Goal: Task Accomplishment & Management: Manage account settings

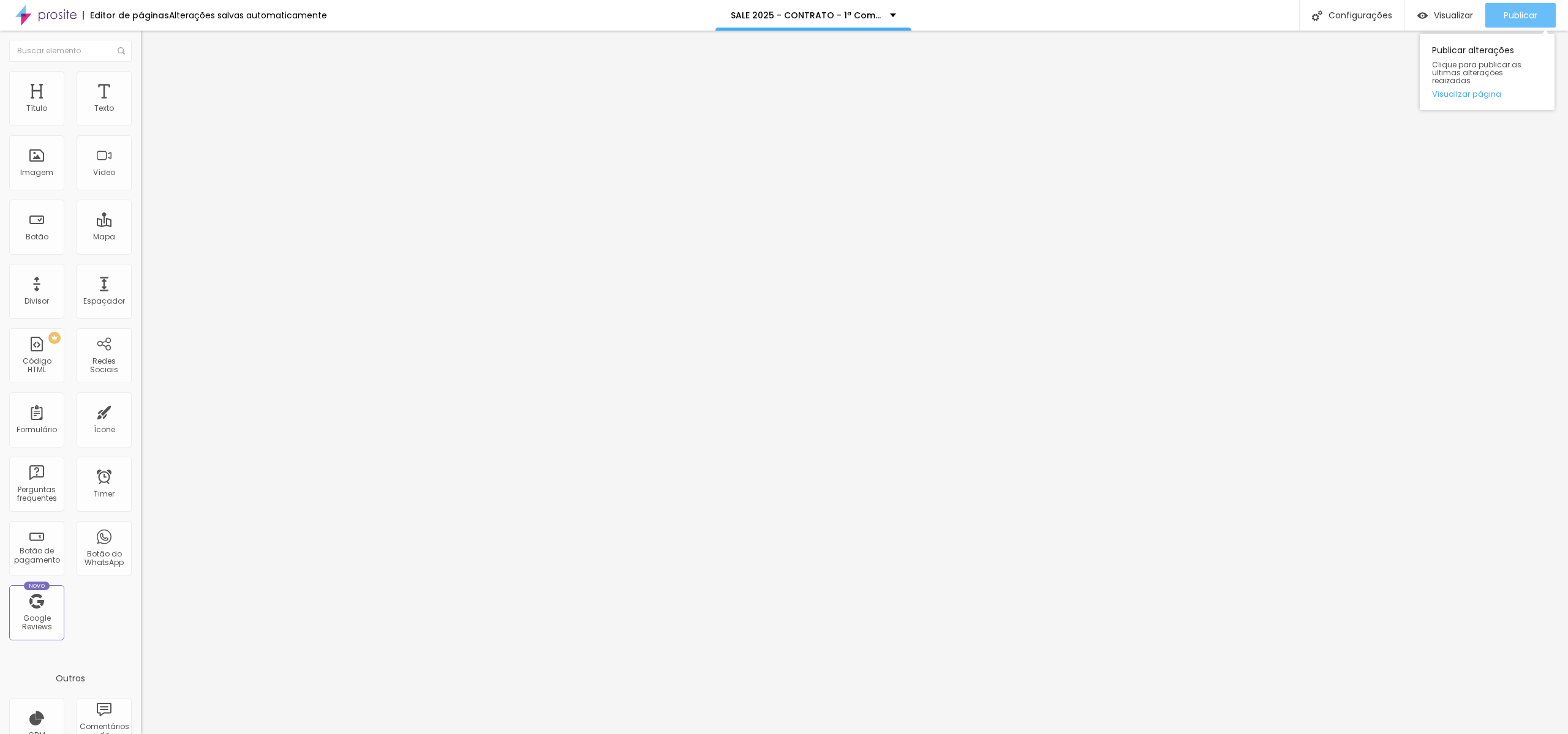
click at [1501, 21] on button "Publicar" at bounding box center [1521, 15] width 70 height 24
click at [141, 252] on input "https://www.dantasjr.com/formsale-creu24/" at bounding box center [214, 246] width 147 height 13
click at [141, 250] on input "https://www.dantasjr.com/formsale-creu24/" at bounding box center [214, 246] width 147 height 13
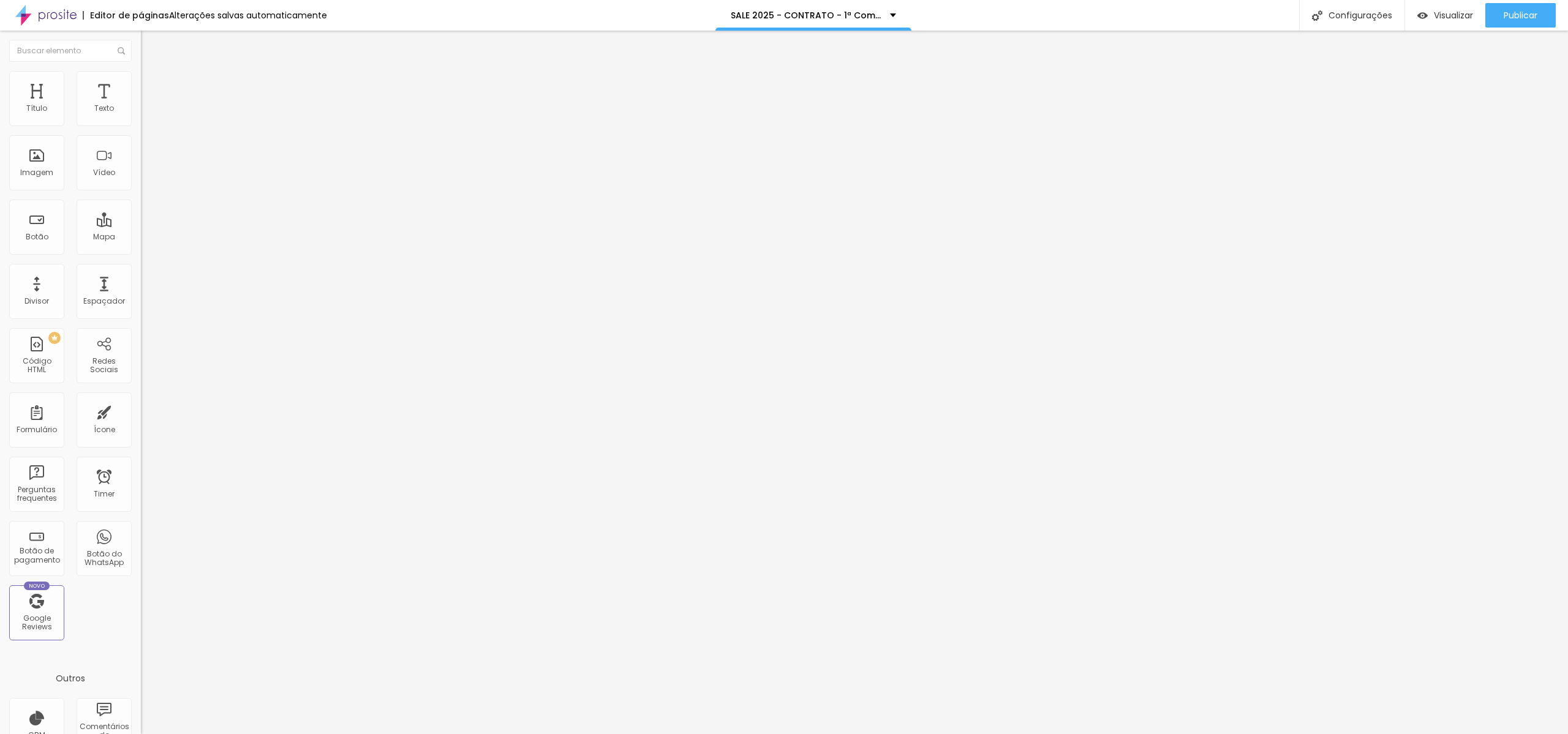
click at [141, 252] on input "https://www.dantasjr.com/formsale-creu24/" at bounding box center [214, 246] width 147 height 13
type input "https://www.dantasjr.com/formsale-creu25/"
click at [141, 274] on div "URL https://www.dantasjr.com/formsale-creu25/ Abrir em uma nova aba" at bounding box center [211, 253] width 141 height 41
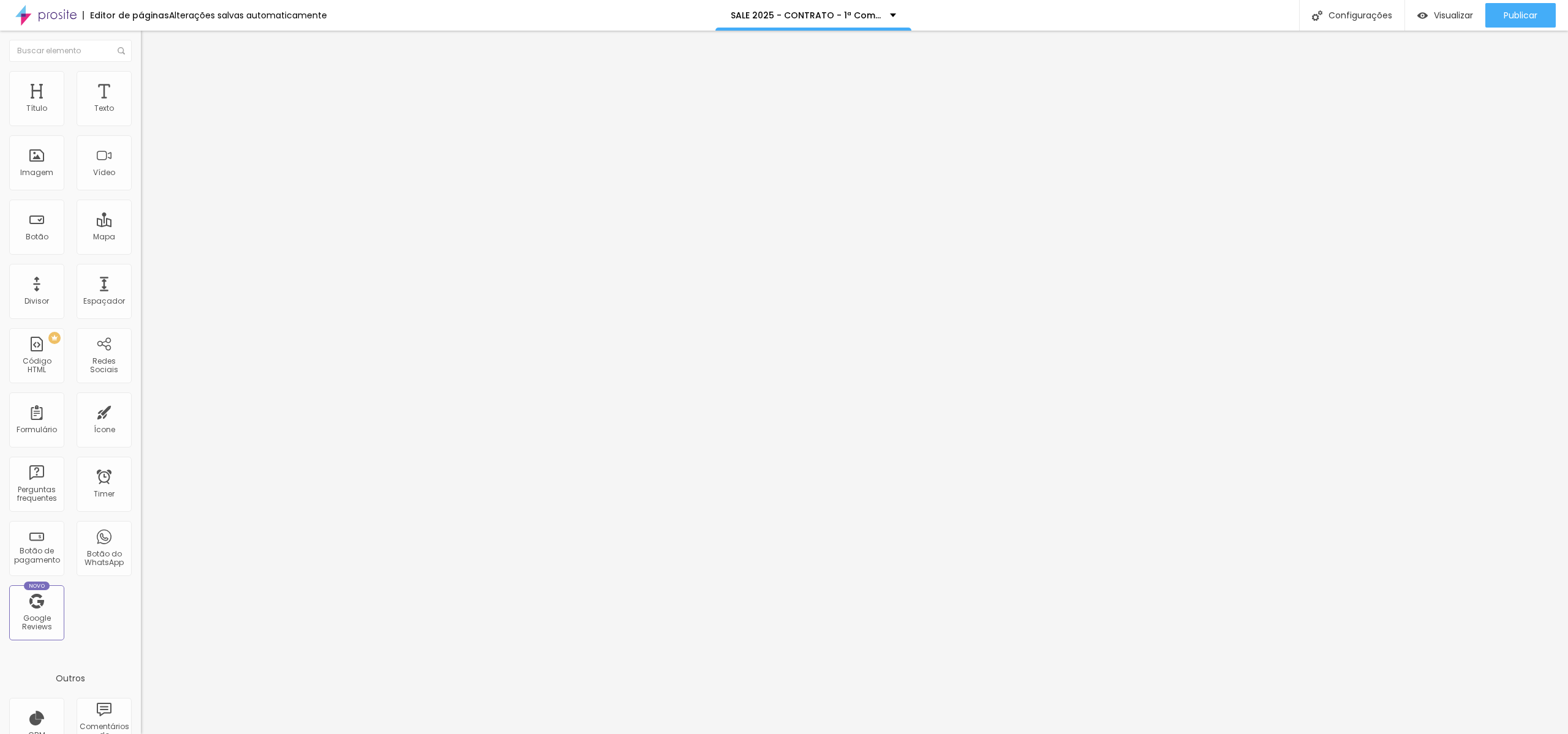
click at [141, 268] on div at bounding box center [211, 268] width 141 height 0
click at [1515, 10] on span "Publicar" at bounding box center [1520, 15] width 34 height 10
click at [141, 252] on input "https://www.dantasjr.com/formsale-creu25/" at bounding box center [214, 246] width 147 height 13
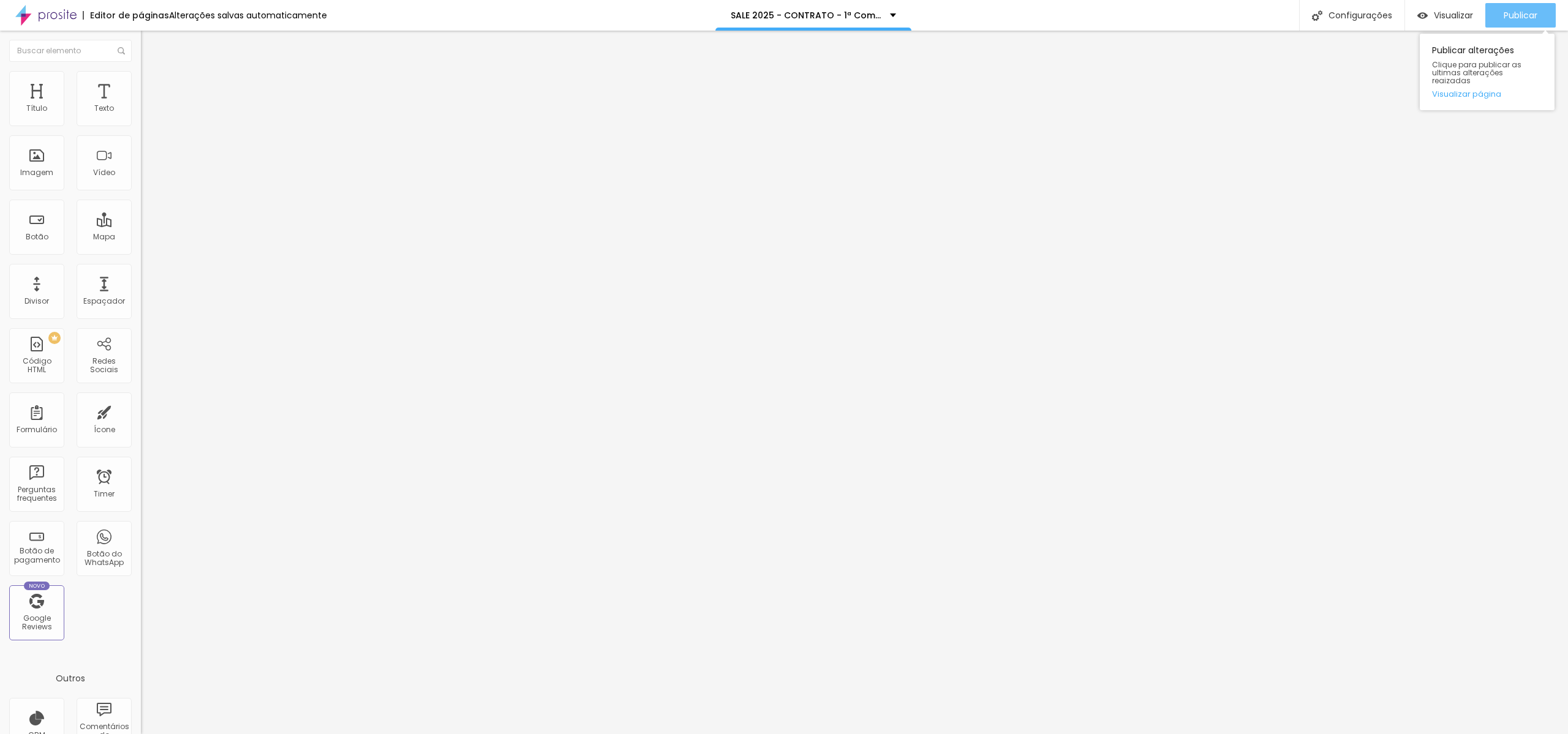
click at [1521, 17] on span "Publicar" at bounding box center [1520, 15] width 34 height 10
click at [1435, 13] on span "Visualizar" at bounding box center [1443, 15] width 39 height 10
click at [1453, 12] on span "Visualizar" at bounding box center [1454, 15] width 39 height 10
click at [141, 252] on input "https://www.dantasjr.com/formsale-creu25/" at bounding box center [214, 246] width 147 height 13
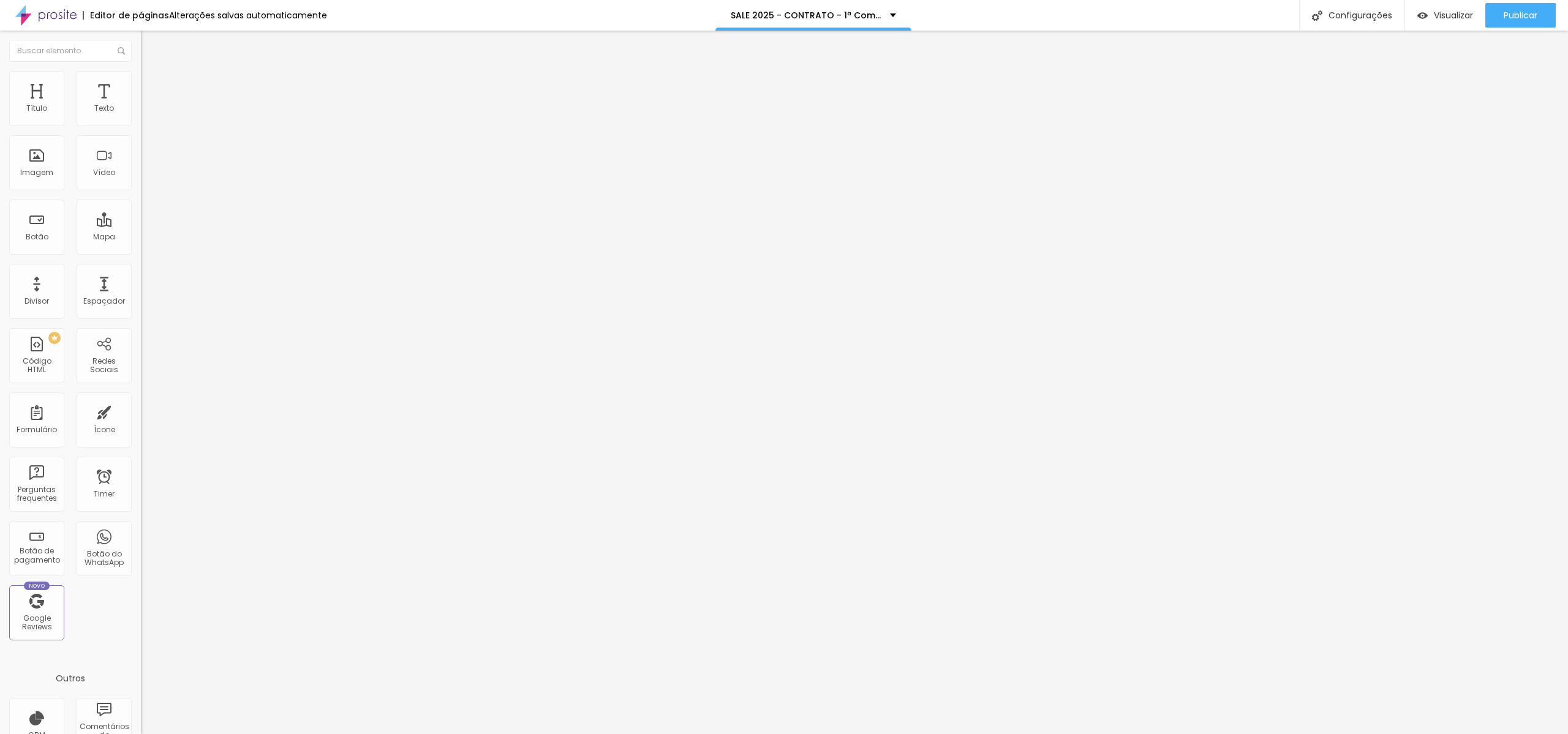
click at [141, 252] on input "https://www.dantasjr.com/formsale-creu25/" at bounding box center [214, 246] width 147 height 13
drag, startPoint x: 60, startPoint y: 253, endPoint x: 100, endPoint y: 256, distance: 40.1
click at [141, 252] on input "https://www.dantasjr.com/formsale-creu25/" at bounding box center [214, 246] width 147 height 13
drag, startPoint x: 58, startPoint y: 253, endPoint x: 120, endPoint y: 252, distance: 62.0
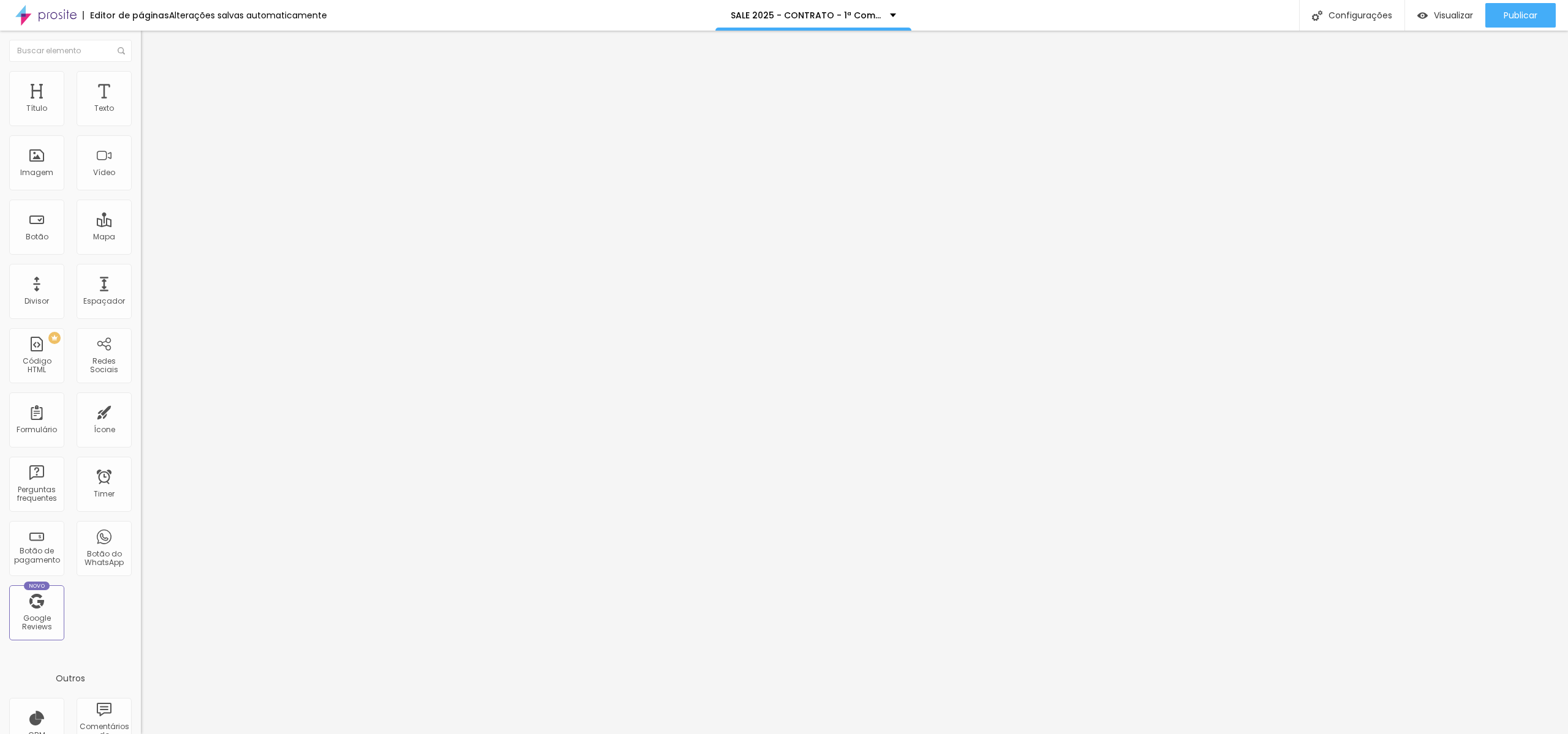
click at [141, 252] on input "https://www.dantasjr.com/formsale-creu25/" at bounding box center [214, 246] width 147 height 13
click at [1460, 21] on div "Visualizar" at bounding box center [1445, 15] width 56 height 24
click at [141, 124] on img at bounding box center [144, 127] width 7 height 7
drag, startPoint x: 716, startPoint y: 215, endPoint x: 513, endPoint y: 207, distance: 203.2
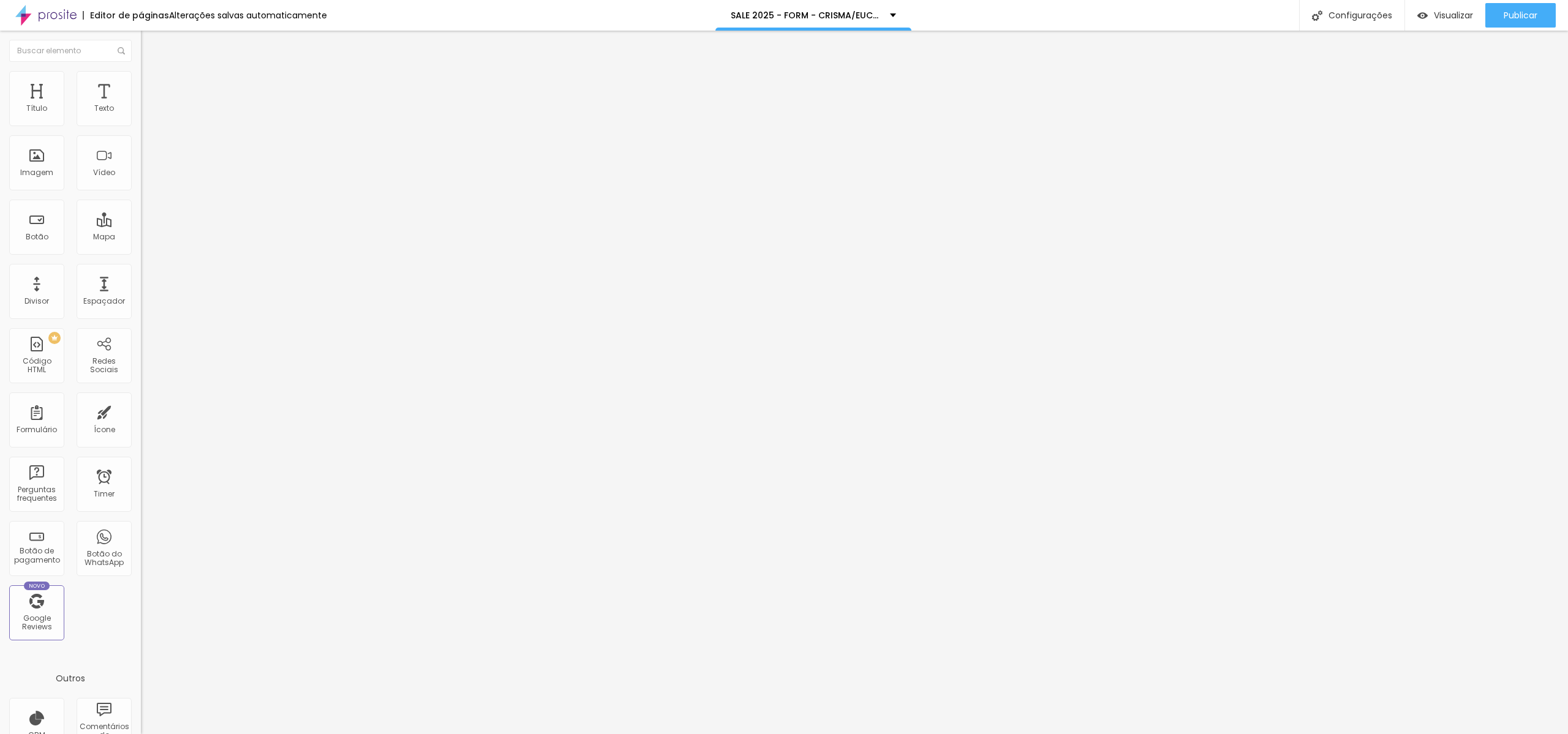
type input "Crisma Eucaristia SALE 2025"
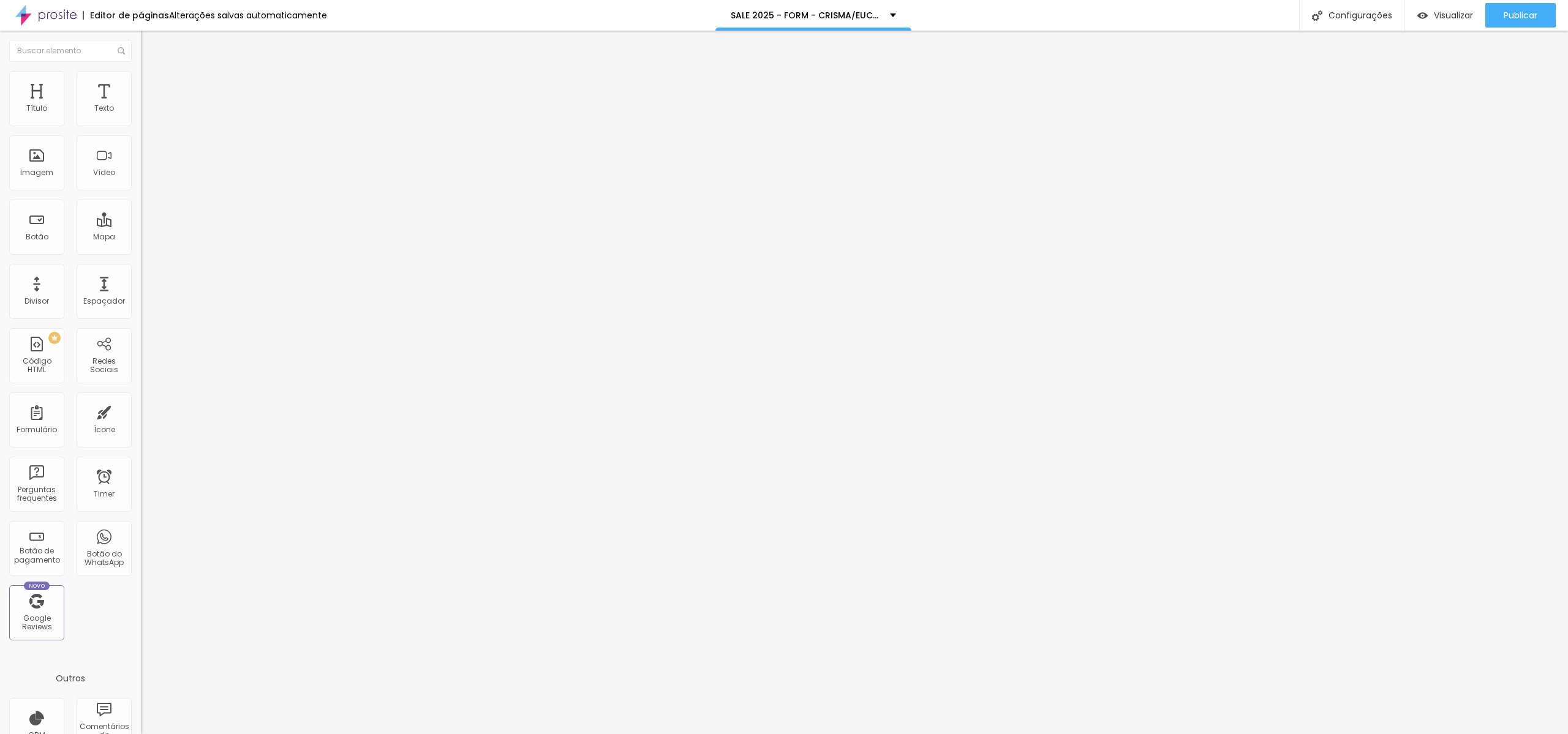
type input "Qual o dia de evento que o(a) aluno(a) participará?"
drag, startPoint x: 637, startPoint y: 488, endPoint x: 627, endPoint y: 488, distance: 10.0
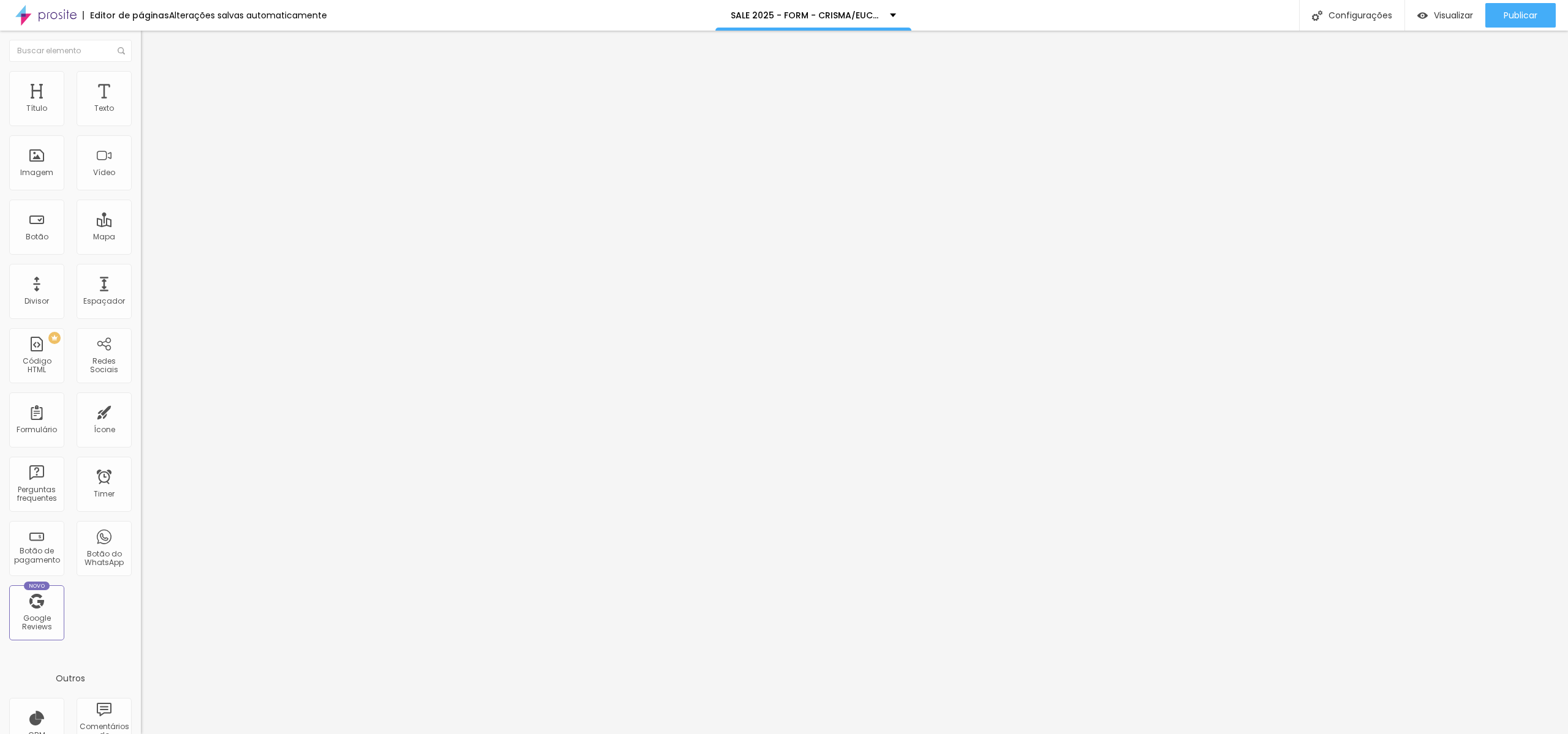
type input "05/12 - CRISMA"
drag, startPoint x: 687, startPoint y: 495, endPoint x: 619, endPoint y: 491, distance: 68.1
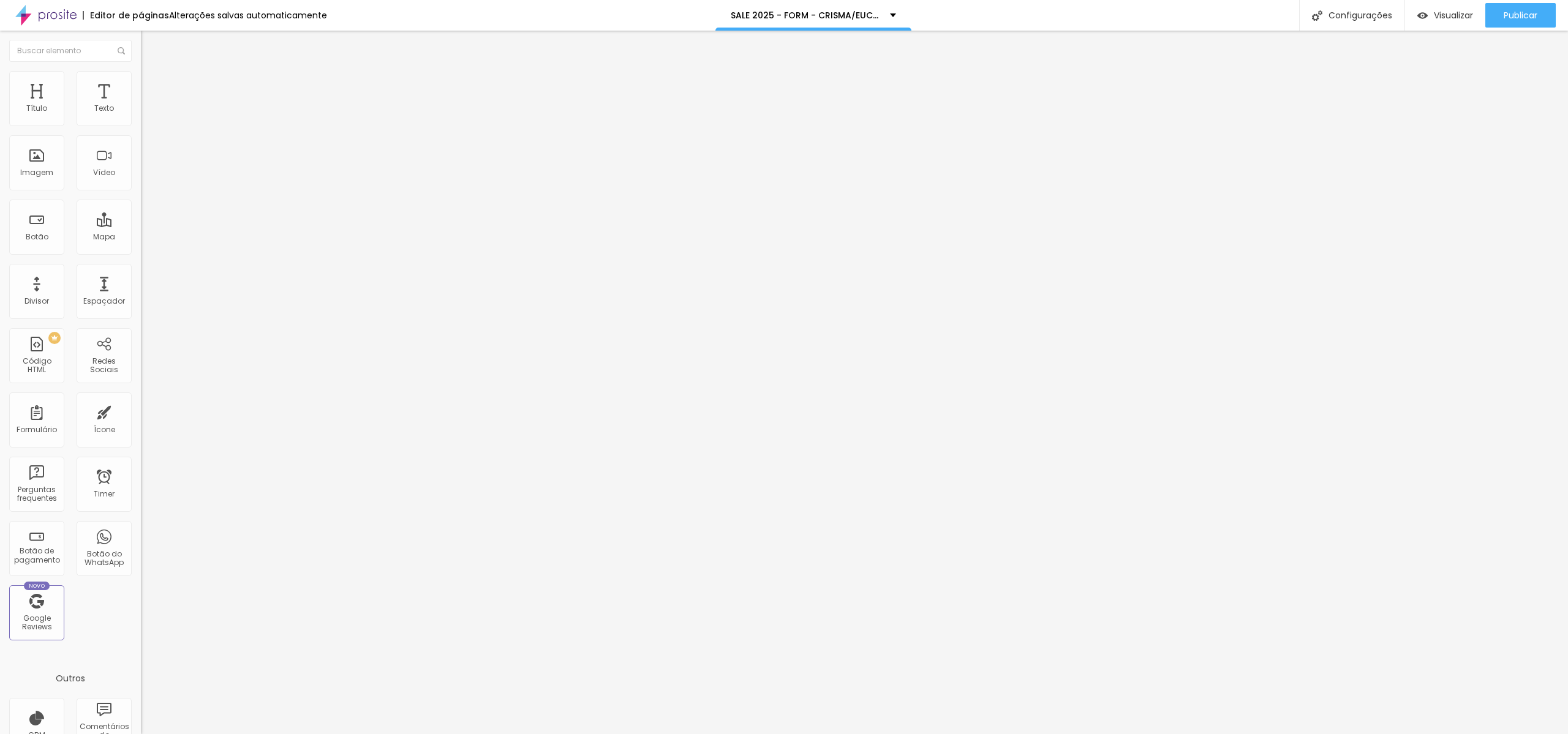
paste input "05/12 - CRISMA"
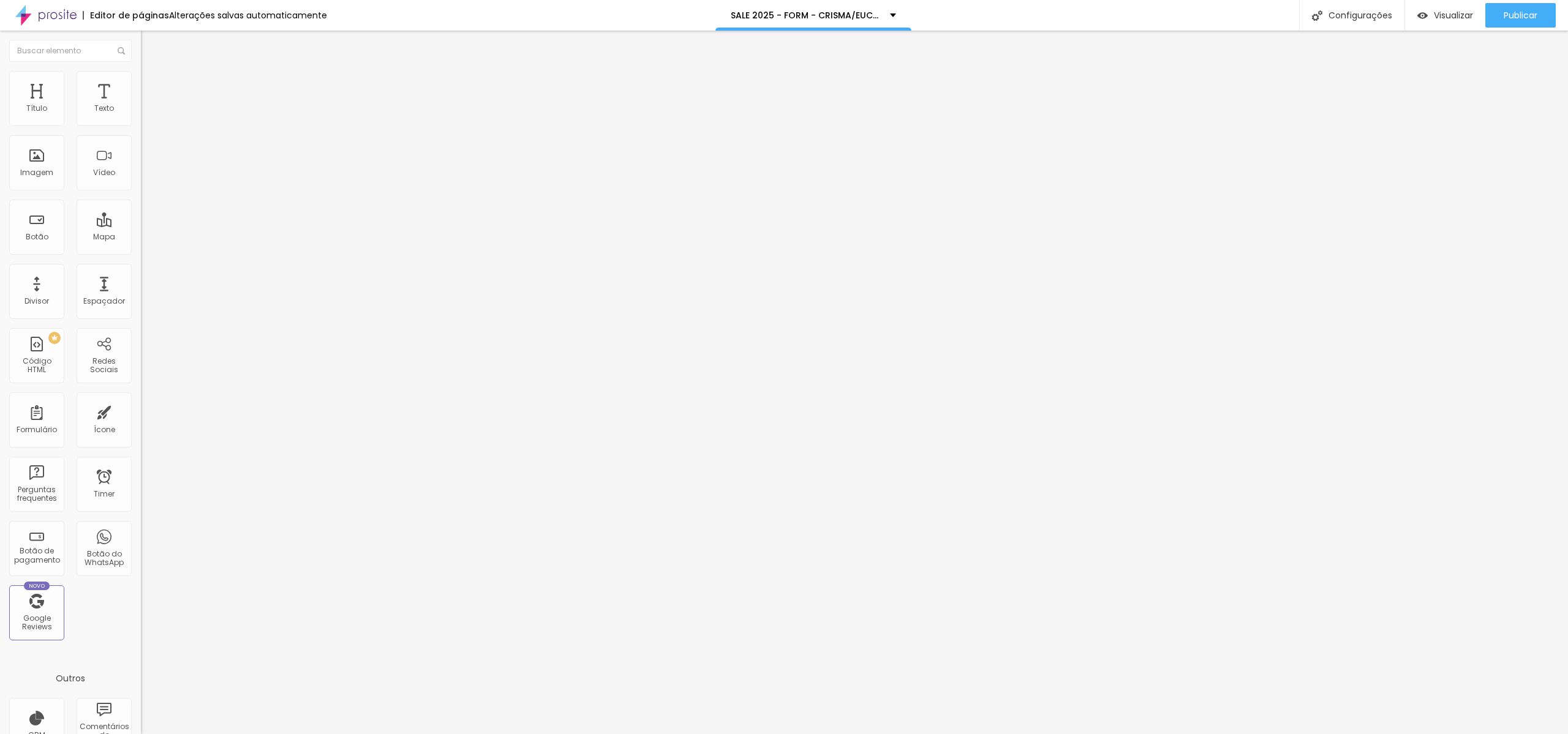
type input "06/12 (sáb) - CRISMA"
type input "05/12 (sex) - CRISMA"
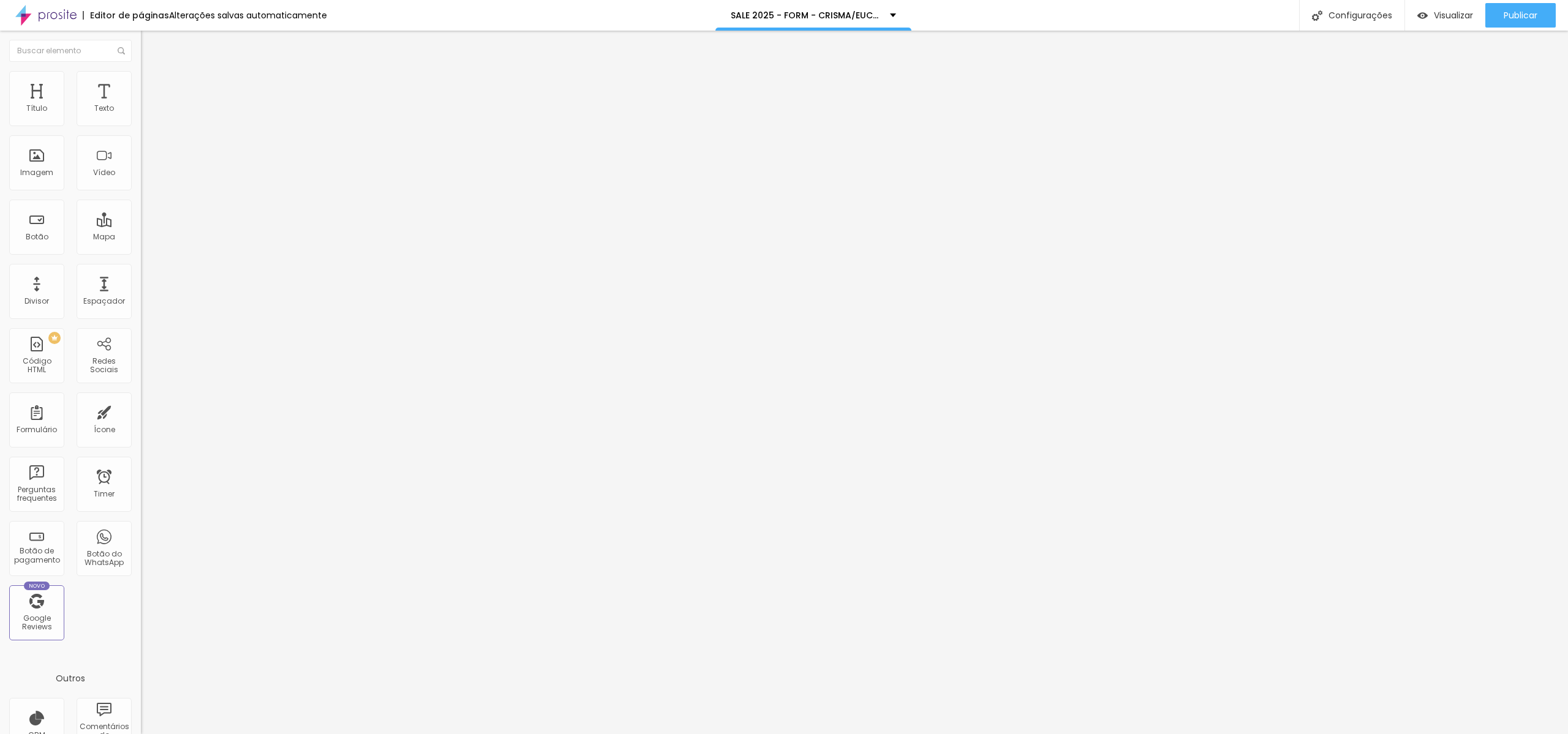
type input "06/12 (sáb) - 1ª EUCARISTIA"
click at [141, 124] on img at bounding box center [144, 127] width 7 height 7
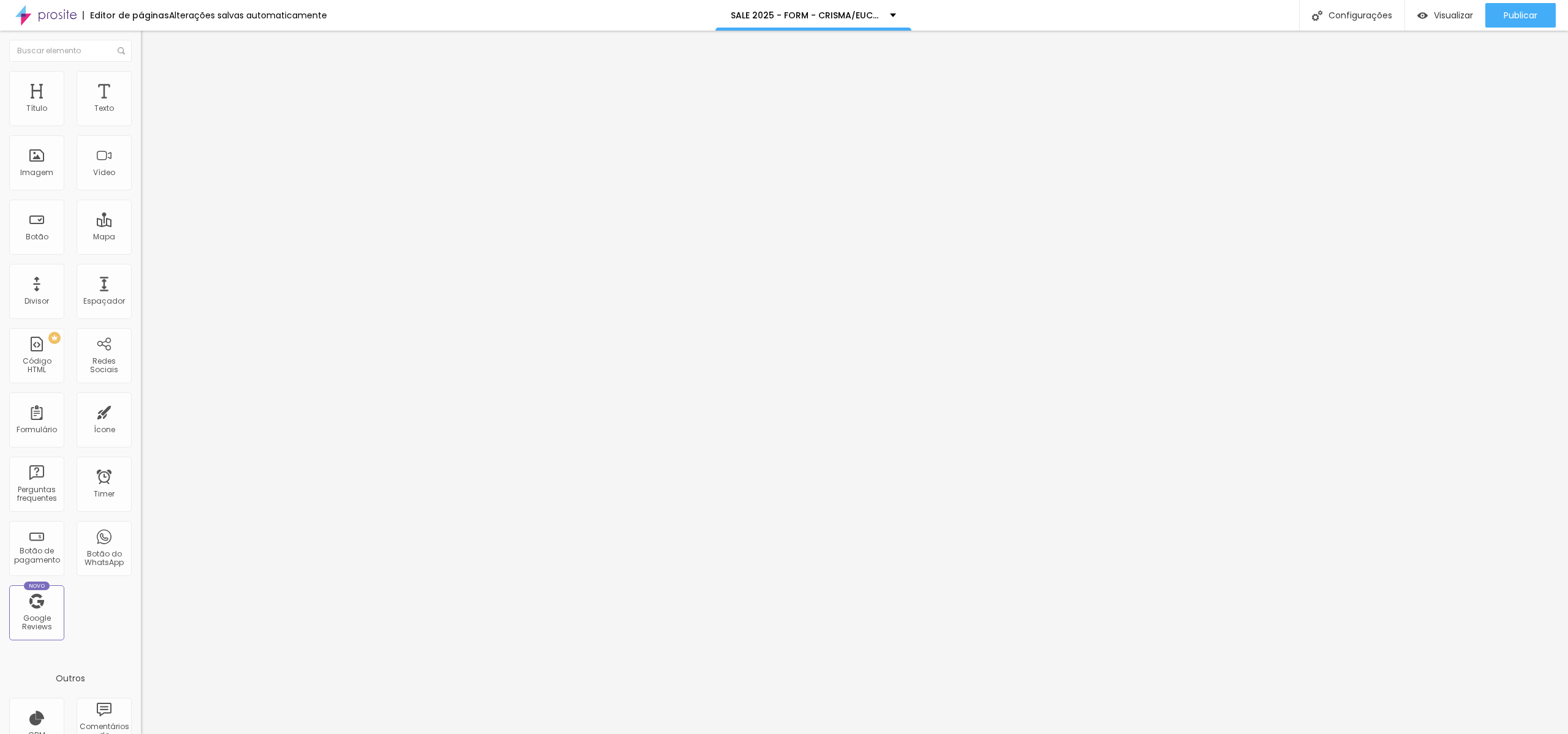
drag, startPoint x: 710, startPoint y: 466, endPoint x: 756, endPoint y: 463, distance: 46.1
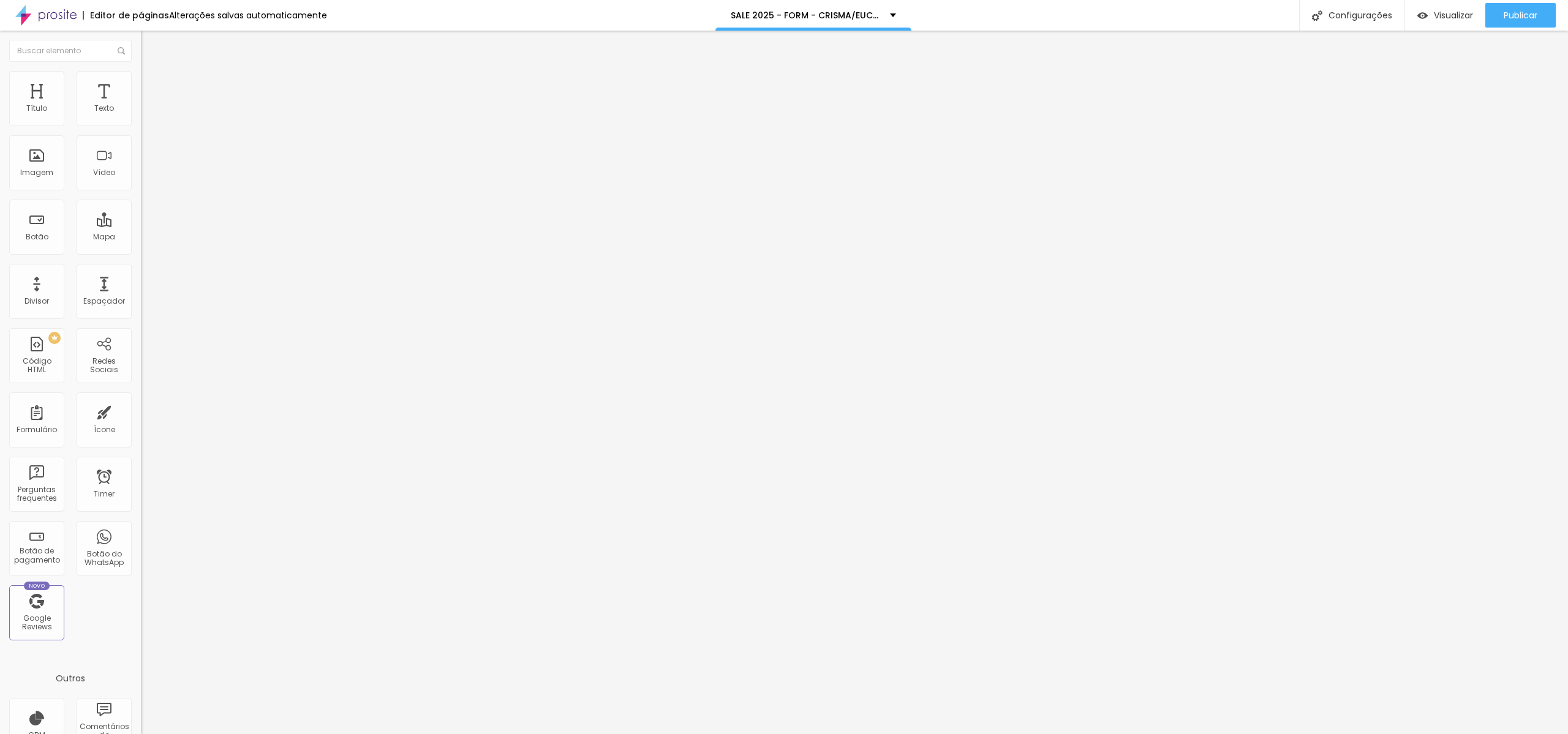
scroll to position [0, 0]
type input "Nome COMPLETO do(a) ALUNO(a)"
drag, startPoint x: 886, startPoint y: 461, endPoint x: 1069, endPoint y: 473, distance: 183.4
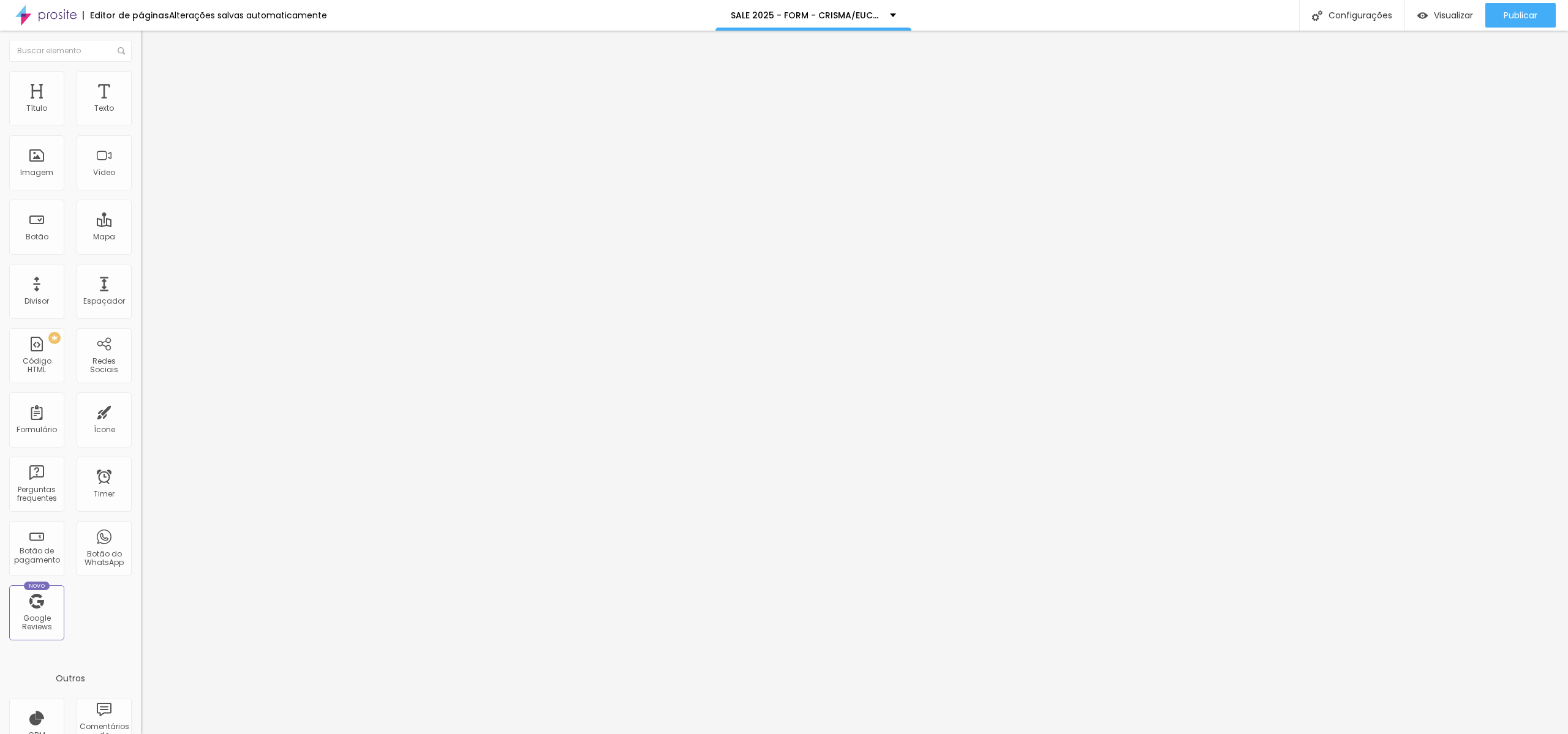
type input "Digite o nome COMPLETO do(a) ALUNO(a)"
drag, startPoint x: 914, startPoint y: 518, endPoint x: 824, endPoint y: 544, distance: 93.7
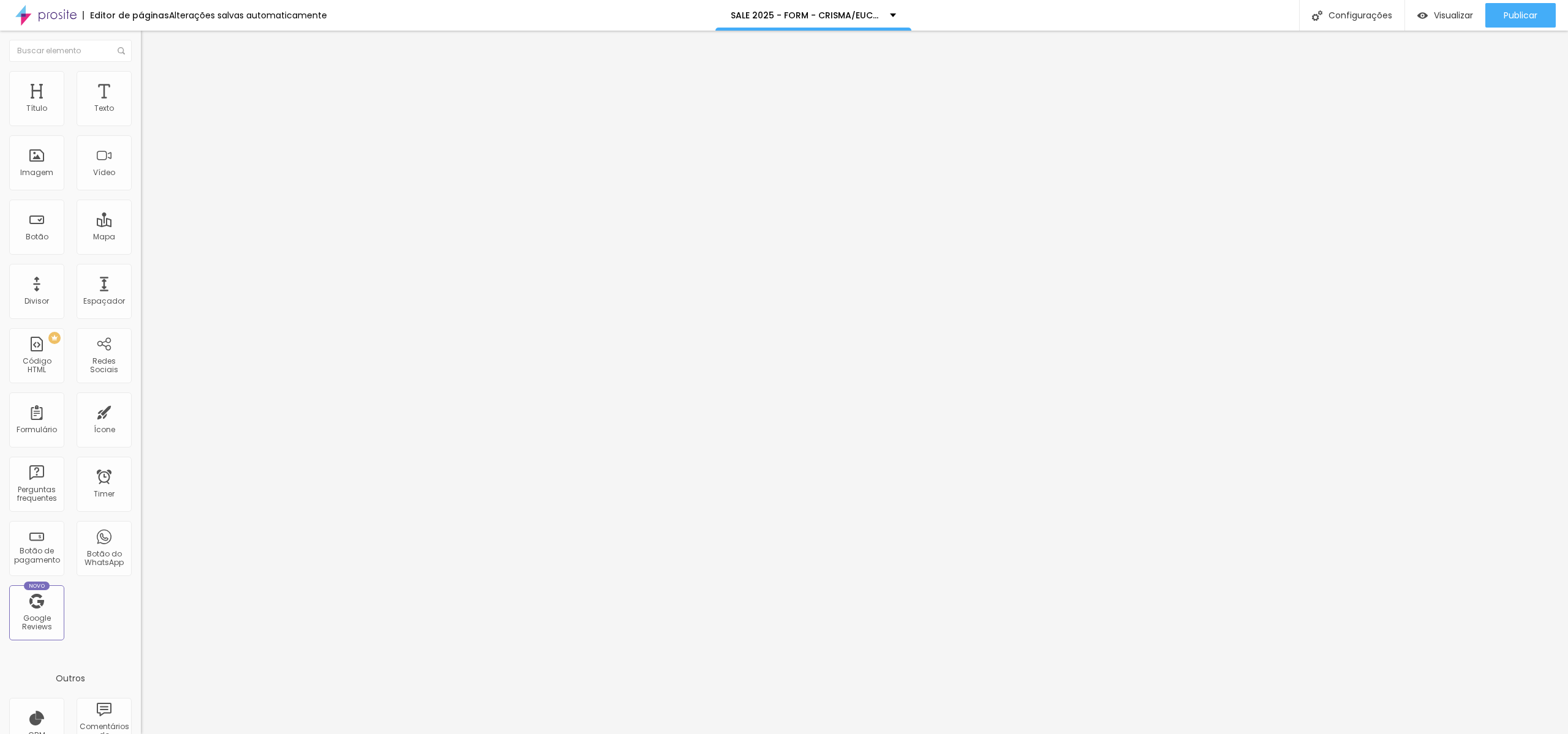
scroll to position [210, 0]
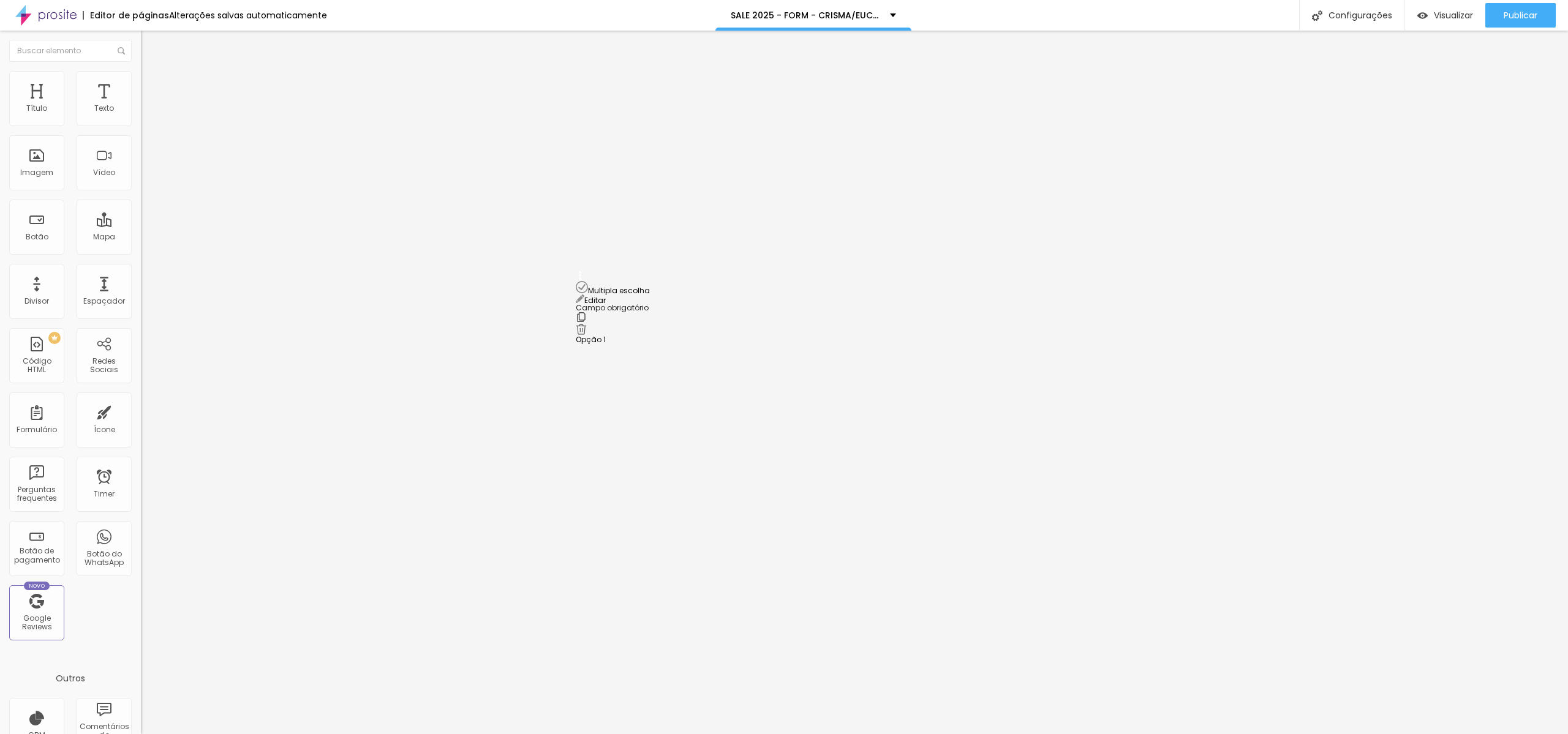
drag, startPoint x: 580, startPoint y: 384, endPoint x: 565, endPoint y: 286, distance: 99.1
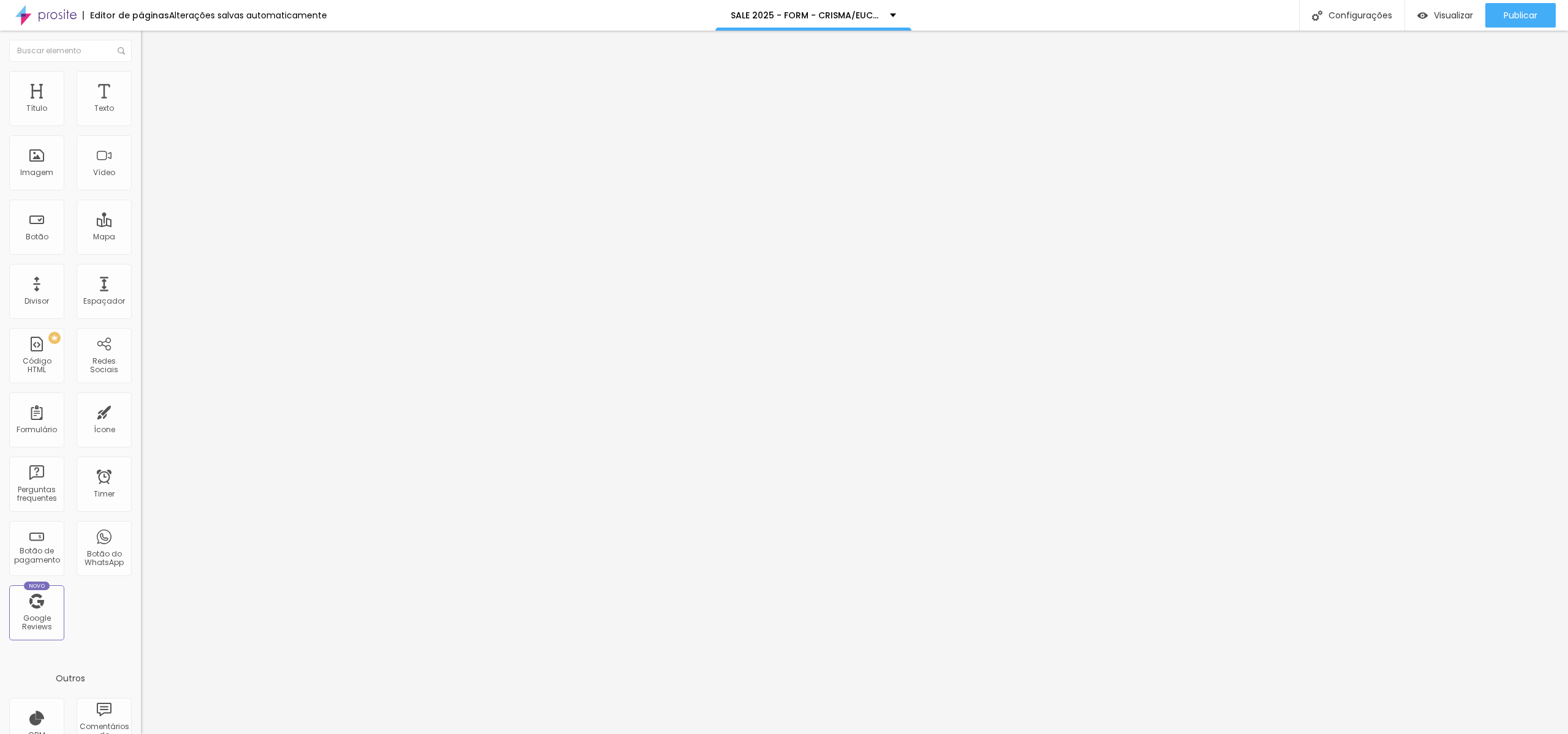
type input "Qual escola o aluno estuda?"
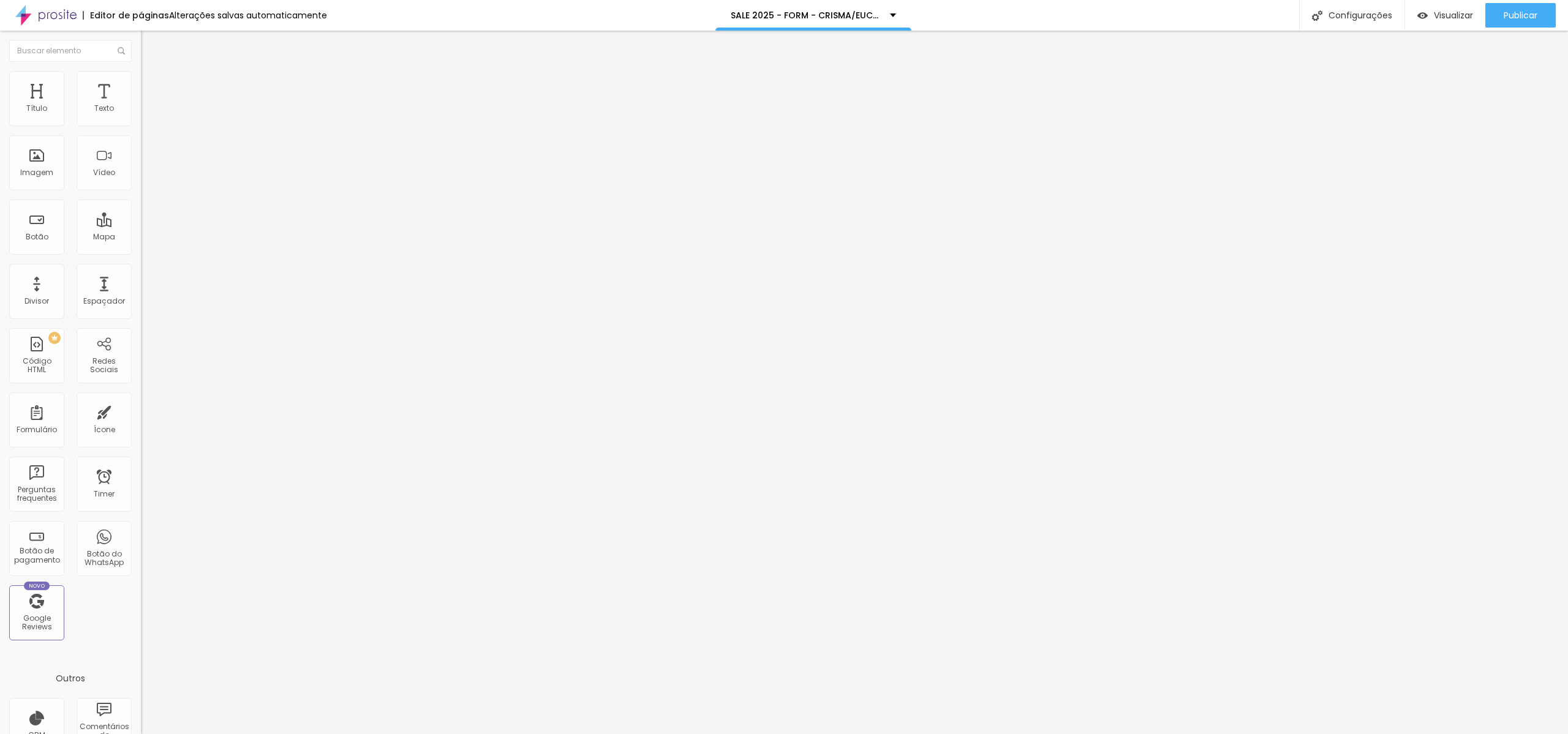
type input "SÃO JOSÉ"
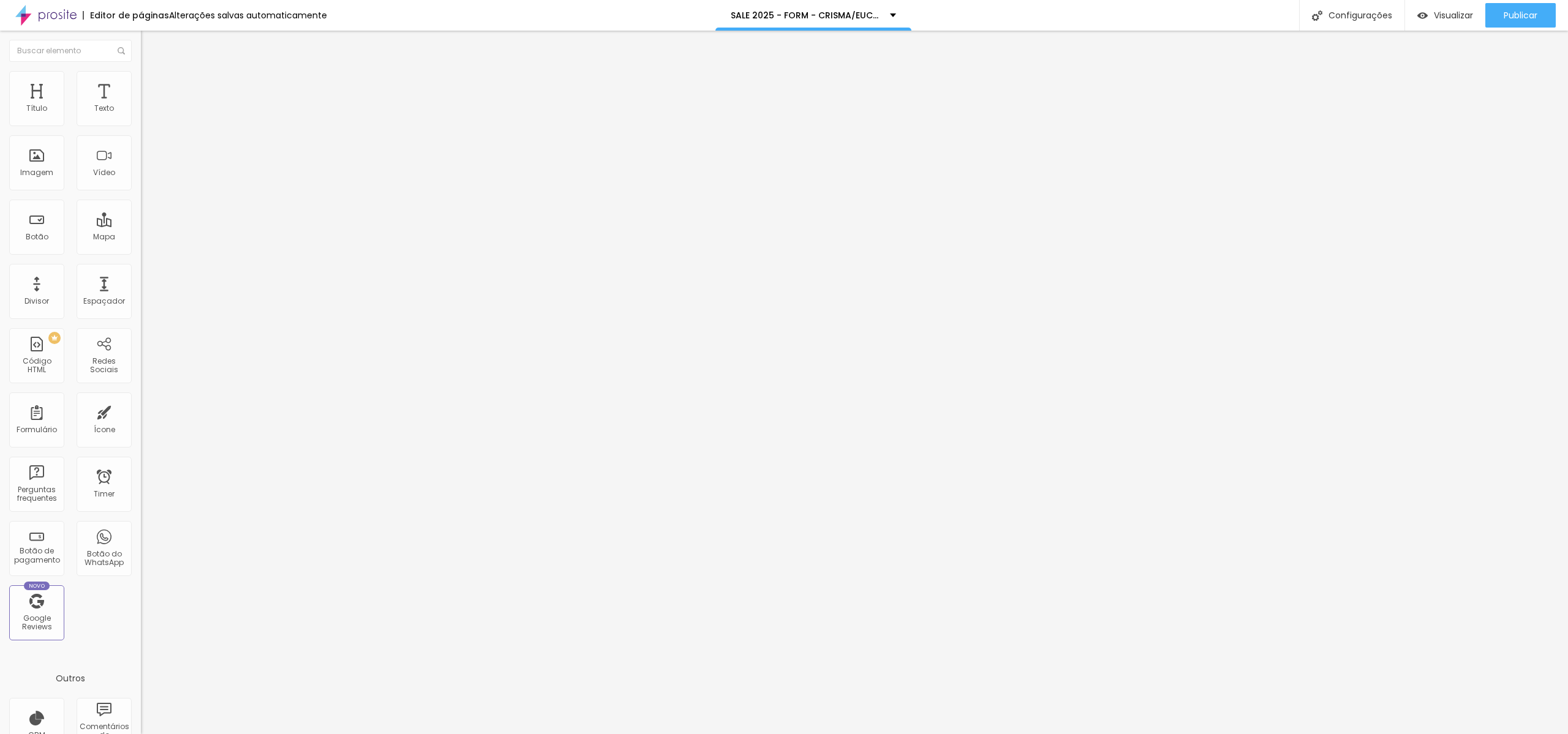
type input "DOM BOSCO"
click at [1520, 12] on span "Publicar" at bounding box center [1520, 15] width 34 height 10
click at [141, 88] on li "Avançado" at bounding box center [211, 87] width 141 height 13
click at [141, 123] on span at bounding box center [144, 128] width 7 height 10
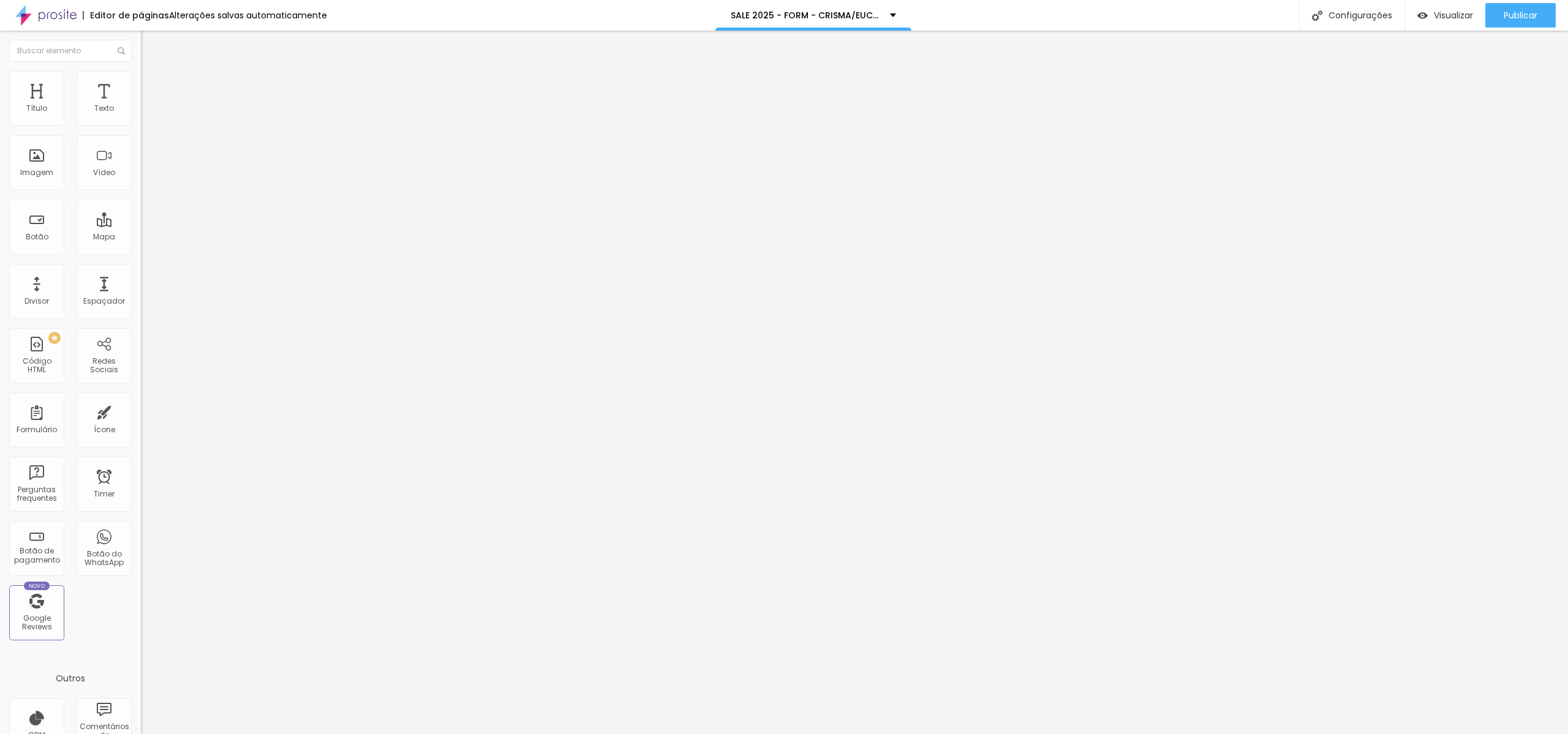
scroll to position [196, 0]
click at [1504, 16] on span "Publicar" at bounding box center [1520, 15] width 34 height 10
click at [141, 114] on div "Formulário Crisma Eucaristia SALE 2025" at bounding box center [211, 113] width 141 height 37
click at [152, 91] on span "Avançado" at bounding box center [172, 91] width 41 height 10
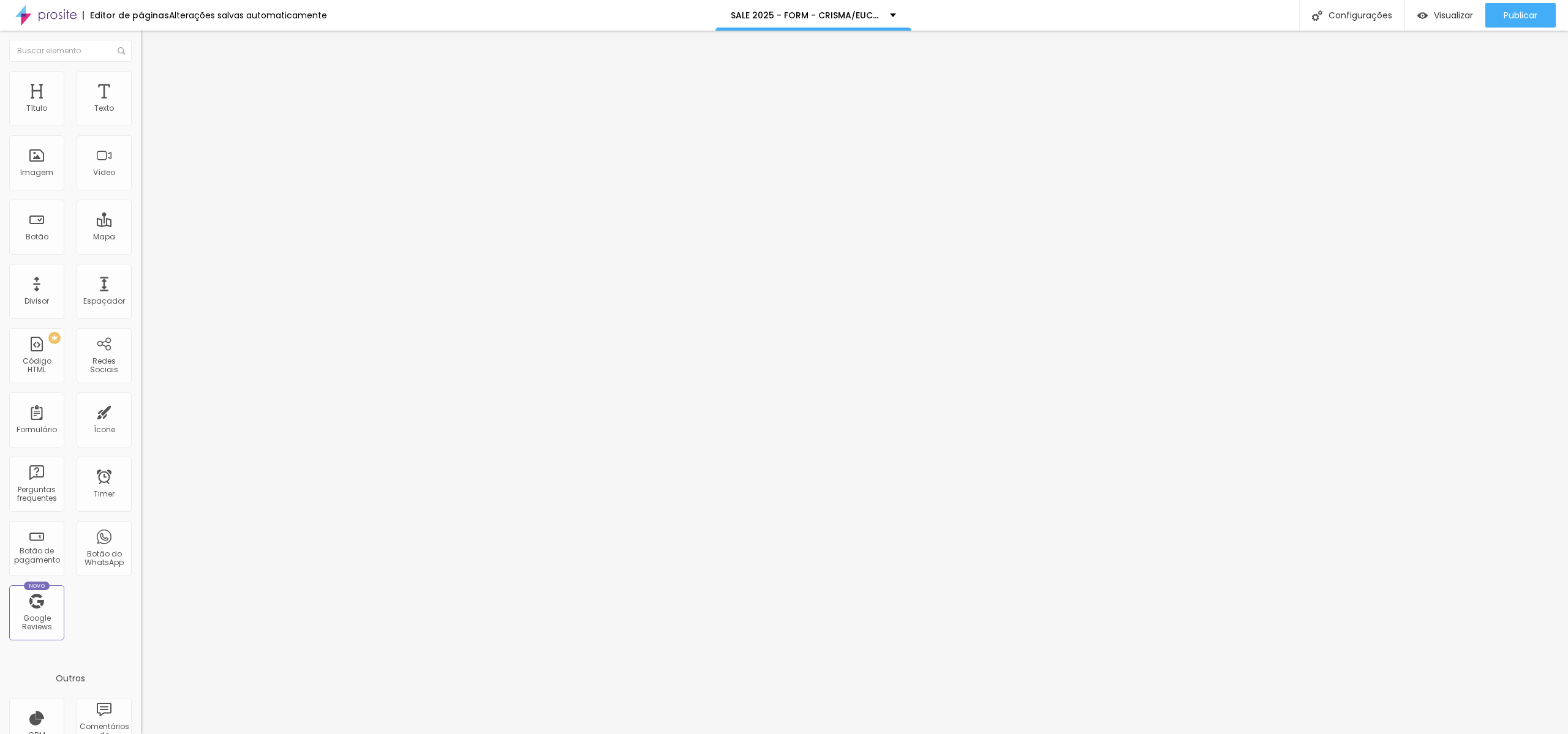
click at [141, 71] on li "Conteúdo" at bounding box center [211, 65] width 141 height 13
click at [141, 124] on img at bounding box center [144, 127] width 7 height 7
drag, startPoint x: 702, startPoint y: 354, endPoint x: 744, endPoint y: 351, distance: 42.1
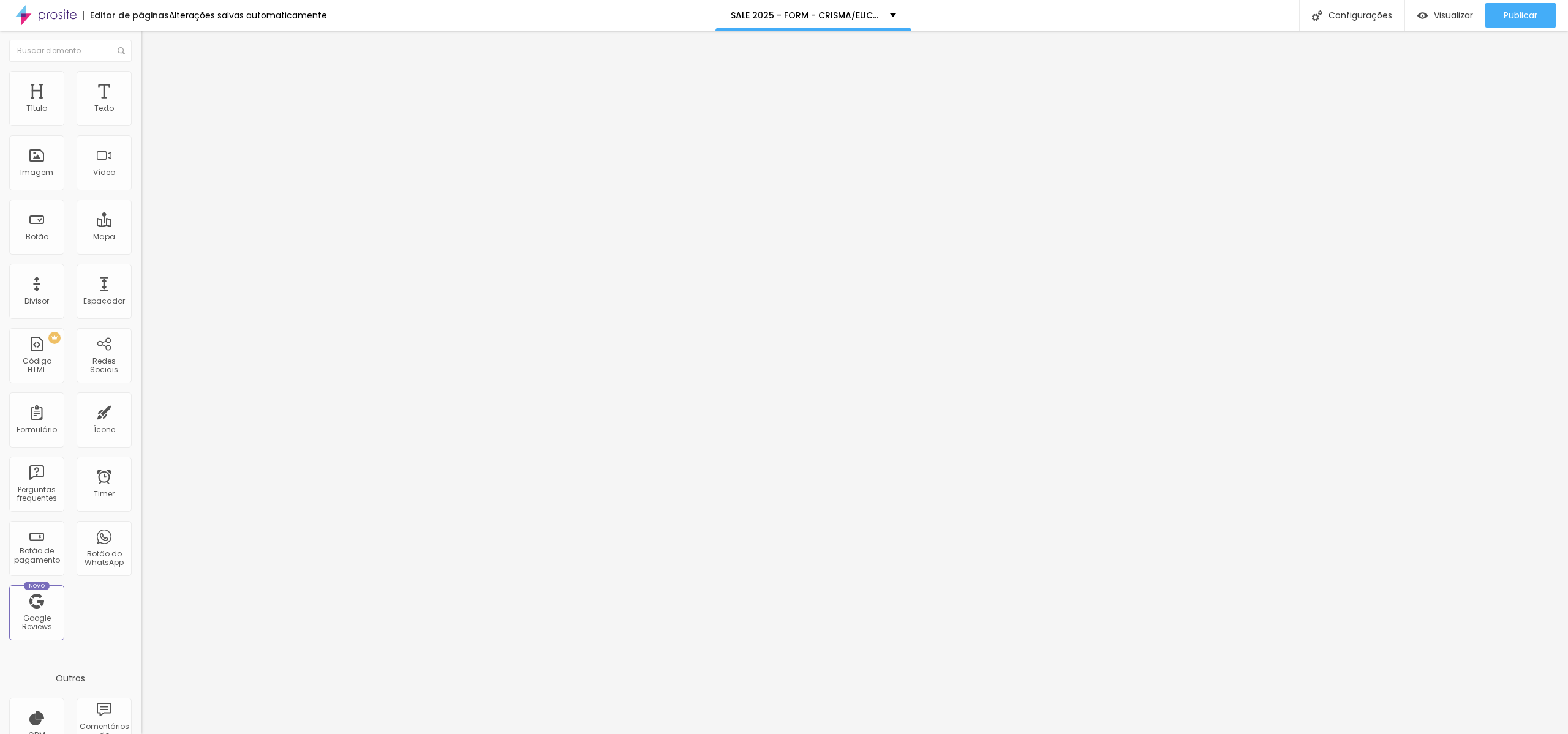
type input "https://www.dantasjr.com/salecreu2025-confirm/"
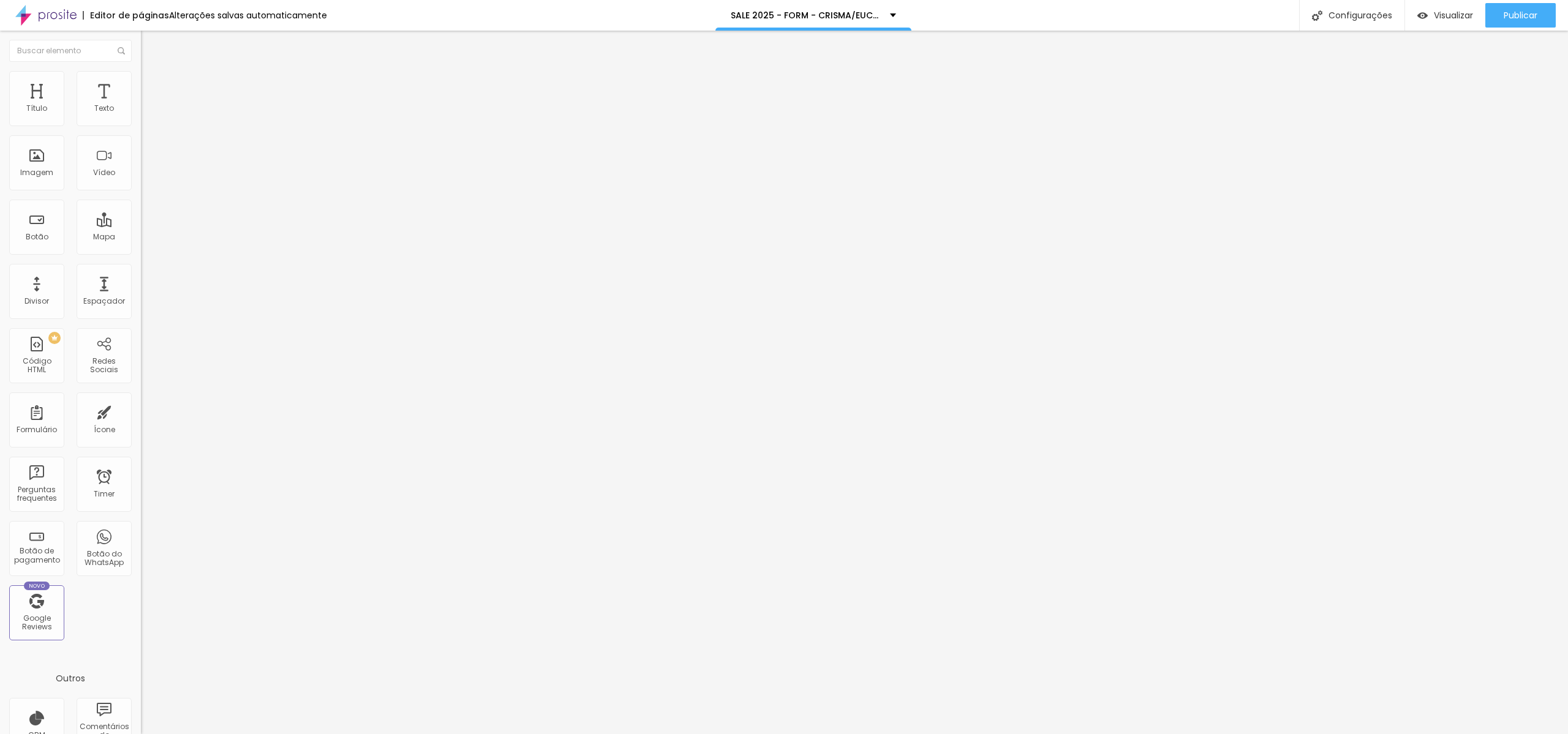
radio input "true"
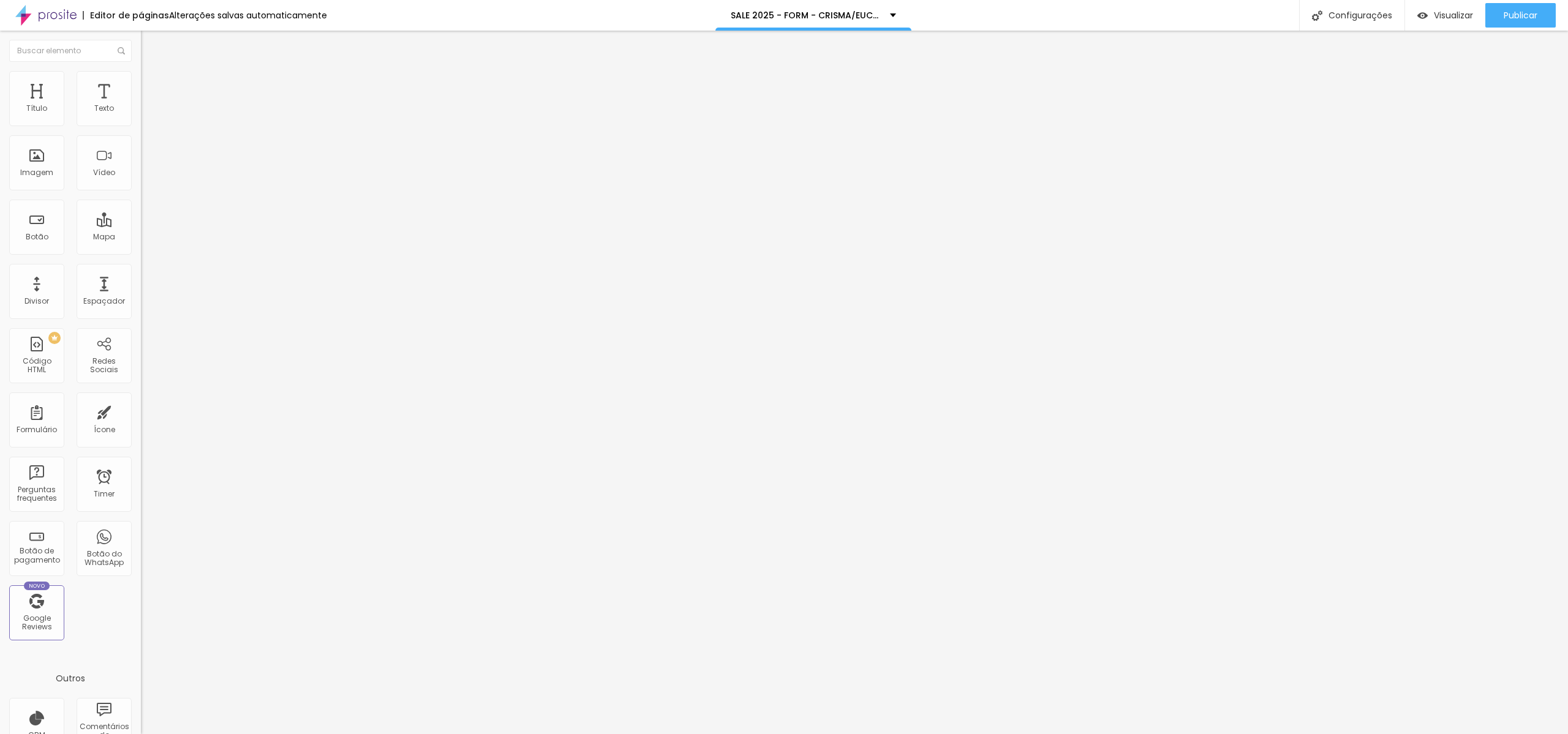
radio input "true"
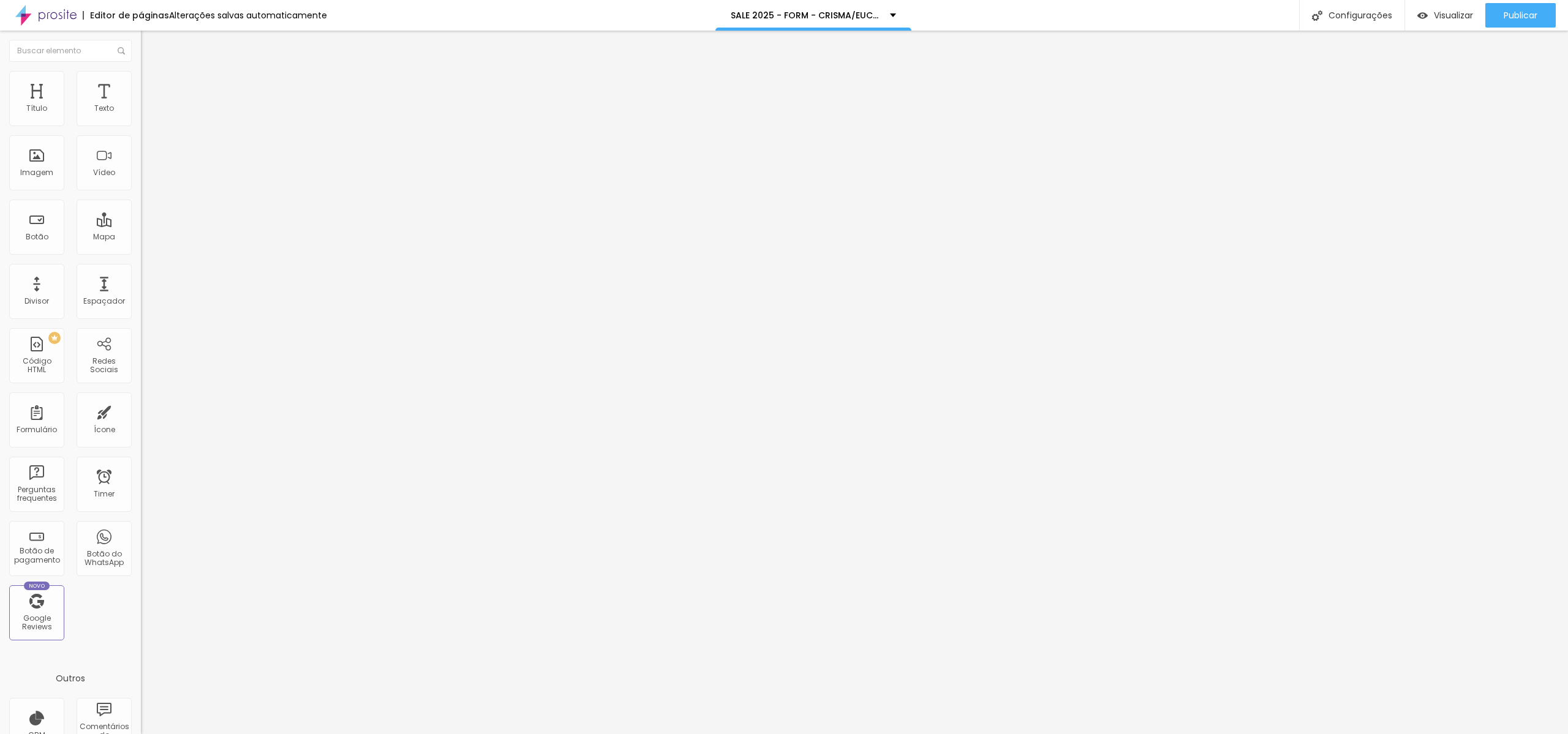
click at [141, 124] on img at bounding box center [144, 127] width 7 height 7
drag, startPoint x: 703, startPoint y: 359, endPoint x: 801, endPoint y: 352, distance: 98.2
paste input "salecreu"
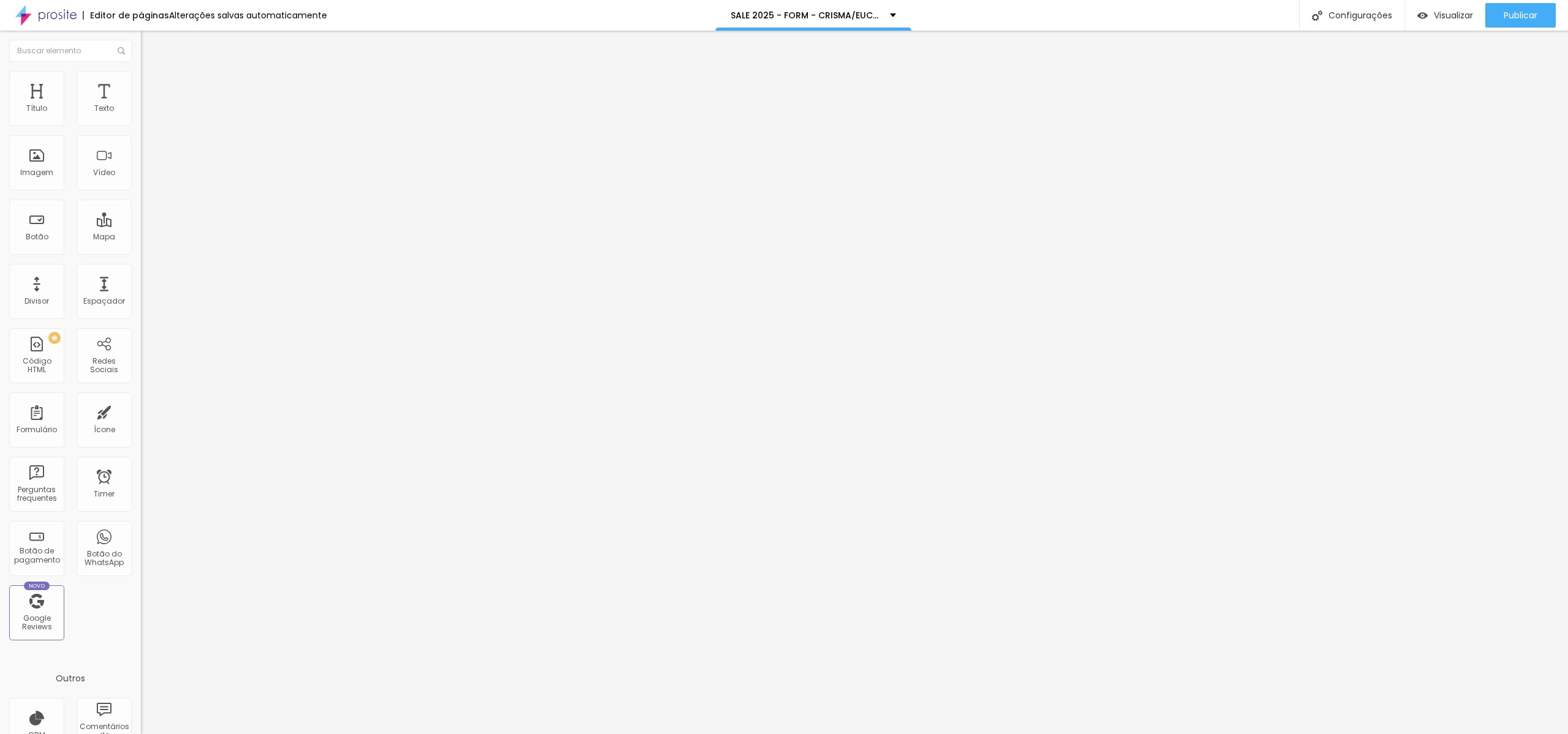
scroll to position [105, 0]
type input "https://www.dantasjr.com/salecreu2025-confirm/"
click at [863, 13] on div "SALE 2024 - CONFIRMAÇÃO" at bounding box center [800, 15] width 136 height 9
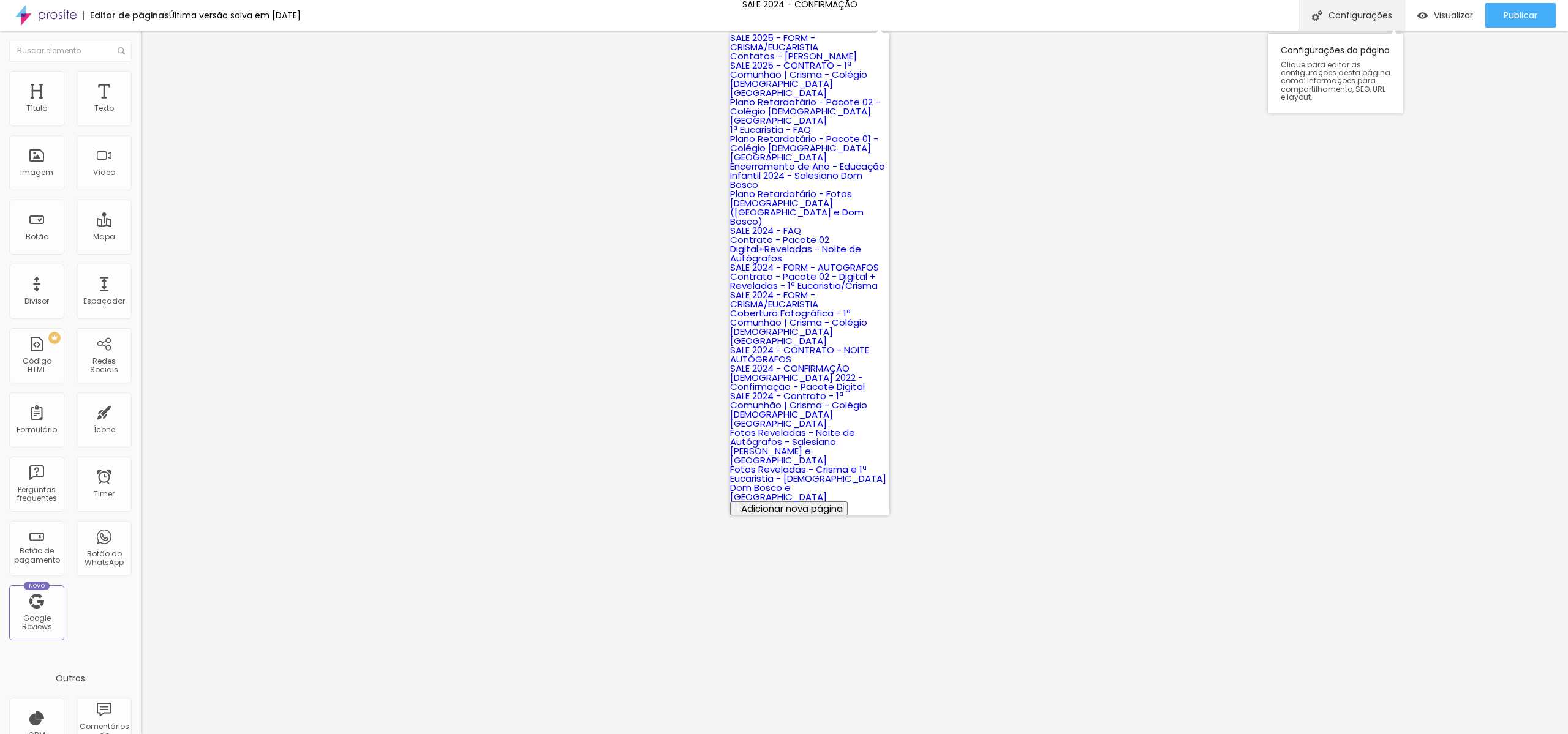
click at [1362, 10] on div "Configurações" at bounding box center [1352, 15] width 106 height 31
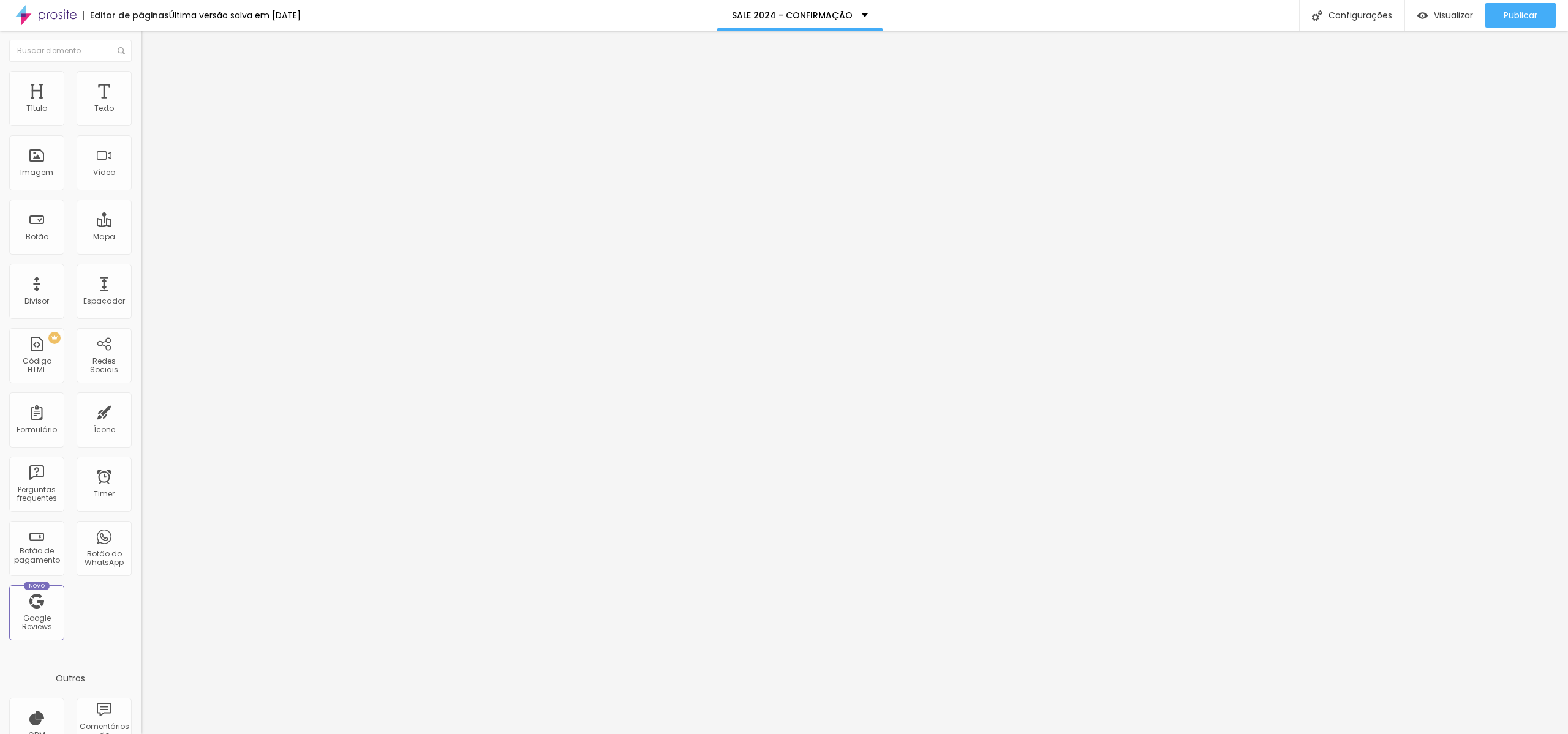
drag, startPoint x: 675, startPoint y: 287, endPoint x: 835, endPoint y: 286, distance: 160.0
drag, startPoint x: 697, startPoint y: 292, endPoint x: 704, endPoint y: 290, distance: 7.3
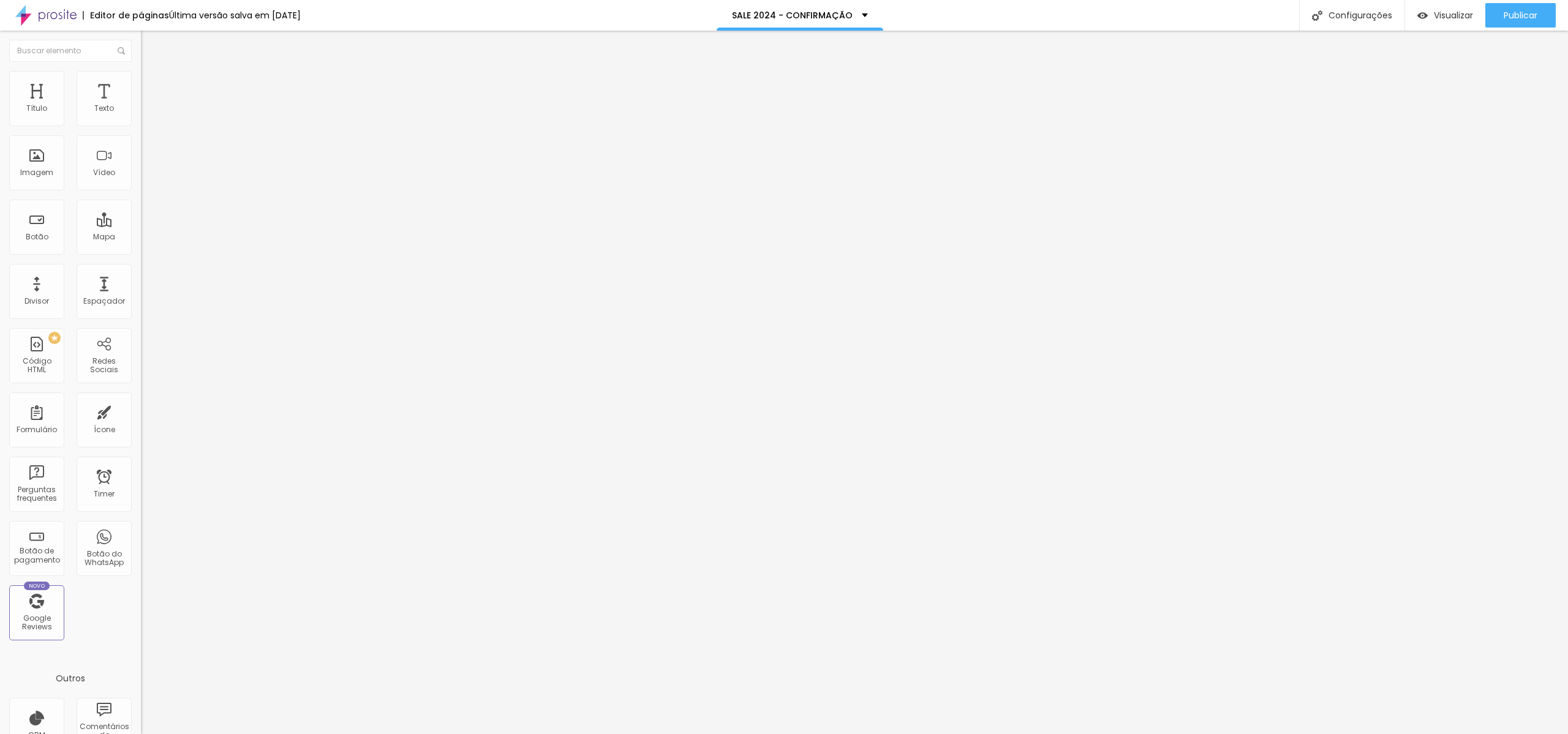
type input "/sale25-confirm"
drag, startPoint x: 773, startPoint y: 280, endPoint x: 700, endPoint y: 286, distance: 73.2
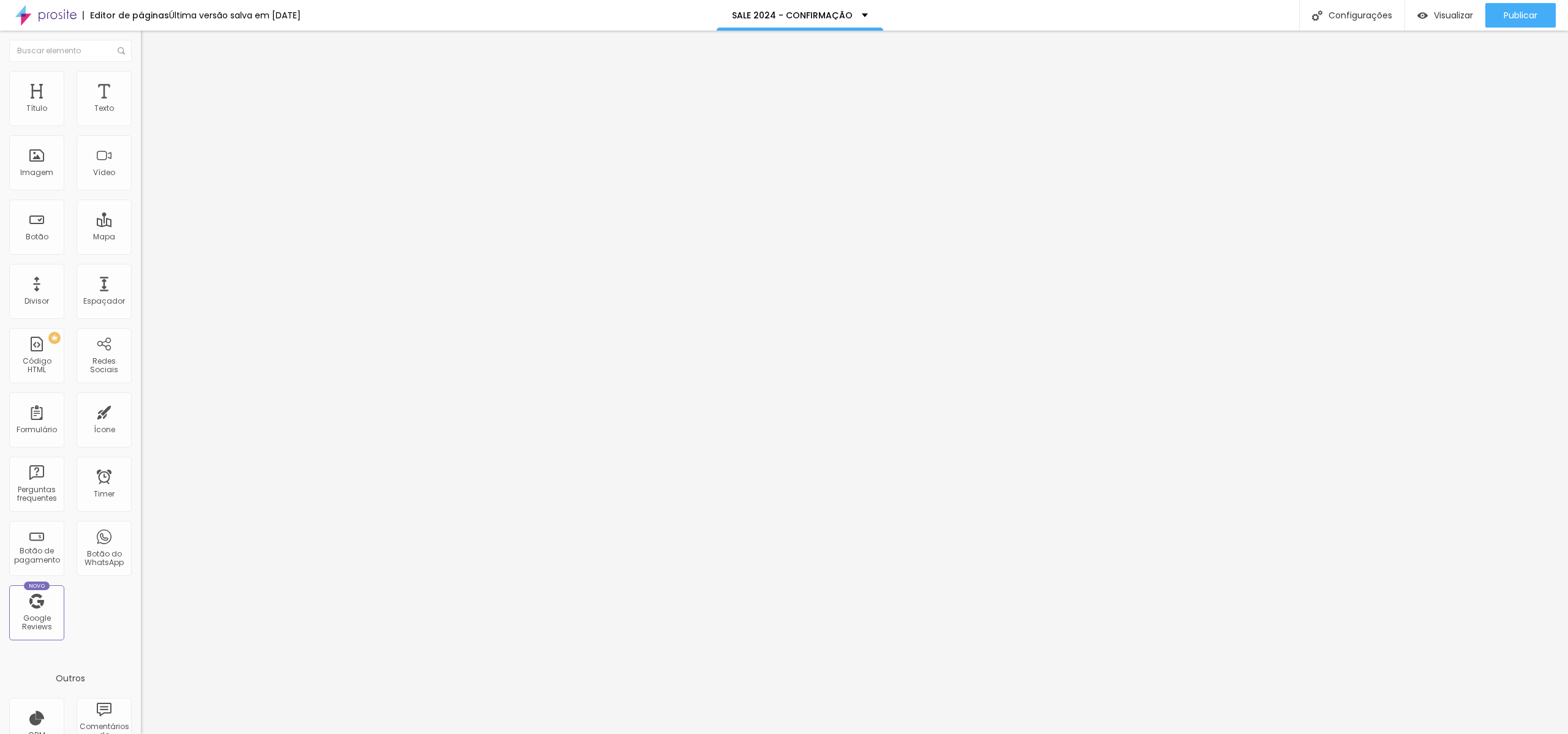
drag, startPoint x: 676, startPoint y: 287, endPoint x: 810, endPoint y: 287, distance: 134.0
click at [1008, 734] on div at bounding box center [784, 747] width 1568 height 11
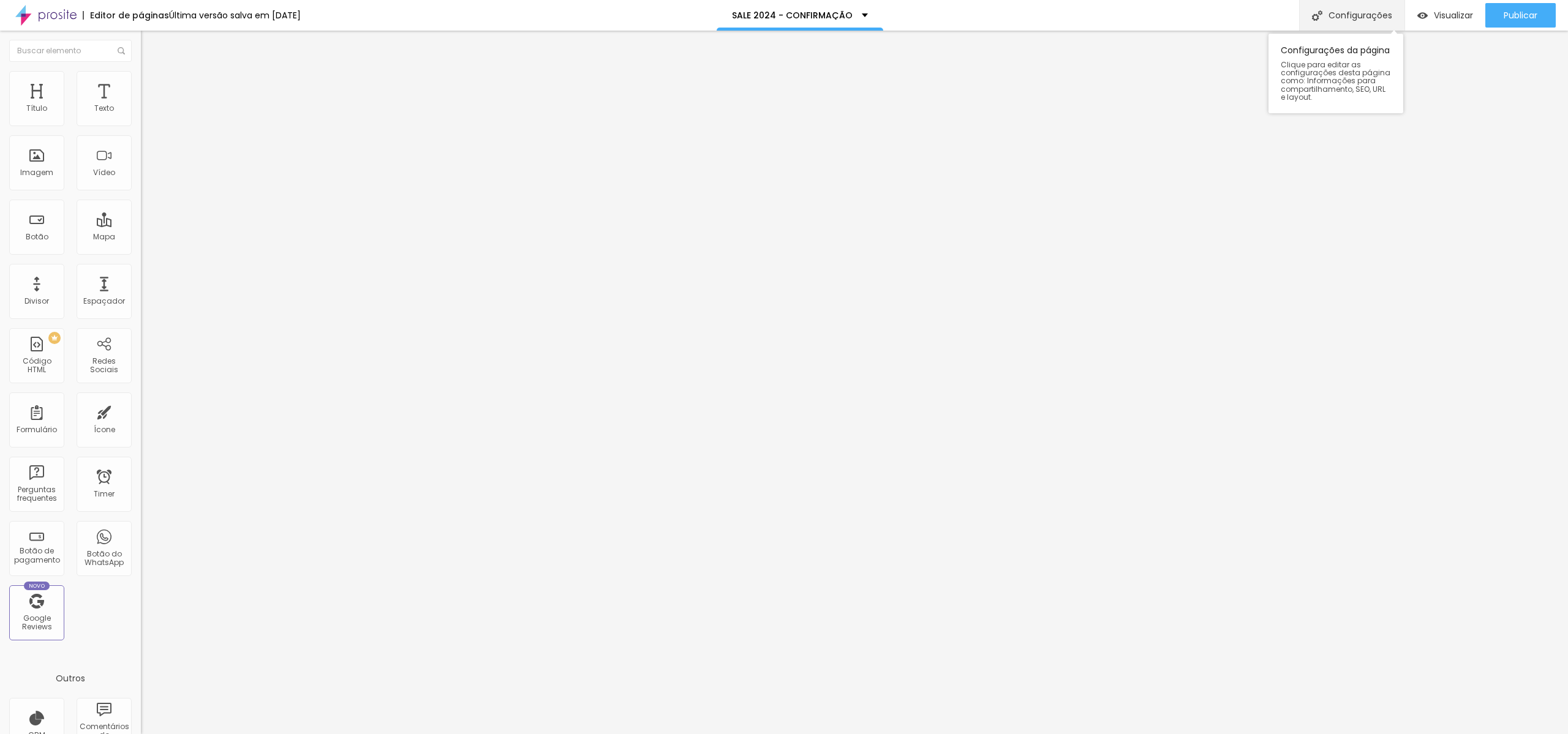
click at [1357, 24] on div "Configurações" at bounding box center [1352, 15] width 106 height 31
type input "SALE 2025 - CONFIRMAÇÃO"
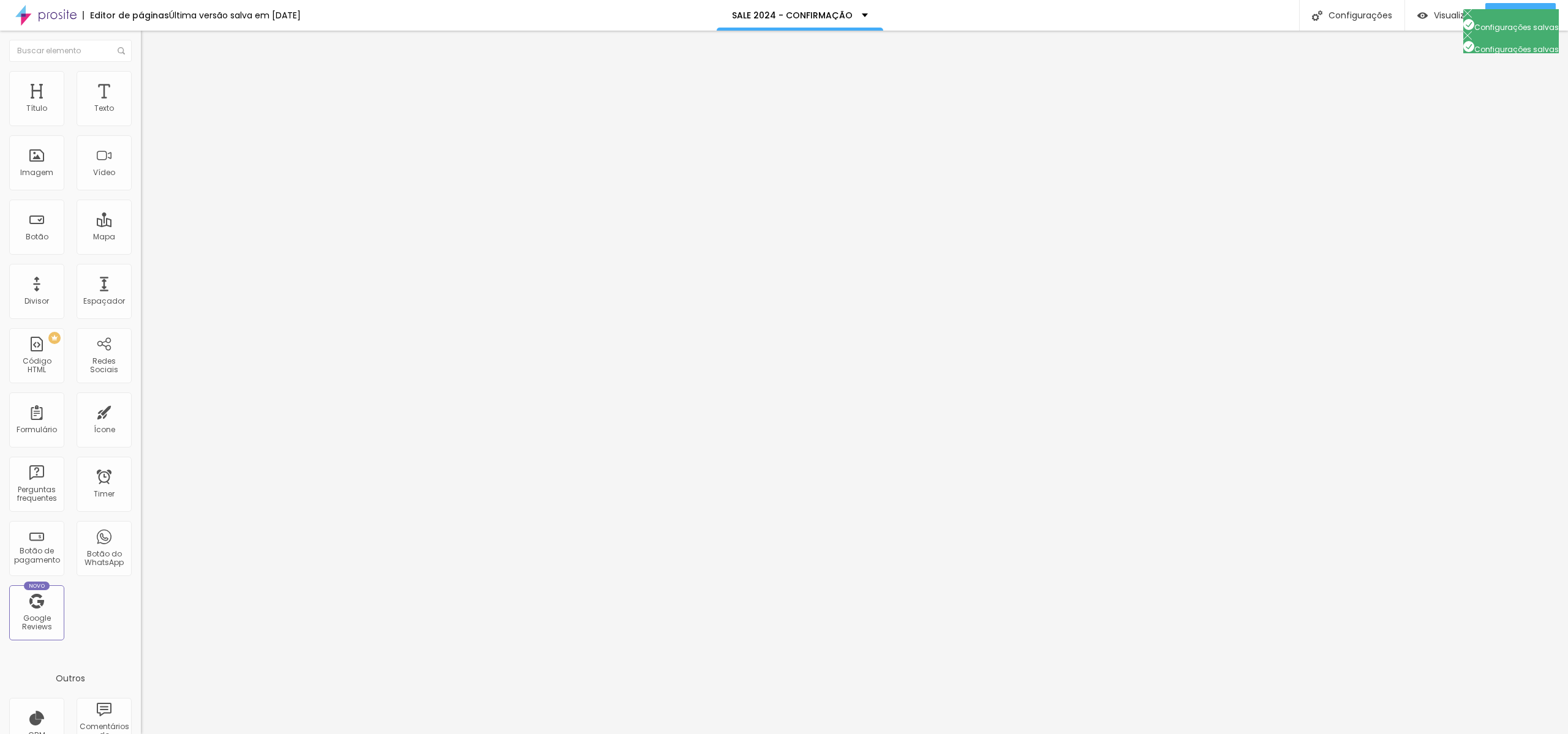
click at [1011, 734] on div at bounding box center [784, 747] width 1568 height 11
click at [141, 102] on span "Botão de pagamento" at bounding box center [182, 96] width 82 height 10
click at [141, 128] on img at bounding box center [144, 124] width 7 height 7
drag, startPoint x: 820, startPoint y: 184, endPoint x: 865, endPoint y: 177, distance: 45.5
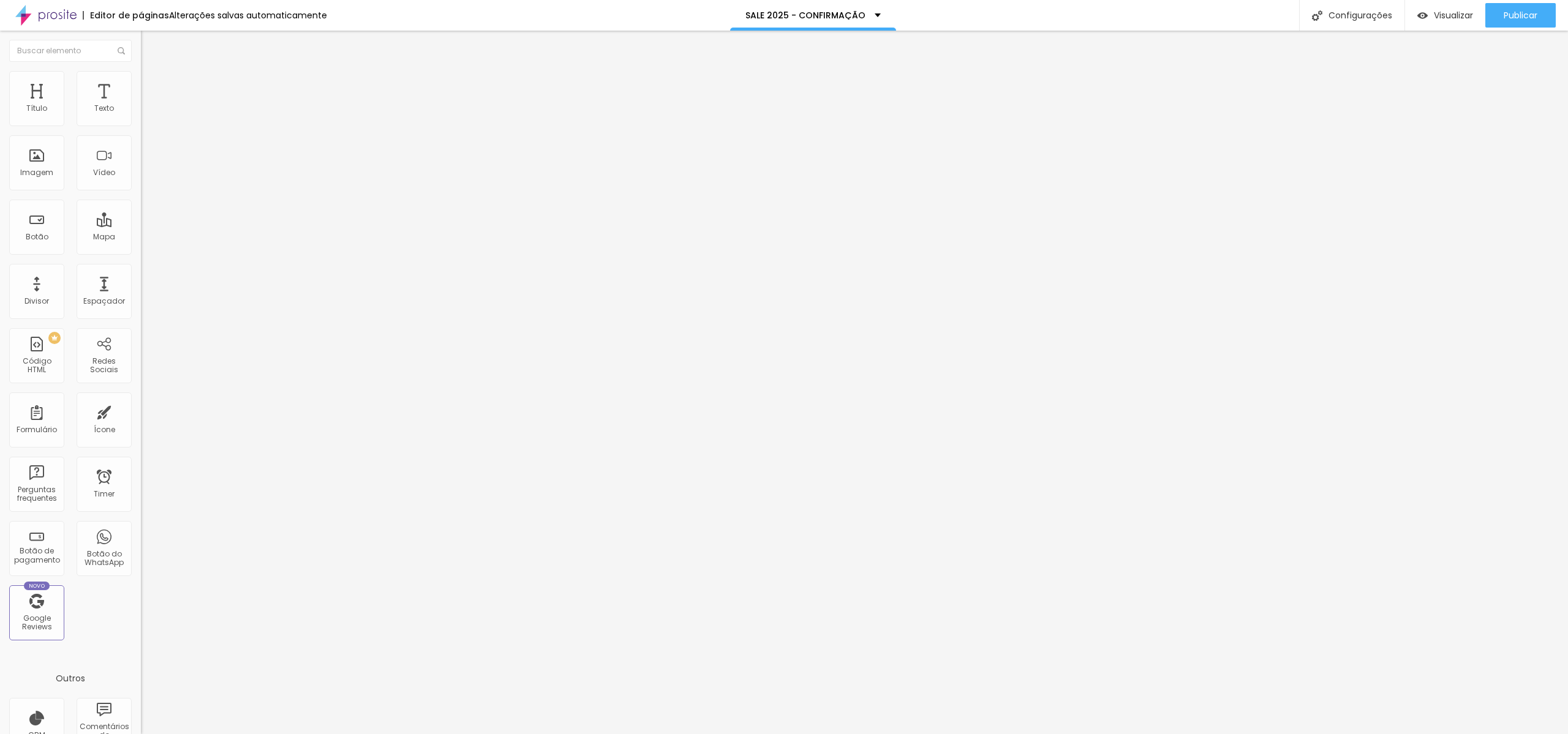
type input "Cobertura Fotográfica SALESIANO 2025"
type input "R$ 98,00"
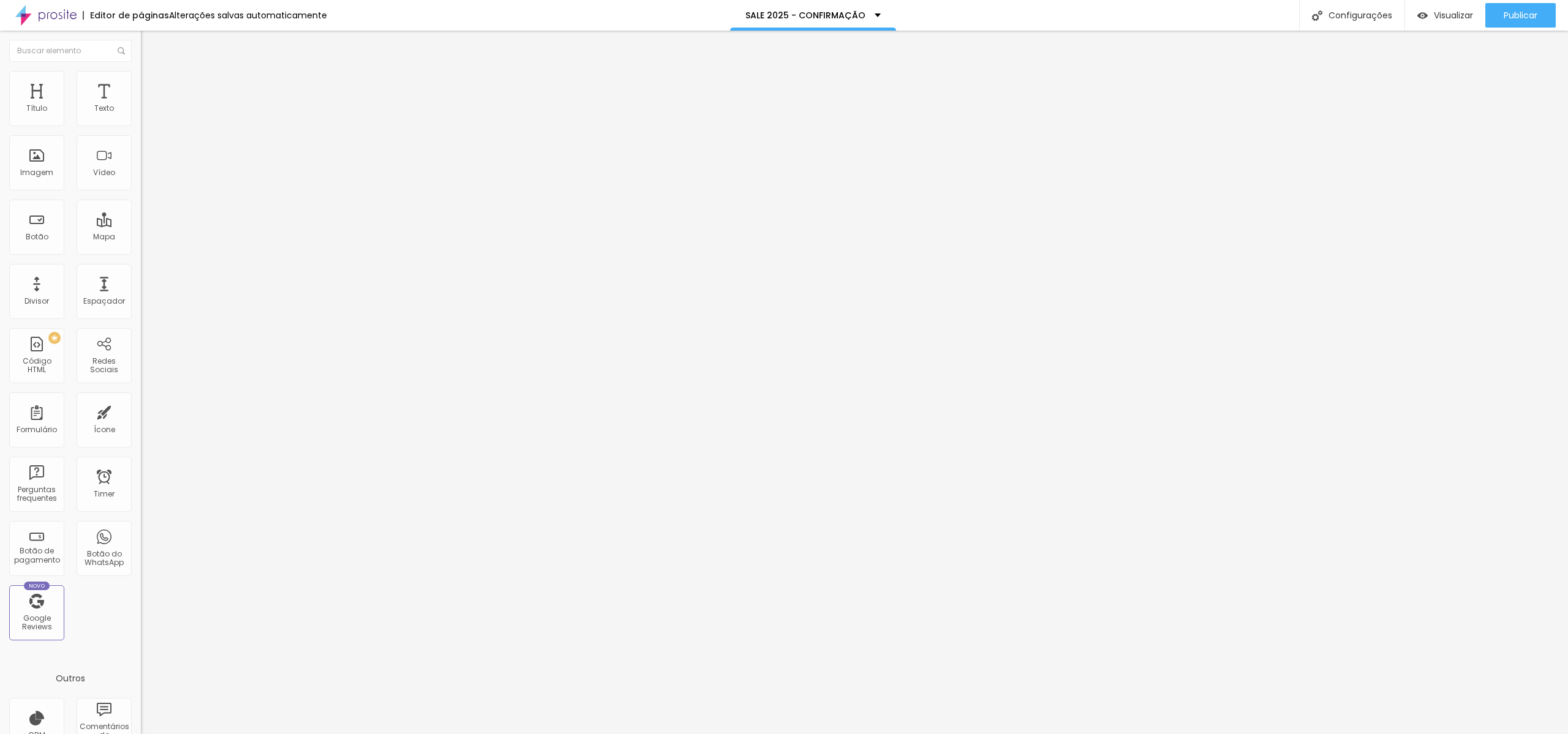
click at [141, 93] on li "Avançado" at bounding box center [211, 99] width 141 height 13
click at [152, 95] on span "Estilo" at bounding box center [161, 88] width 19 height 10
click at [146, 203] on img at bounding box center [149, 206] width 7 height 7
radio input "false"
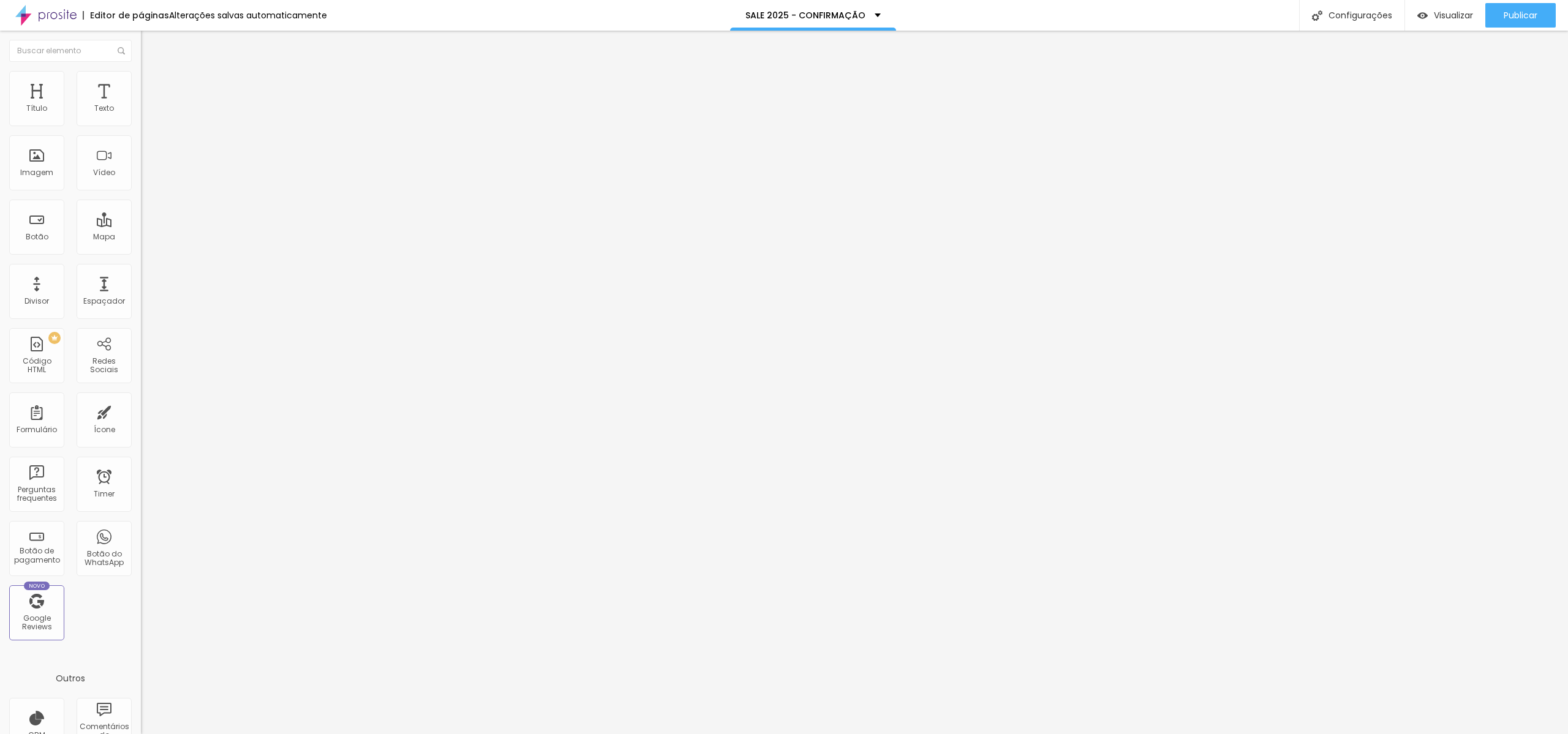
click at [146, 203] on img at bounding box center [149, 206] width 7 height 7
radio input "false"
radio input "true"
click at [146, 203] on img at bounding box center [149, 206] width 7 height 7
radio input "true"
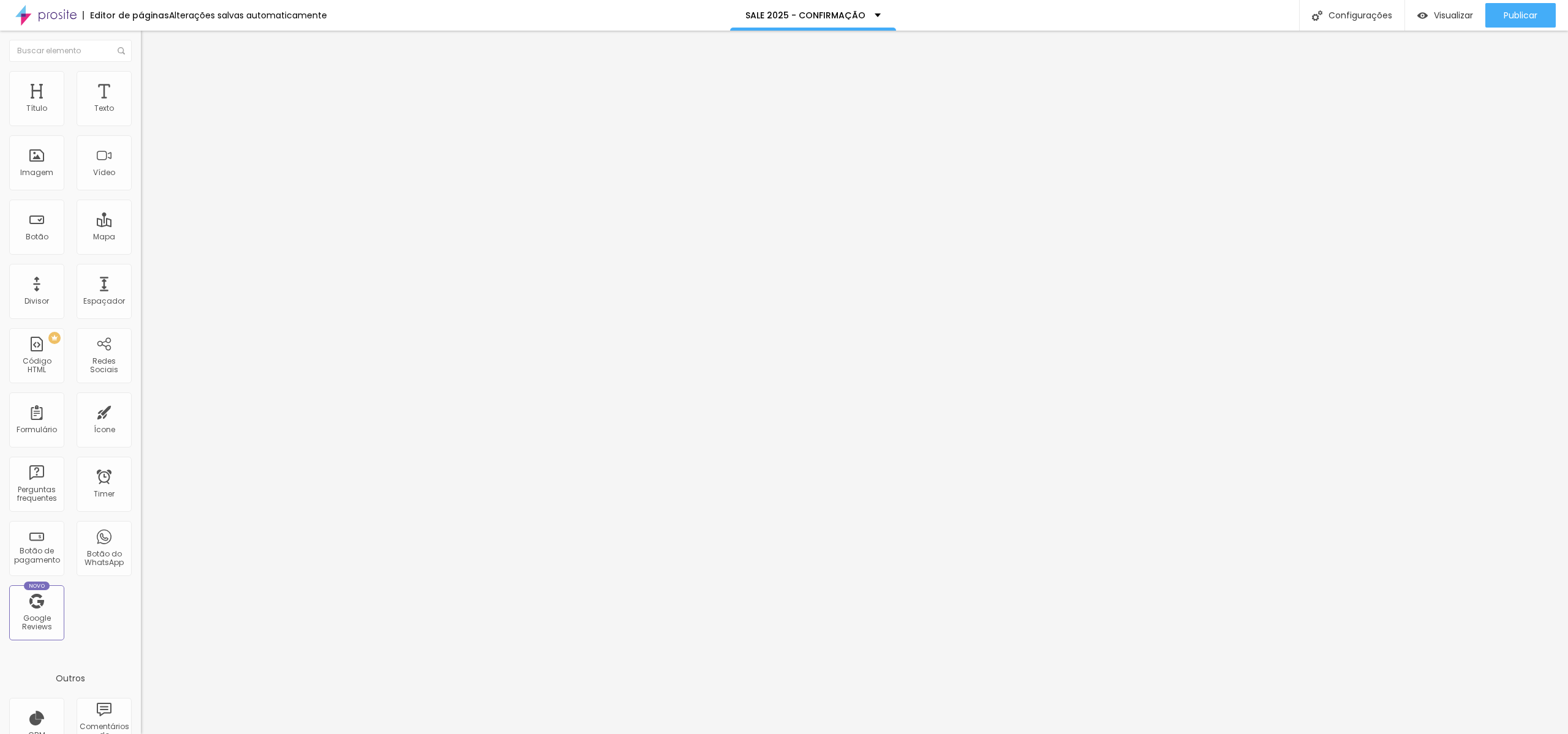
radio input "false"
click at [146, 203] on img at bounding box center [149, 206] width 7 height 7
radio input "false"
click at [146, 203] on img at bounding box center [149, 206] width 7 height 7
radio input "false"
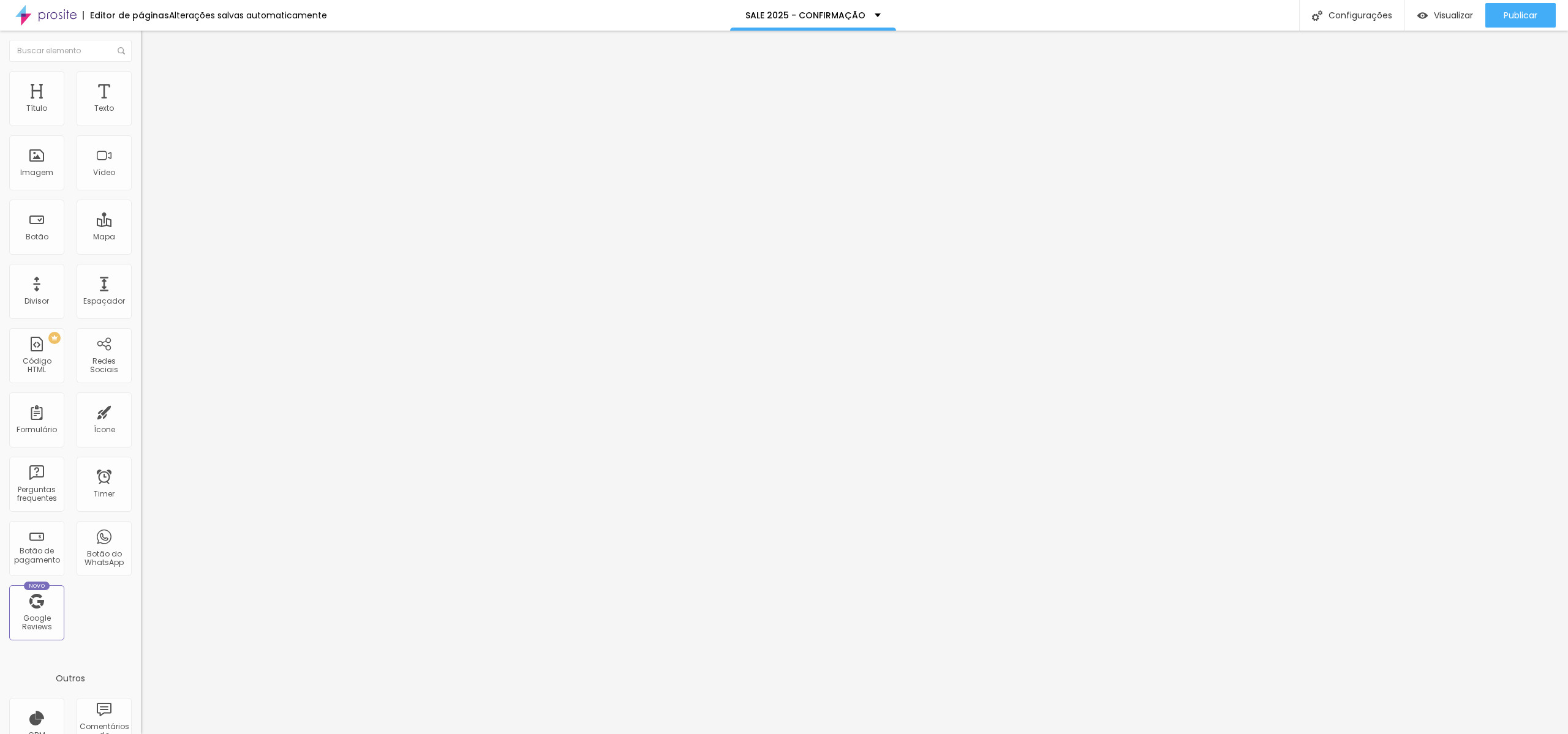
radio input "true"
click at [146, 203] on img at bounding box center [149, 206] width 7 height 7
radio input "true"
radio input "false"
click at [141, 106] on span "Trocar imagem" at bounding box center [174, 99] width 67 height 10
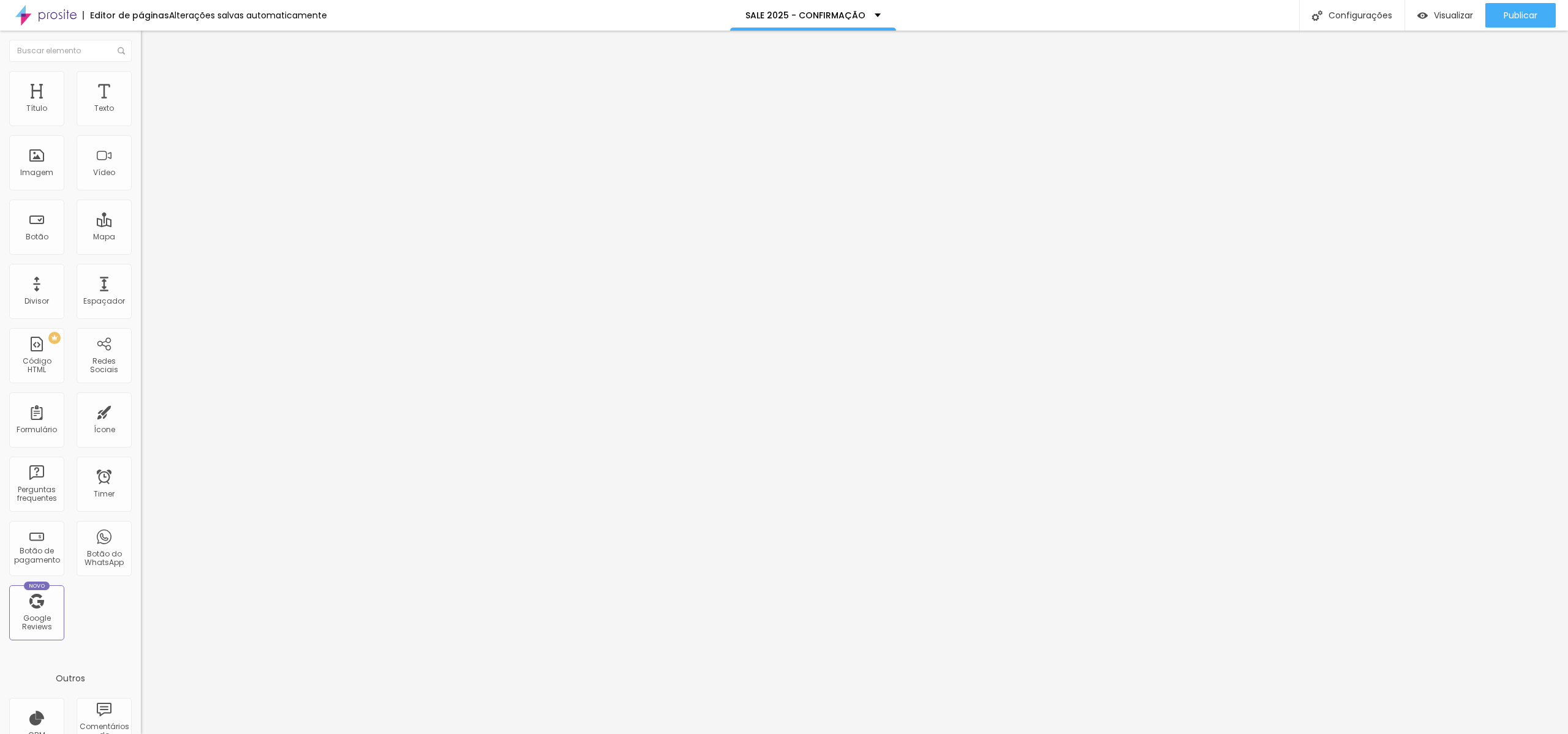
click at [141, 81] on ul "Estilo Avançado" at bounding box center [211, 70] width 141 height 24
click at [152, 85] on span "Avançado" at bounding box center [172, 79] width 41 height 10
type input "7"
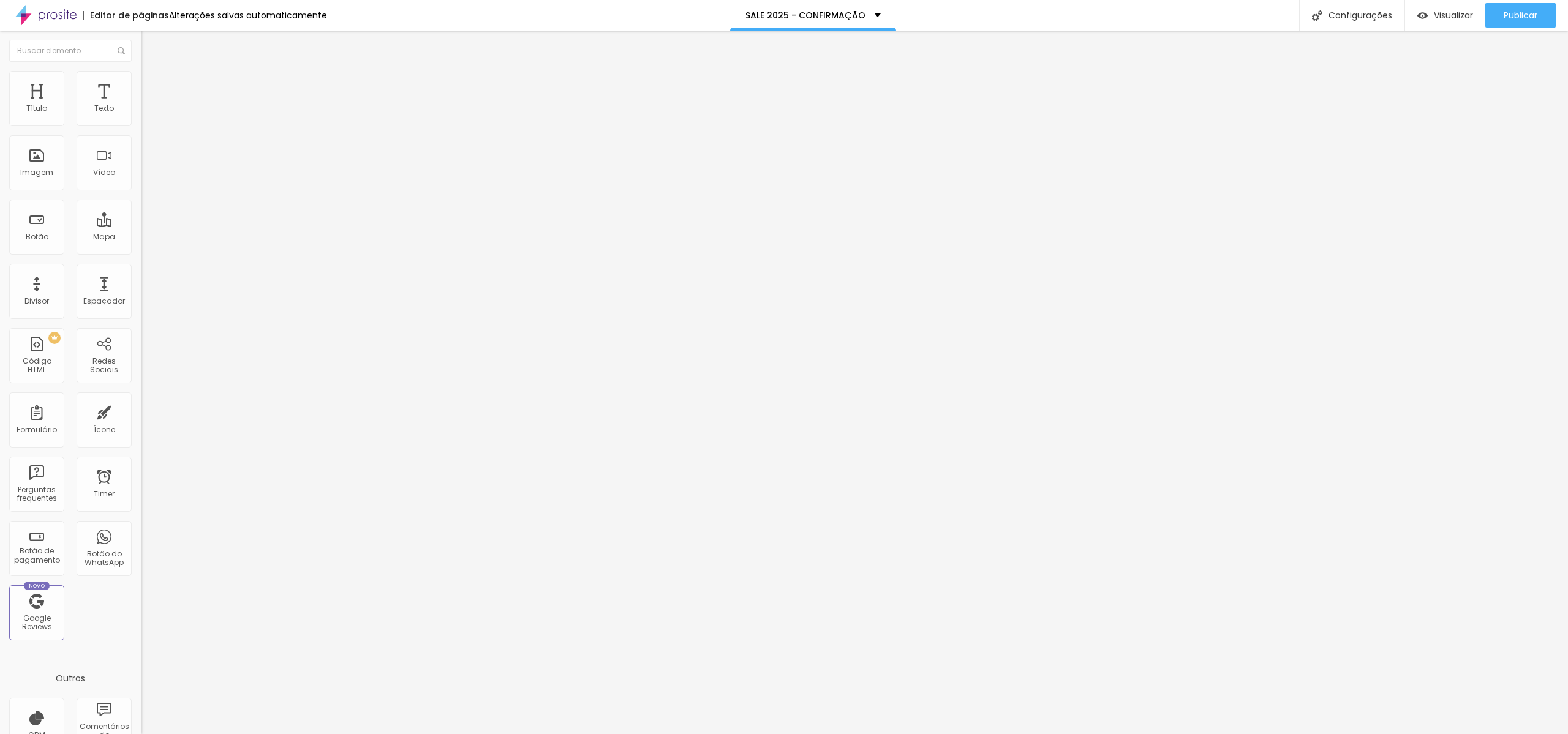
type input "7"
type input "8"
type input "9"
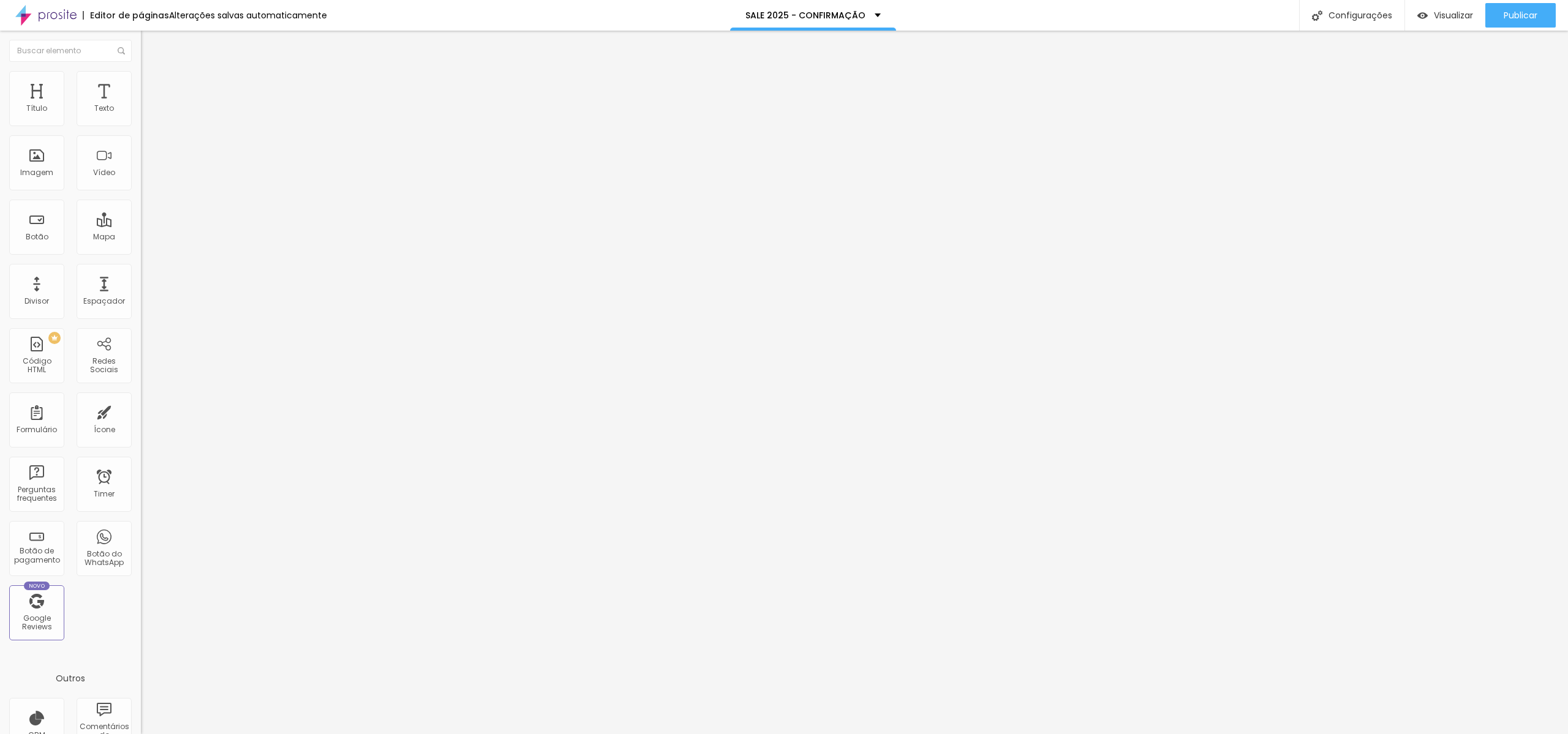
type input "10"
type input "11"
type input "12"
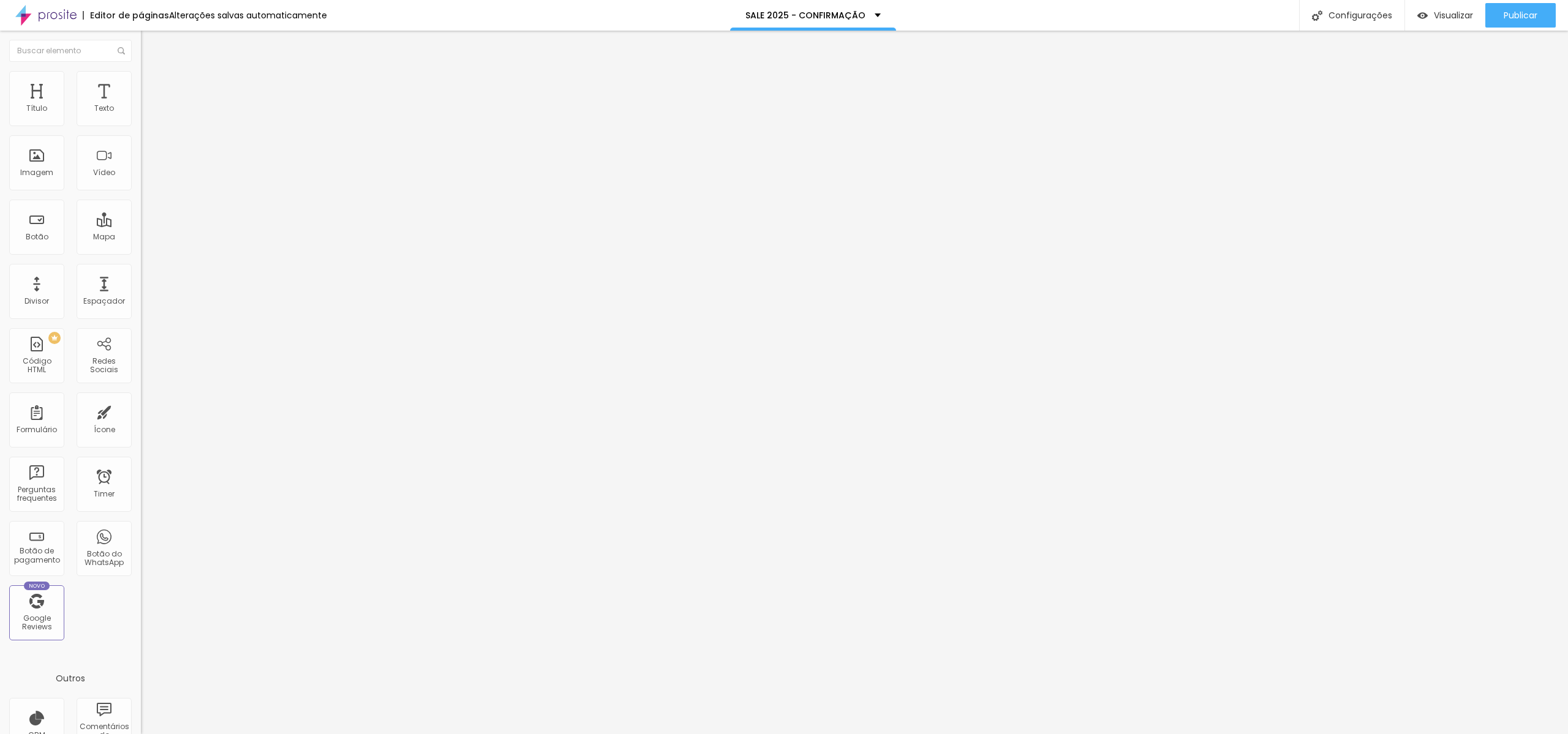
type input "12"
type input "13"
type input "14"
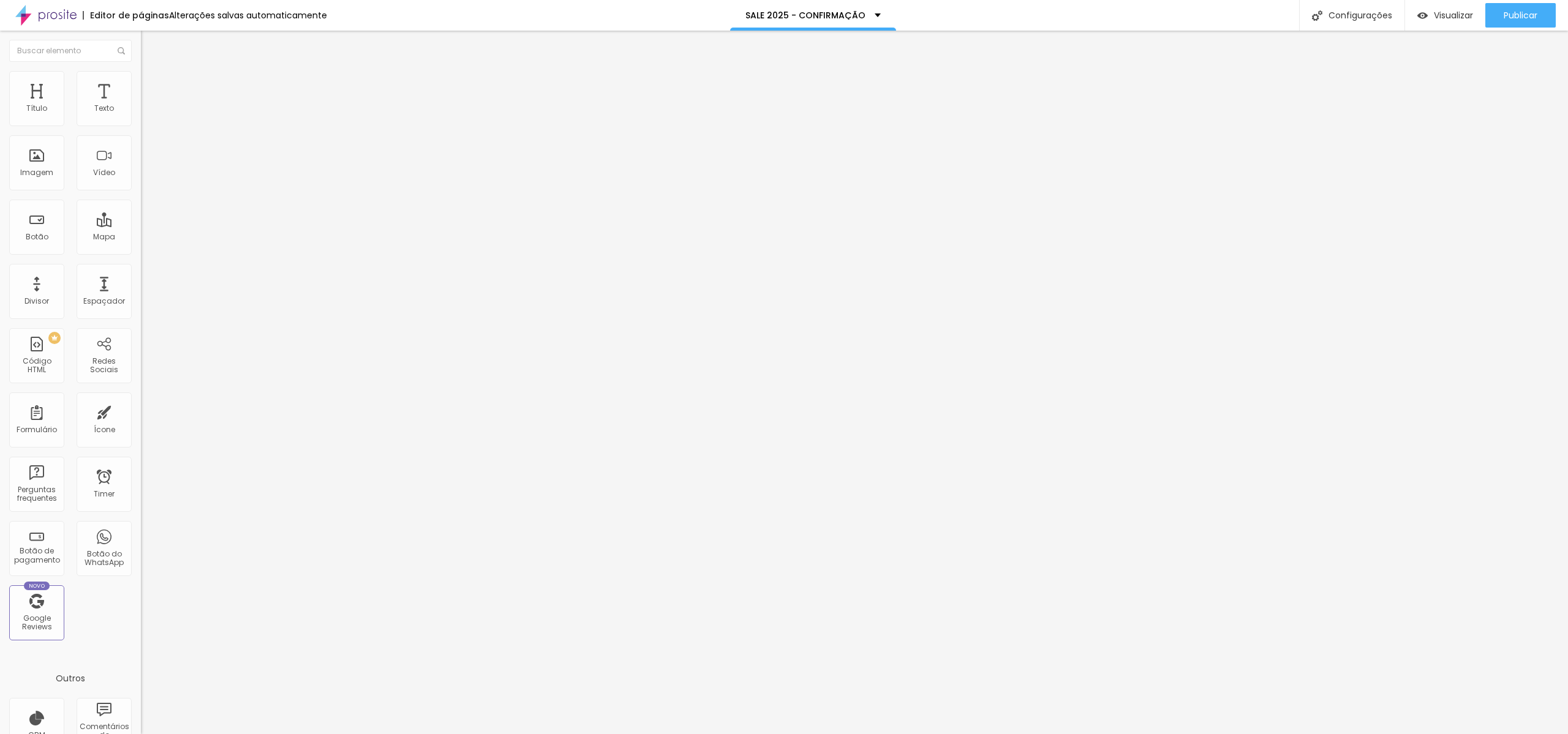
type input "16"
type input "18"
type input "20"
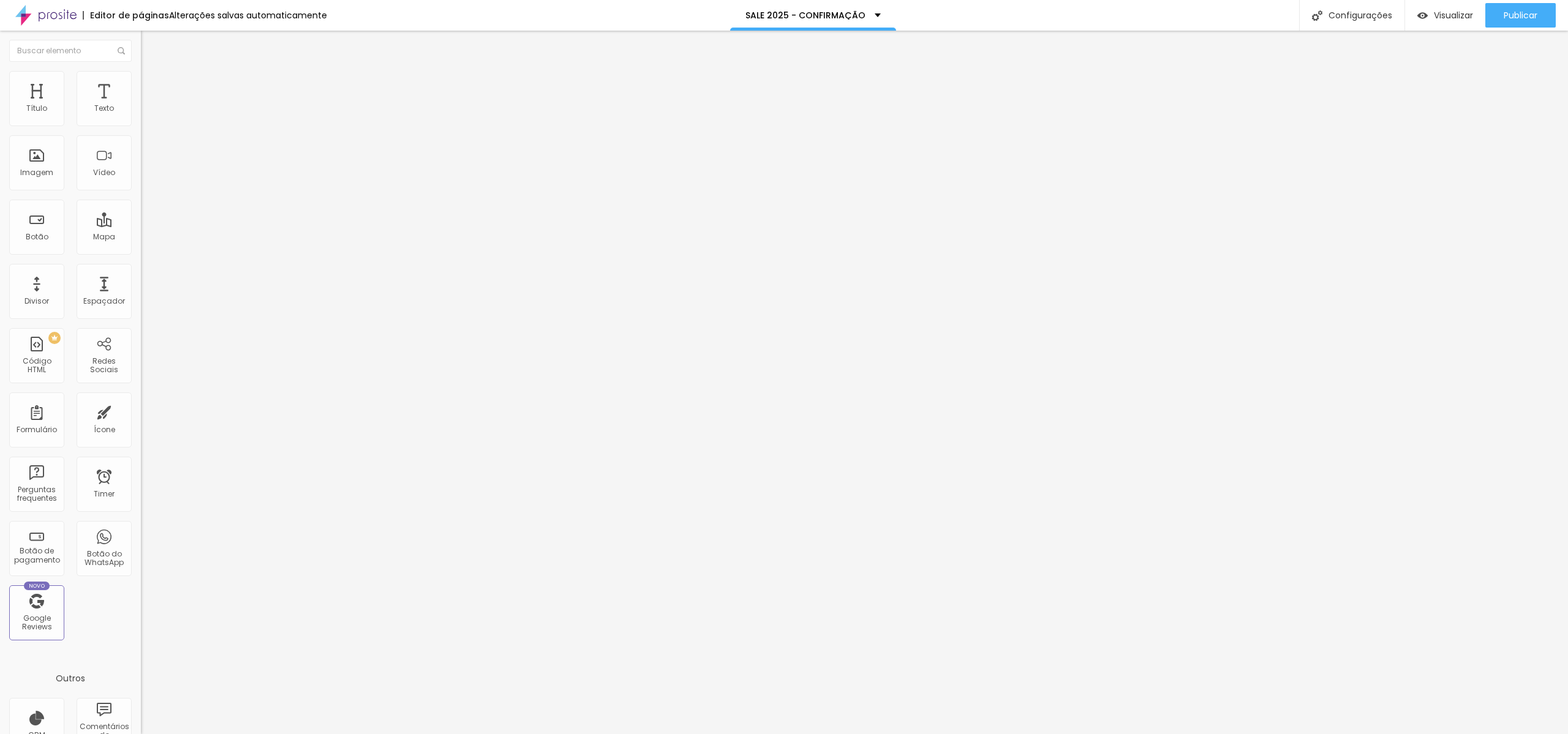
type input "20"
type input "21"
type input "22"
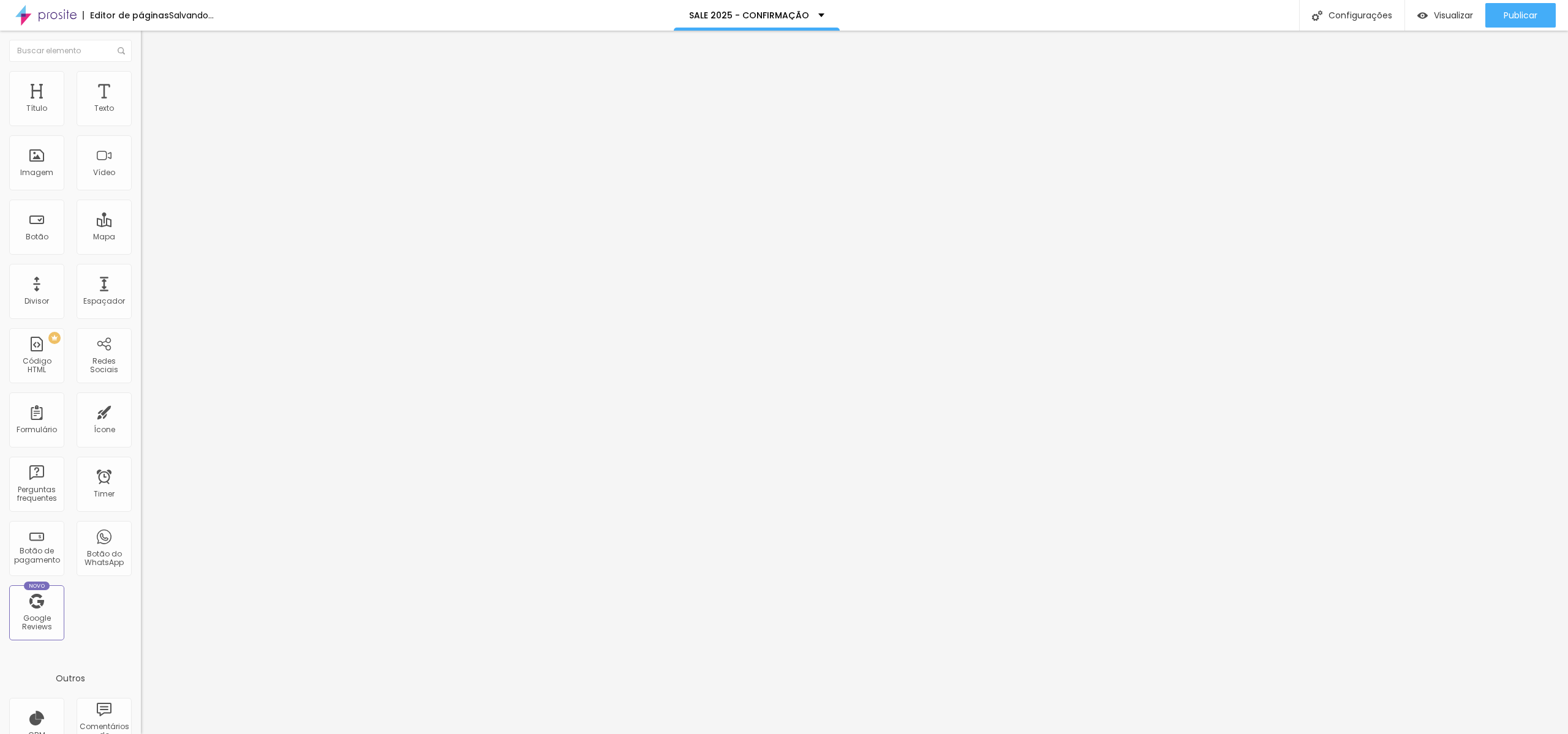
type input "23"
type input "22"
type input "21"
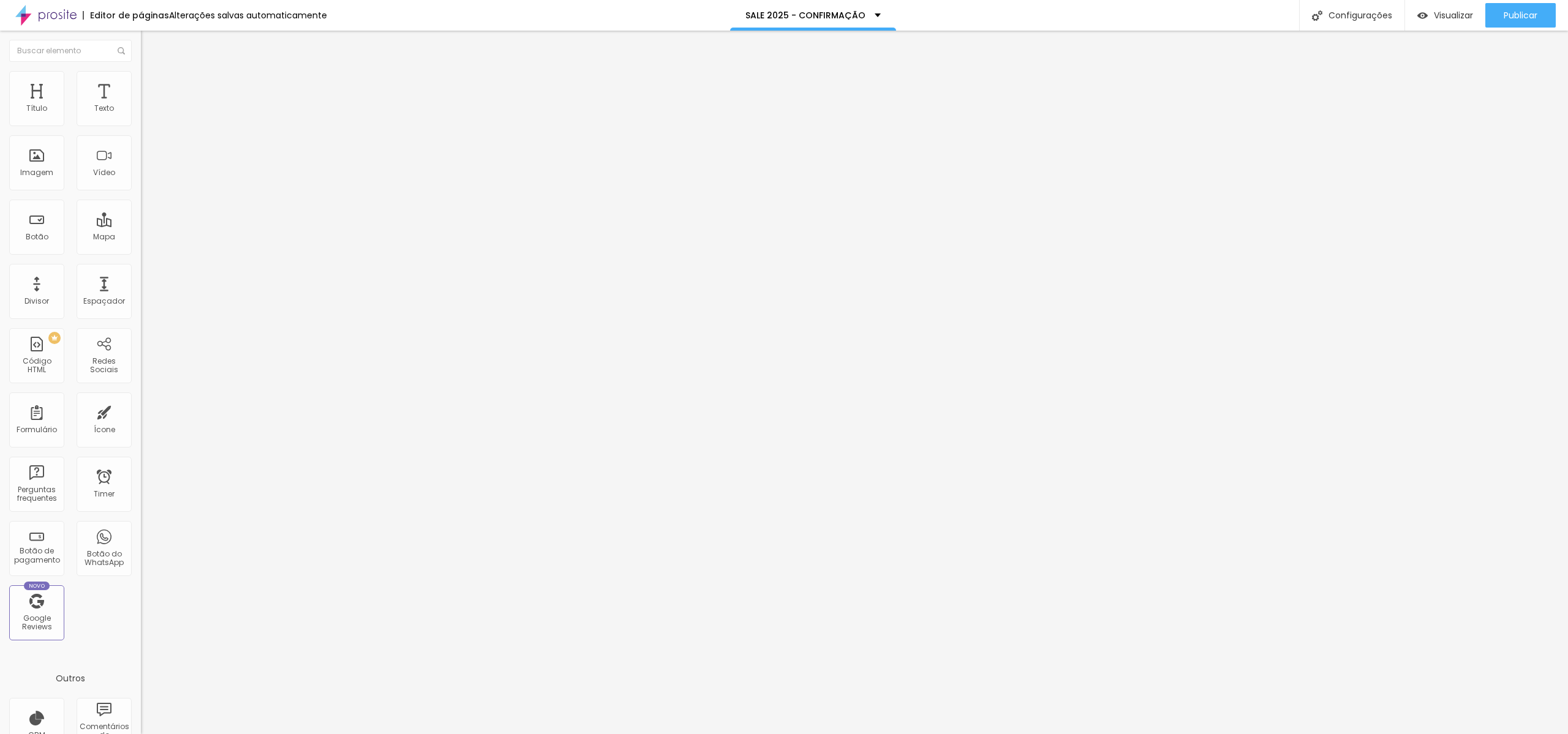
type input "21"
type input "19"
type input "18"
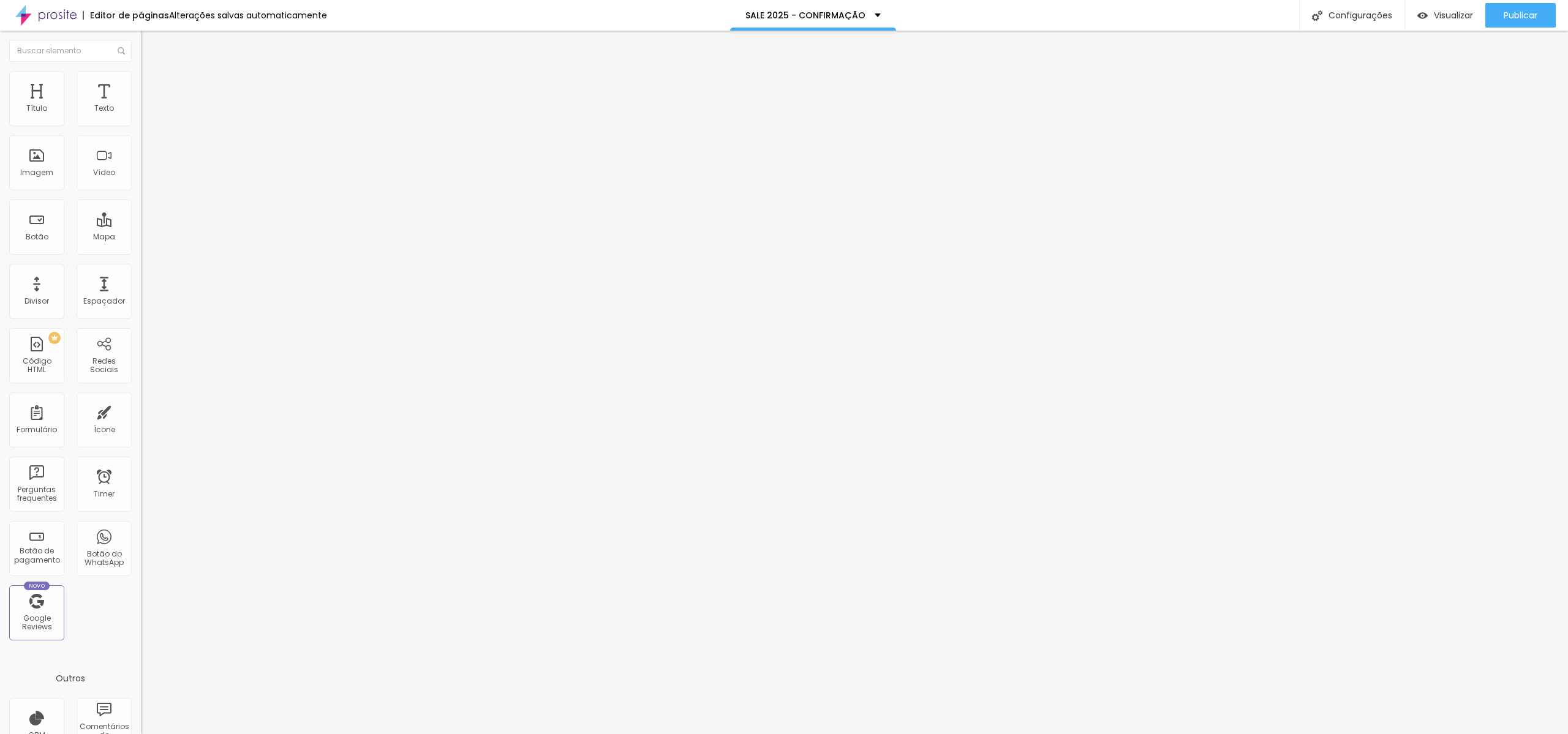
type input "17"
type input "16"
type input "15"
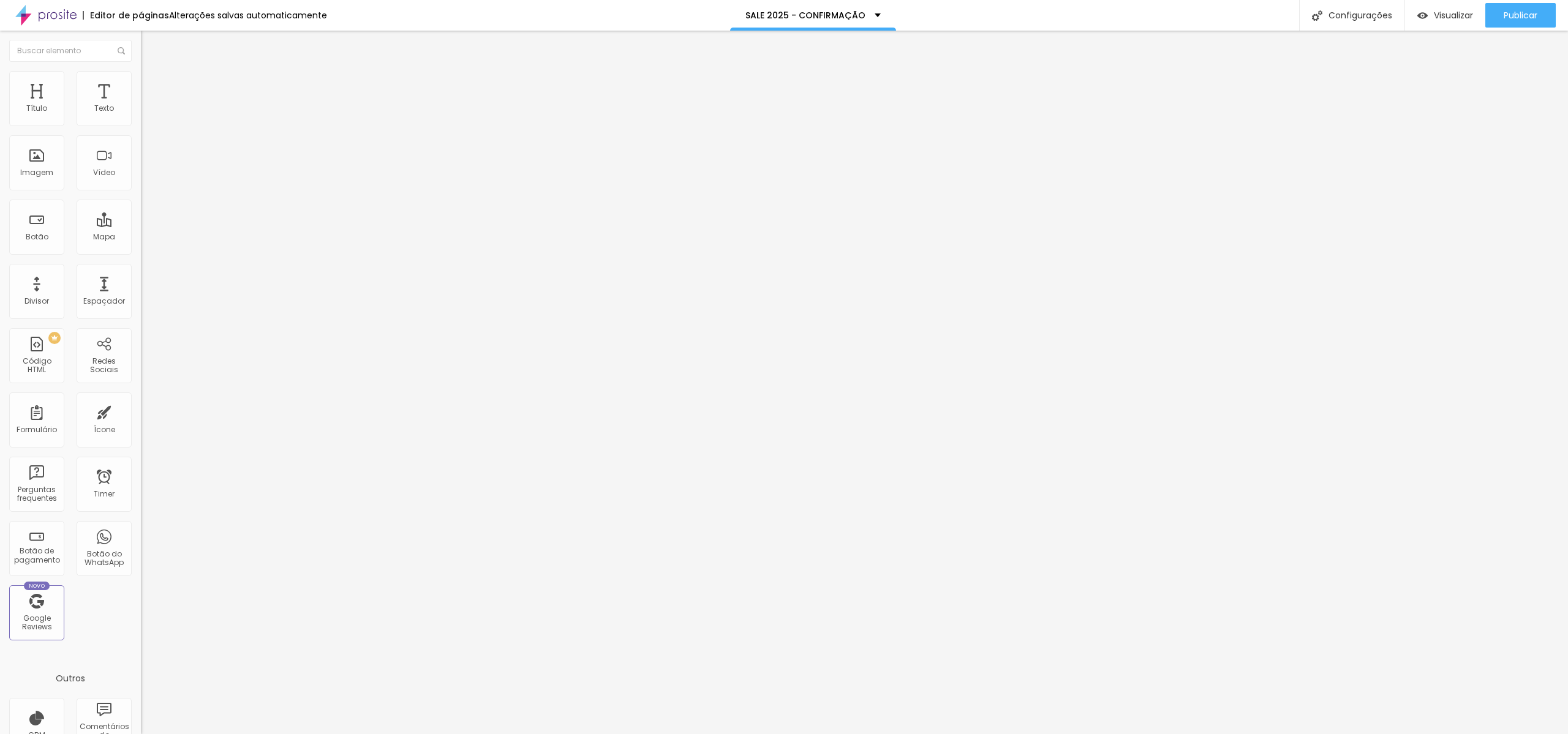
type input "15"
type input "14"
type input "13"
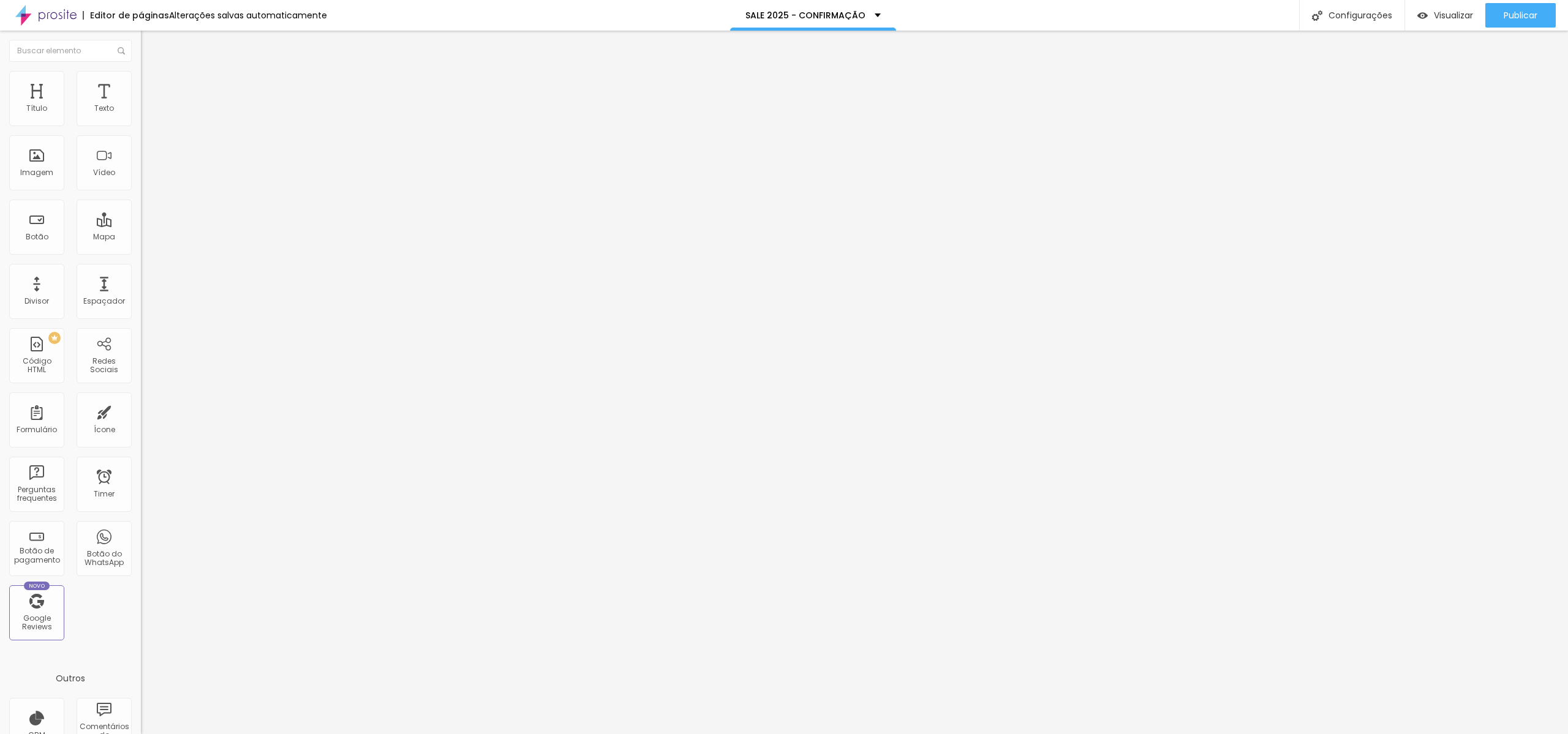
type input "12"
type input "11"
type input "12"
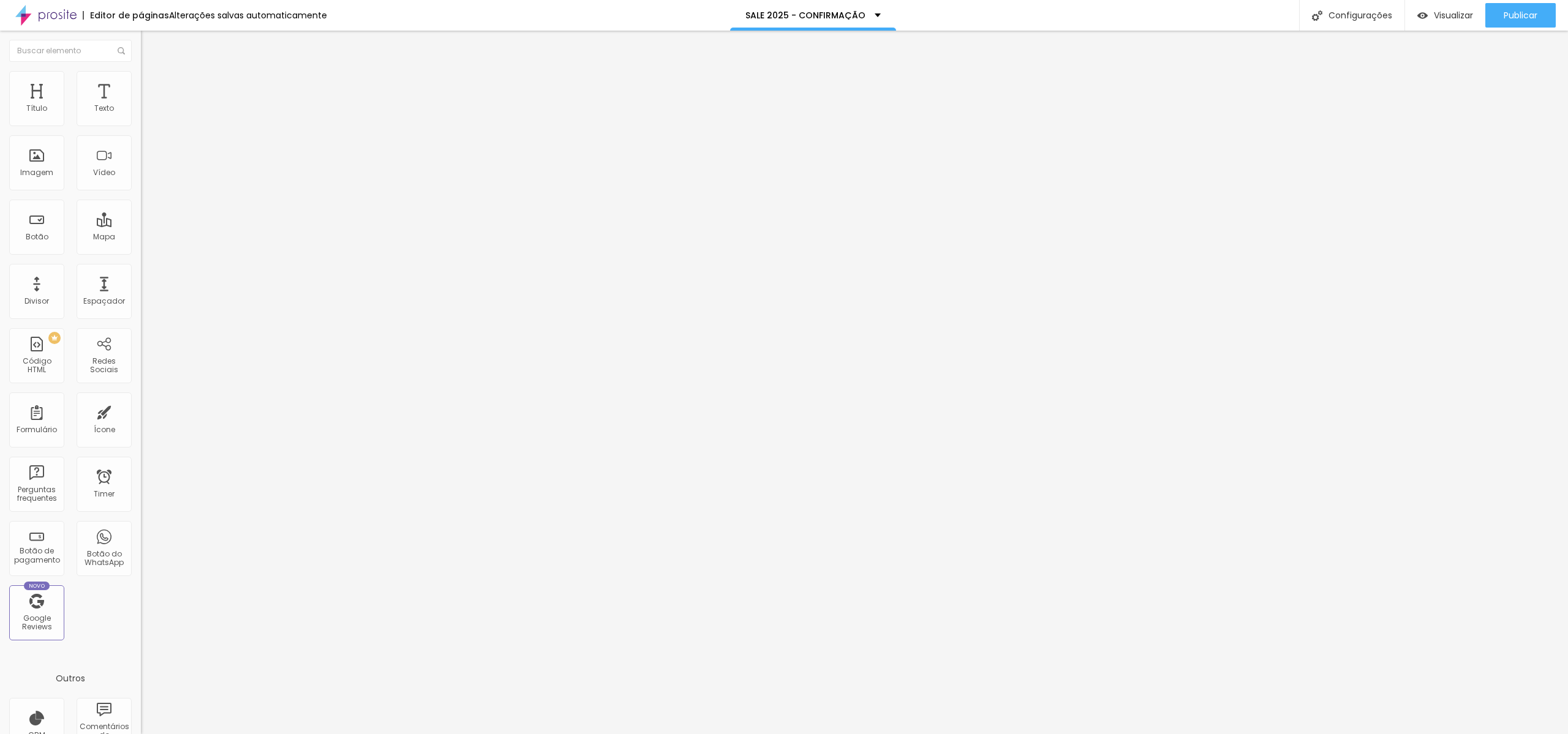
type input "12"
type input "11"
type input "10"
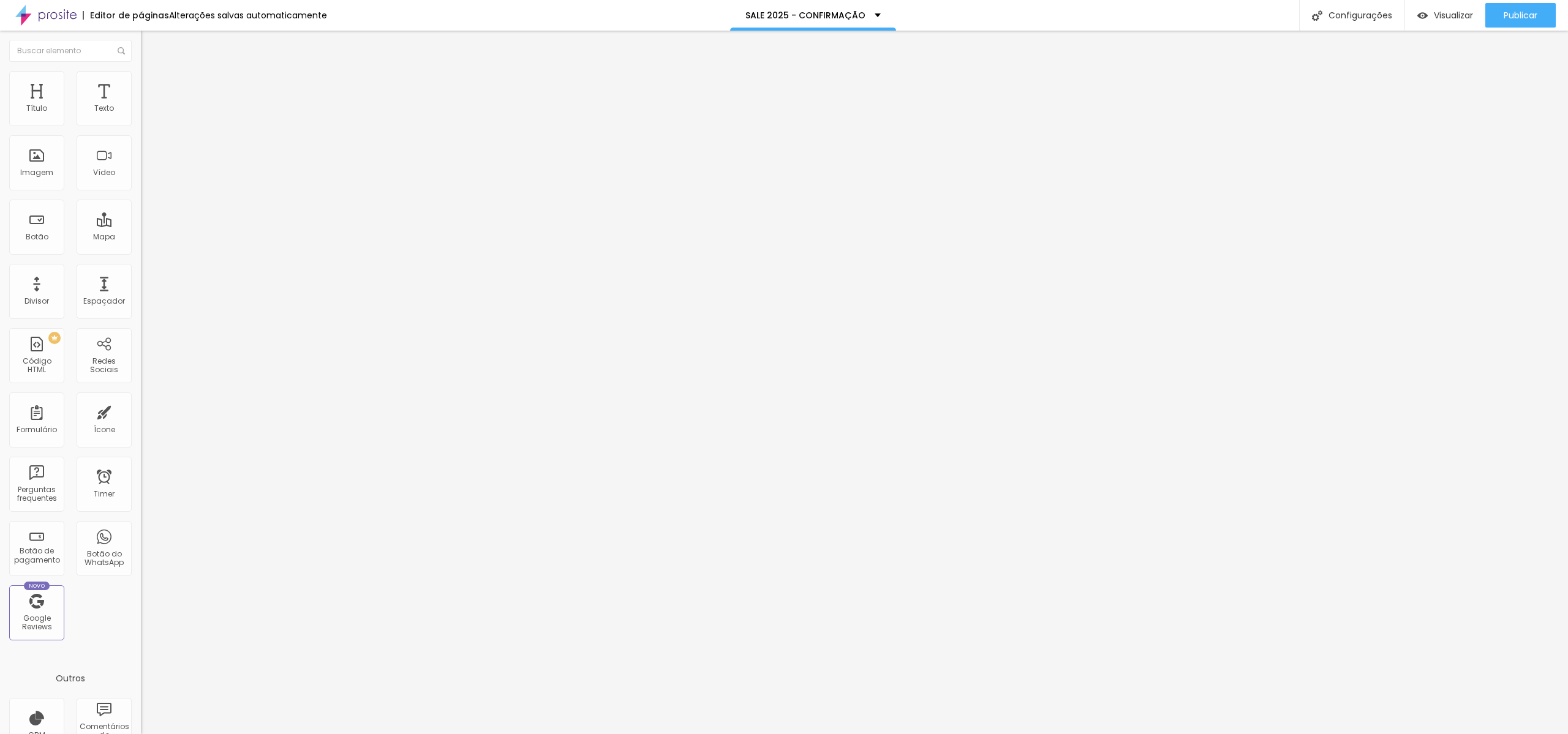
click at [141, 225] on input "range" at bounding box center [180, 230] width 79 height 10
click at [141, 71] on li "Estilo" at bounding box center [211, 65] width 141 height 13
type input "15"
type input "16"
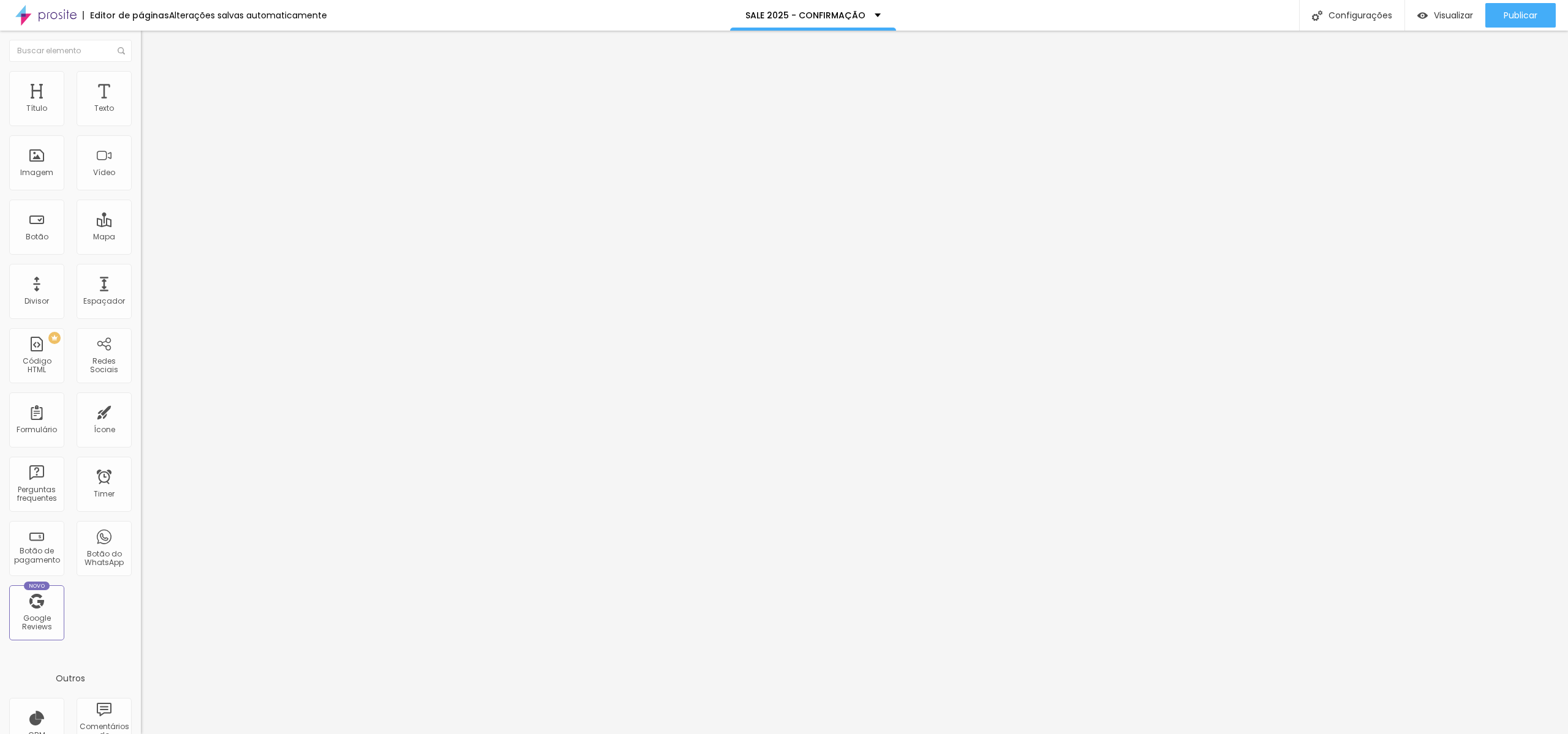
type input "16"
type input "17"
type input "18"
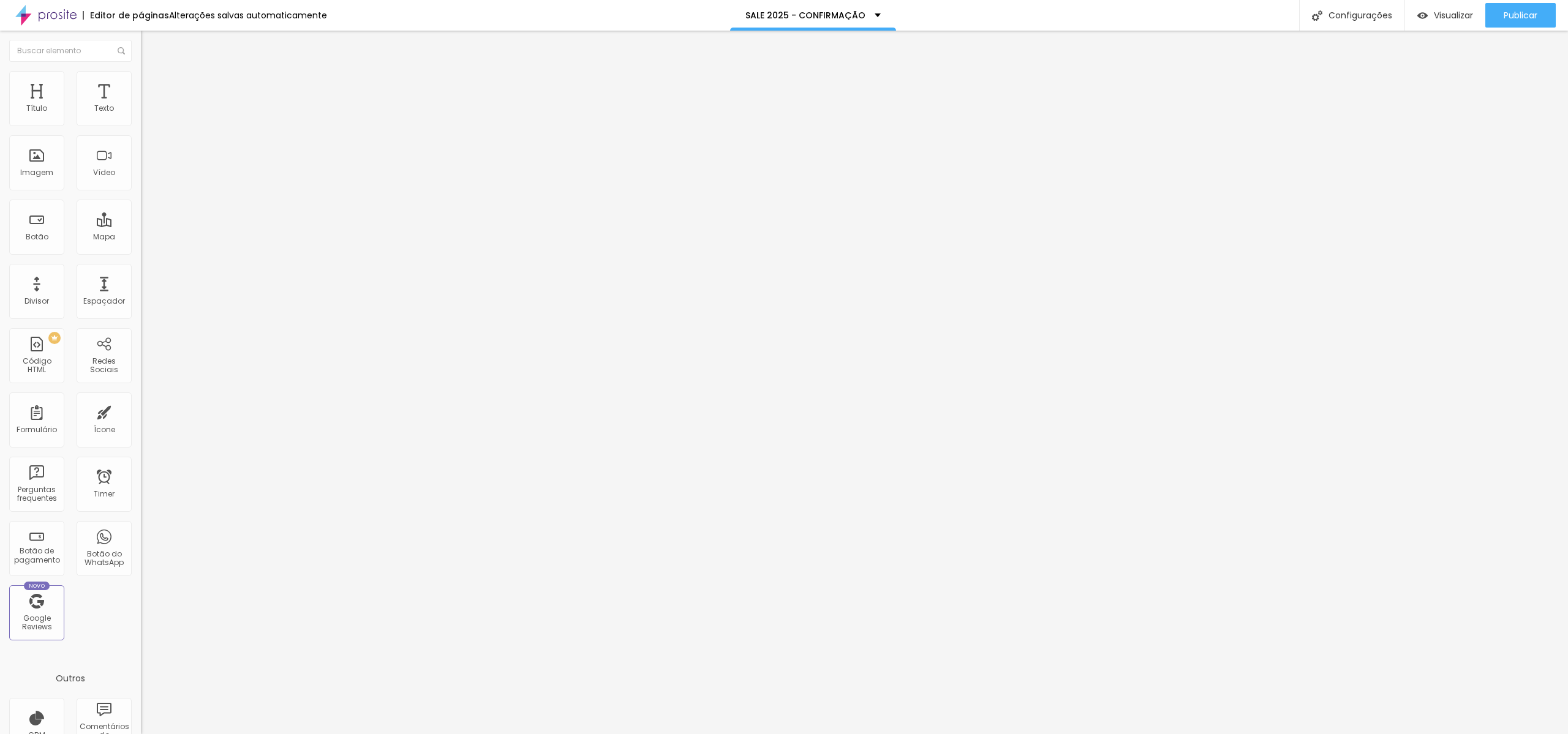
type input "19"
type input "20"
type input "21"
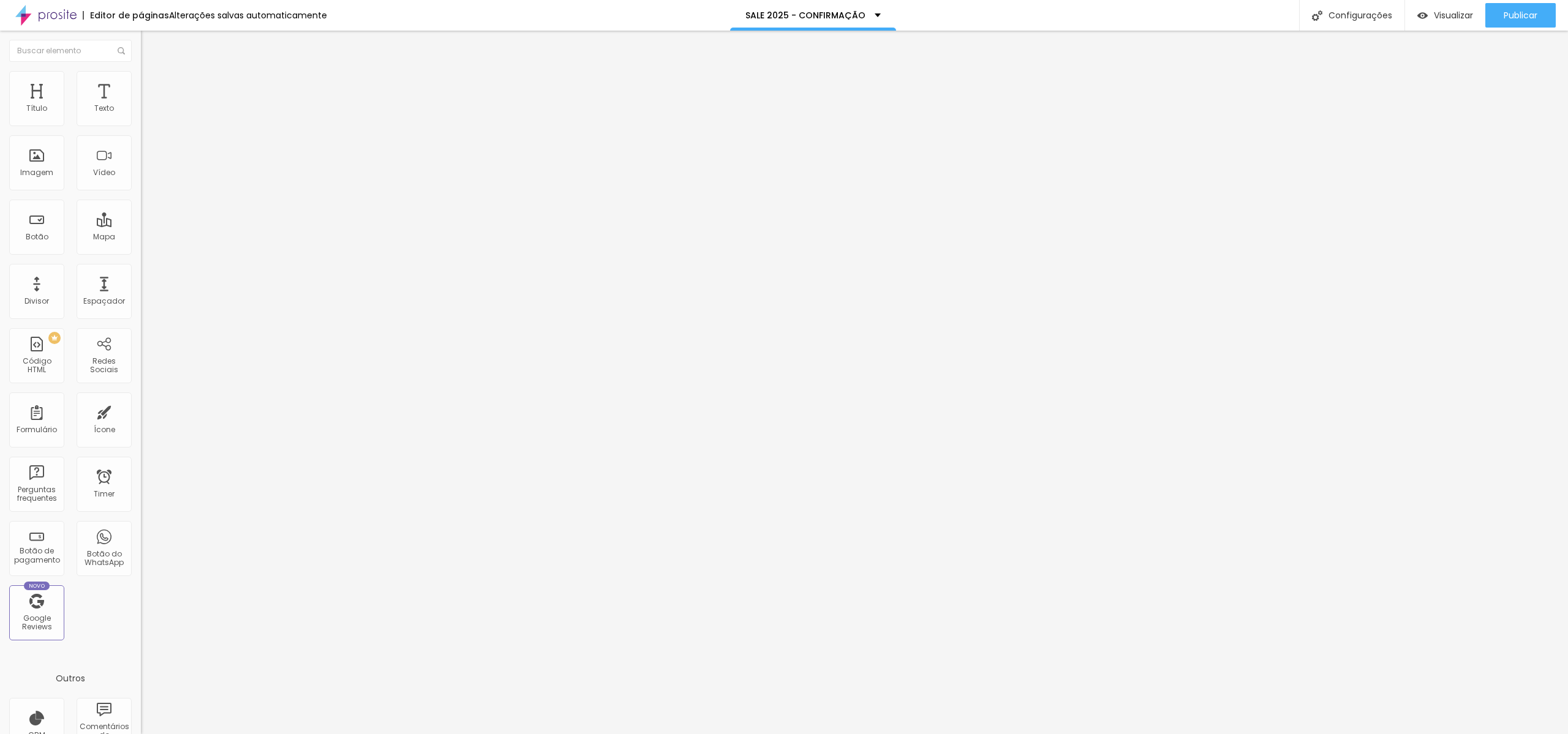
type input "21"
drag, startPoint x: 50, startPoint y: 123, endPoint x: 68, endPoint y: 124, distance: 18.0
type input "21"
click at [141, 225] on input "range" at bounding box center [180, 230] width 79 height 10
click at [94, 428] on div "Ícone" at bounding box center [104, 430] width 21 height 9
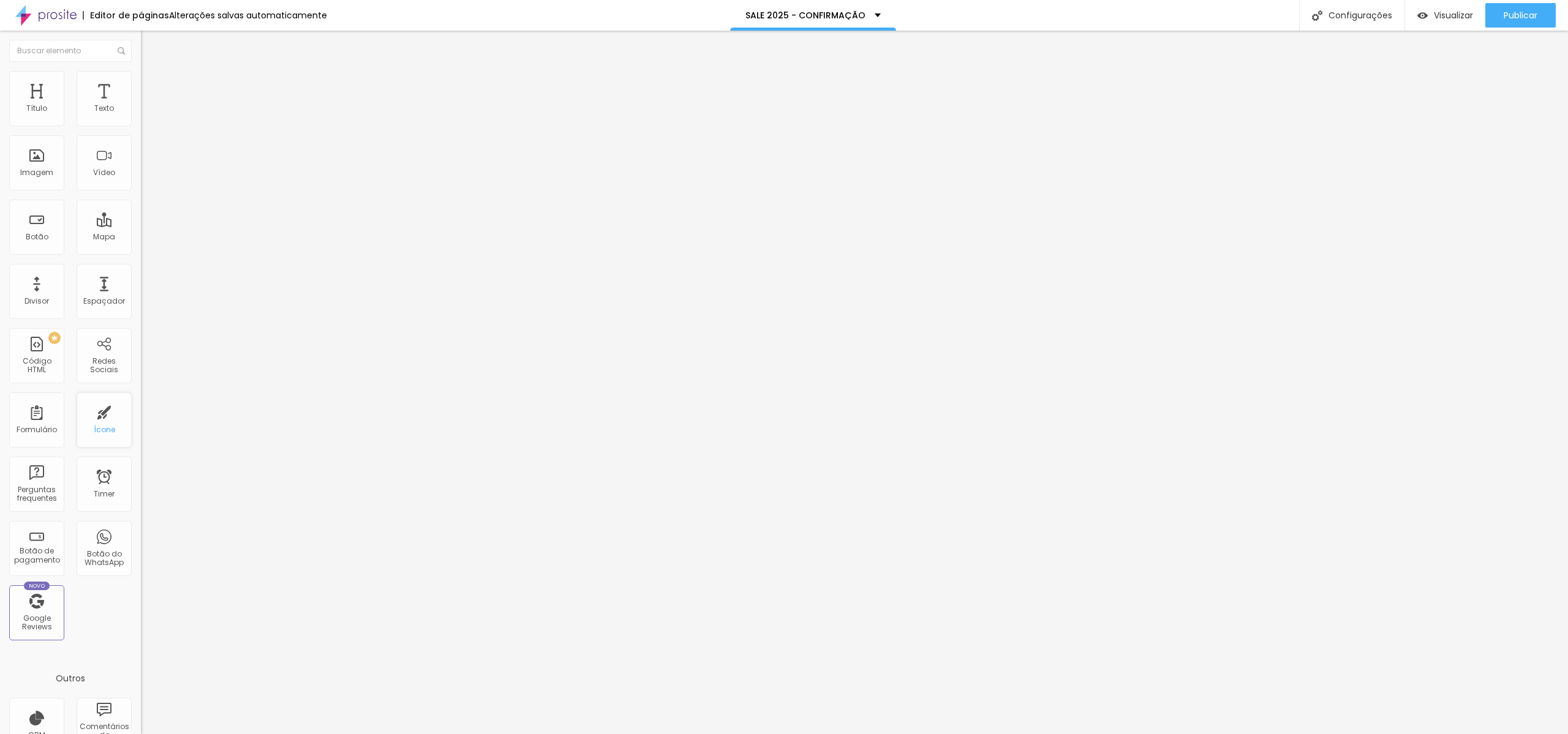
click at [98, 420] on div "Ícone" at bounding box center [104, 420] width 55 height 55
click at [1524, 15] on span "Publicar" at bounding box center [1520, 15] width 34 height 10
click at [1472, 20] on icon "button" at bounding box center [1478, 15] width 15 height 15
click at [1436, 13] on span "Visualizar" at bounding box center [1443, 15] width 39 height 10
click at [1519, 20] on span "Publicar" at bounding box center [1520, 15] width 34 height 10
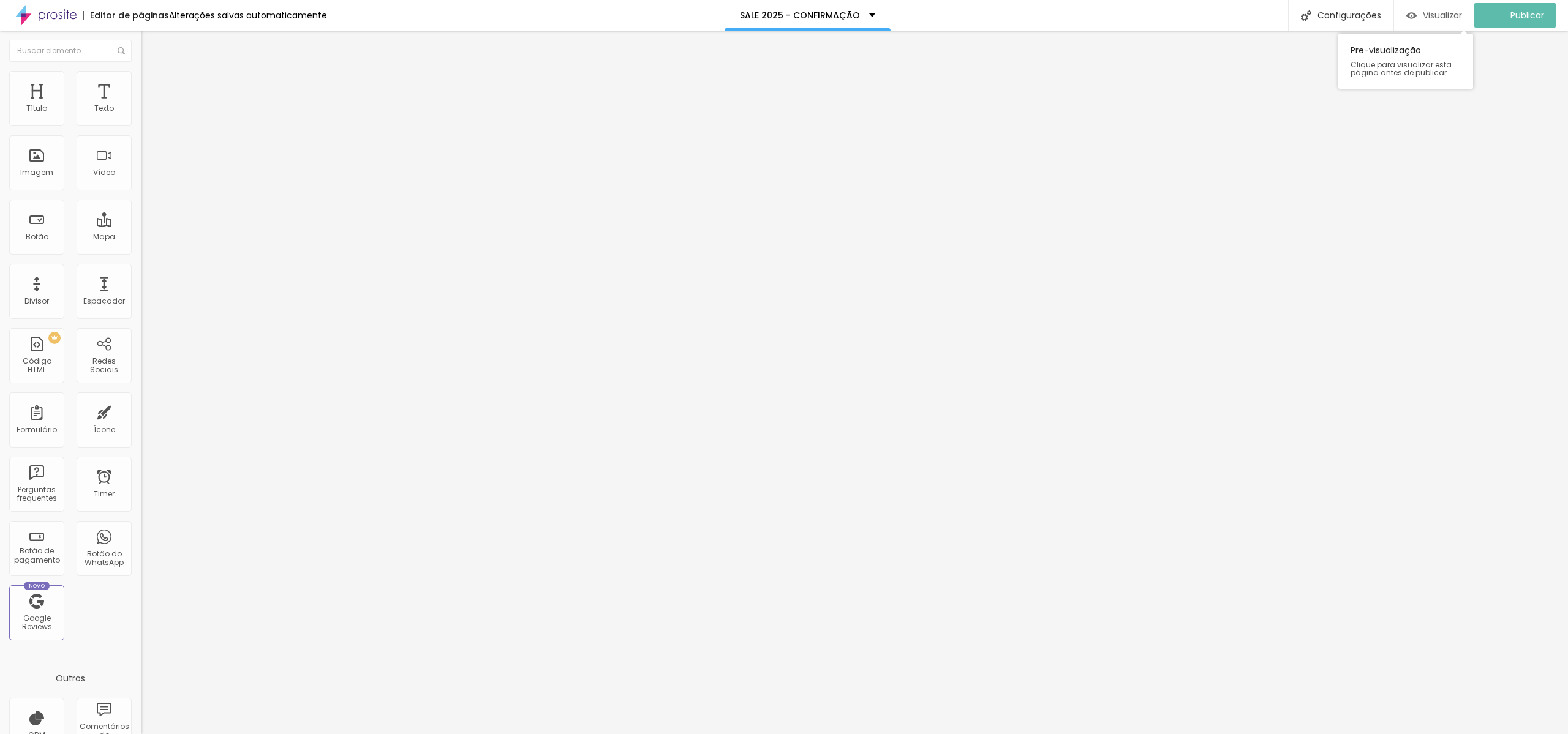
click at [1457, 15] on span "Visualizar" at bounding box center [1443, 15] width 39 height 10
click at [828, 14] on p "SALE 2024 - FAQ" at bounding box center [793, 15] width 72 height 9
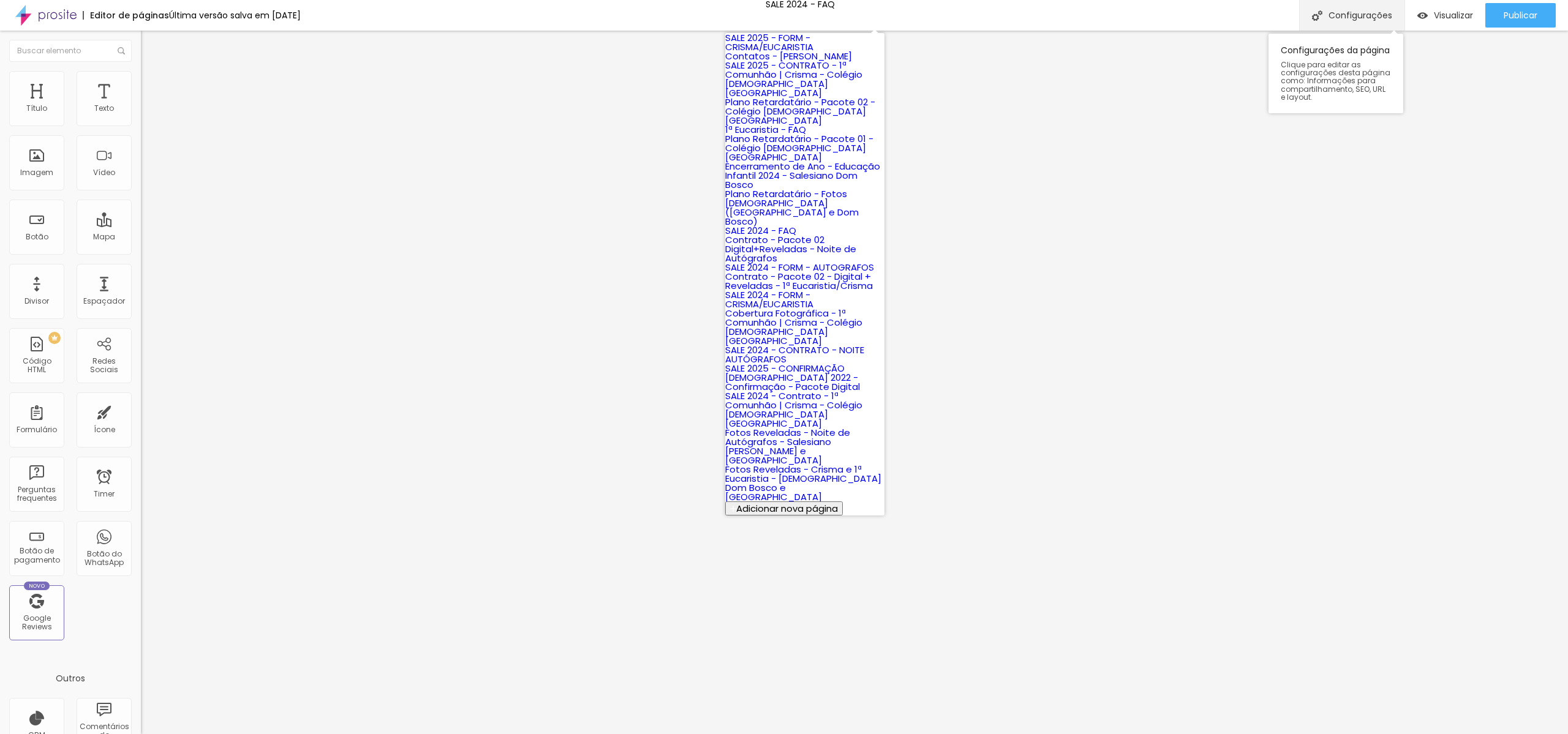
click at [1367, 13] on div "Configurações" at bounding box center [1352, 15] width 106 height 31
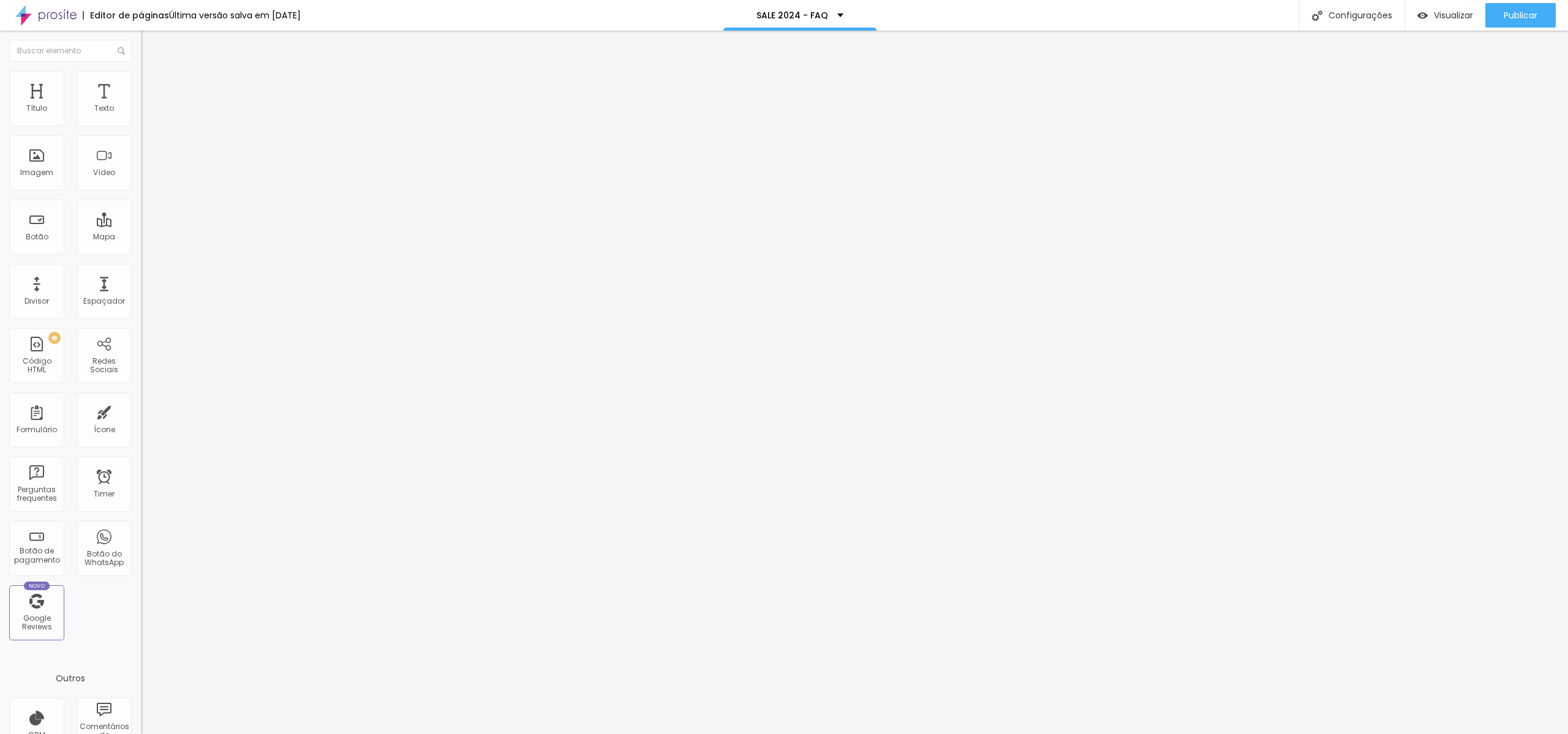
type input "SALE 2025 - FAQ"
type input "/sale25-faq"
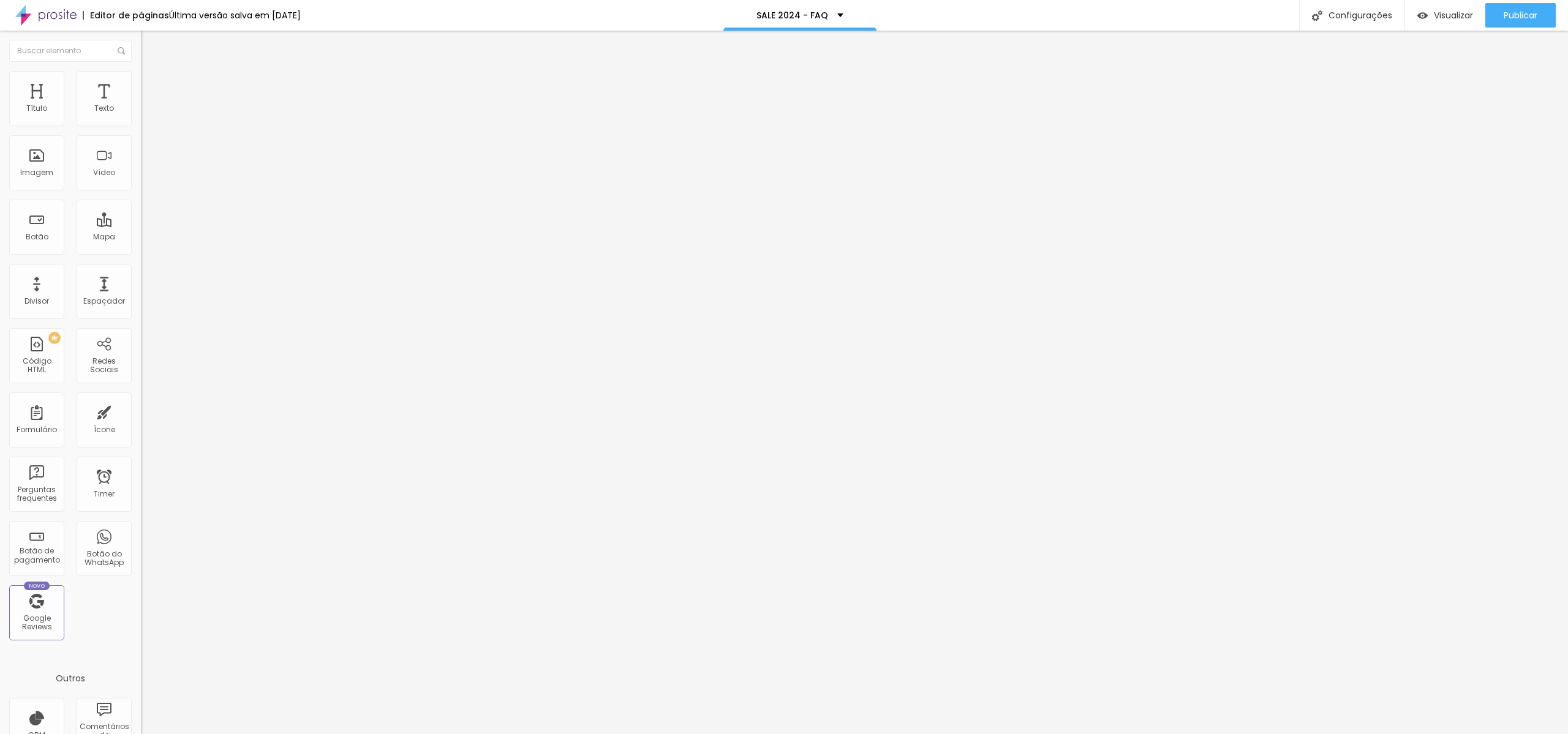
click at [1007, 734] on div at bounding box center [784, 747] width 1568 height 11
click at [1516, 8] on div "Publicar" at bounding box center [1520, 15] width 34 height 24
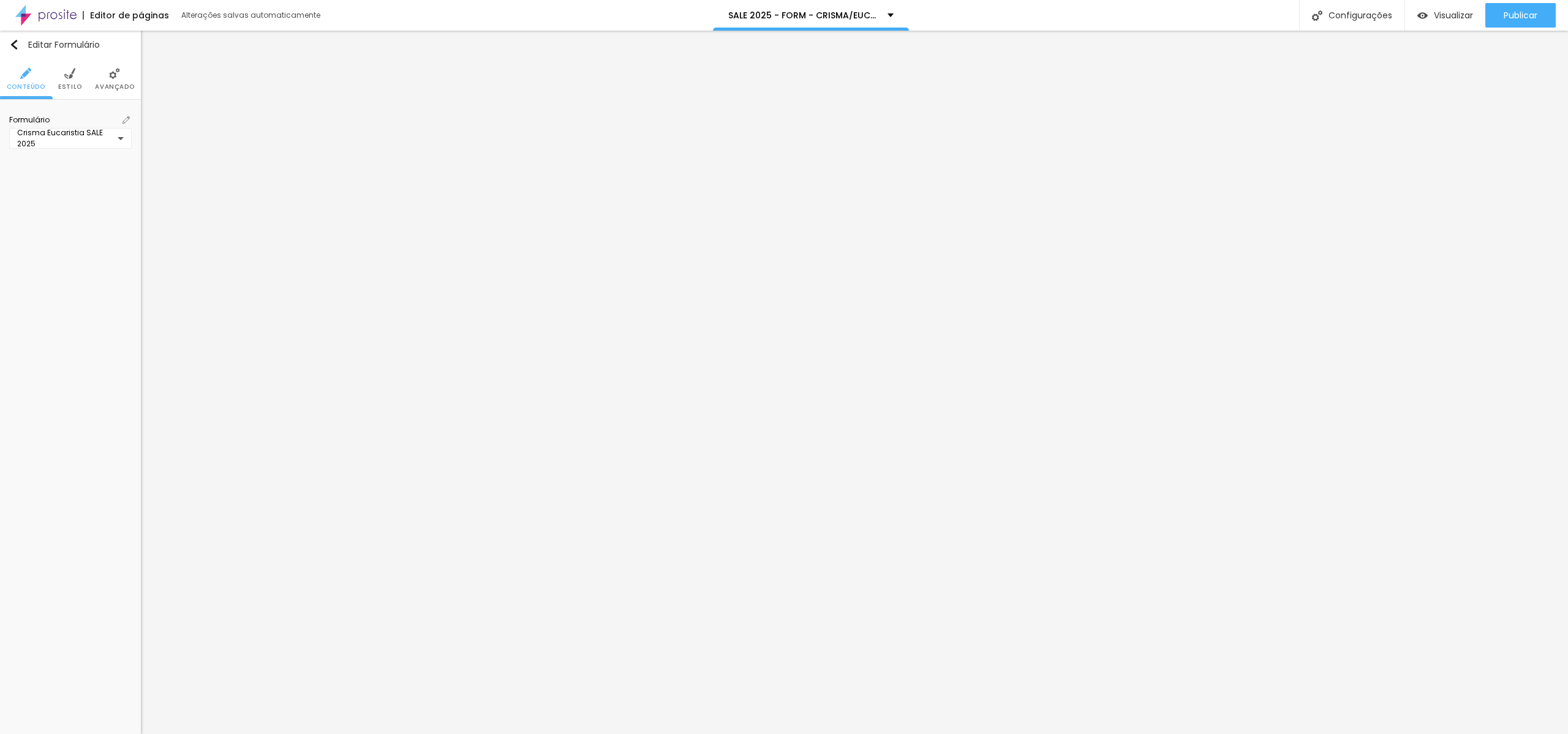
click at [128, 120] on img at bounding box center [126, 120] width 7 height 7
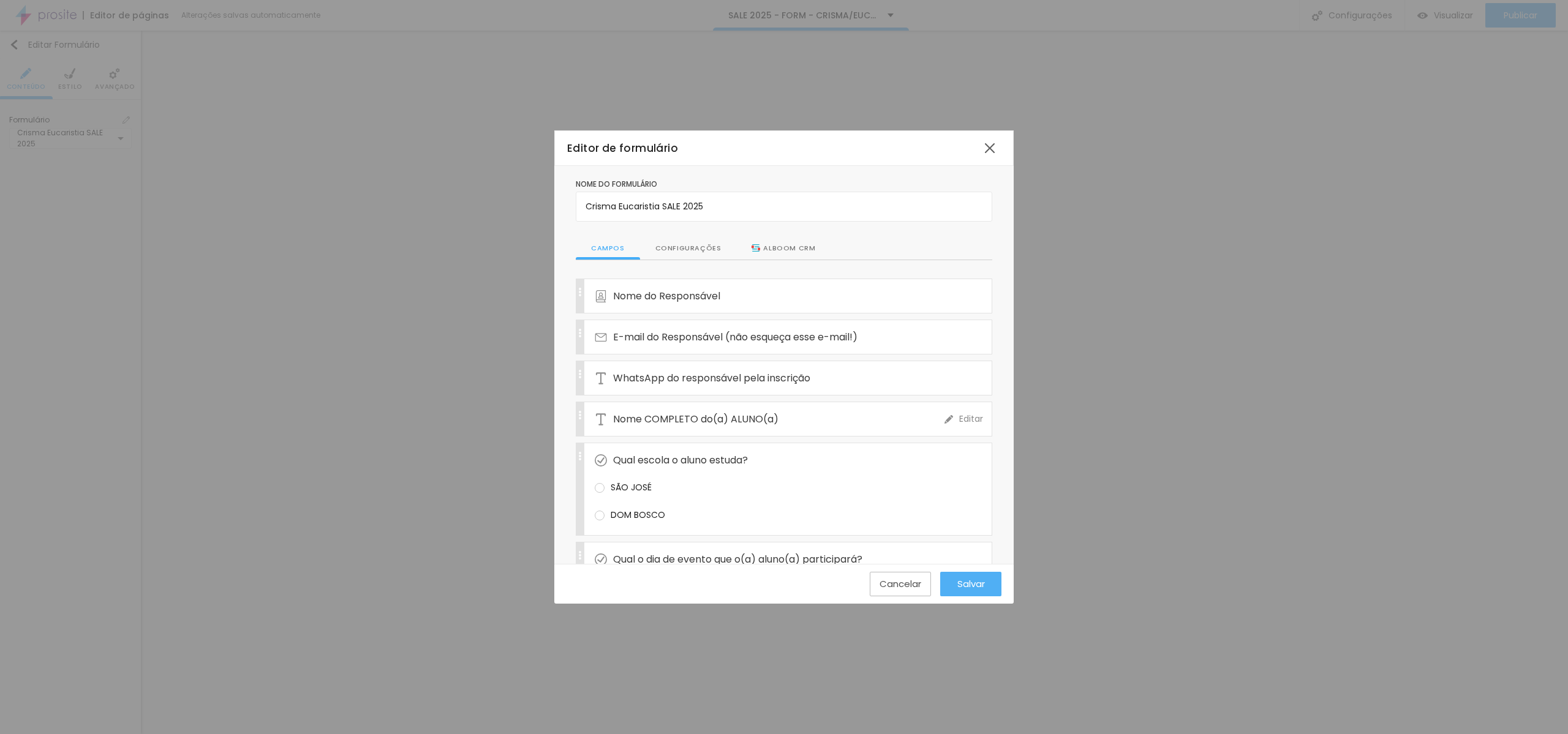
click at [810, 423] on div "Nome COMPLETO do(a) ALUNO(a)" at bounding box center [770, 419] width 350 height 34
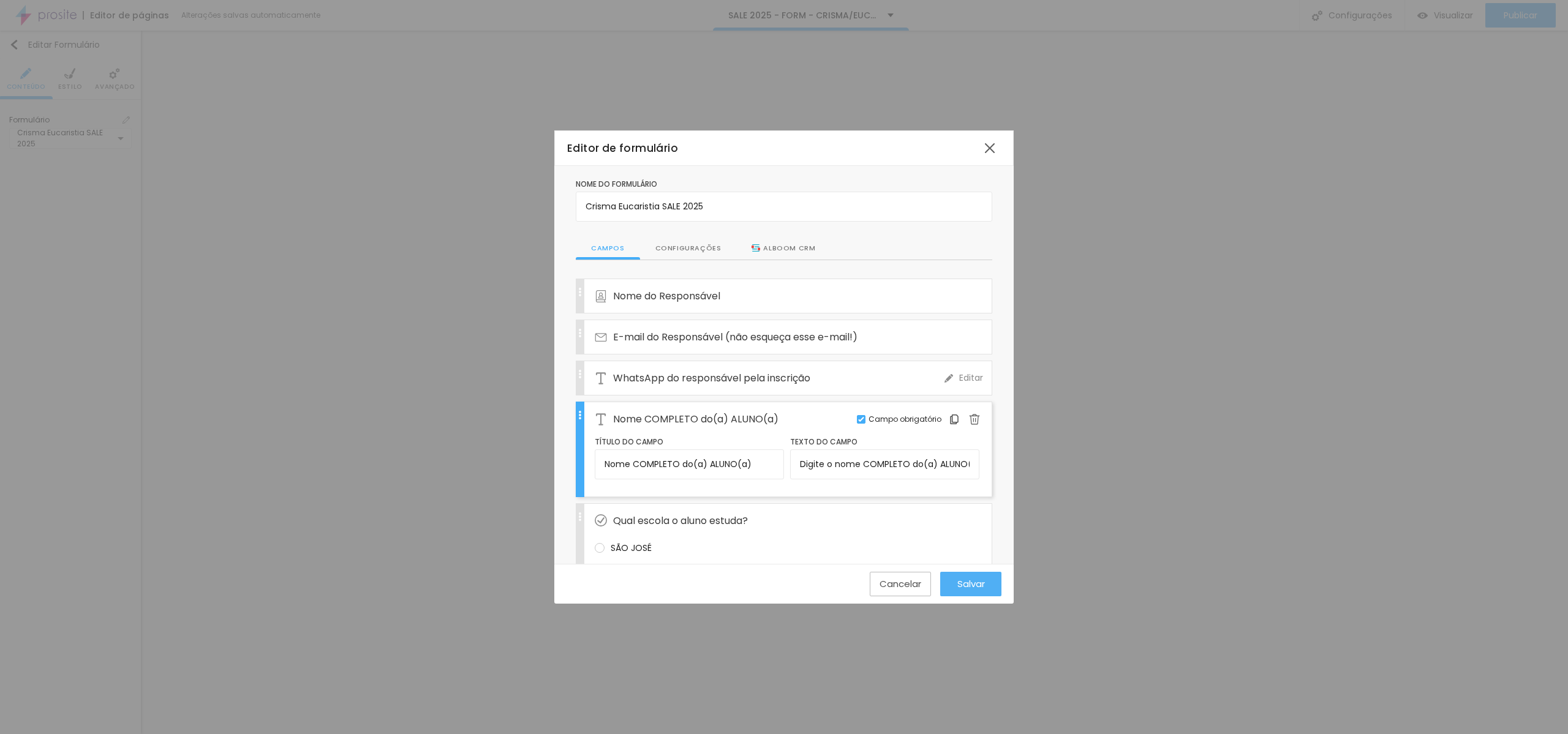
click at [821, 382] on div "WhatsApp do responsável pela inscrição" at bounding box center [770, 378] width 350 height 34
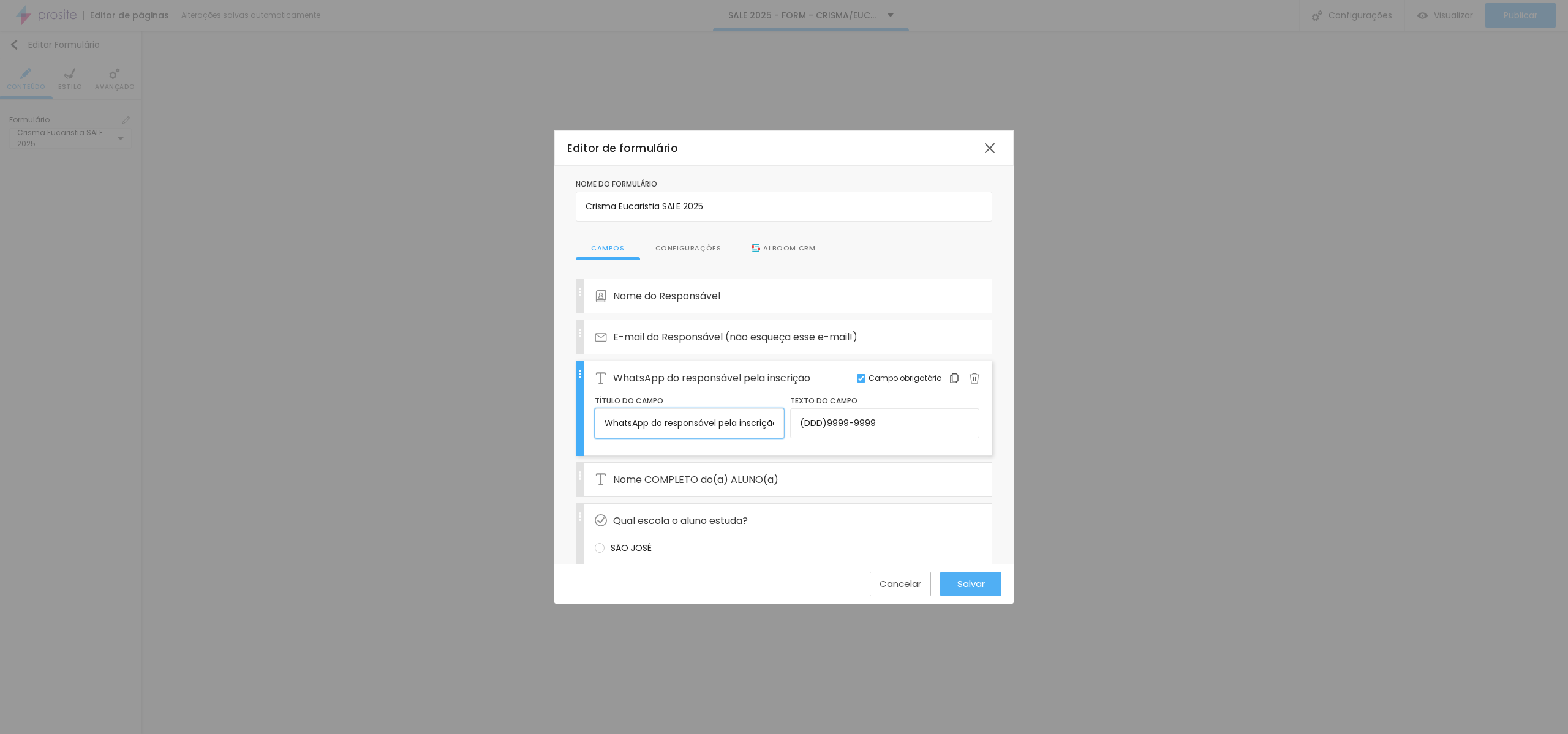
click at [708, 423] on input "WhatsApp do responsável pela inscrição" at bounding box center [690, 423] width 189 height 30
drag, startPoint x: 708, startPoint y: 423, endPoint x: 845, endPoint y: 423, distance: 137.0
click at [845, 423] on div "Título do campo WhatsApp do responsável pela inscrição Texto do campo (DDD)9999…" at bounding box center [787, 419] width 384 height 49
click at [773, 423] on input "WhatsApp do responsável pela inscrição" at bounding box center [690, 423] width 189 height 30
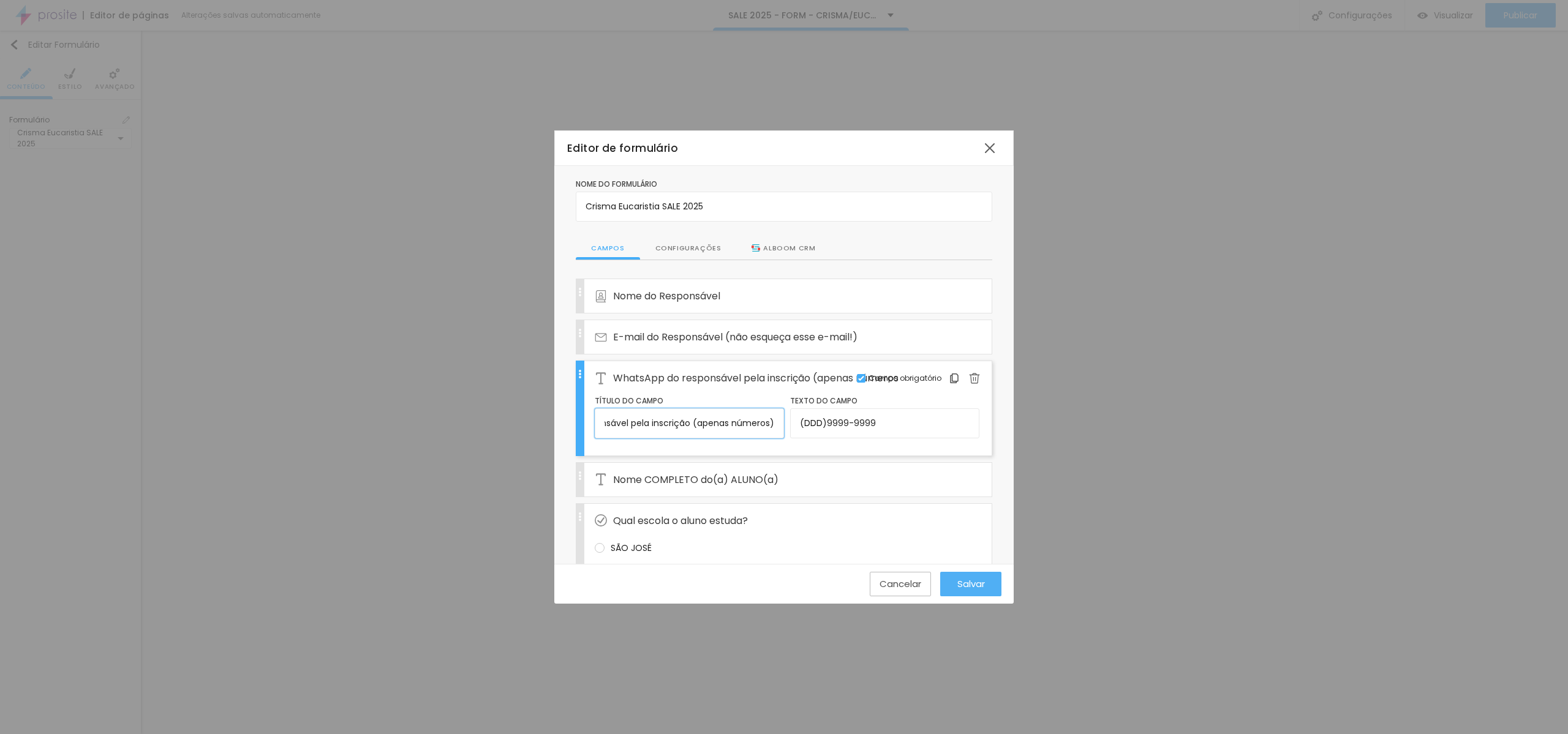
scroll to position [0, 93]
type input "WhatsApp do responsável pela inscrição (apenas números)"
click at [969, 592] on div "Salvar" at bounding box center [971, 584] width 24 height 24
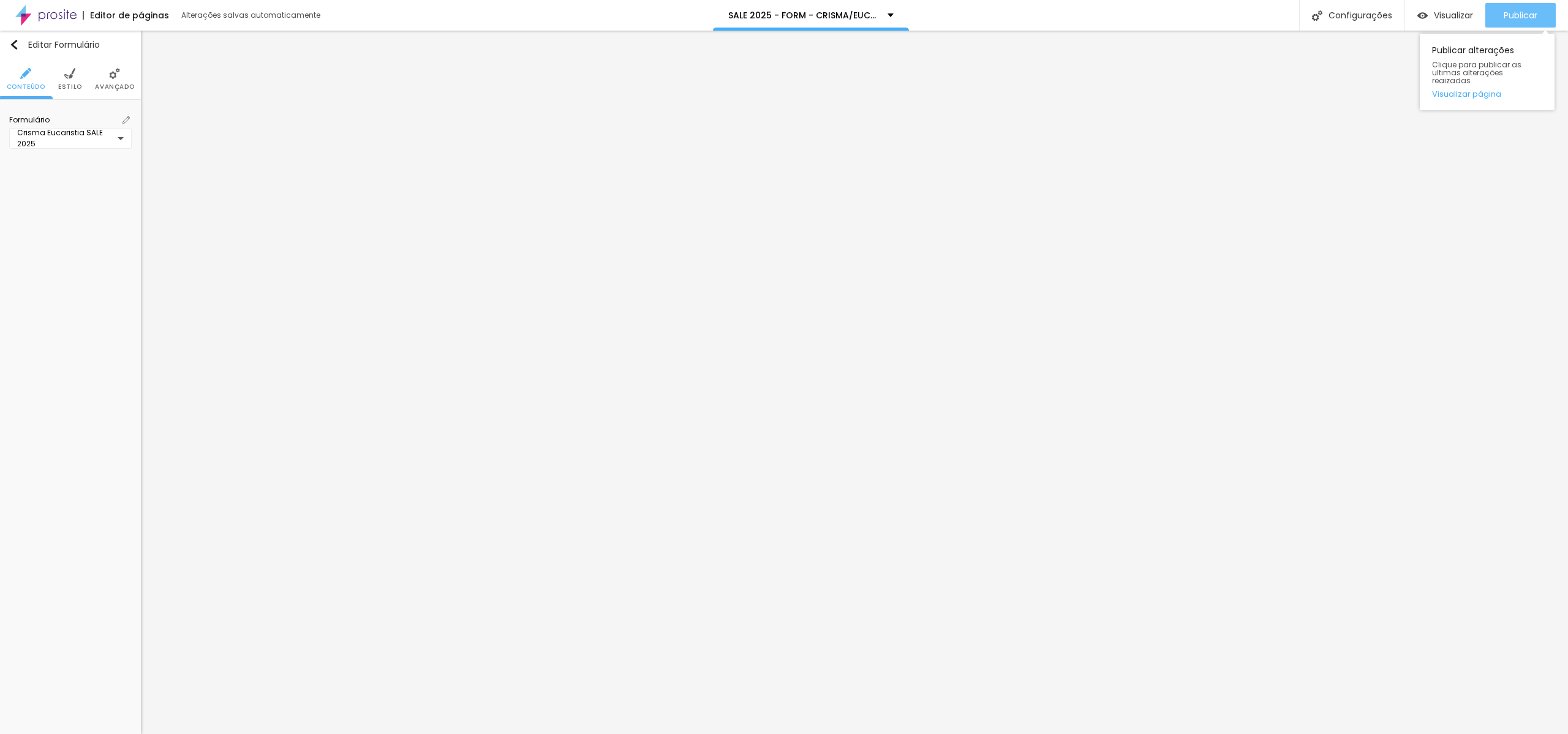
click at [1514, 19] on span "Publicar" at bounding box center [1520, 15] width 34 height 10
click at [126, 120] on img at bounding box center [126, 120] width 7 height 7
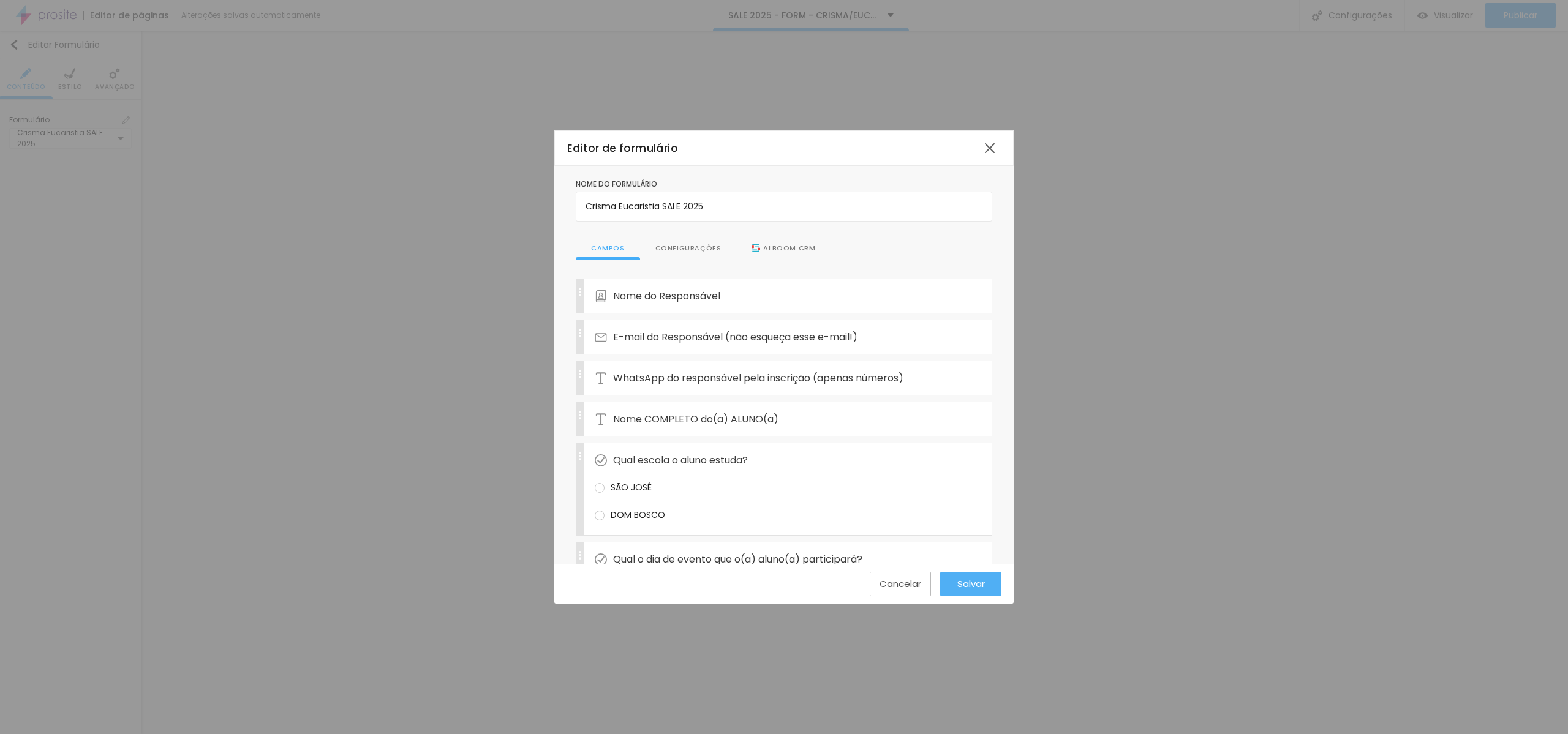
click at [701, 248] on div "Configurações" at bounding box center [689, 249] width 97 height 23
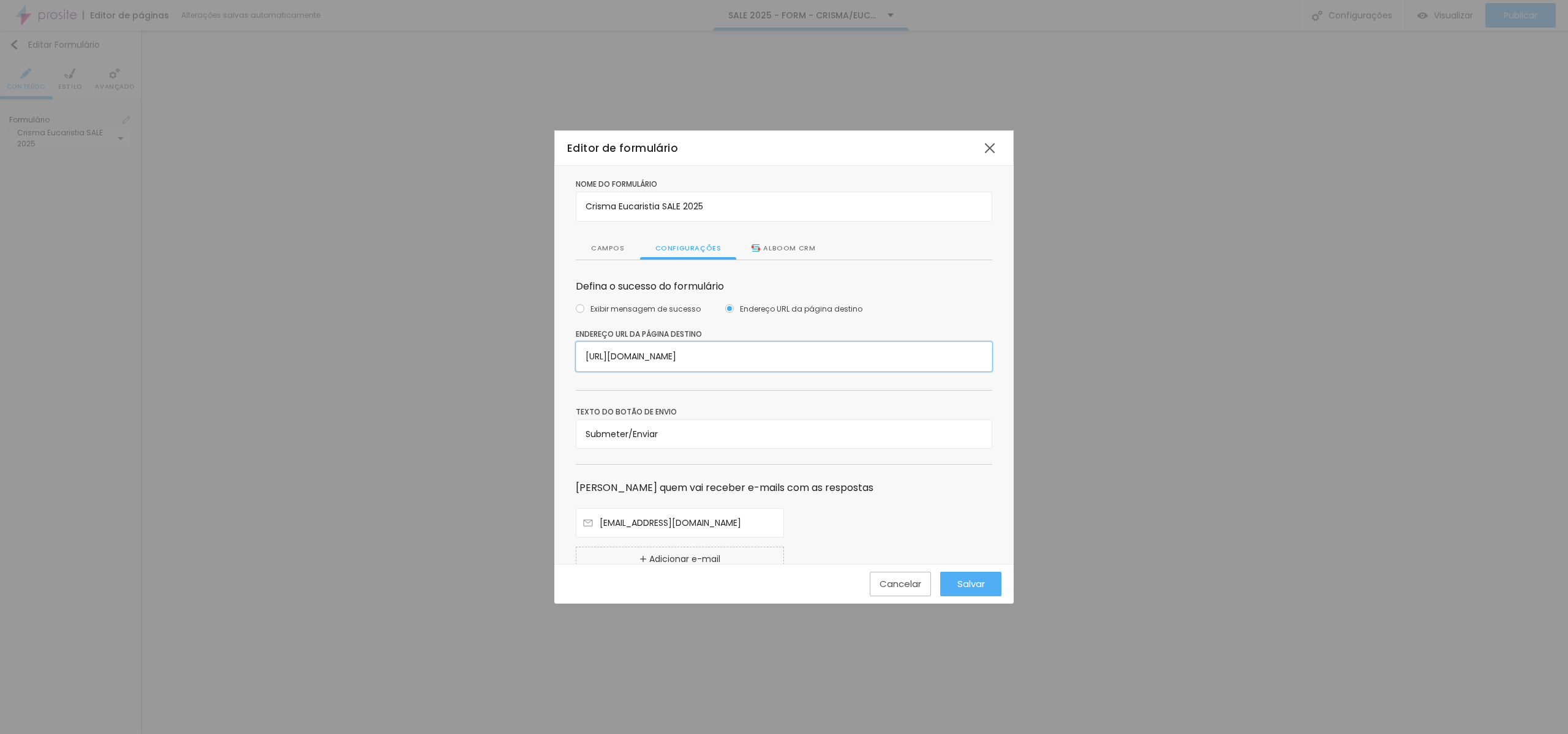
drag, startPoint x: 703, startPoint y: 358, endPoint x: 795, endPoint y: 355, distance: 92.0
click at [795, 355] on input "https://www.dantasjr.com/salecreu2025-confirm/" at bounding box center [784, 357] width 416 height 30
paste input "text"
type input "https://www.dantasjr.com/sale25-confirm/"
click at [965, 584] on span "Salvar" at bounding box center [971, 584] width 27 height 10
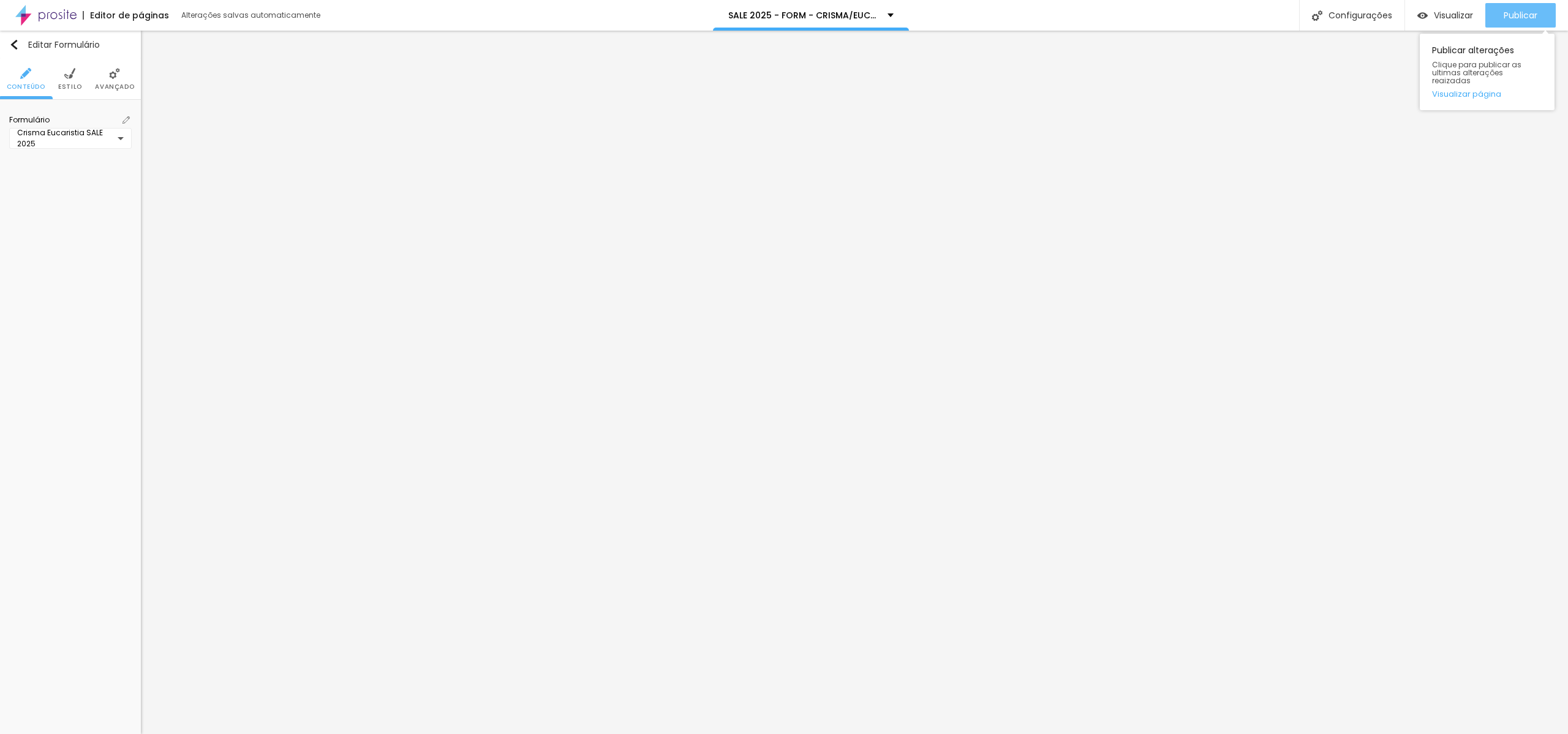
click at [1526, 16] on span "Publicar" at bounding box center [1520, 15] width 34 height 10
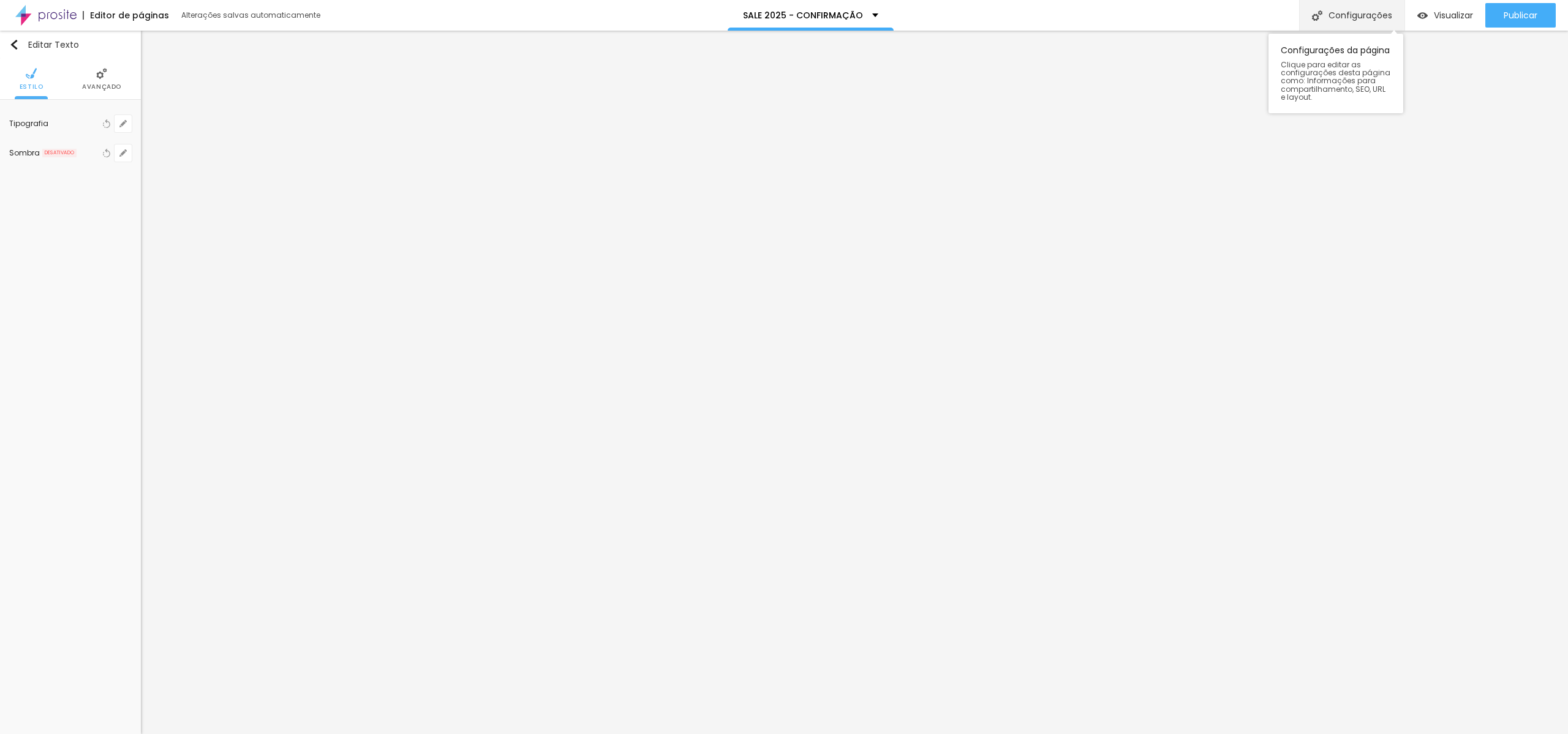
click at [1380, 13] on div "Configurações" at bounding box center [1352, 15] width 106 height 31
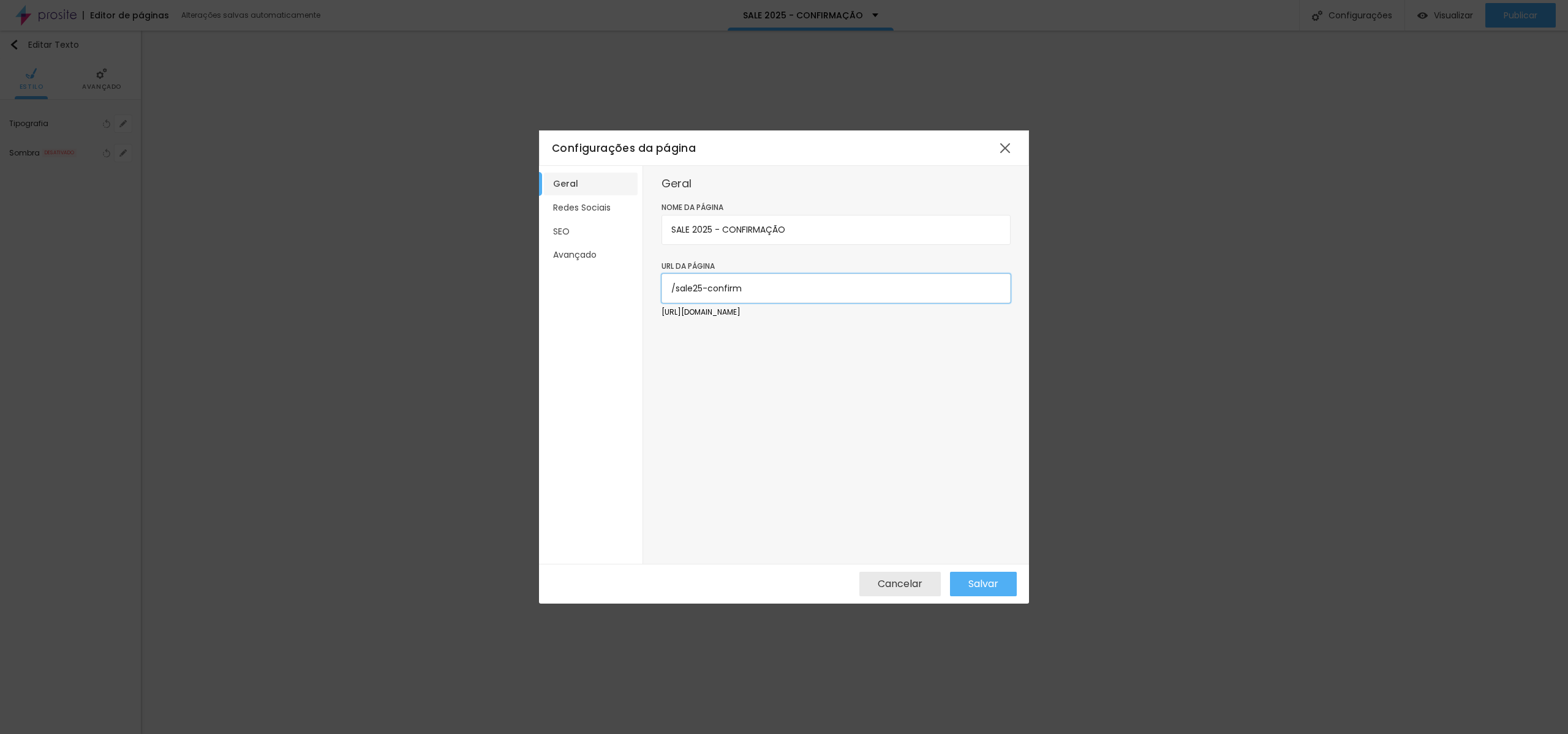
drag, startPoint x: 675, startPoint y: 290, endPoint x: 776, endPoint y: 283, distance: 101.2
click at [776, 283] on input "/sale25-confirm" at bounding box center [836, 289] width 349 height 30
click at [974, 585] on span "Salvar" at bounding box center [983, 585] width 30 height 11
click at [1007, 145] on div at bounding box center [1005, 148] width 22 height 22
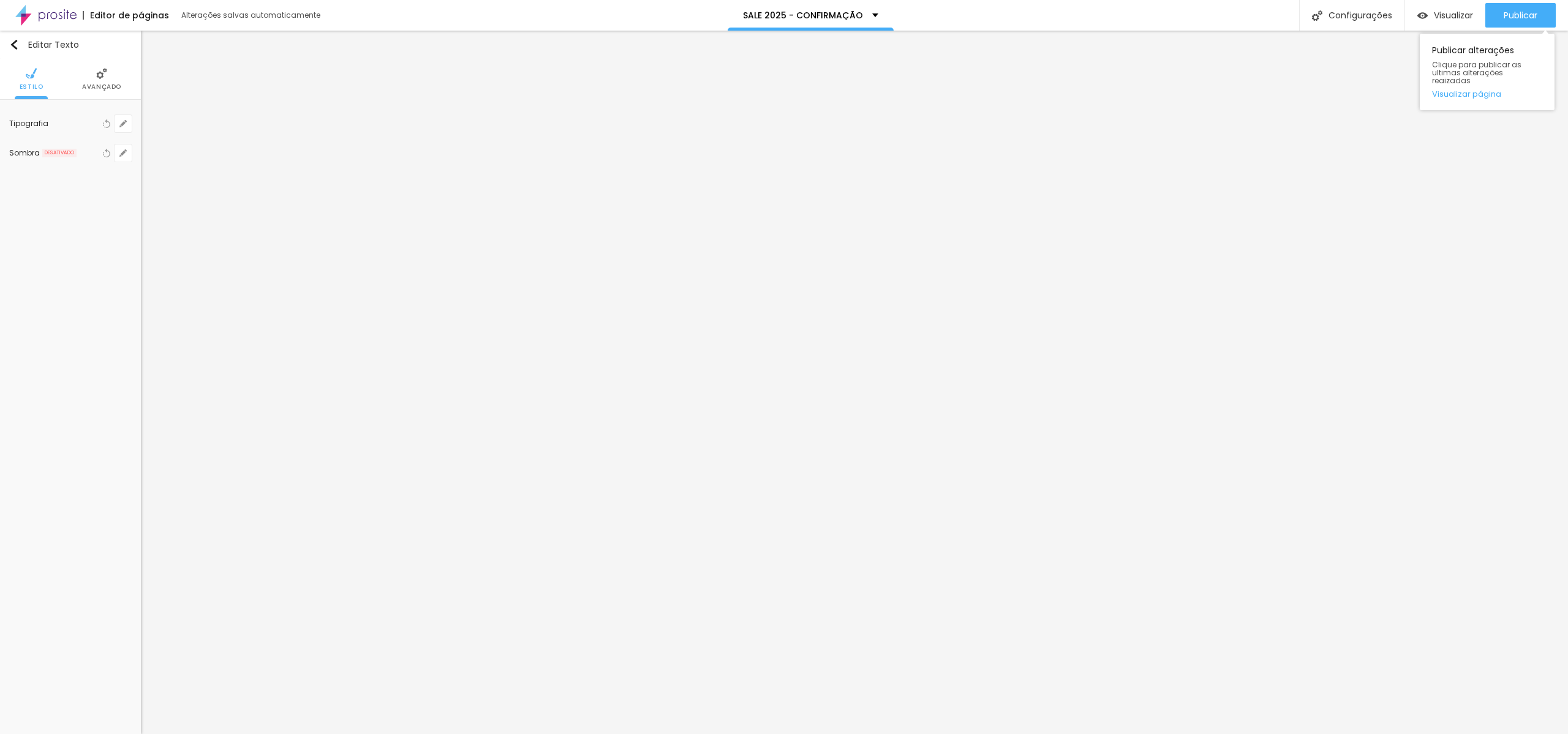
click at [1532, 2] on div "Publicar Publicar alterações Clique para publicar as ultimas alterações reaizad…" at bounding box center [1521, 15] width 70 height 31
click at [1532, 3] on div "Publicar" at bounding box center [1520, 15] width 34 height 24
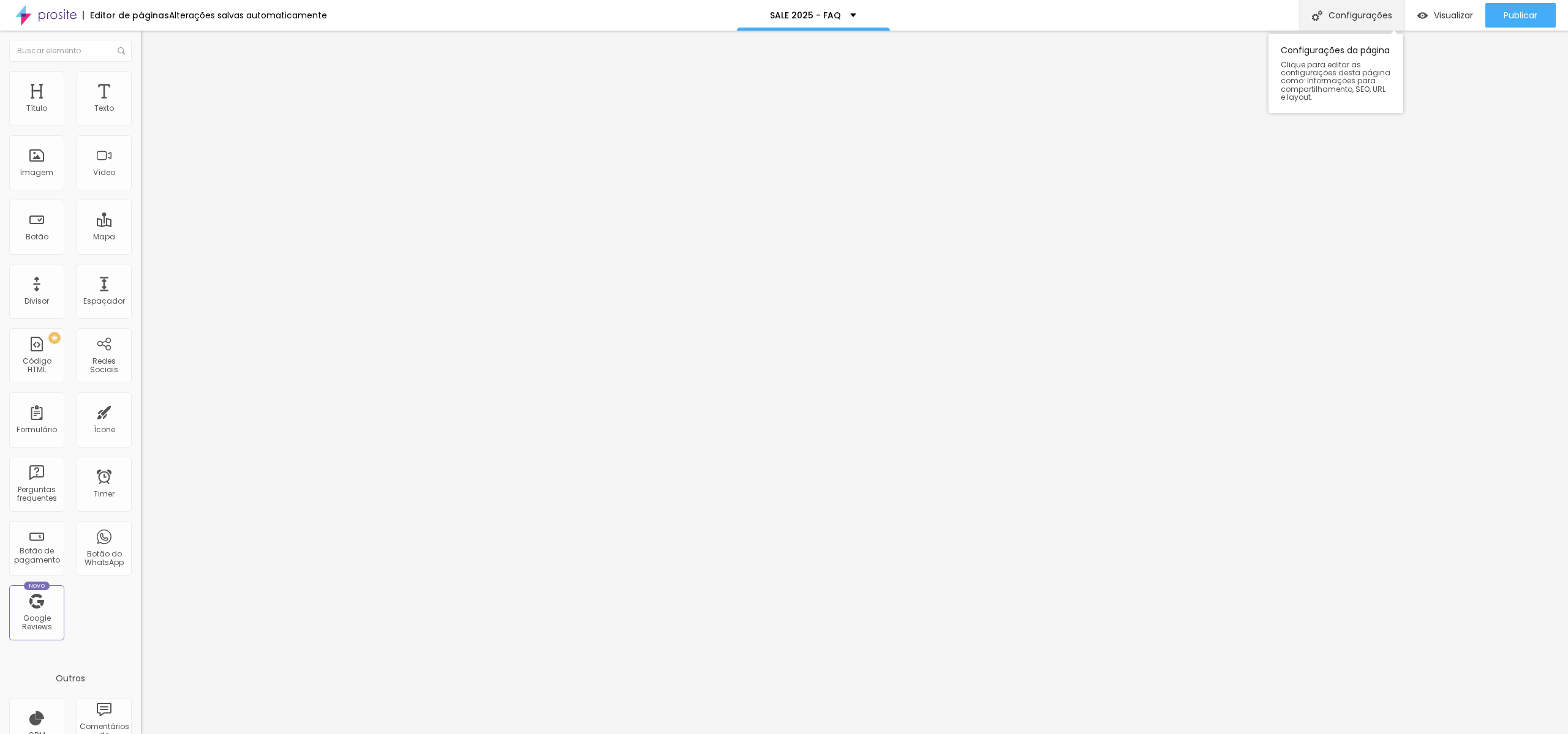
click at [1328, 23] on div "Configurações" at bounding box center [1352, 15] width 106 height 31
click at [1011, 734] on div at bounding box center [784, 747] width 1568 height 11
click at [896, 14] on div "SALE 2024 - CONTRATO - NOITE AUTÓGRAFOS" at bounding box center [800, 15] width 196 height 31
click at [1370, 26] on div "Configurações" at bounding box center [1352, 15] width 106 height 31
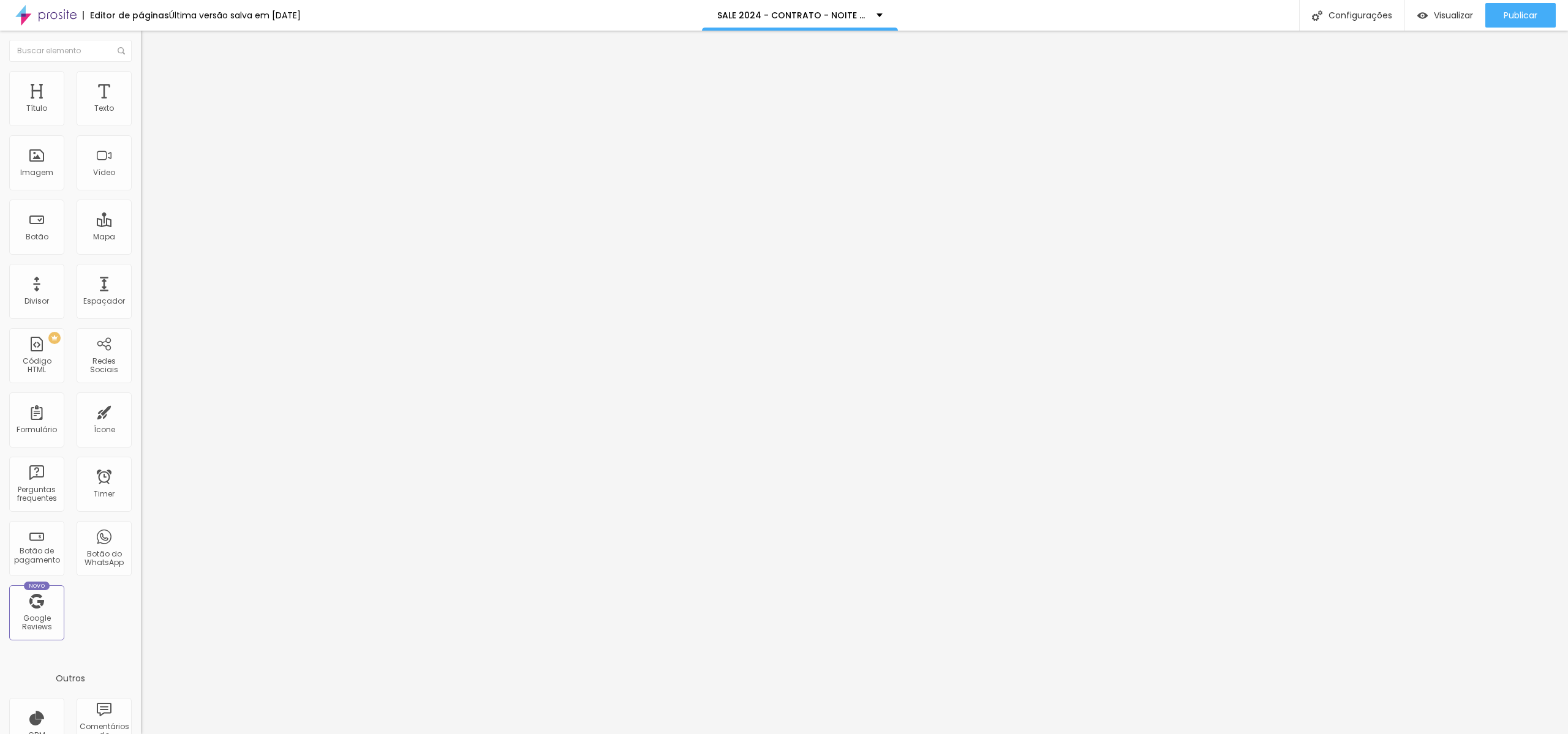
type input "SALE 2025 - CONTRATO - NOITE AUTÓGRAFOS"
drag, startPoint x: 716, startPoint y: 293, endPoint x: 730, endPoint y: 290, distance: 14.3
type input "/noiteaut25"
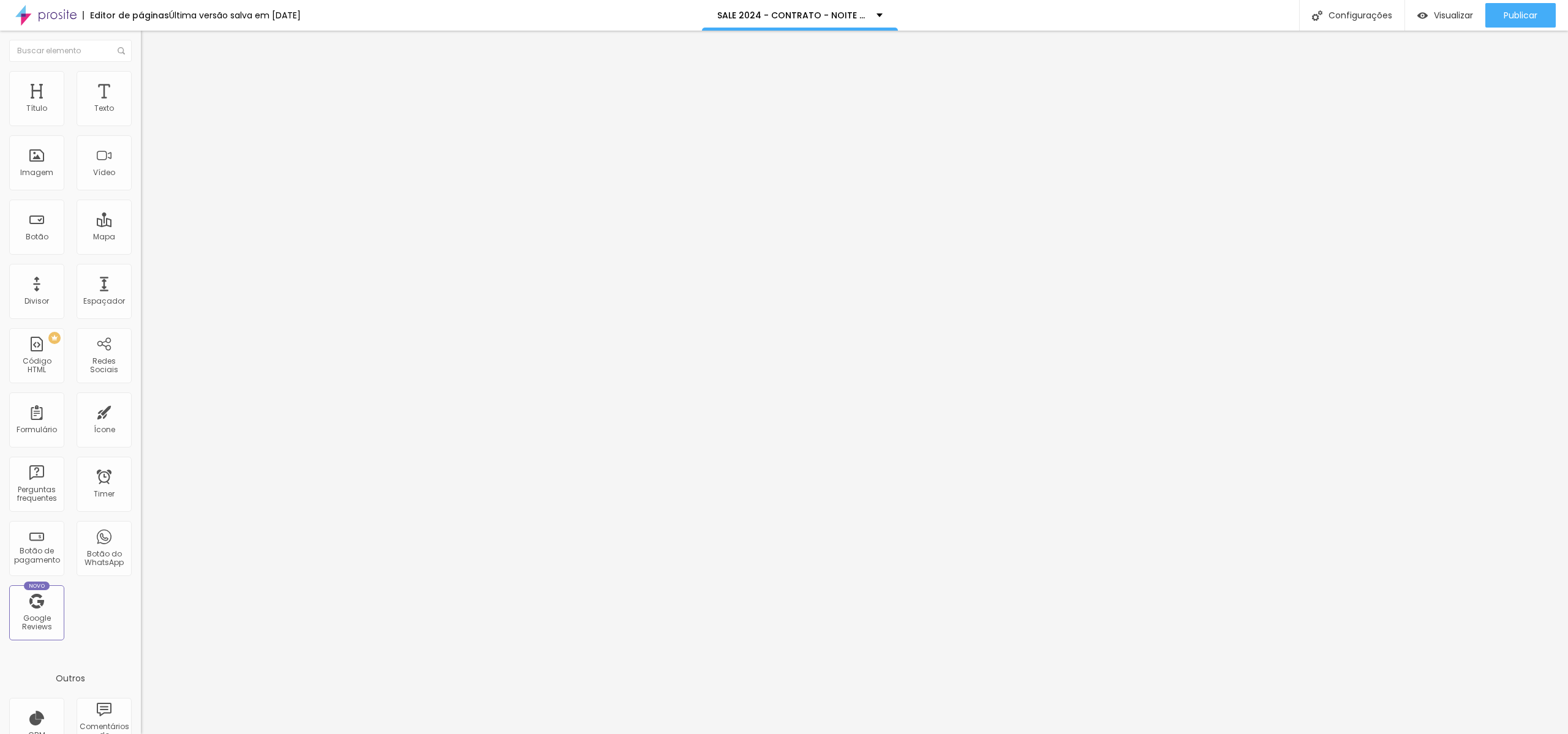
click at [1010, 734] on div at bounding box center [784, 747] width 1568 height 11
click at [141, 103] on img at bounding box center [144, 99] width 7 height 7
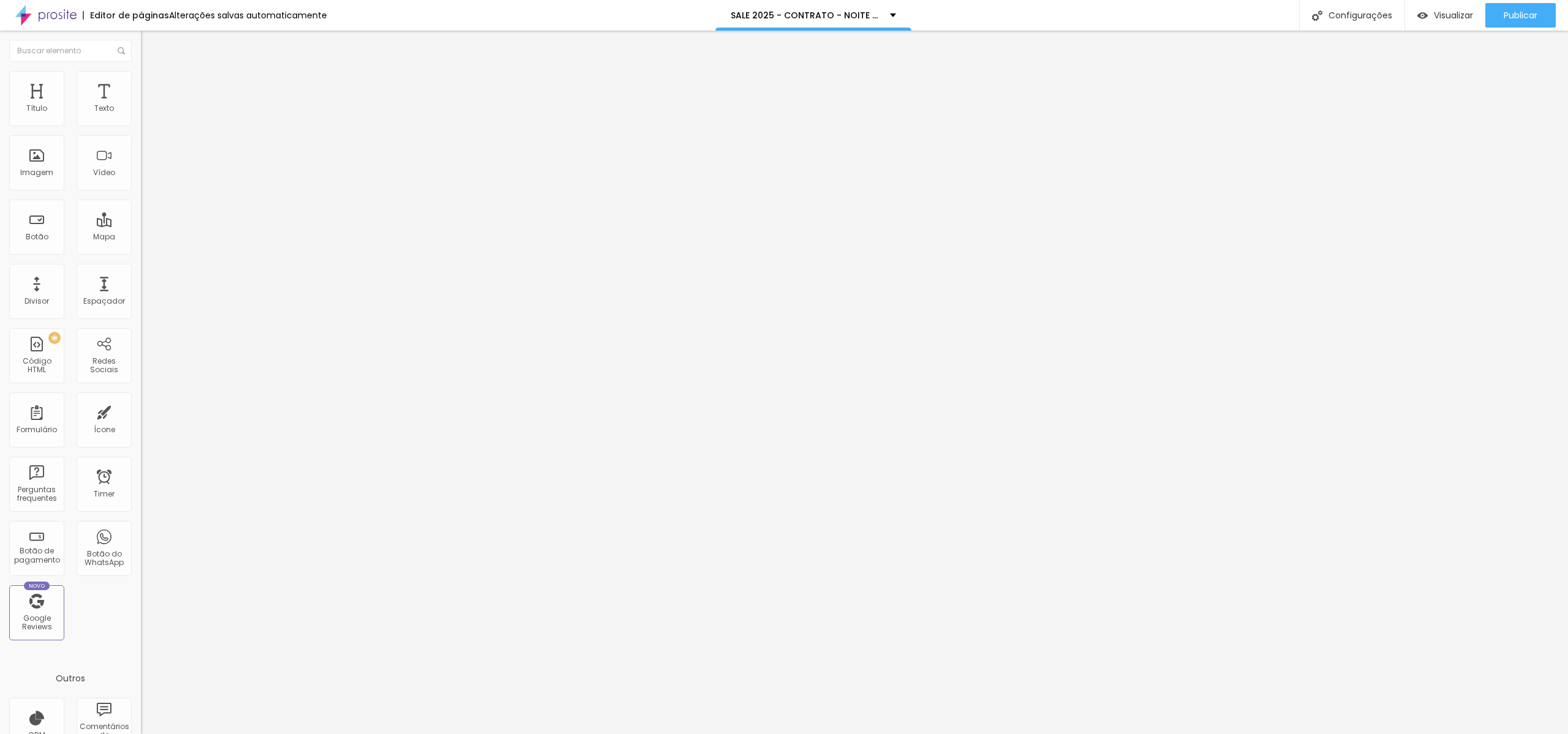
click at [141, 115] on input "https://youtu.be/5VEyPO-pmLg" at bounding box center [214, 109] width 147 height 13
click at [141, 252] on input "https://www.dantasjr.com/sale24-form-autografos/" at bounding box center [214, 246] width 147 height 13
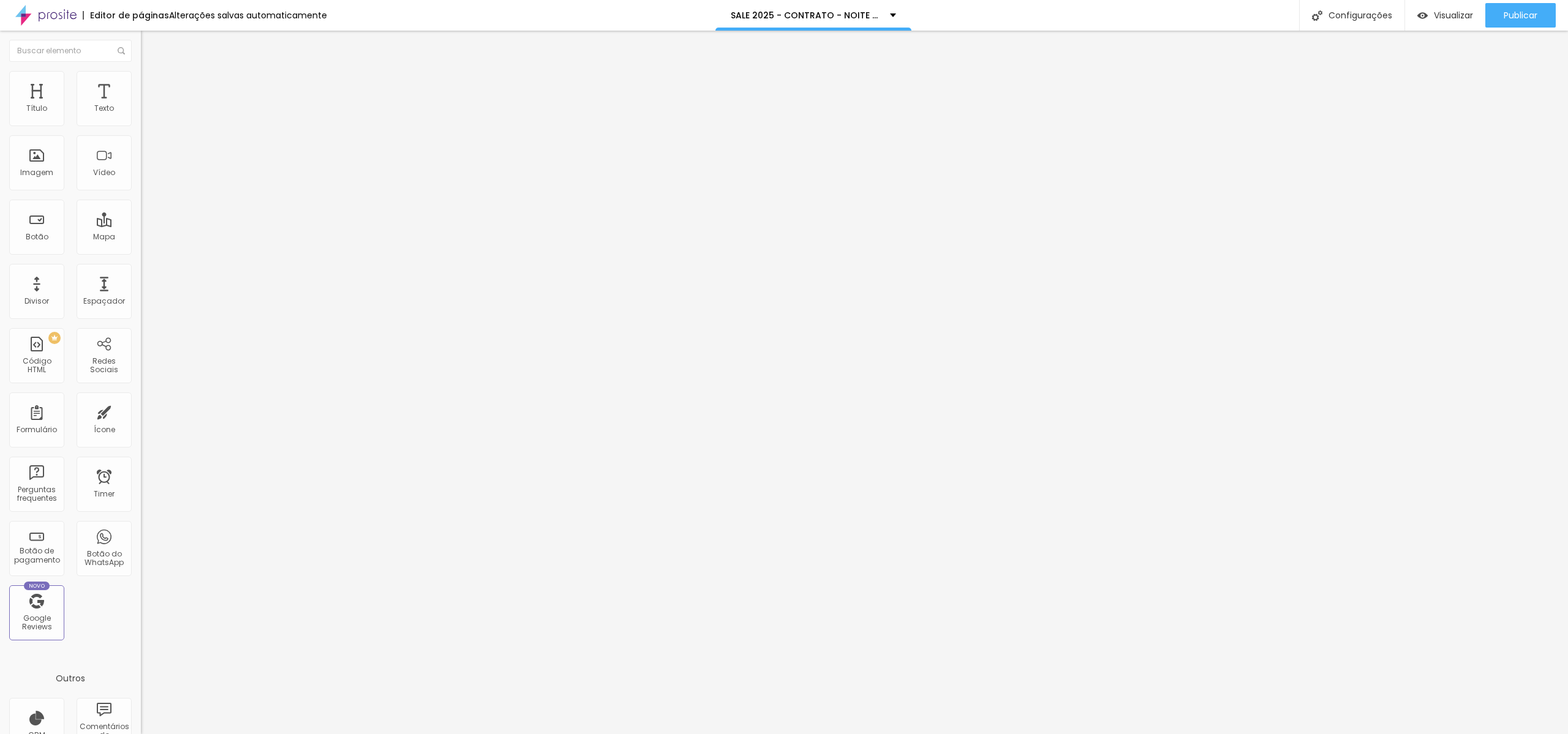
scroll to position [0, 84]
click at [141, 252] on input "https://www.dantasjr.com/sale24-form-autografos/" at bounding box center [214, 246] width 147 height 13
type input "https://www.dantasjr.com/sale25-form-autografos/"
click at [141, 268] on div at bounding box center [211, 268] width 141 height 0
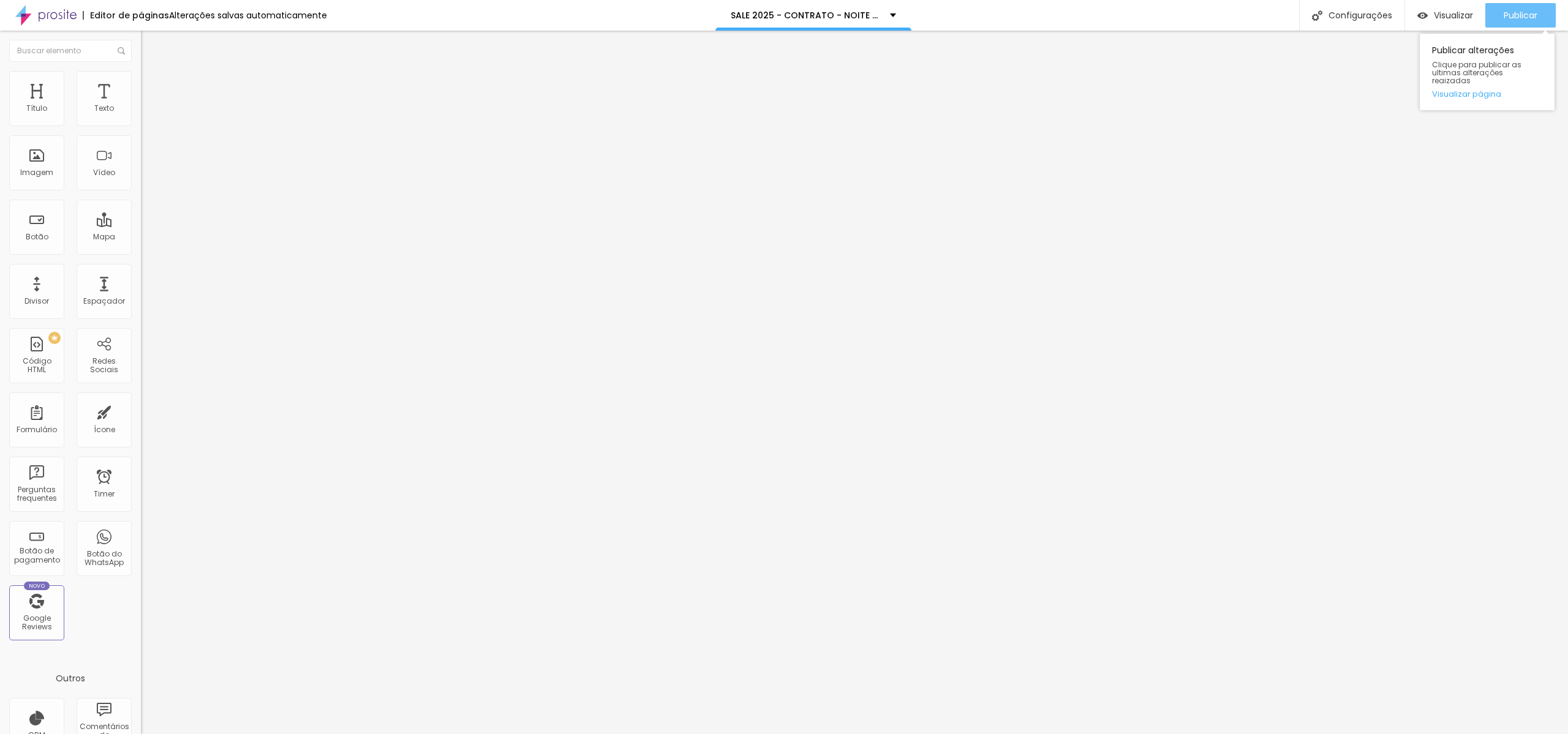
click at [1491, 16] on button "Publicar" at bounding box center [1521, 15] width 70 height 24
click at [141, 106] on span "Trocar imagem" at bounding box center [174, 99] width 67 height 10
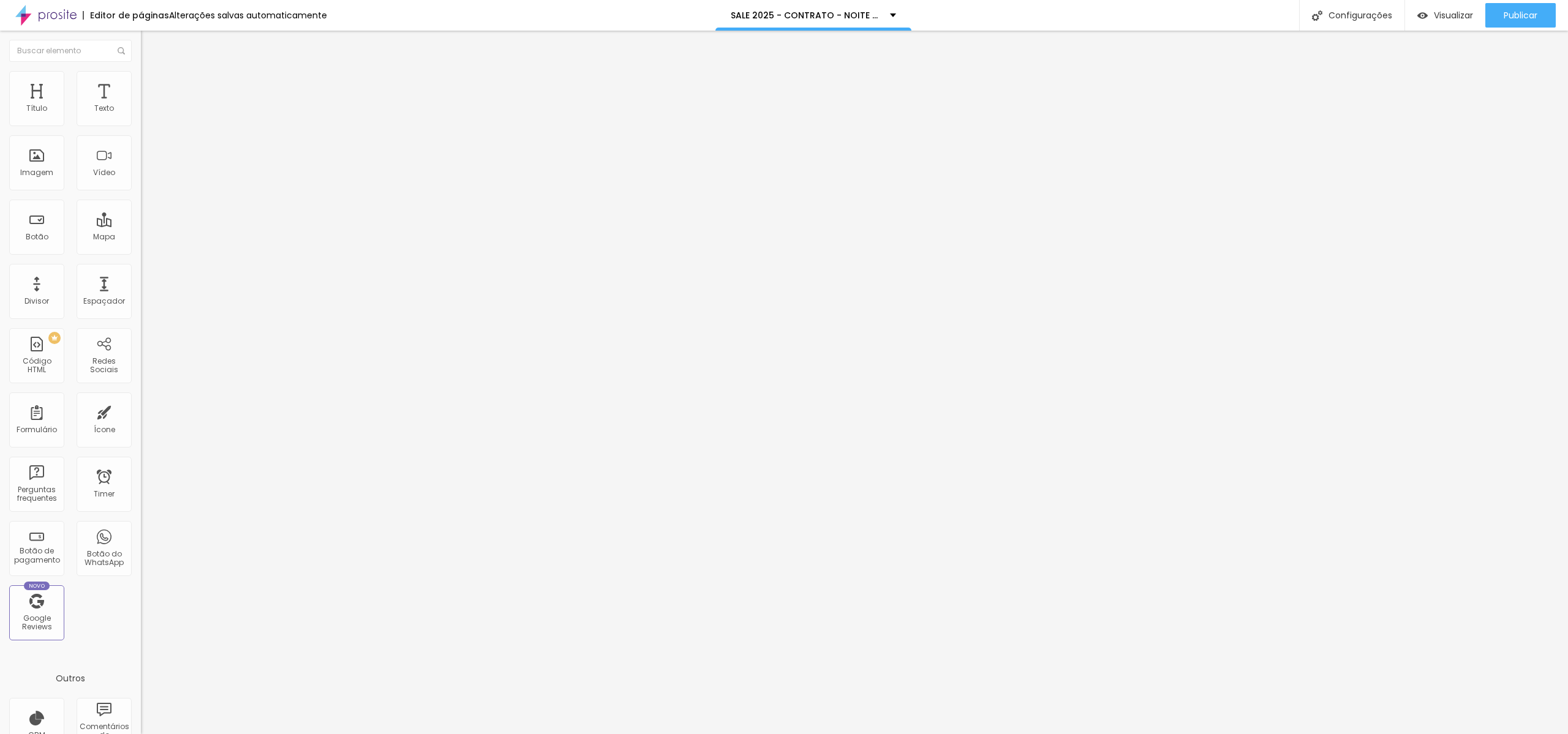
click at [141, 79] on li "Estilo" at bounding box center [211, 77] width 141 height 13
type input "63"
type input "64"
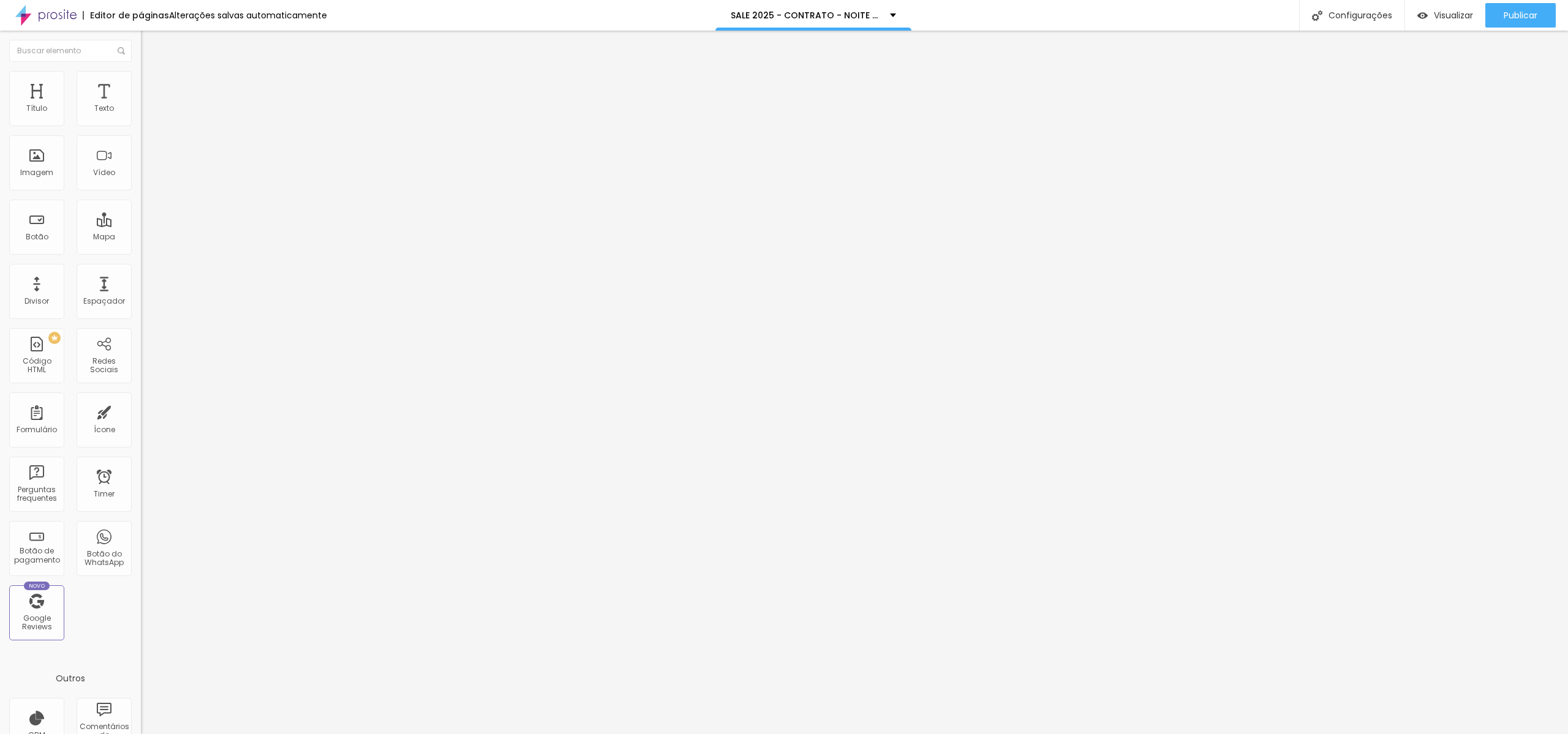
type input "69"
type input "71"
type input "74"
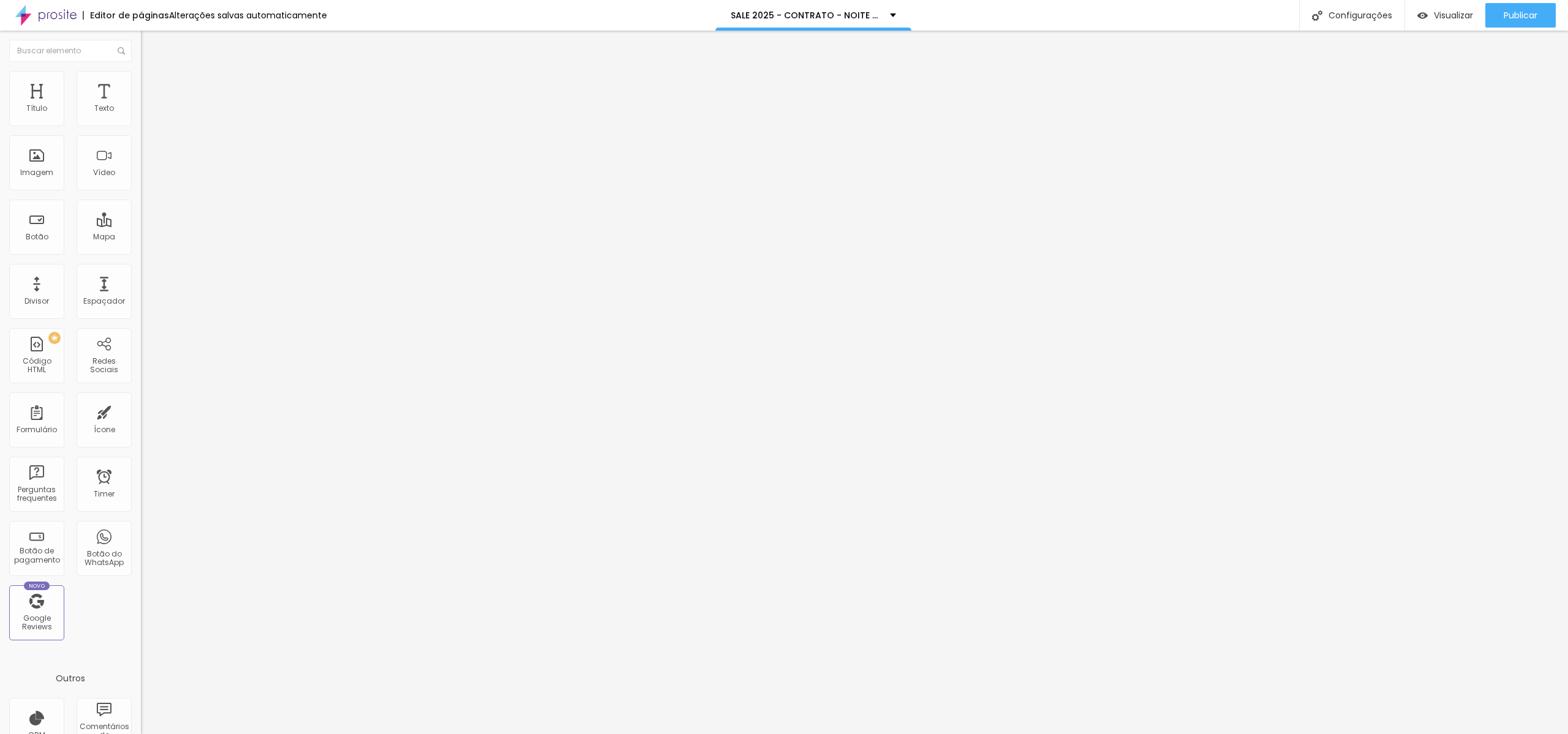
type input "74"
type input "75"
type input "79"
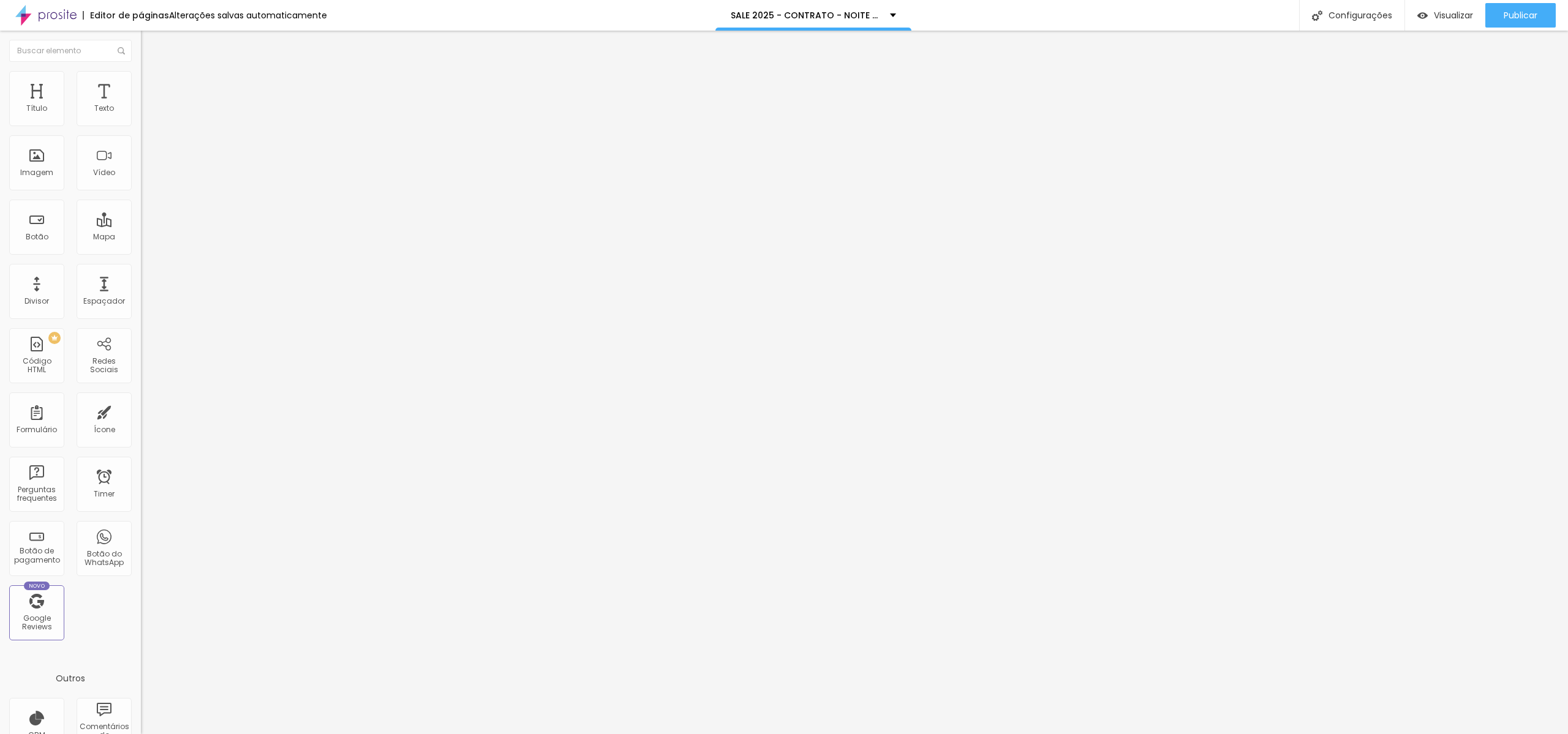
type input "81"
type input "84"
type input "86"
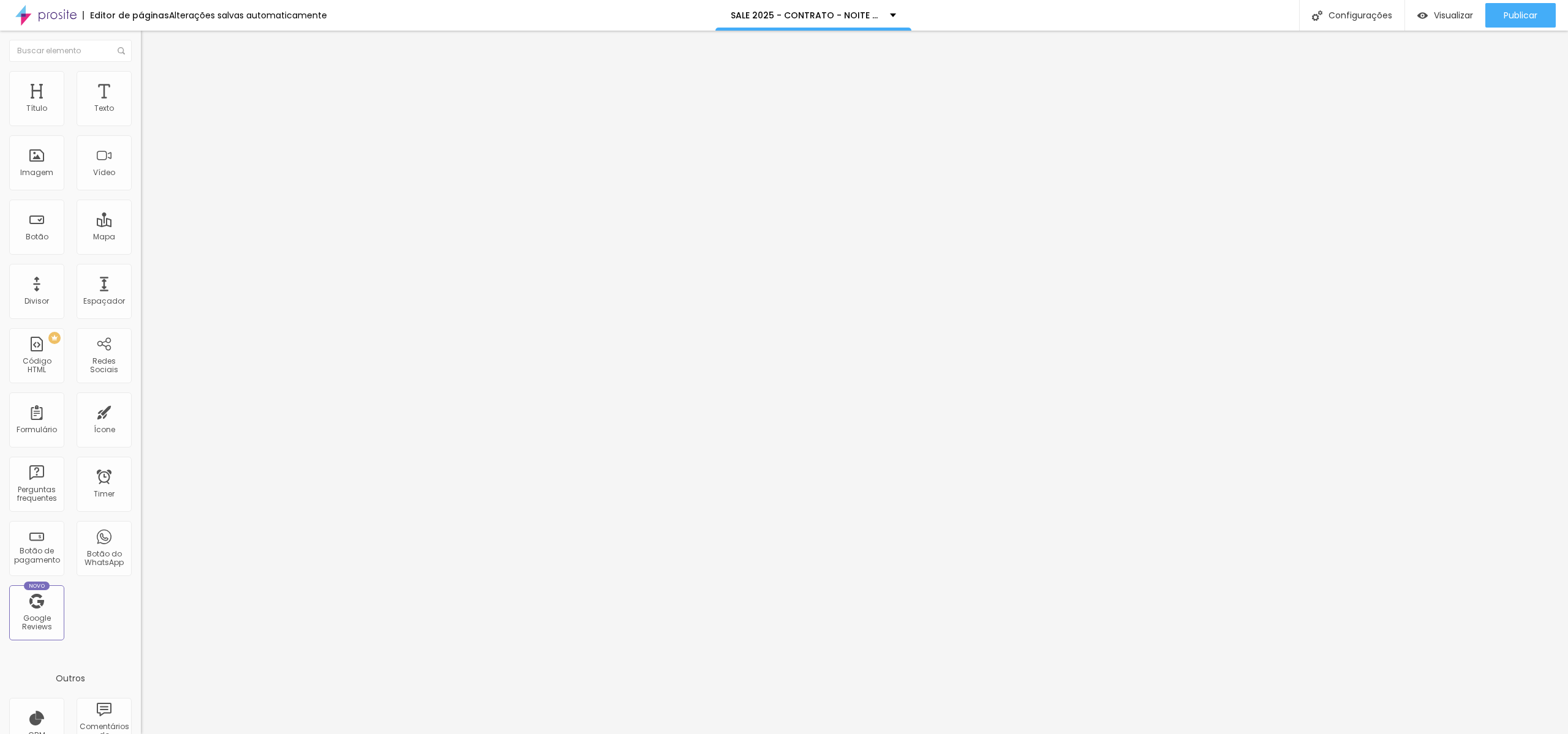
type input "86"
type input "89"
type input "91"
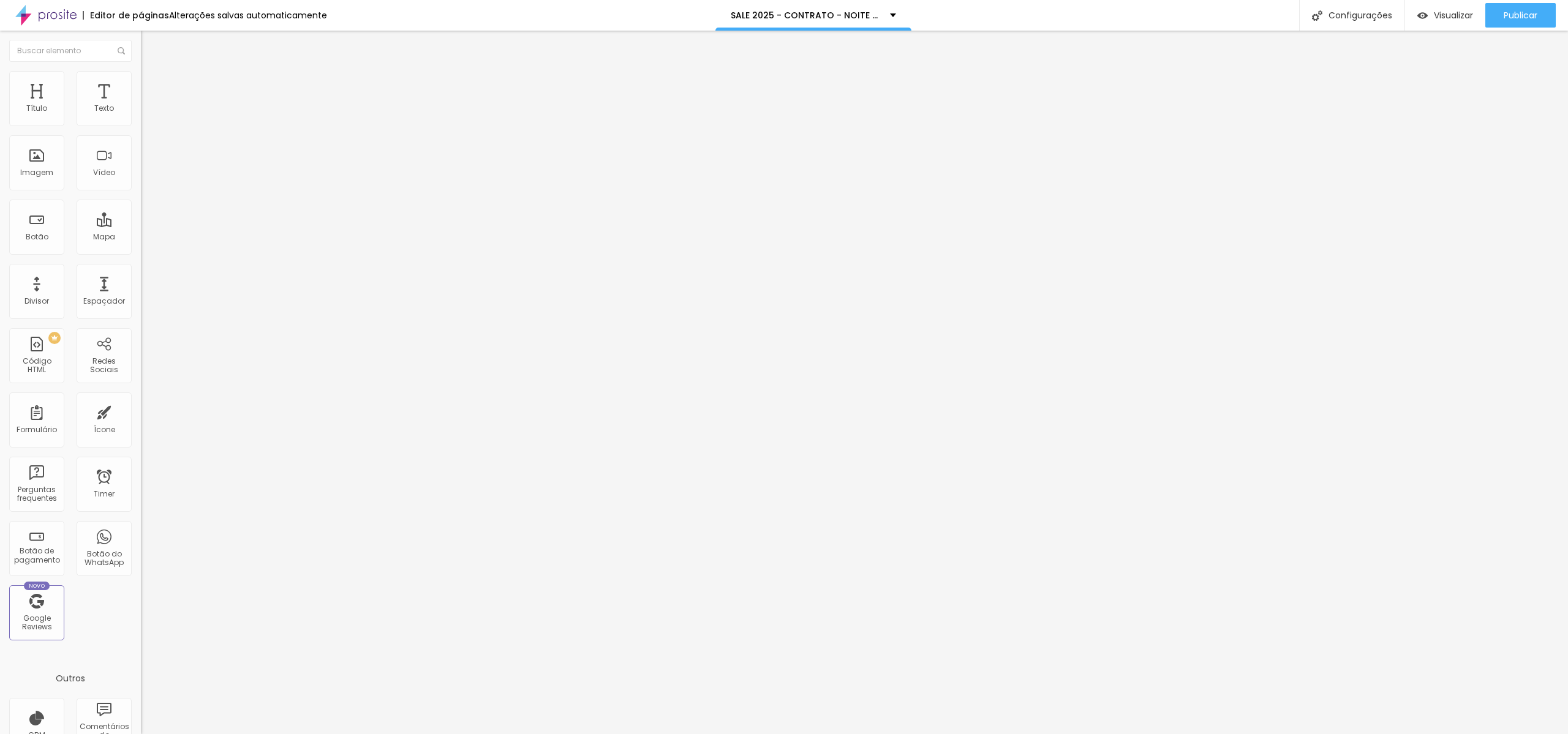
type input "96"
type input "100"
type input "105"
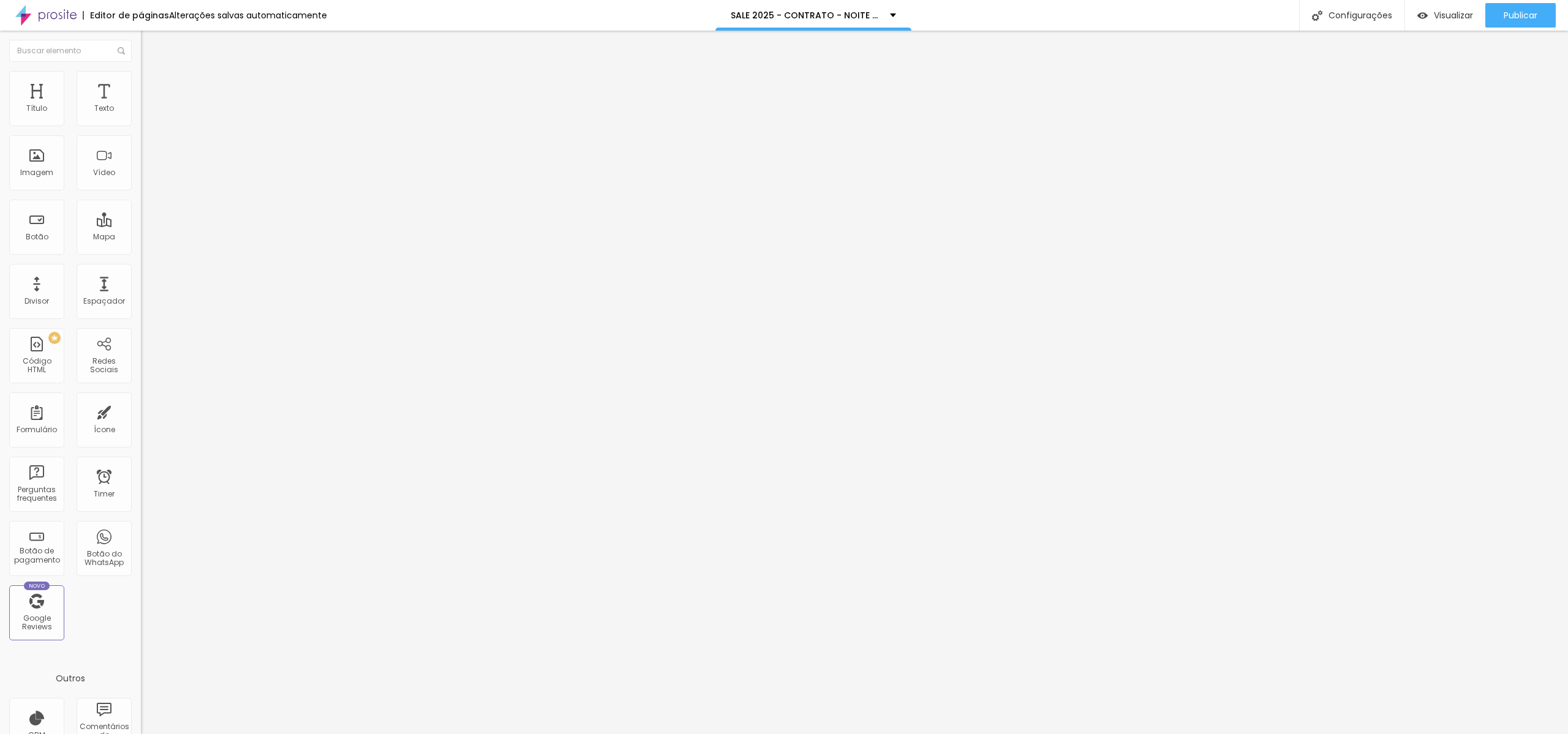
type input "105"
type input "107"
type input "98"
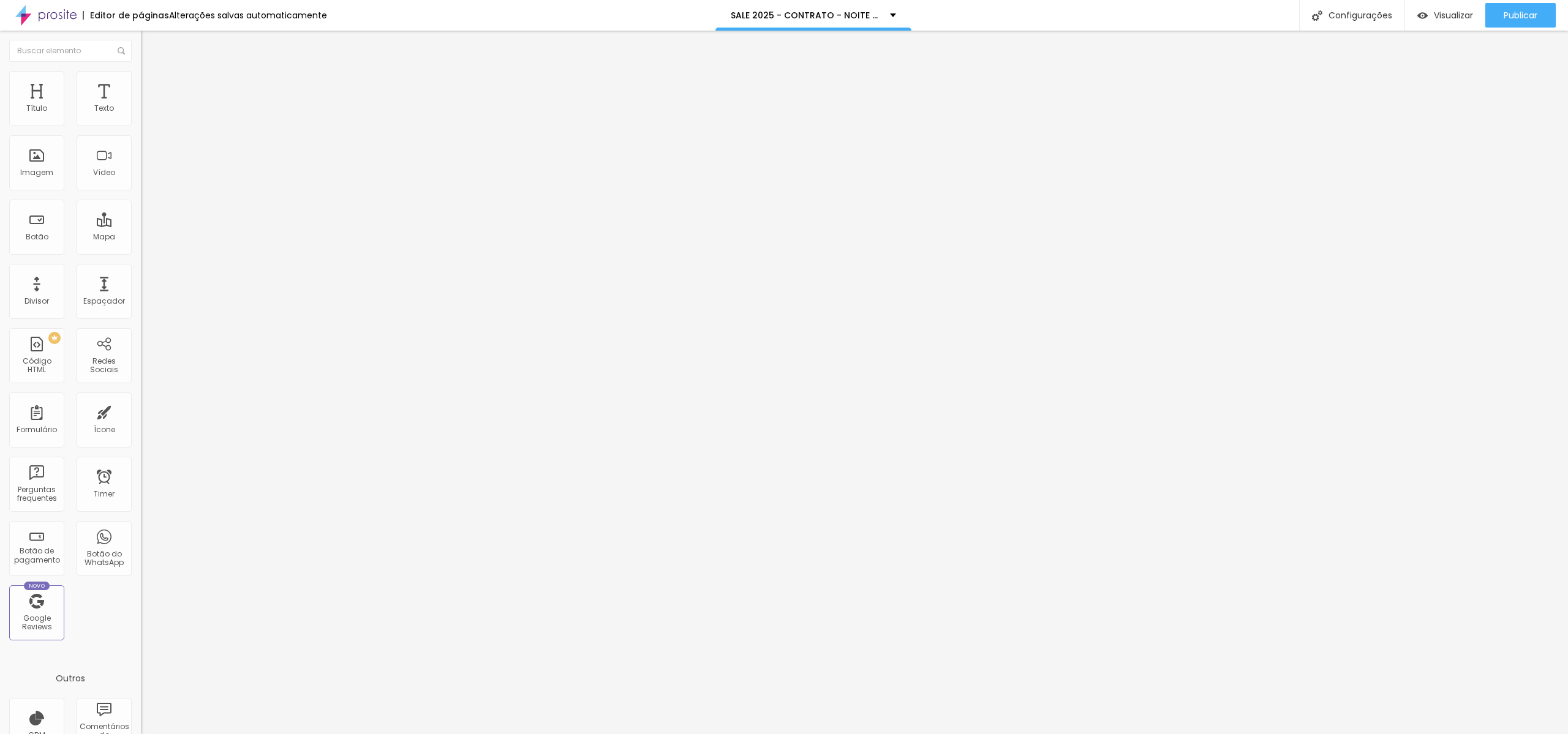
type input "93"
type input "89"
type input "88"
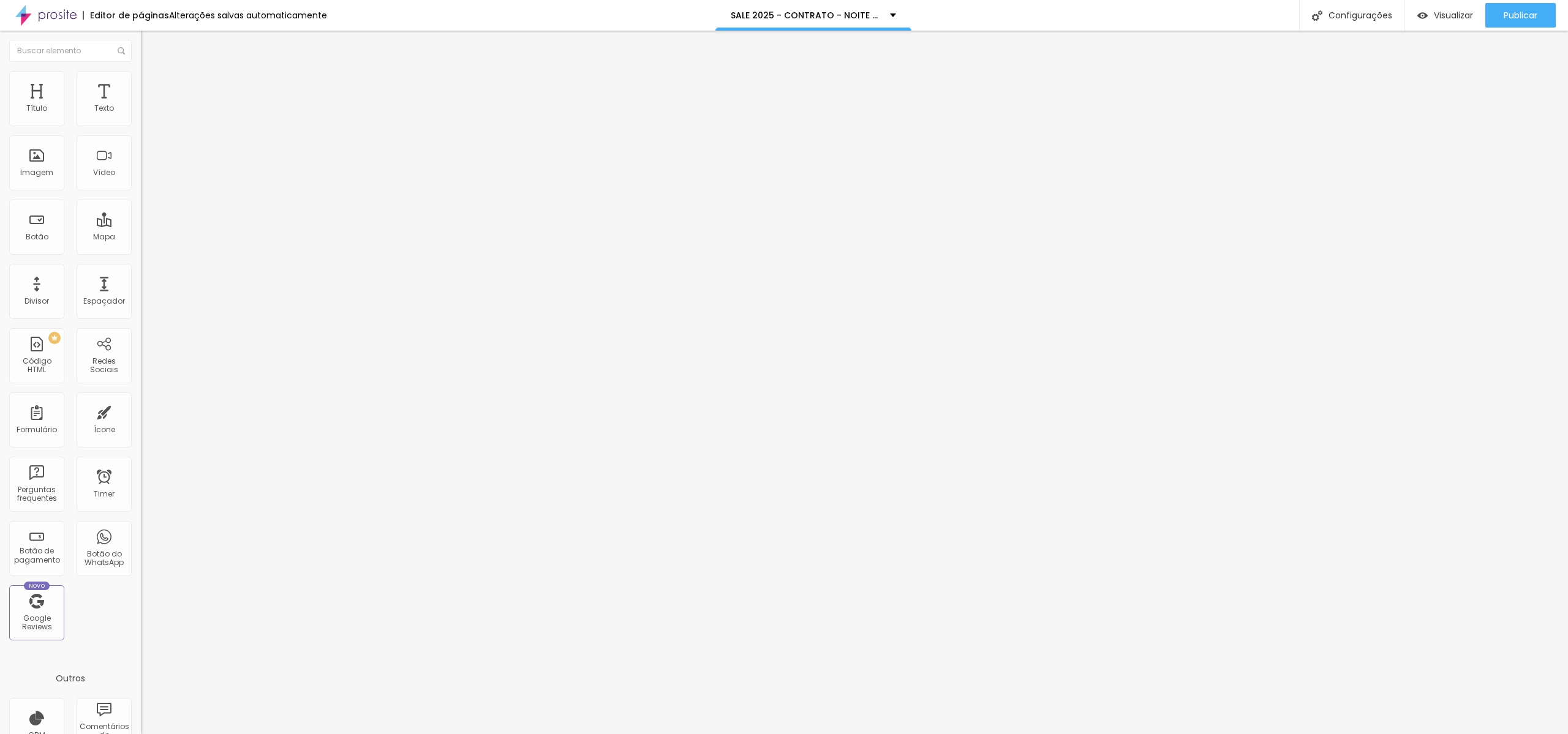
type input "88"
type input "86"
type input "84"
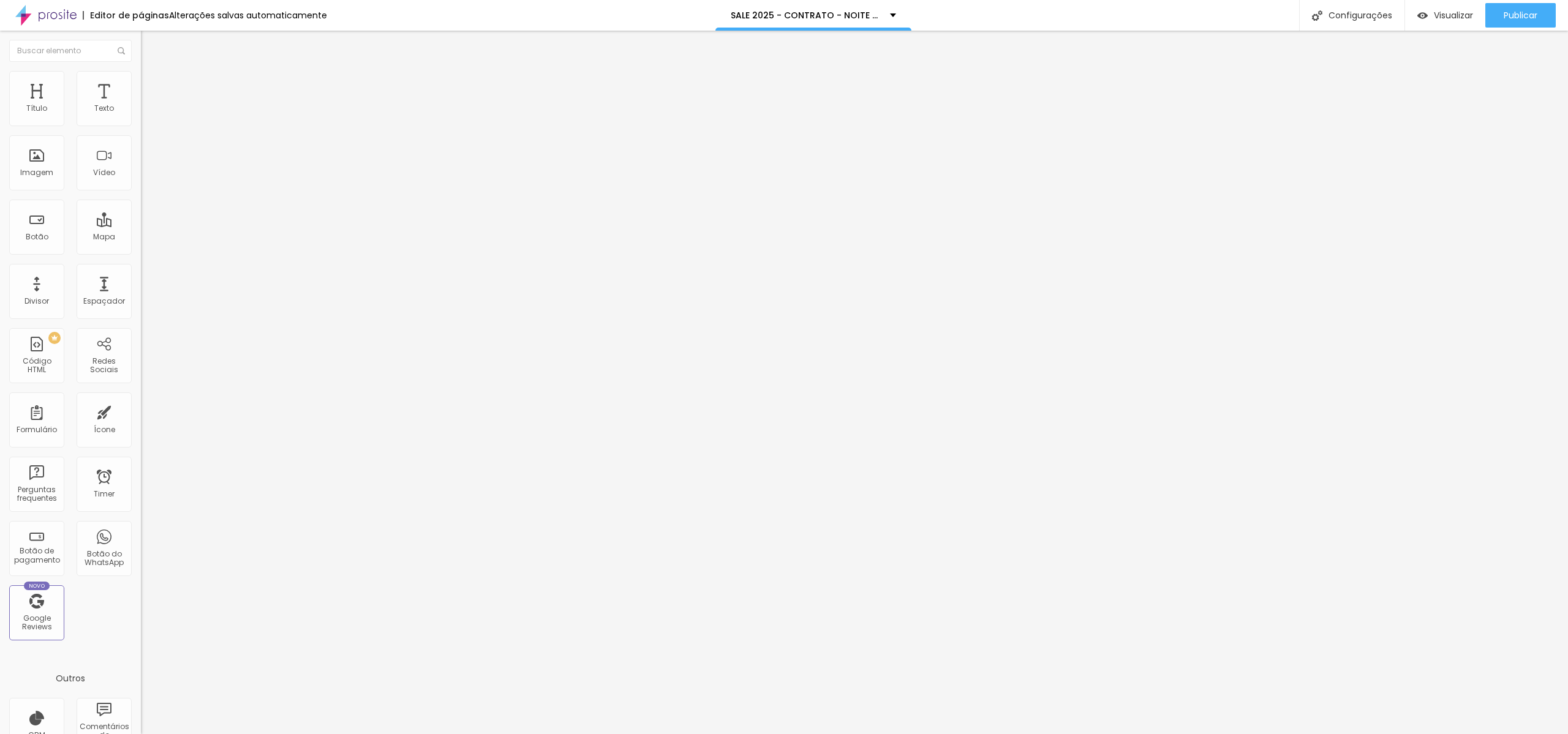
type input "80"
type input "77"
type input "75"
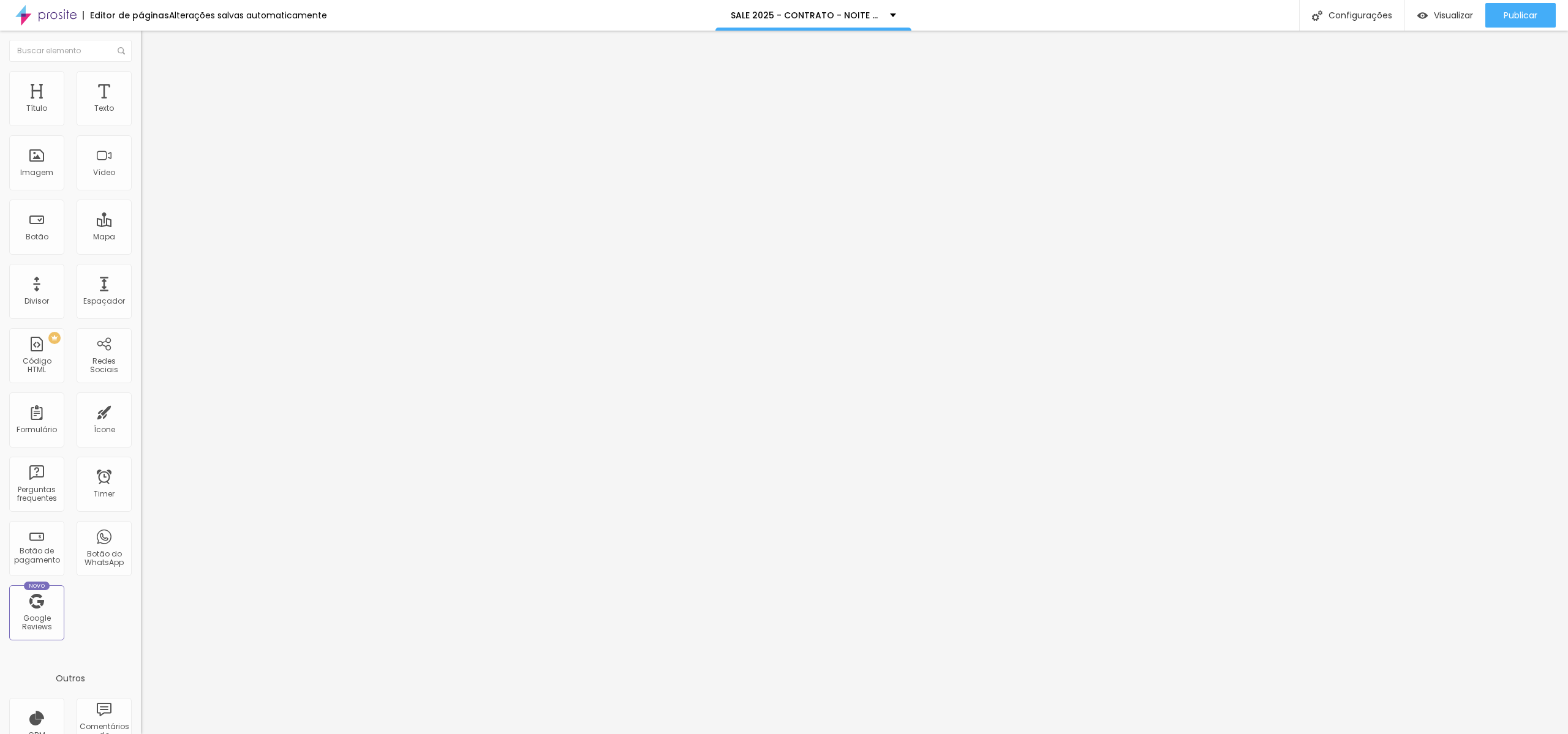
type input "75"
type input "73"
type input "71"
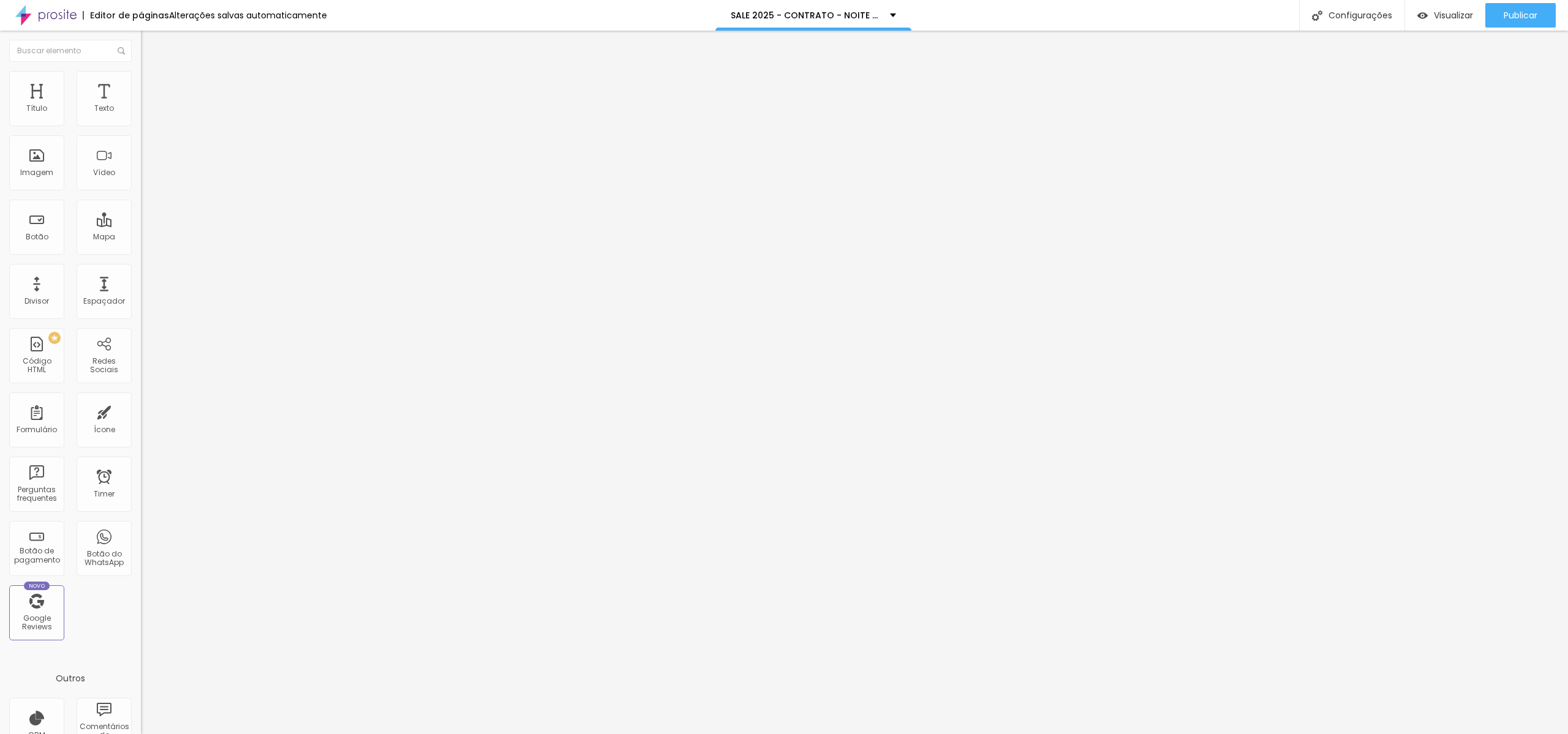
type input "54"
type input "42"
type input "16"
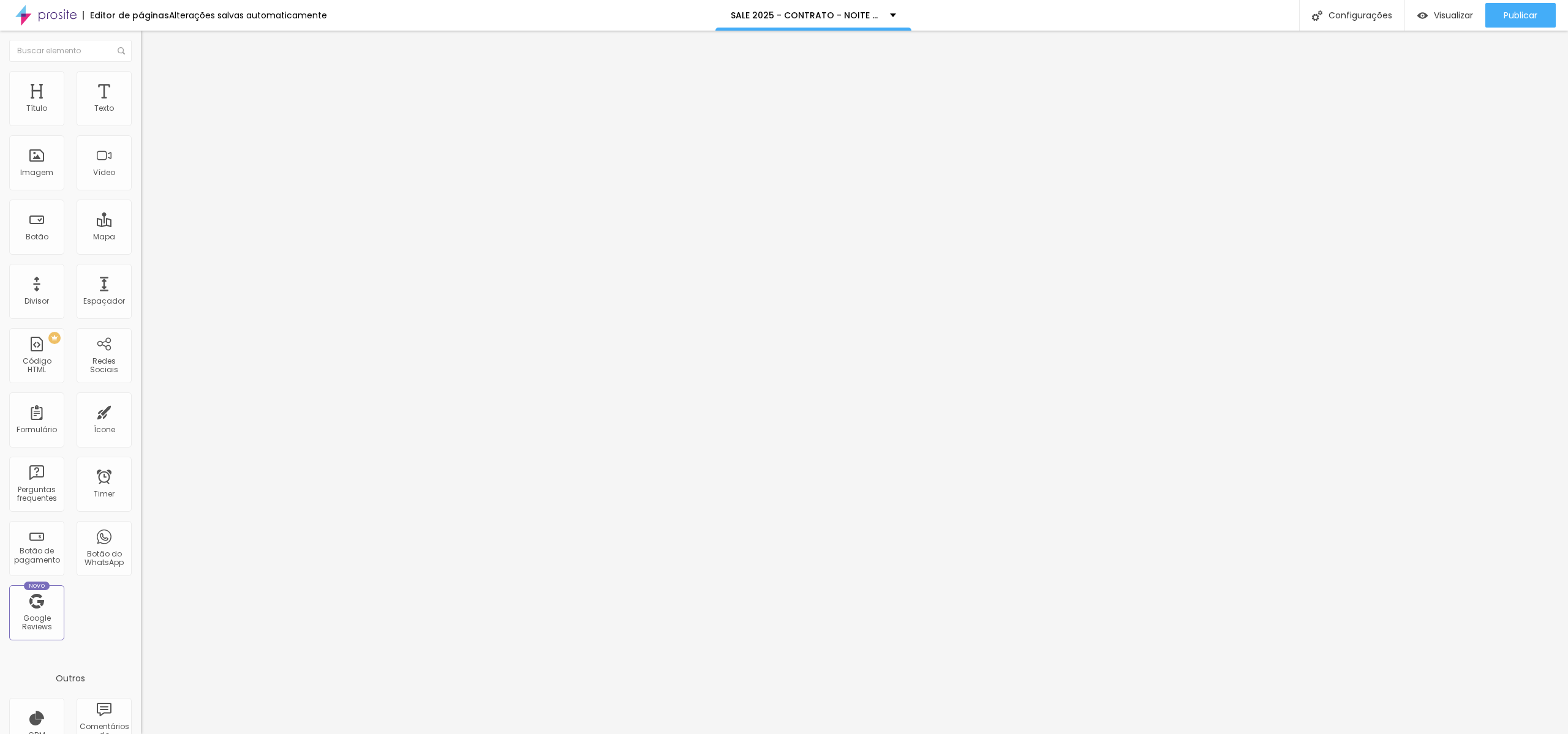
type input "16"
type input "0"
drag, startPoint x: 49, startPoint y: 153, endPoint x: -22, endPoint y: 163, distance: 71.7
click at [141, 269] on input "range" at bounding box center [180, 274] width 79 height 10
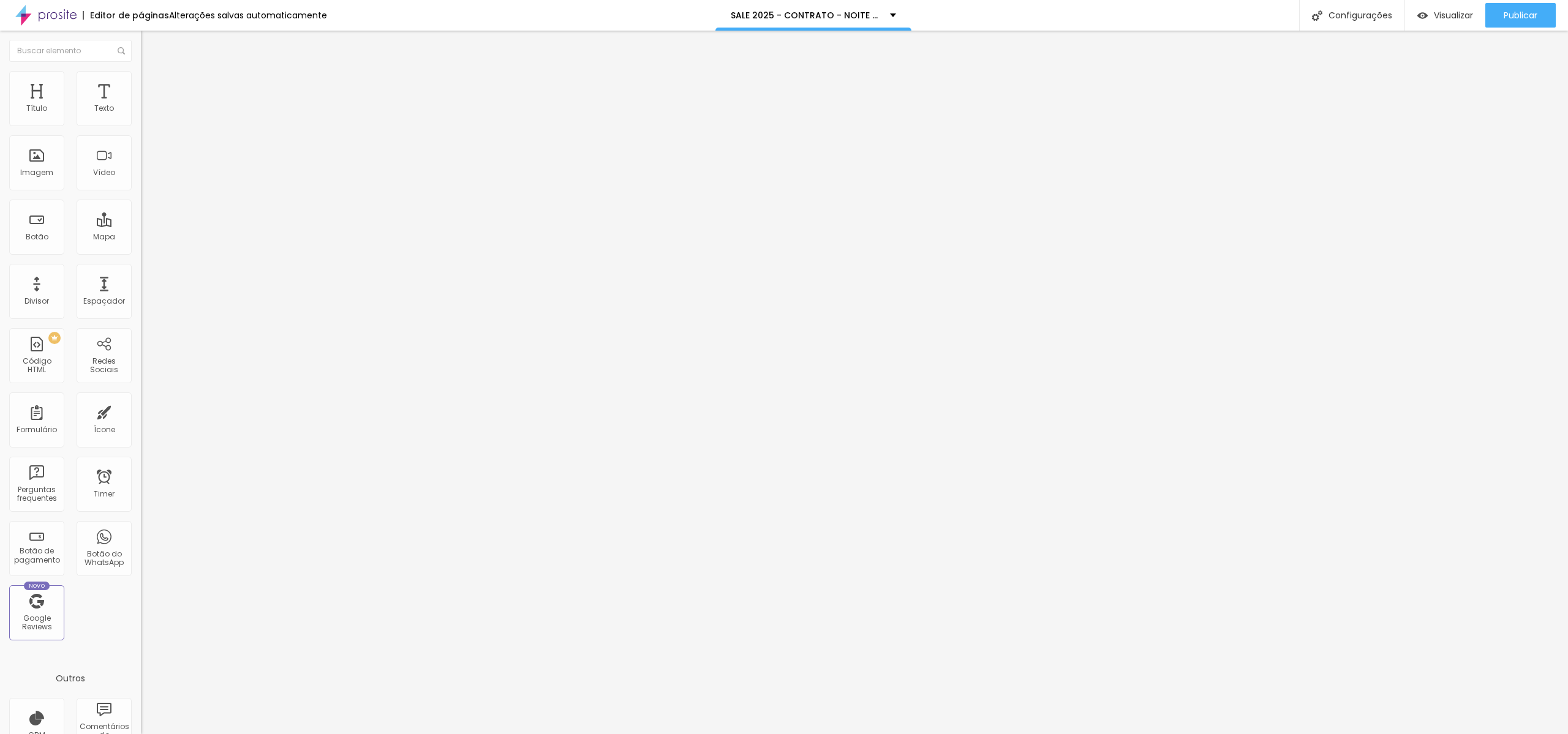
type input "95"
type input "100"
type input "95"
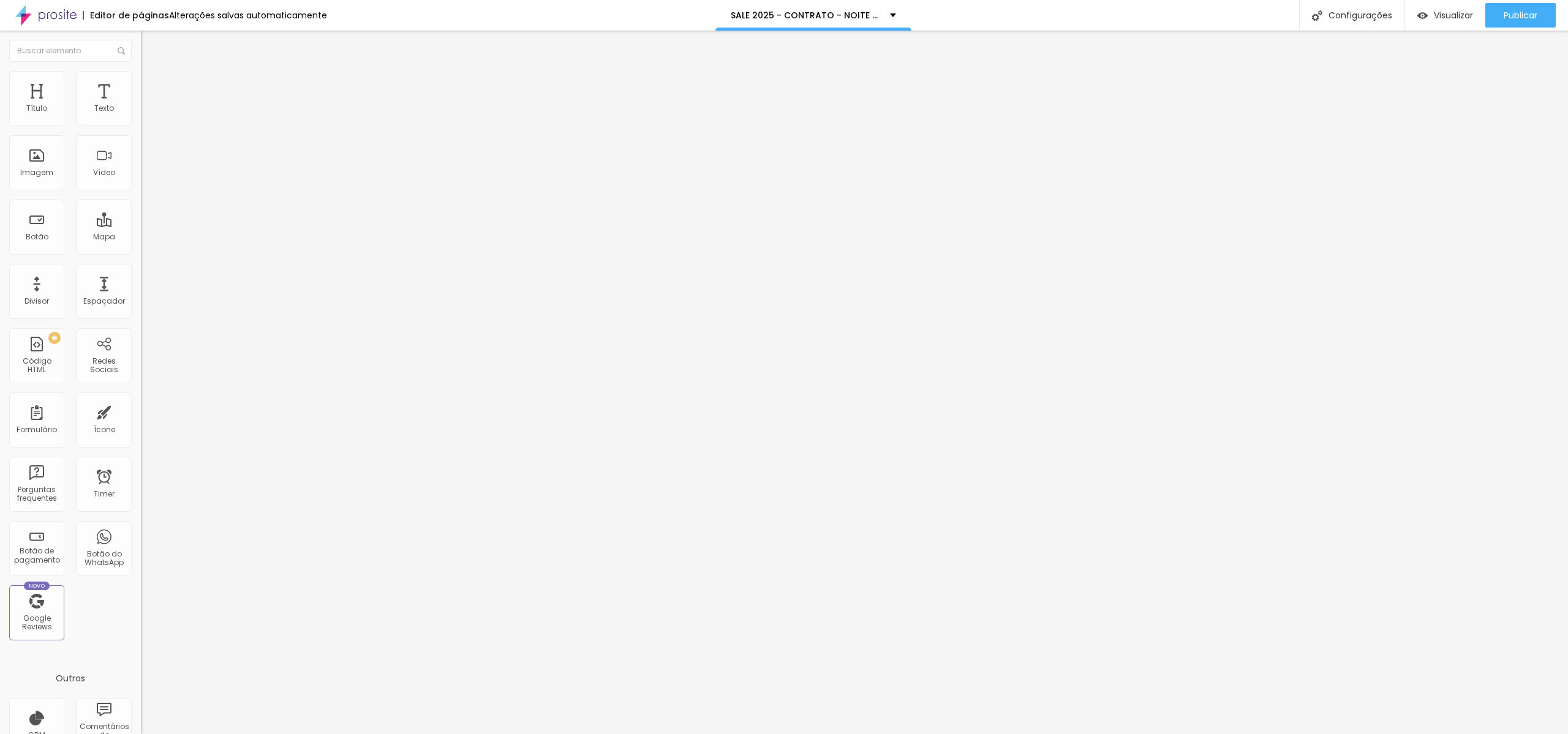
type input "95"
type input "90"
type input "85"
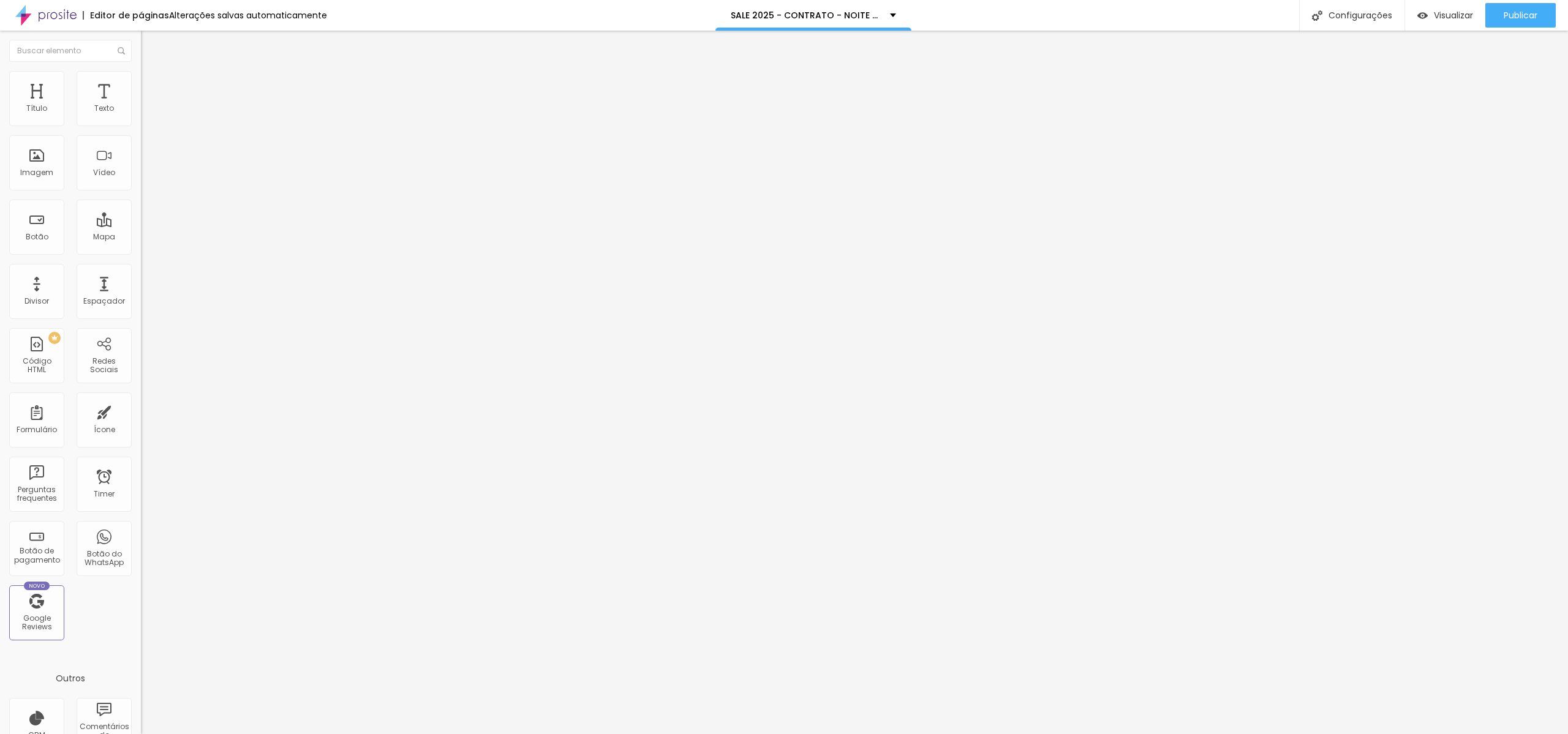
type input "80"
type input "75"
type input "70"
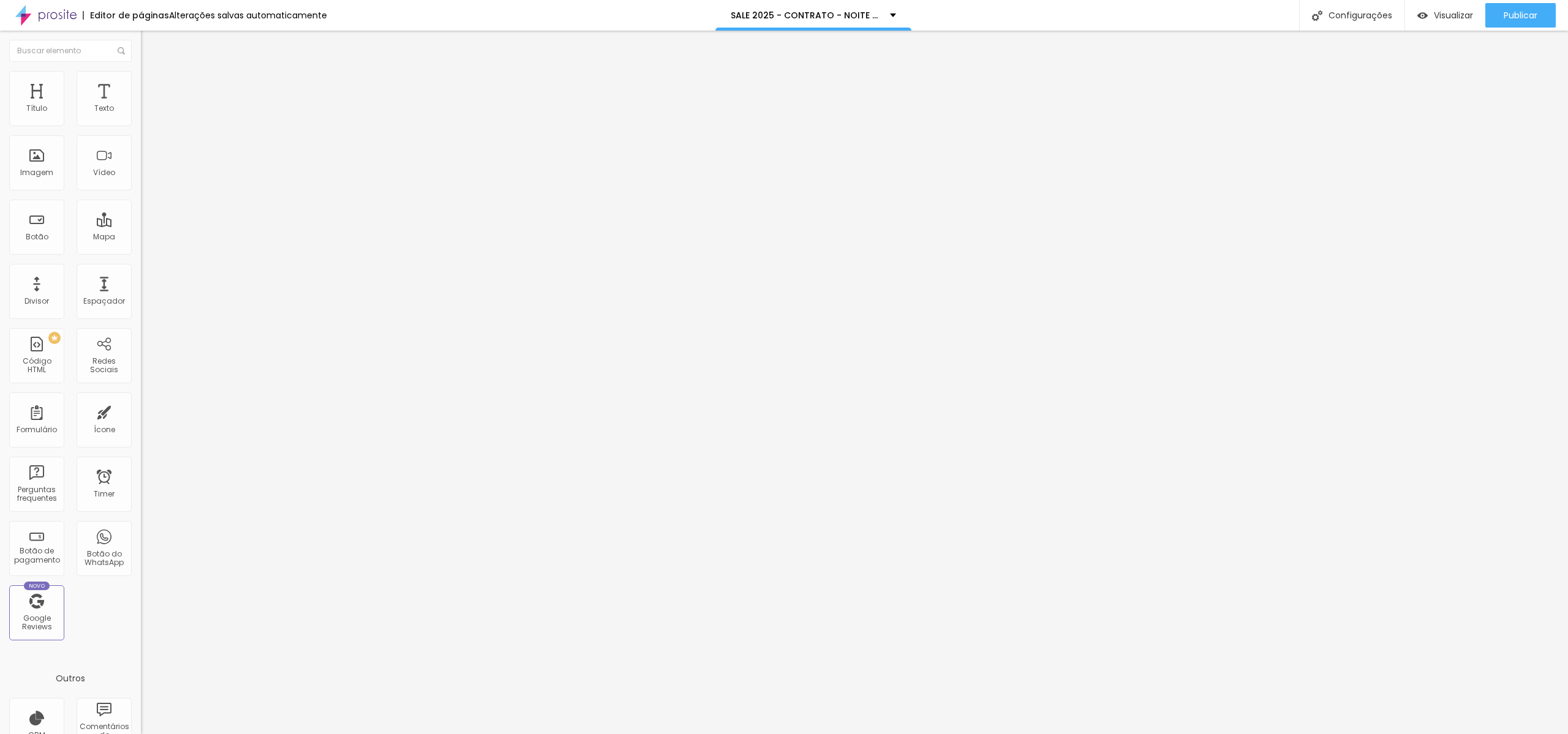
type input "70"
type input "65"
type input "60"
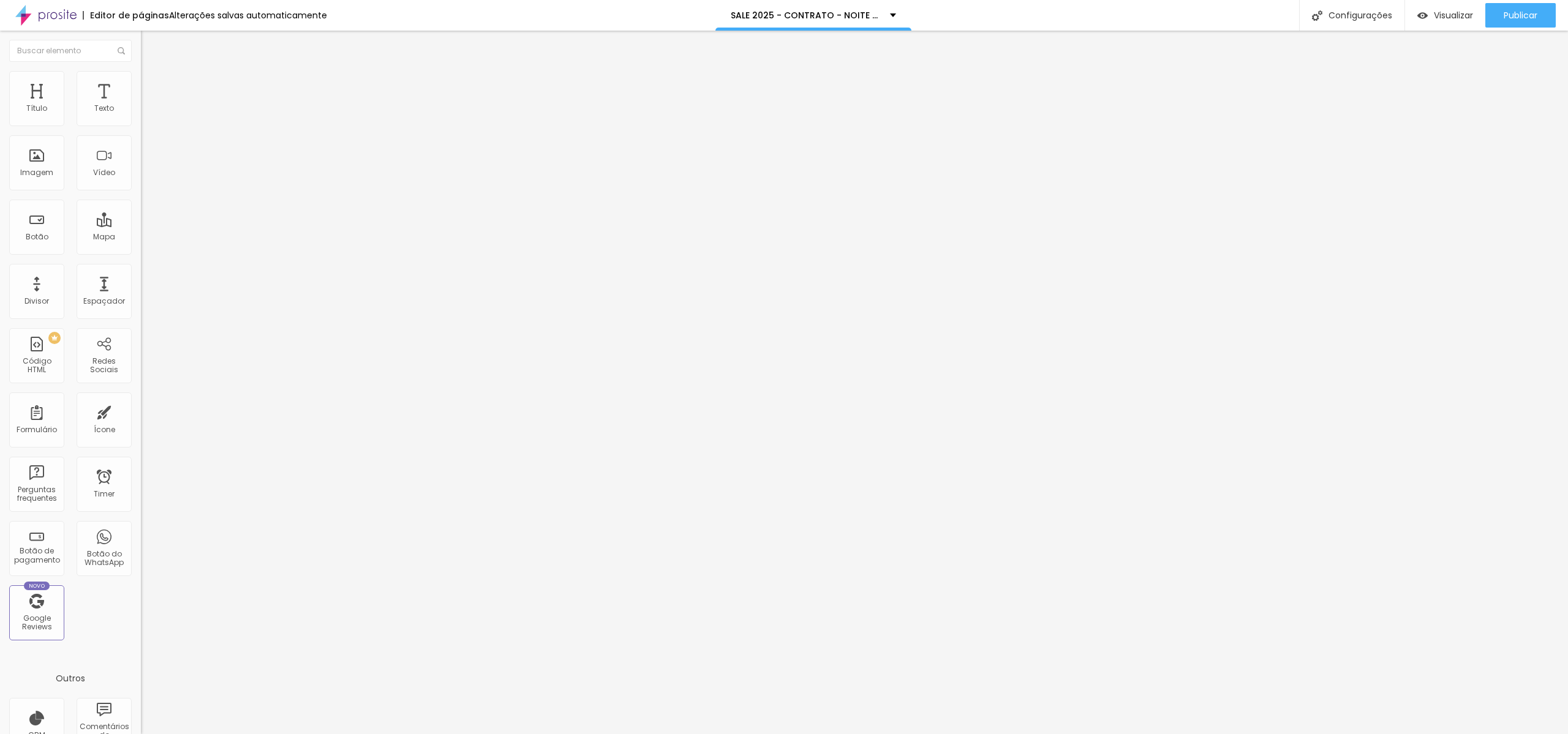
type input "65"
type input "70"
type input "75"
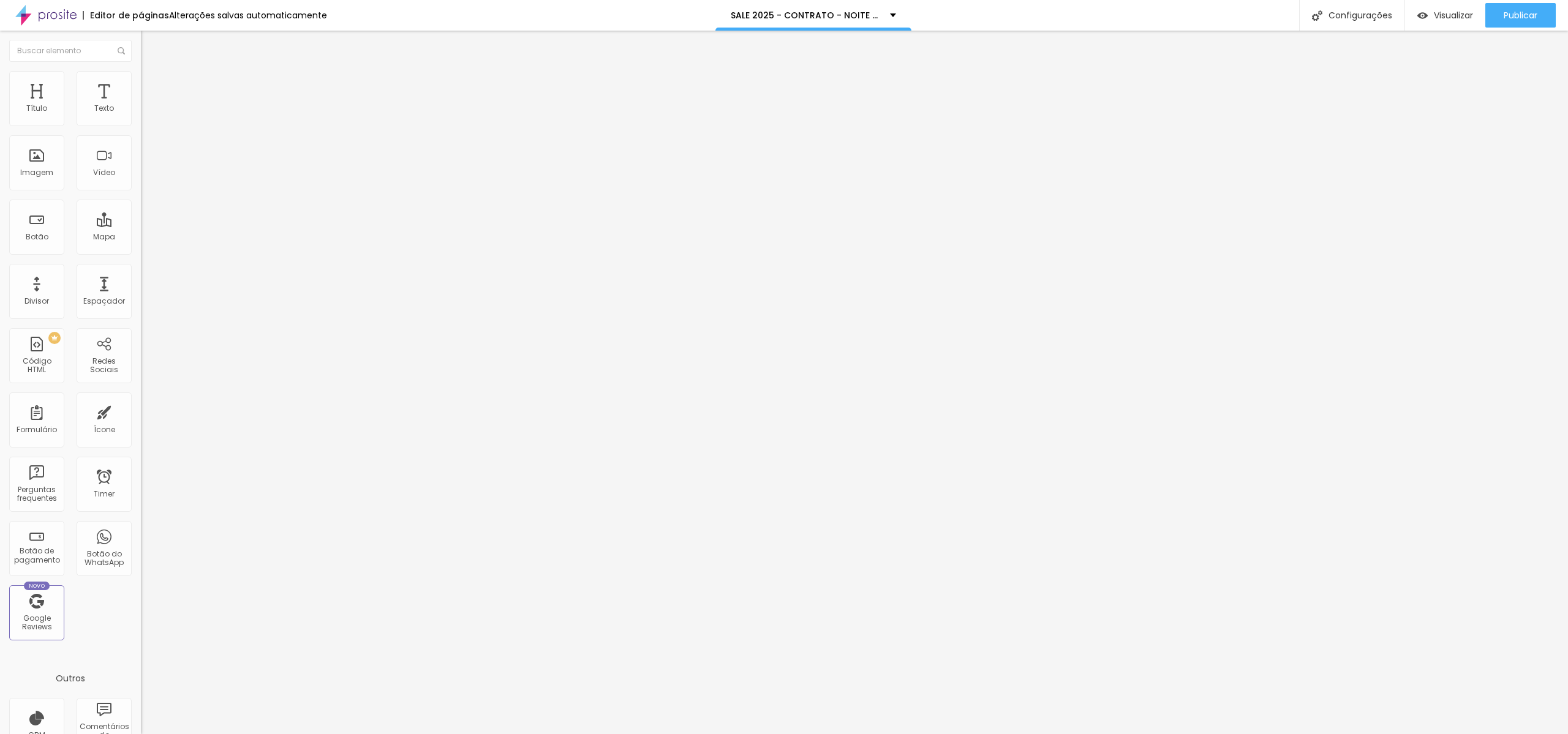
type input "75"
type input "80"
type input "90"
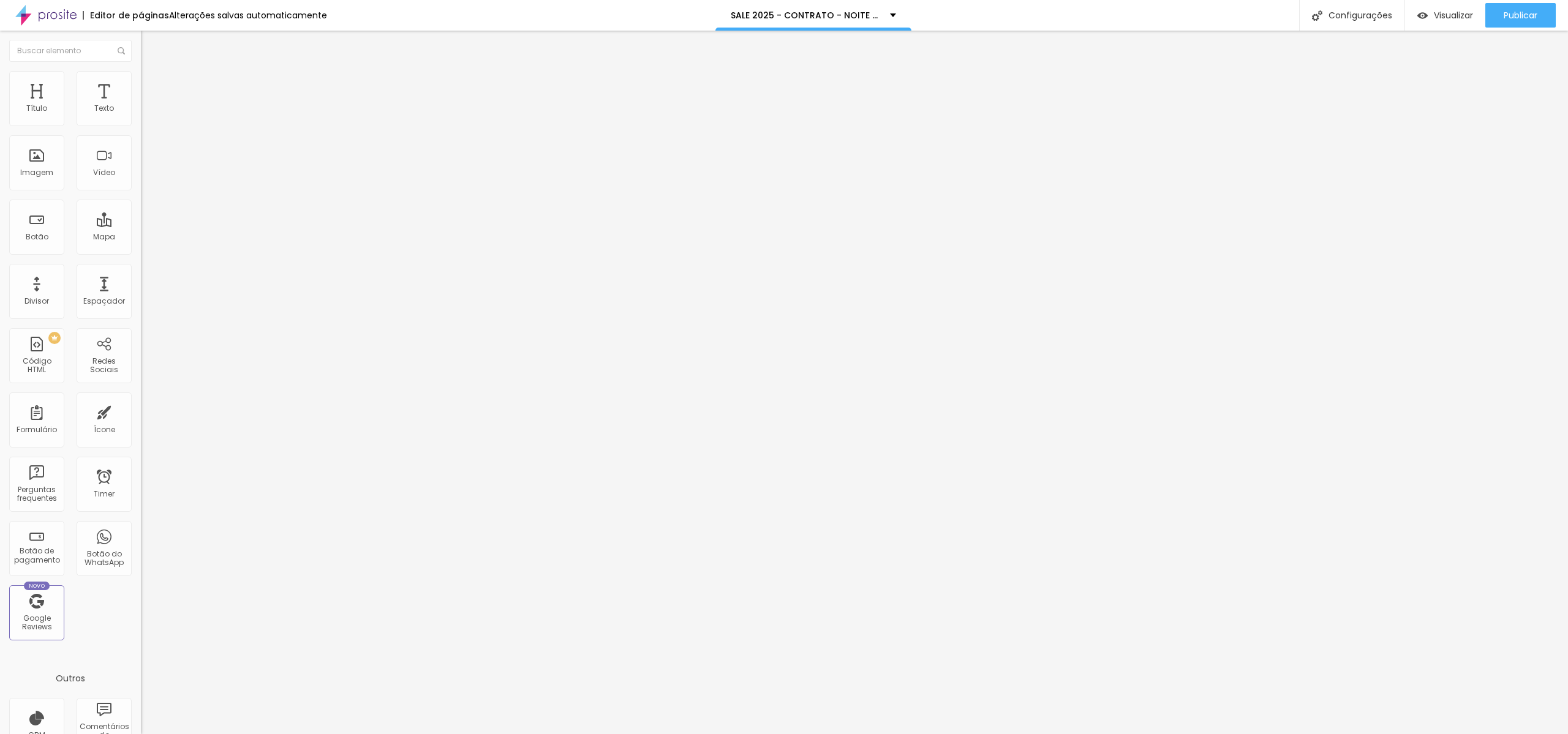
type input "95"
type input "100"
drag, startPoint x: 124, startPoint y: 128, endPoint x: 152, endPoint y: 133, distance: 28.4
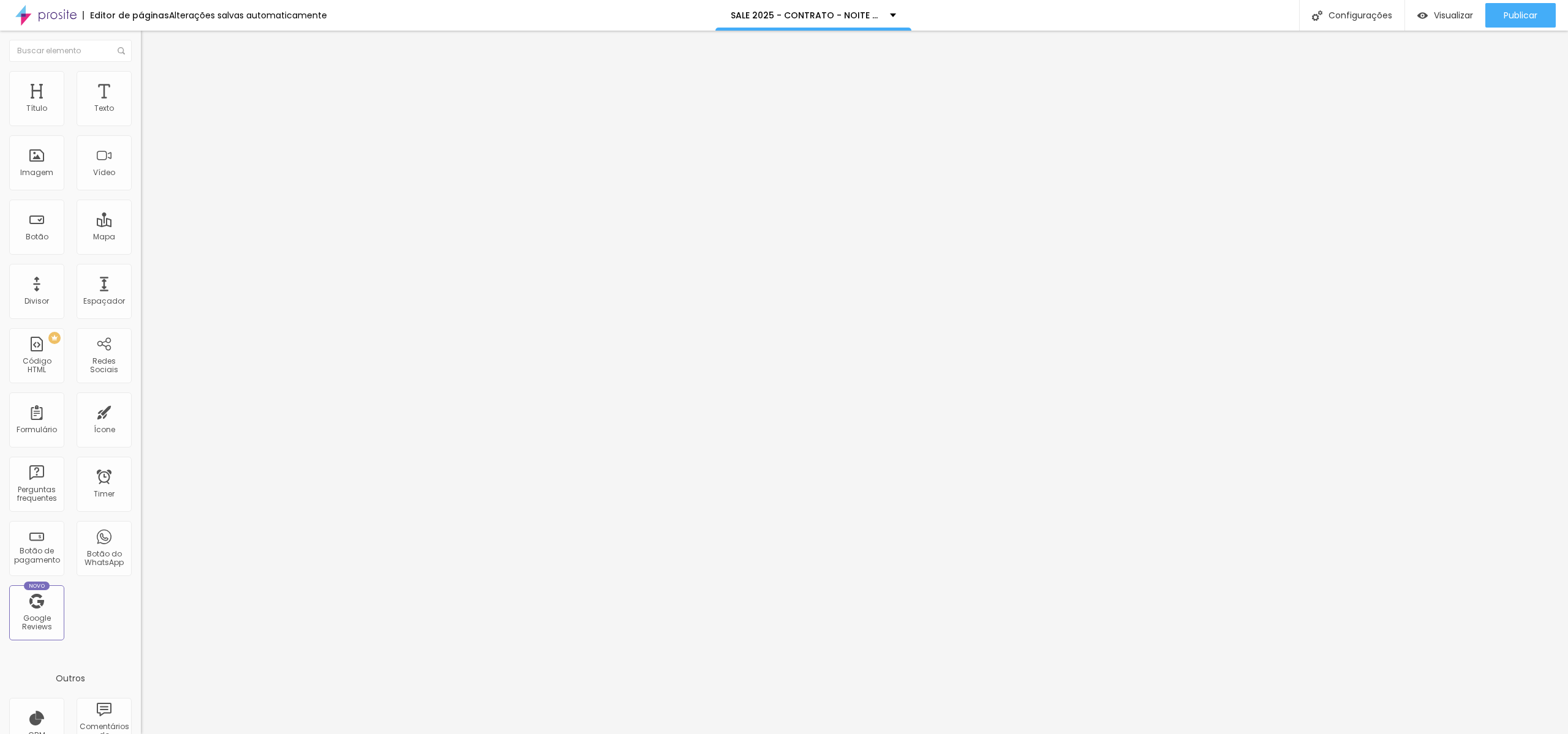
click at [152, 125] on input "range" at bounding box center [180, 121] width 79 height 10
click at [141, 83] on li "Avançado" at bounding box center [211, 89] width 141 height 13
type input "4"
type input "5"
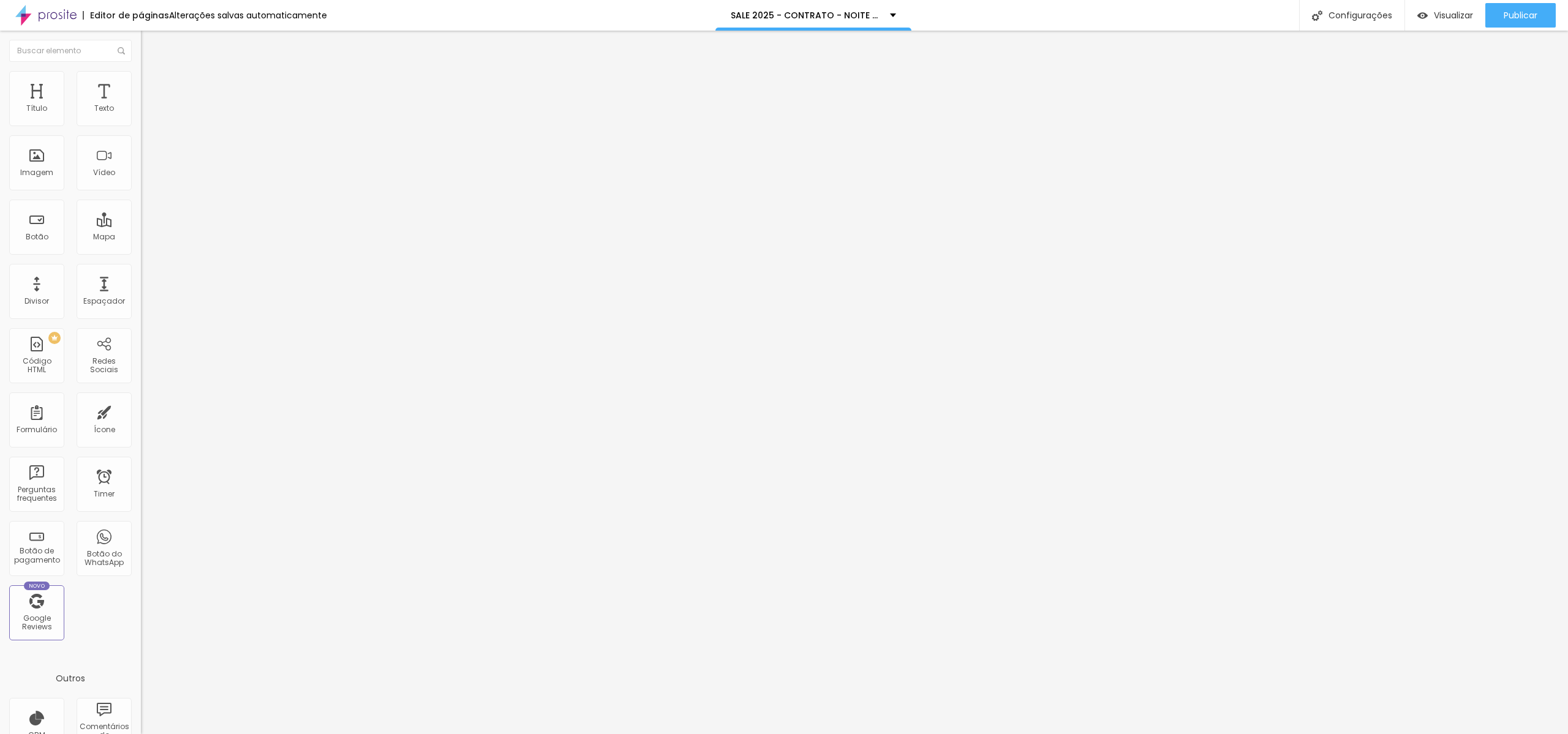
type input "5"
type input "6"
type input "7"
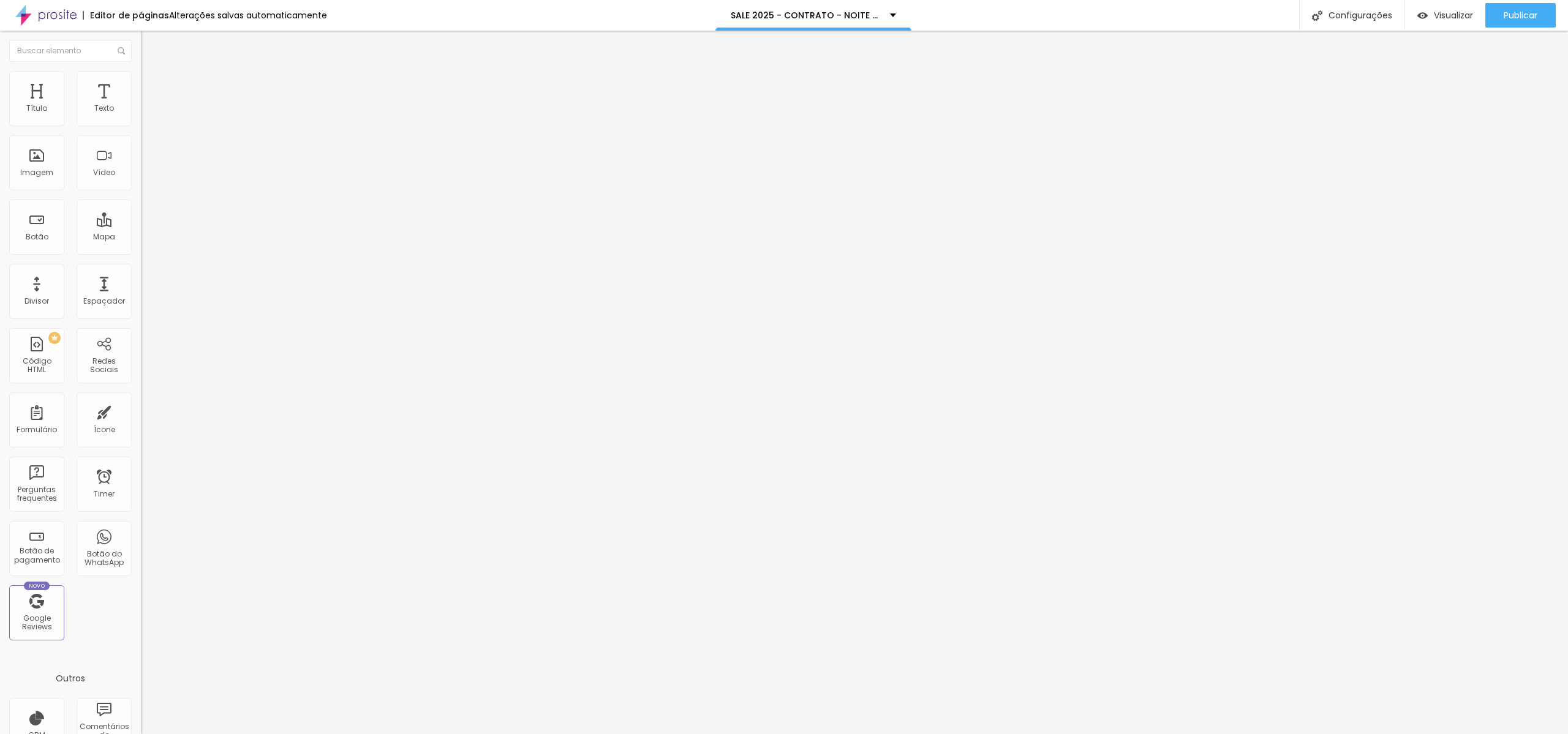
type input "8"
type input "9"
type input "10"
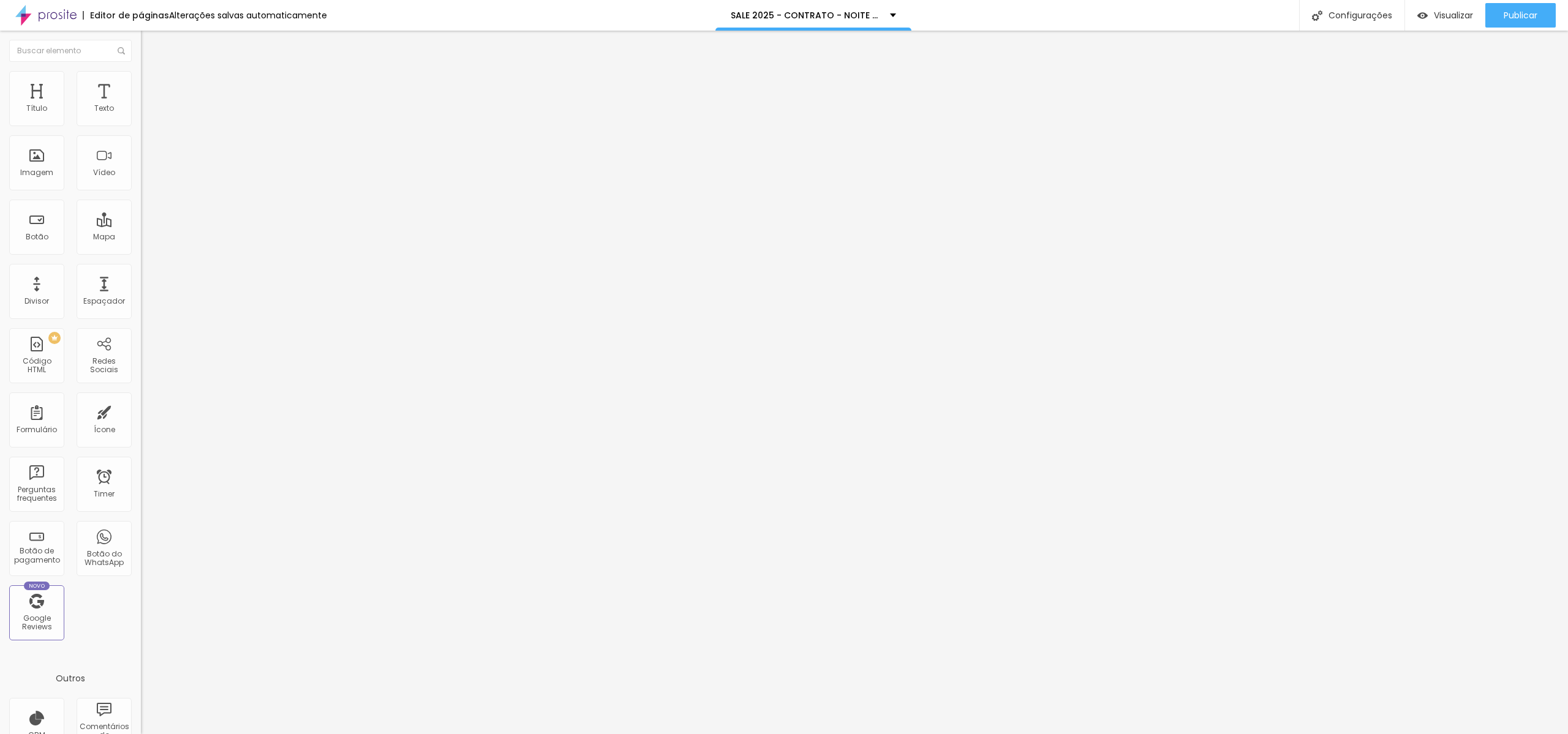
type input "10"
type input "11"
type input "12"
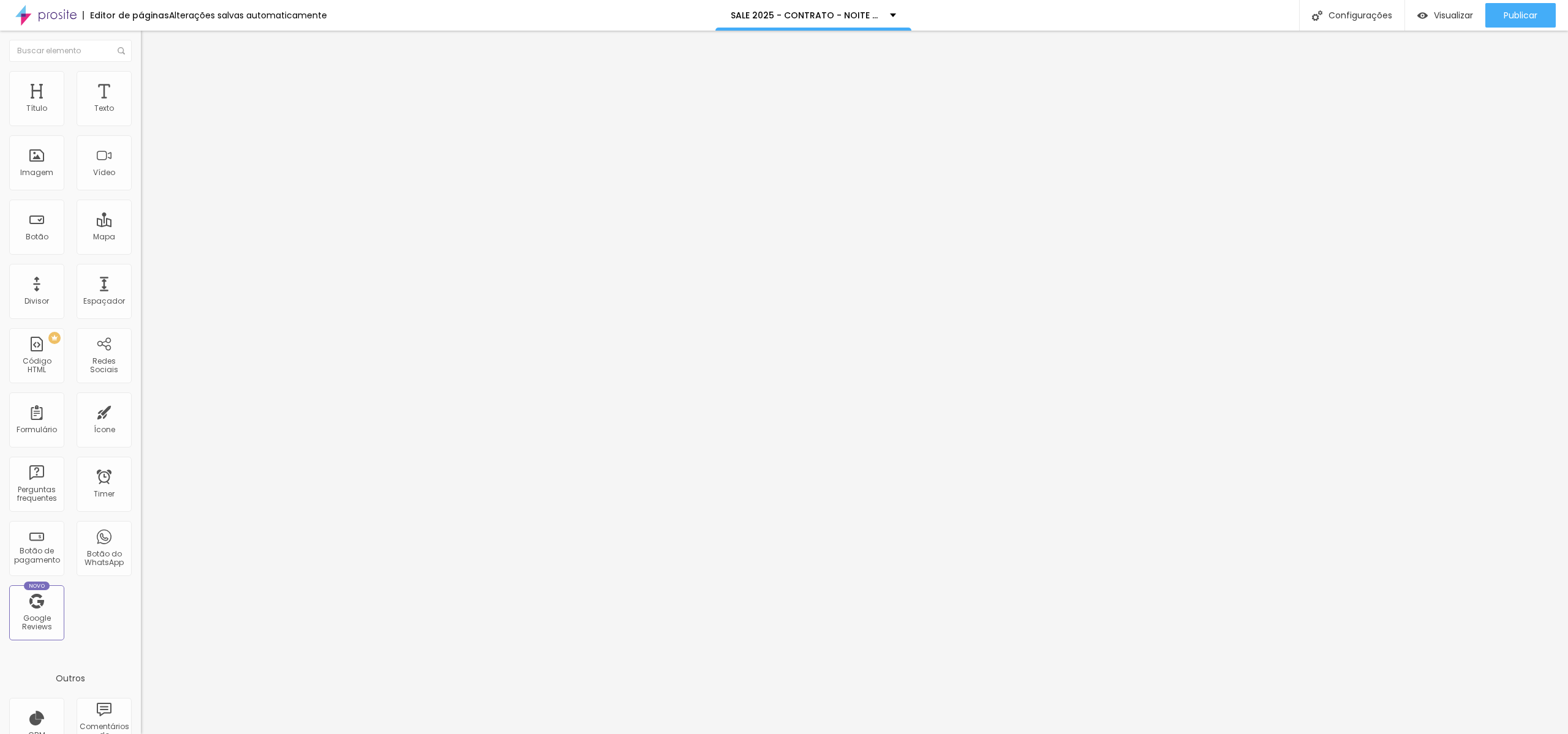
type input "13"
type input "14"
type input "16"
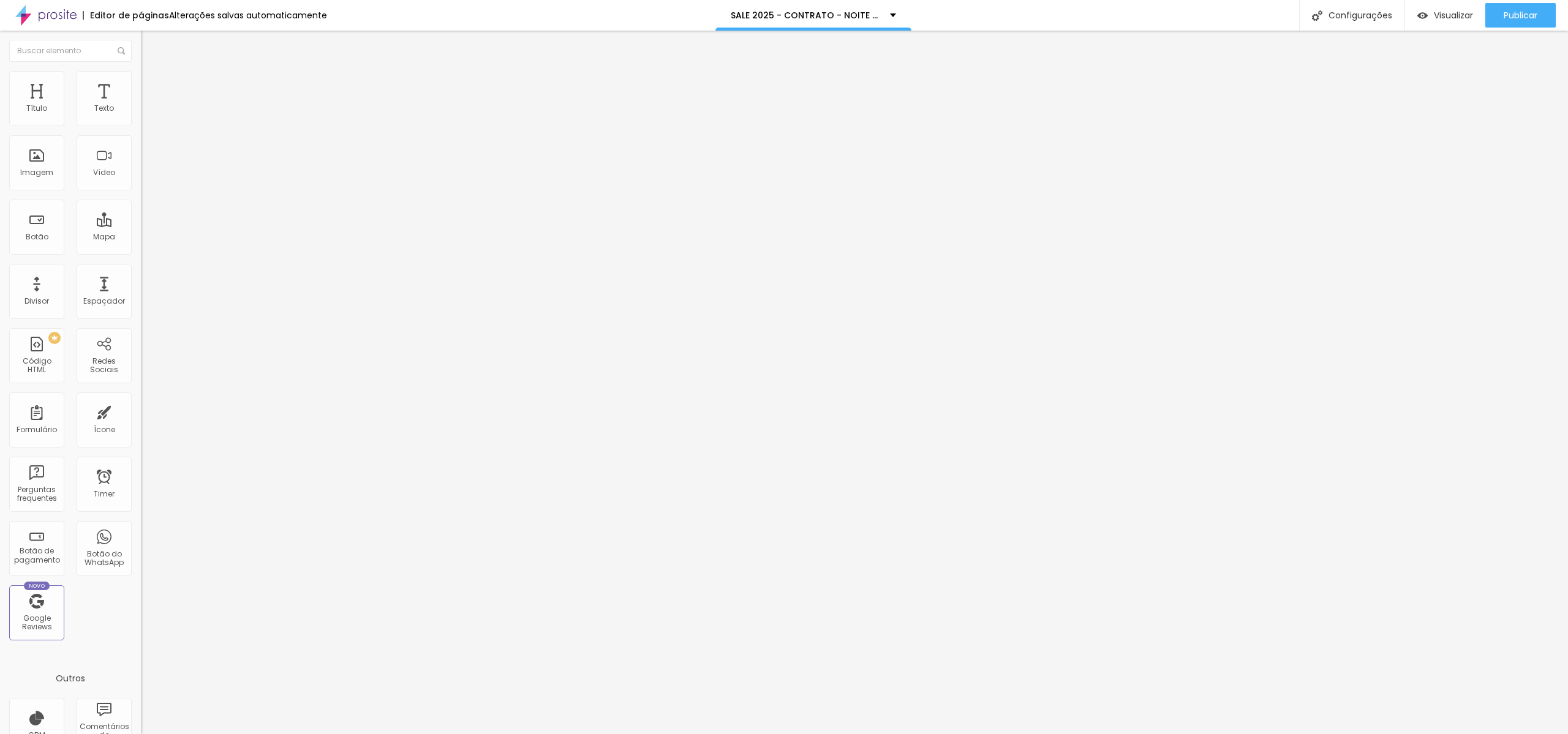
type input "16"
type input "17"
type input "18"
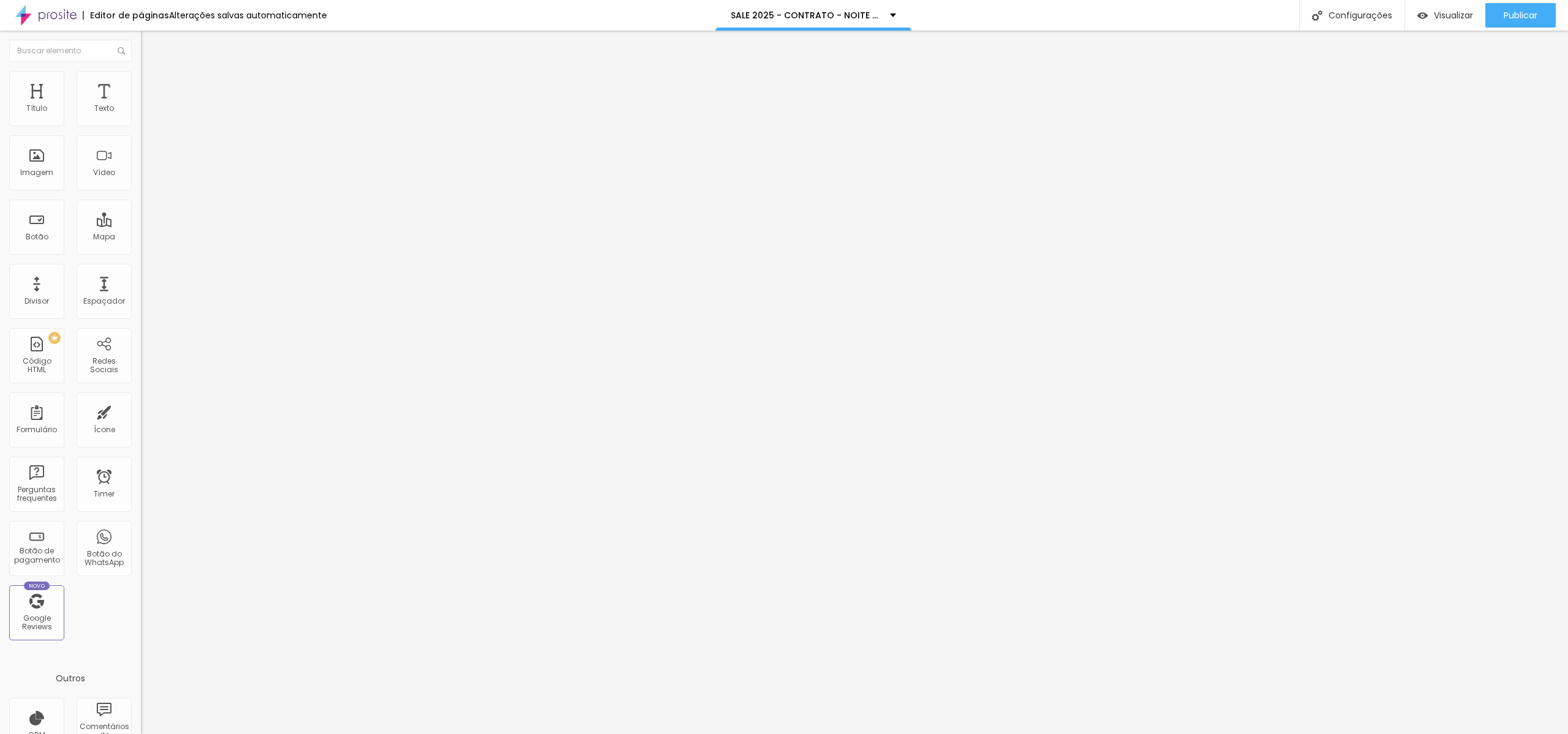
type input "19"
type input "20"
type input "19"
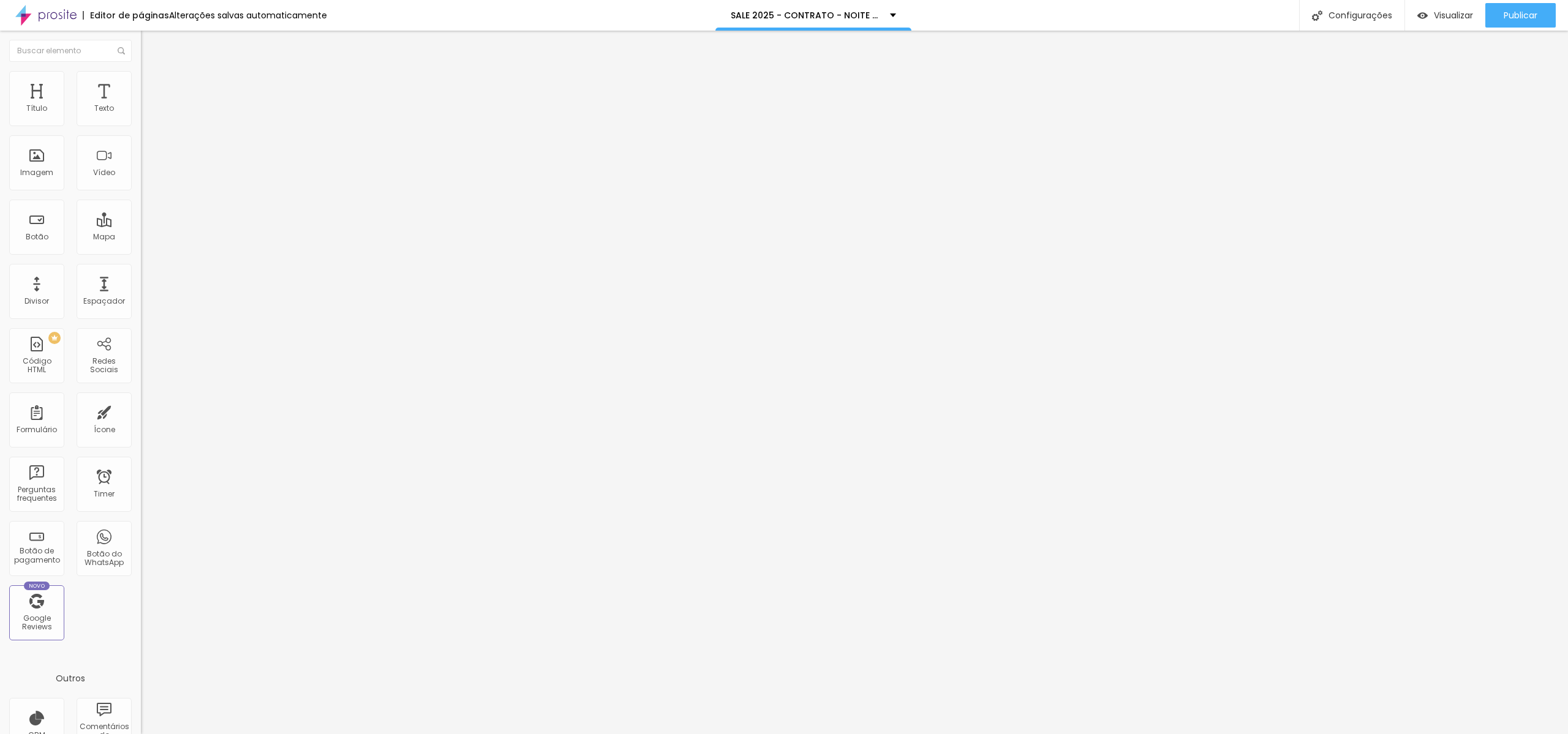
type input "19"
type input "17"
type input "15"
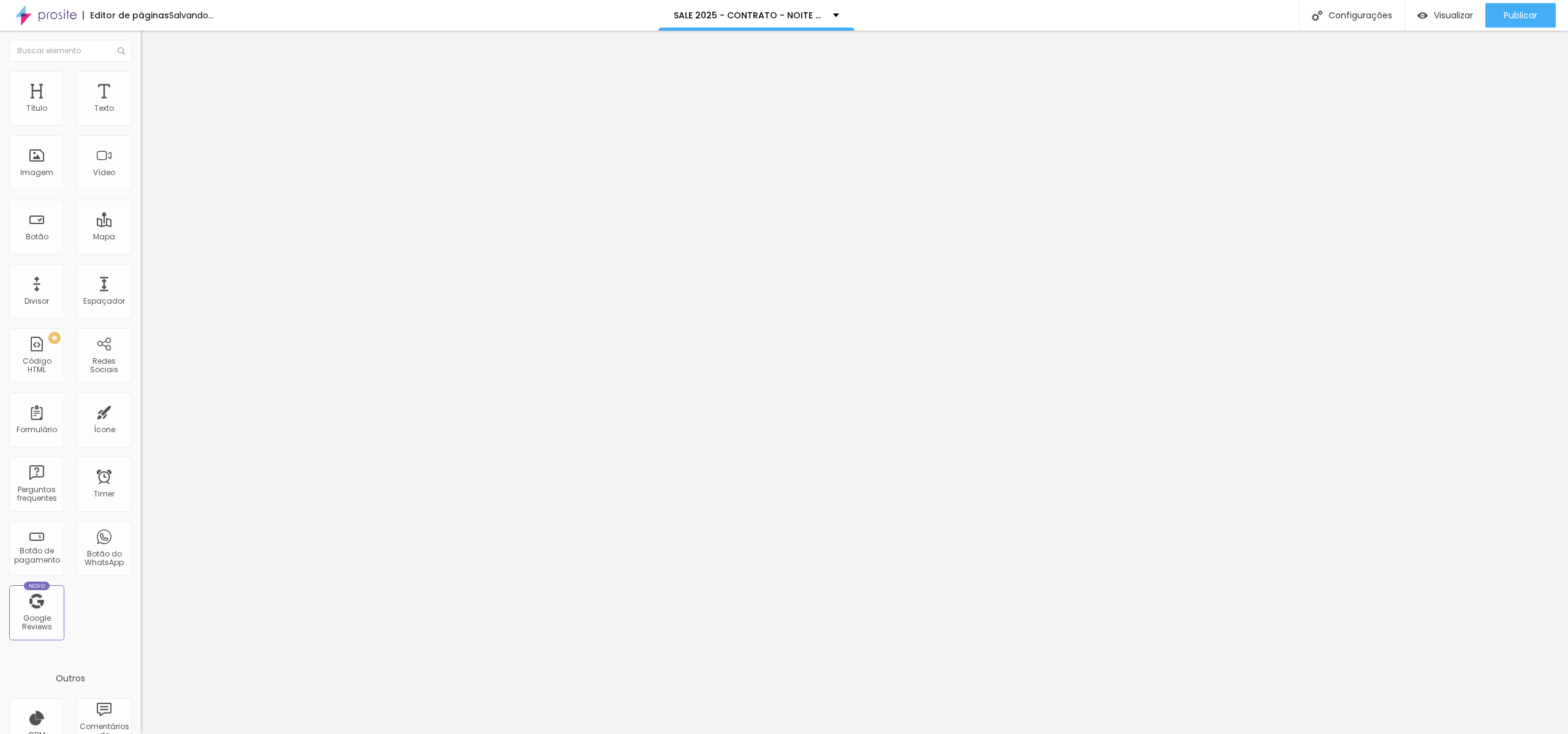
type input "14"
type input "11"
type input "10"
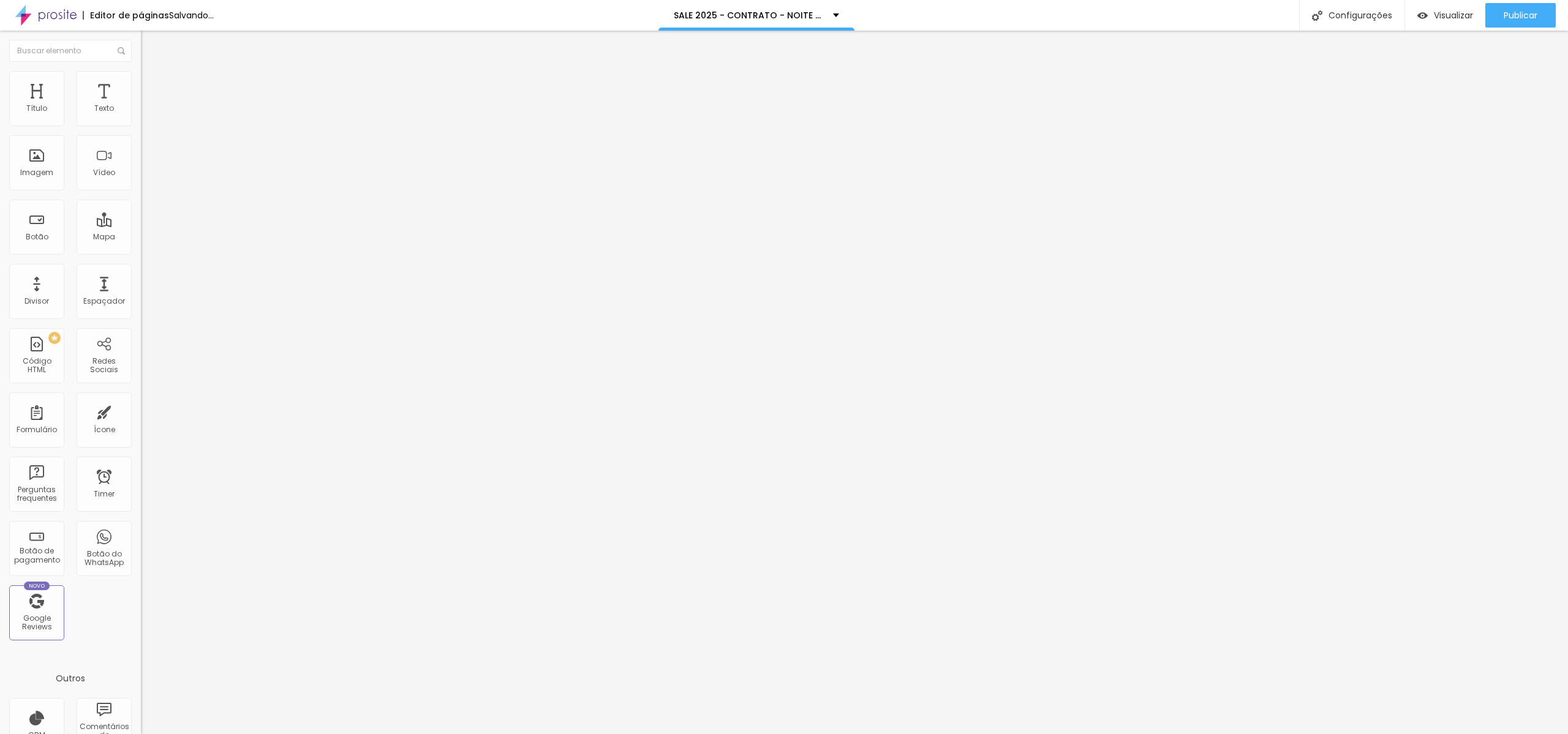
type input "10"
type input "9"
type input "8"
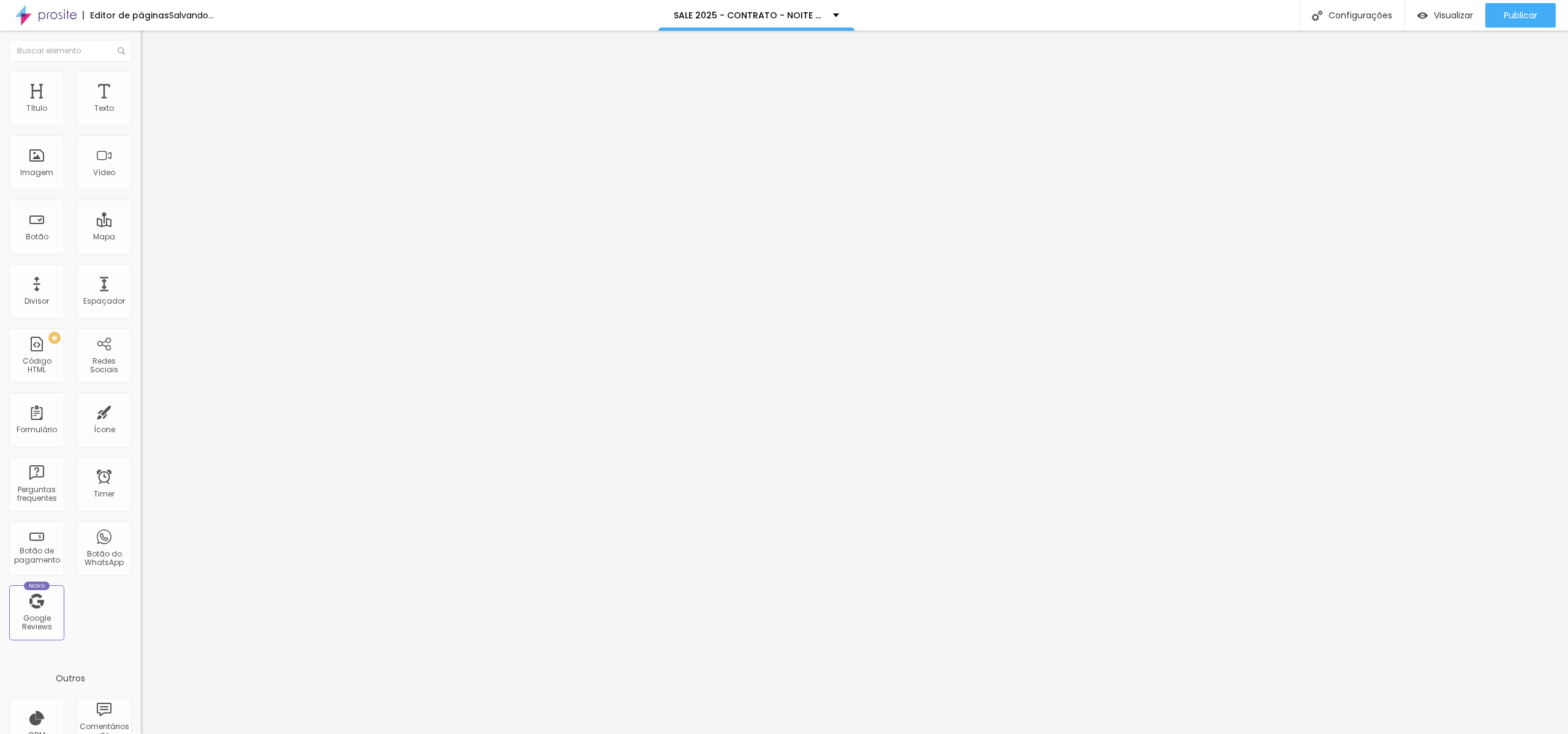
type input "7"
type input "6"
type input "5"
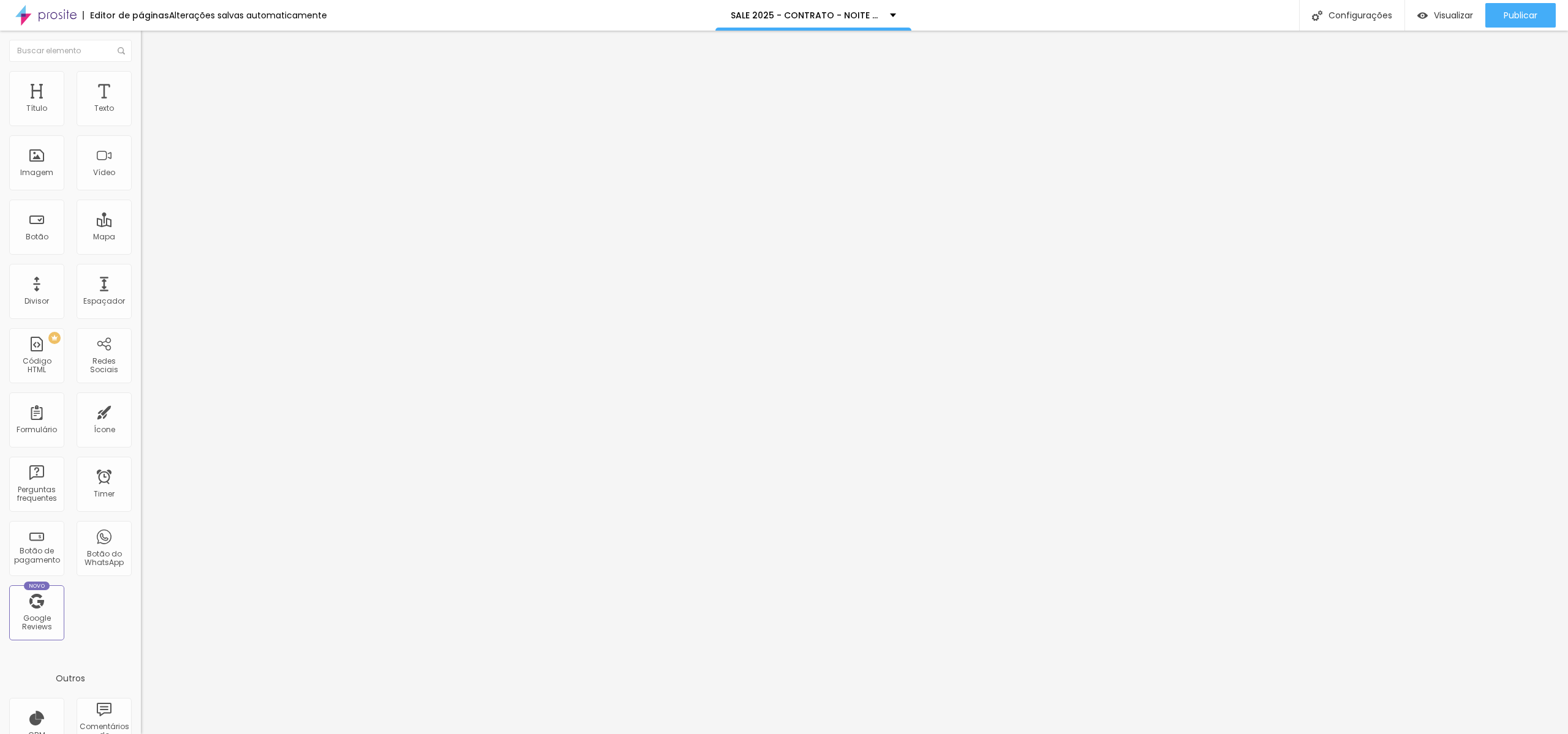
type input "5"
type input "4"
type input "3"
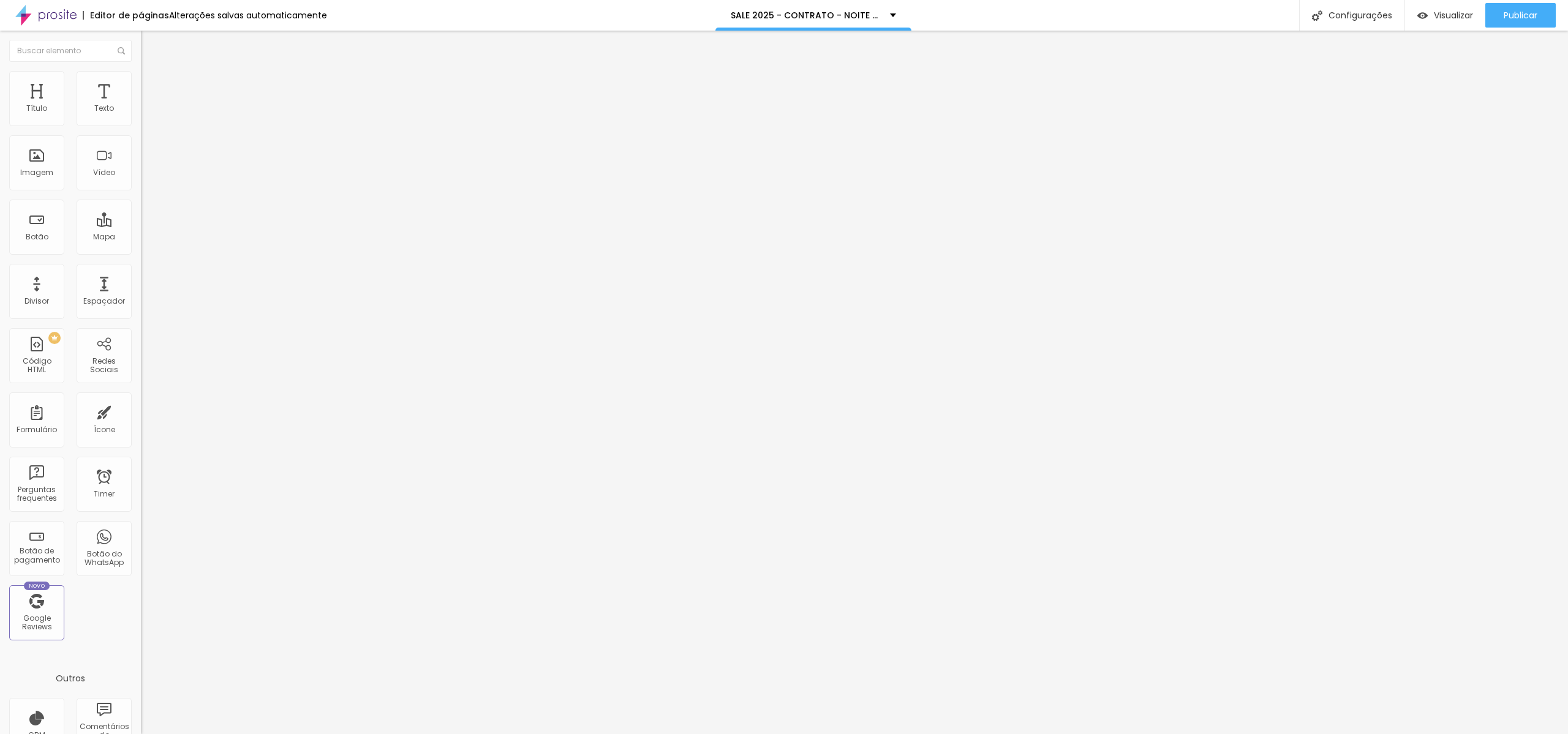
type input "2"
type input "1"
type input "0"
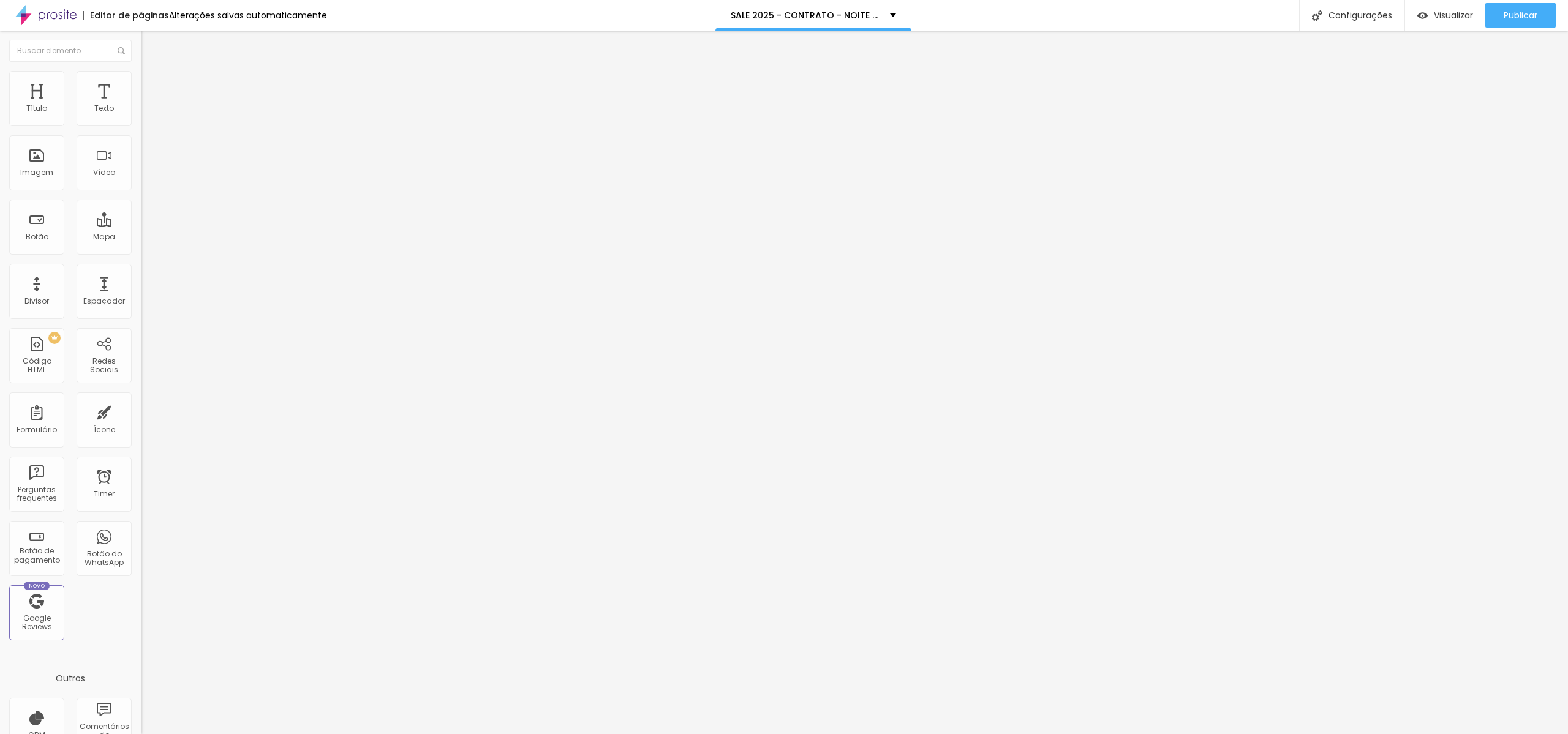
type input "0"
type input "1"
type input "2"
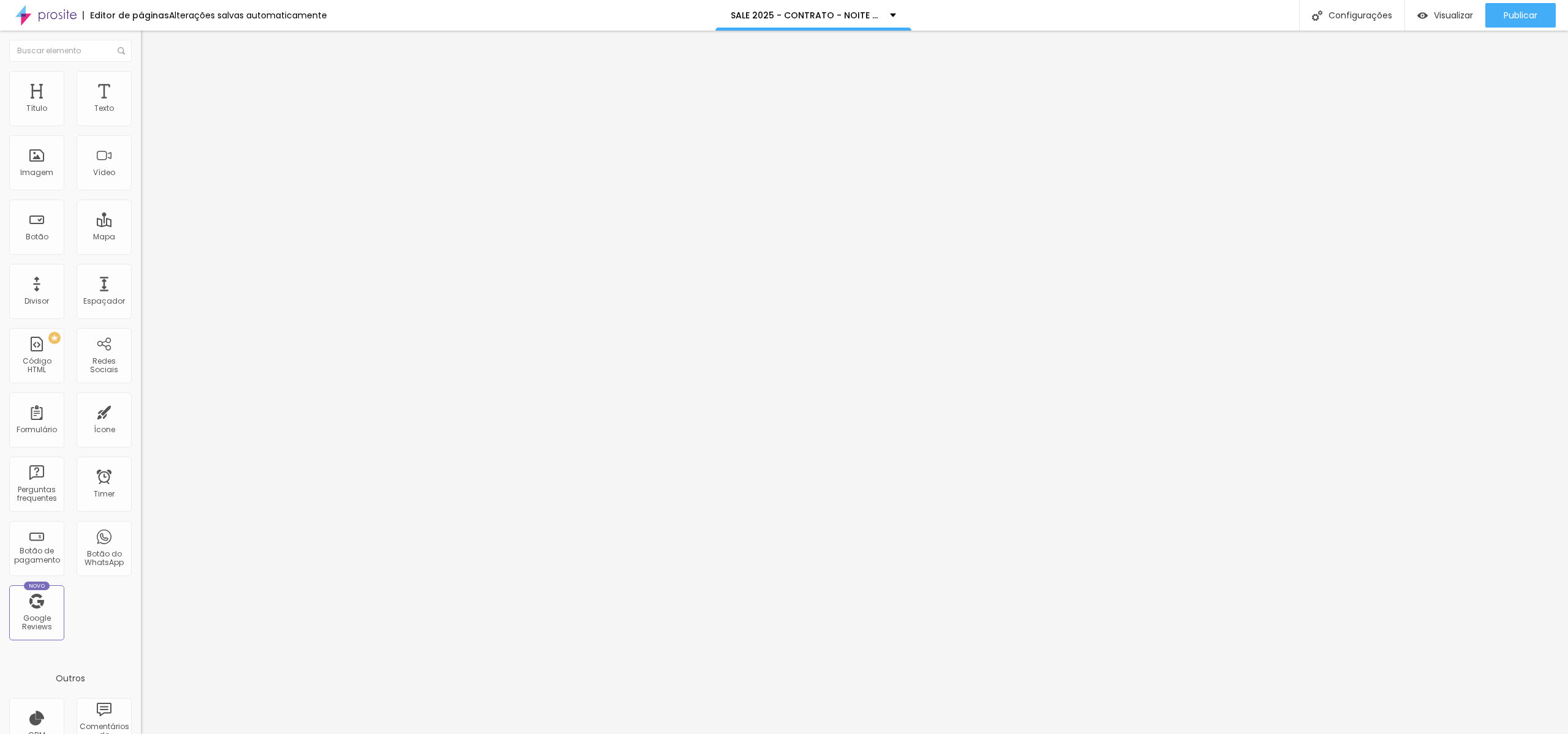
type input "3"
type input "4"
type input "5"
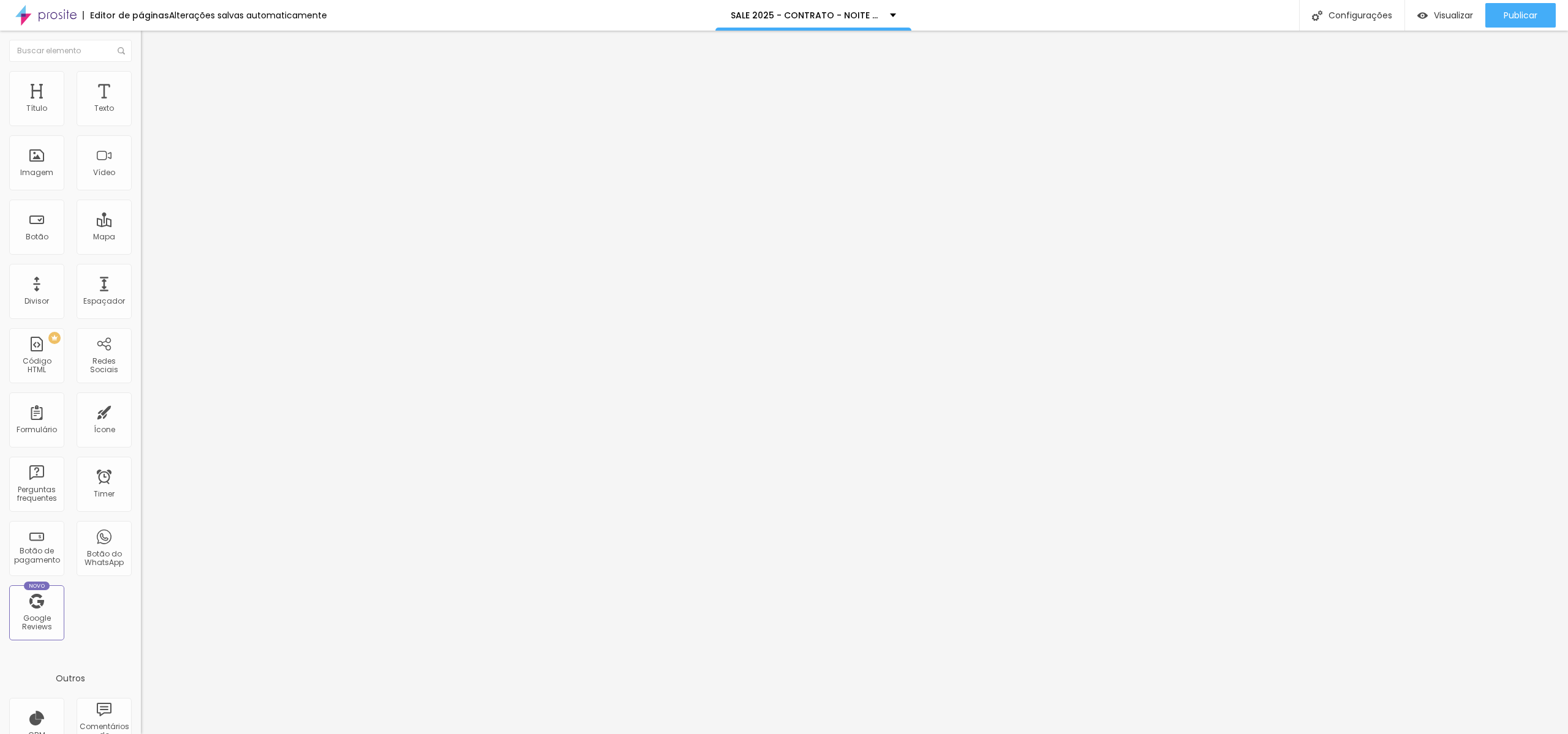
type input "5"
type input "6"
type input "7"
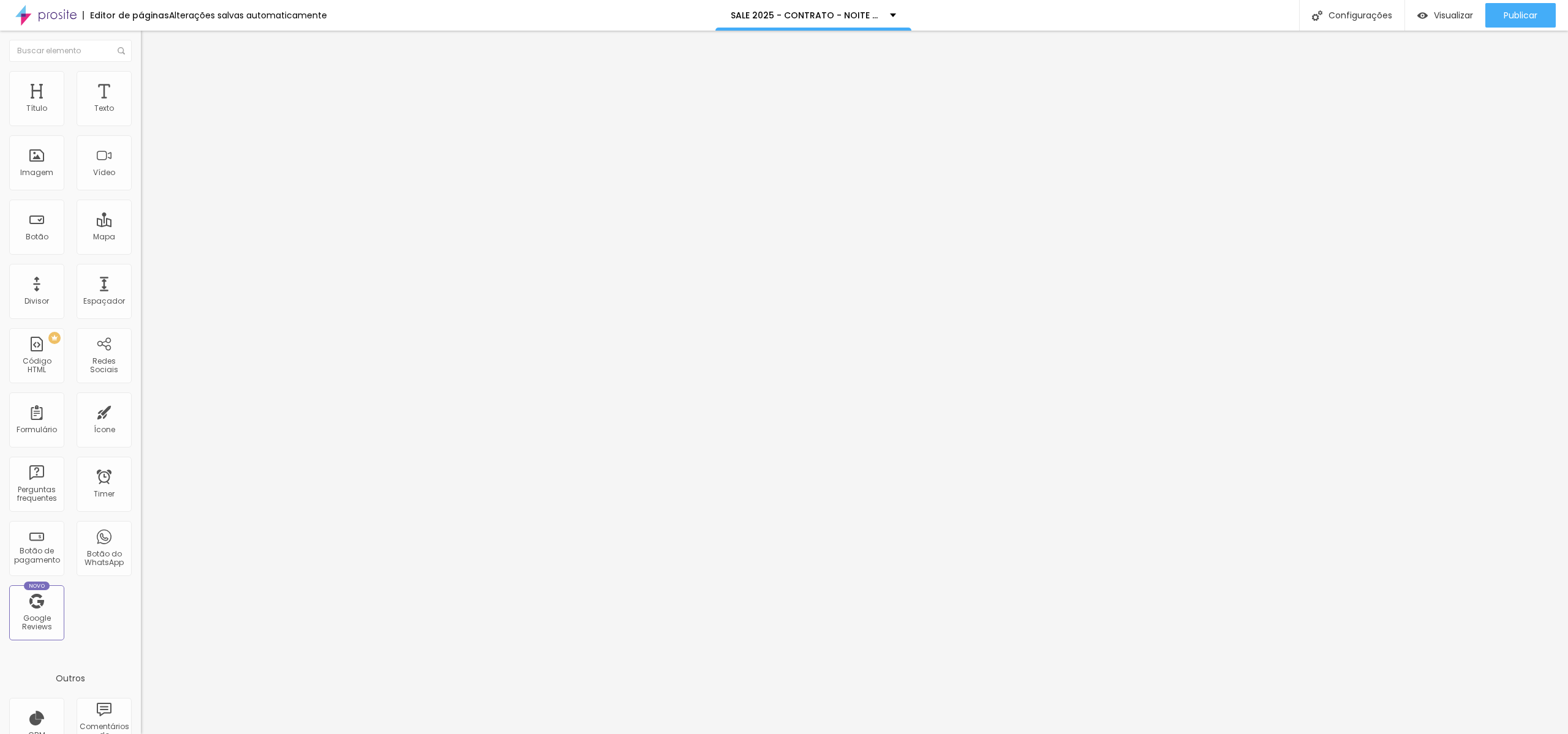
type input "8"
type input "7"
type input "6"
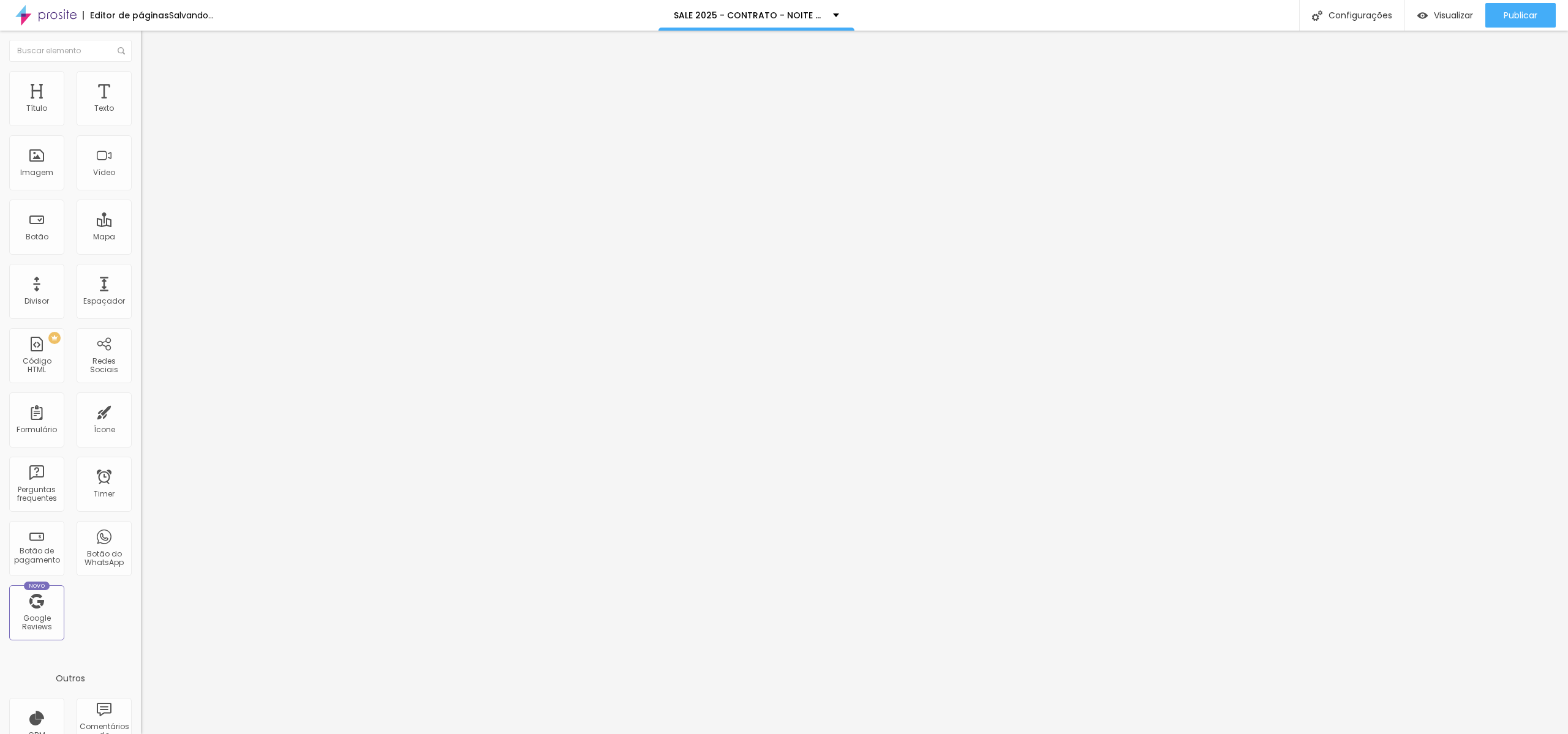
type input "6"
type input "5"
type input "4"
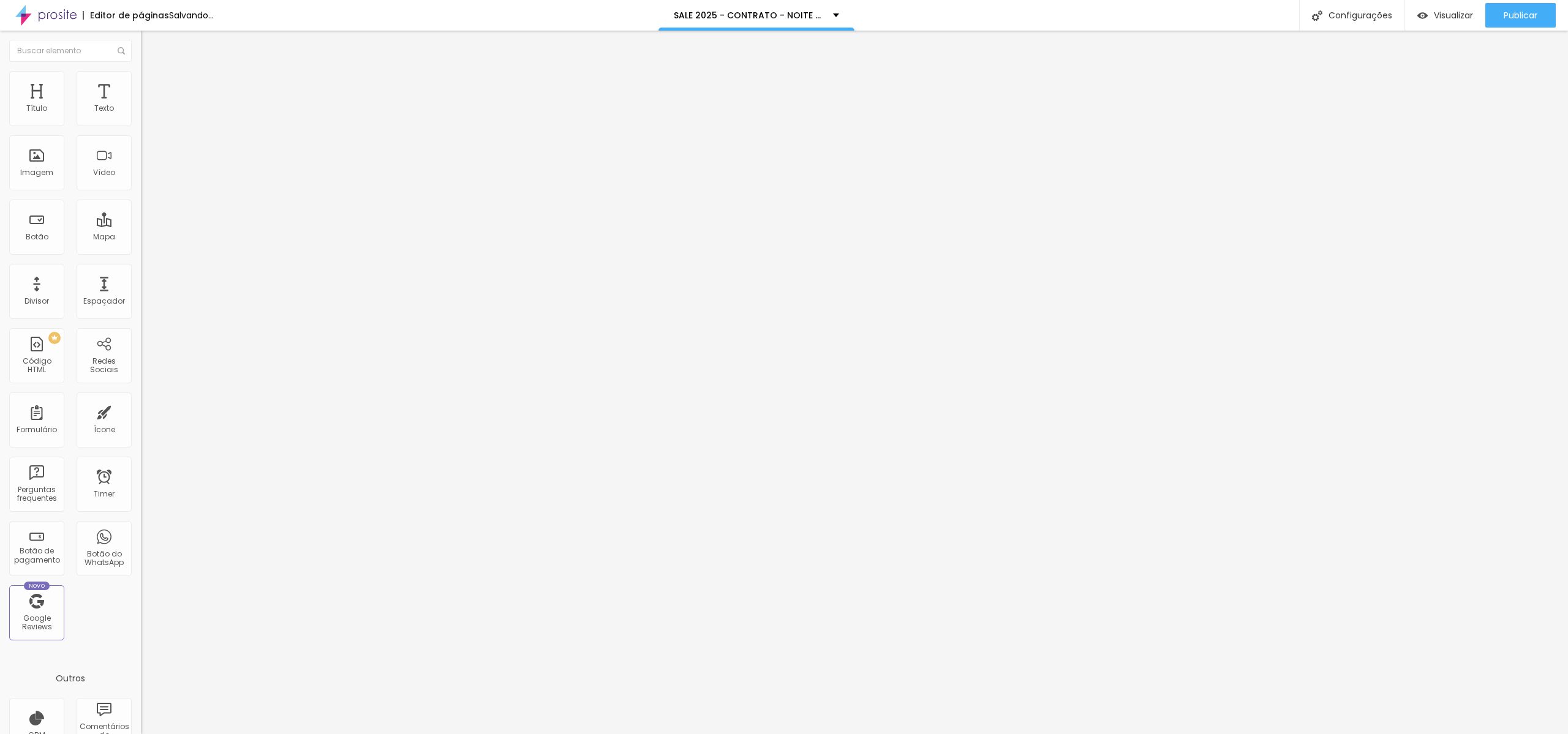
type input "3"
type input "2"
type input "1"
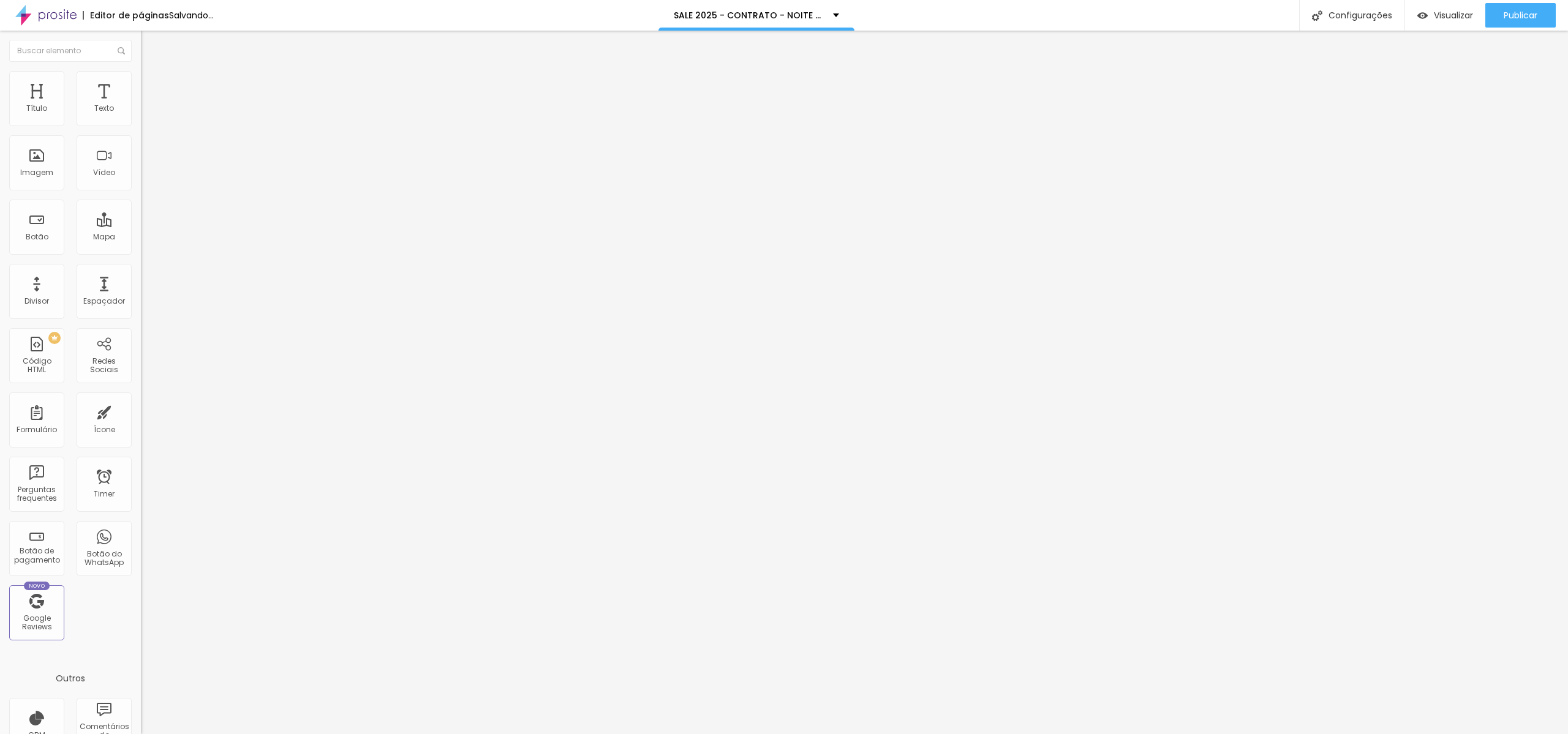
type input "1"
type input "0"
click at [141, 238] on input "range" at bounding box center [180, 243] width 79 height 10
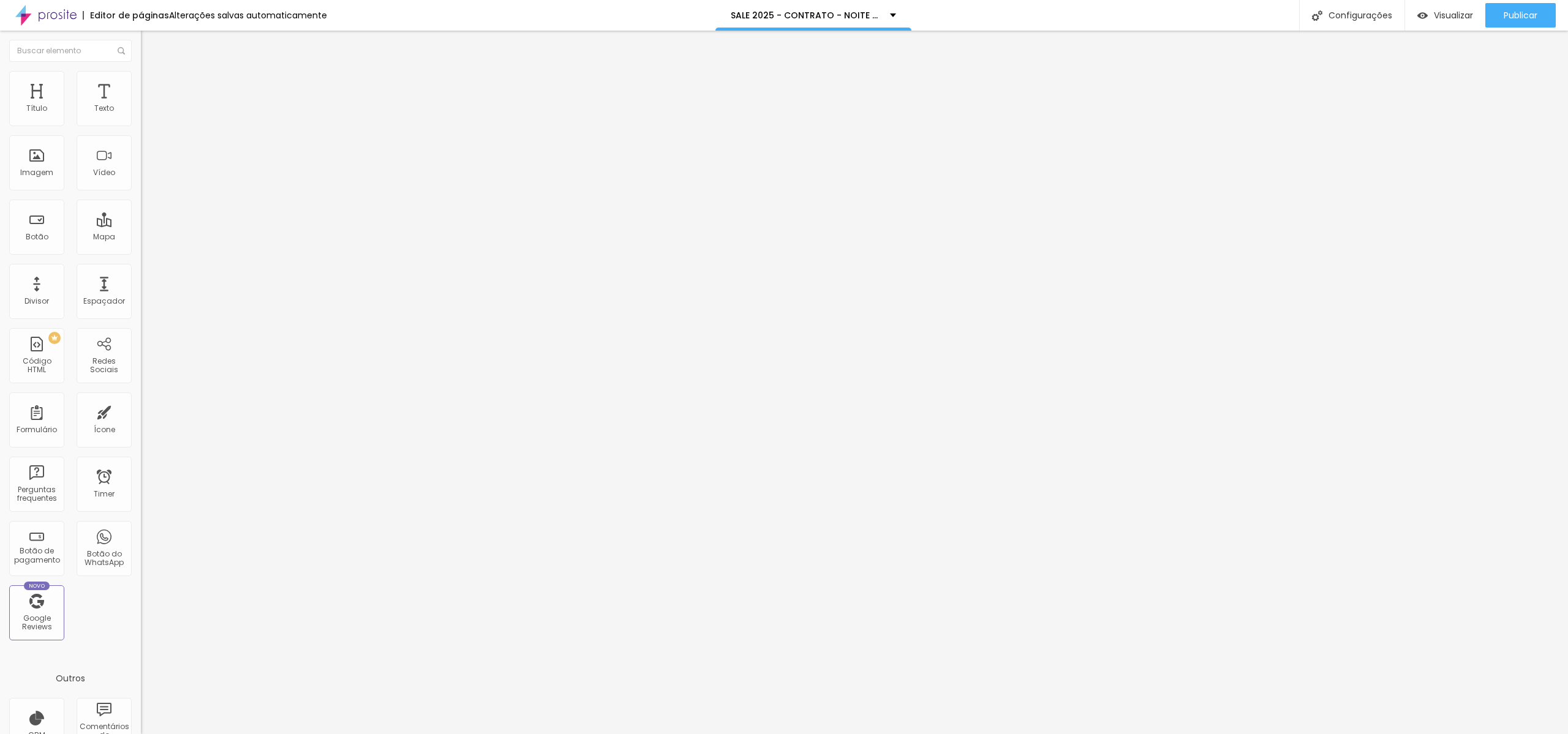
type input "12"
type input "11"
drag, startPoint x: 38, startPoint y: 142, endPoint x: 21, endPoint y: 146, distance: 17.5
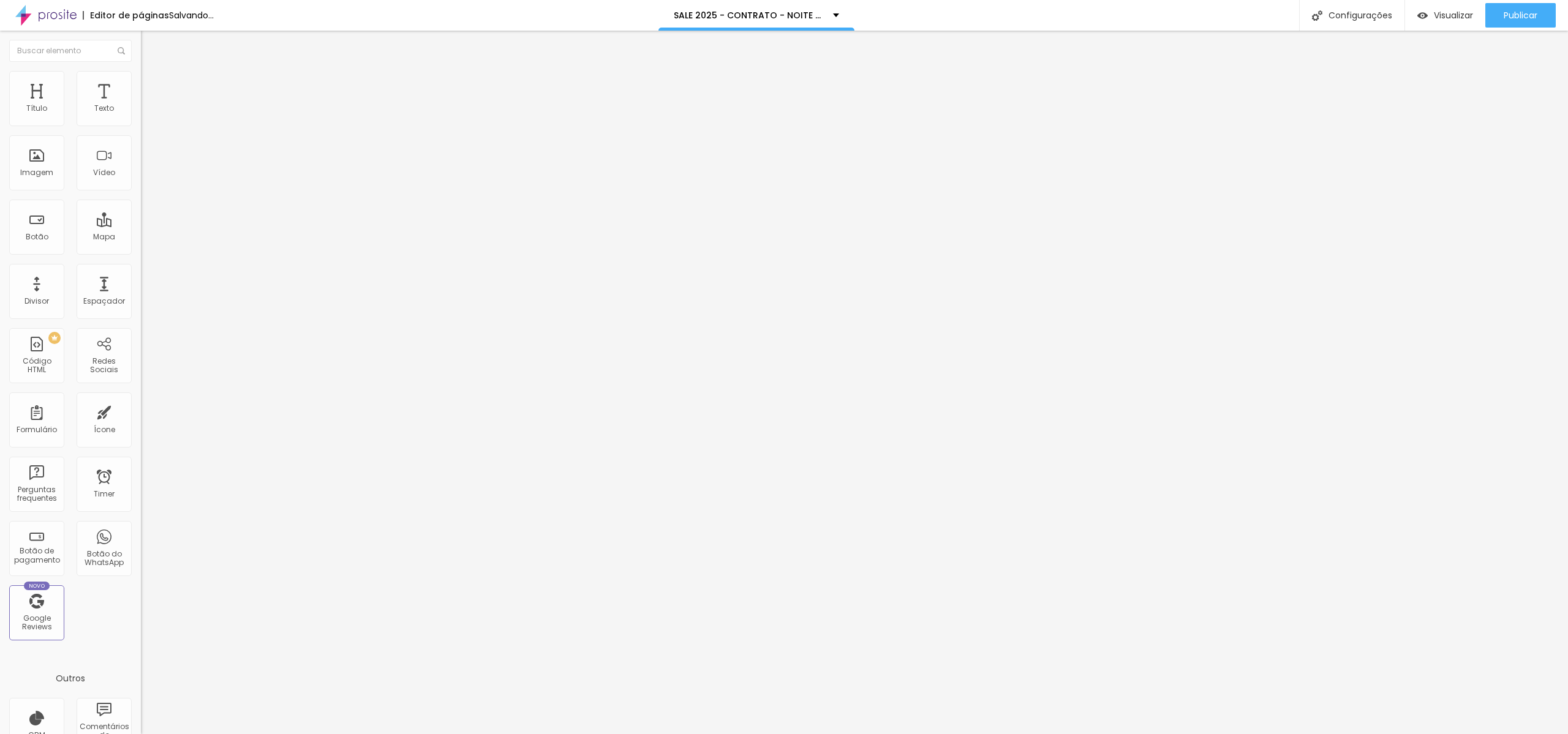
click at [141, 411] on input "range" at bounding box center [180, 416] width 79 height 10
click at [141, 192] on span "4:3 Padrão" at bounding box center [161, 186] width 41 height 10
click at [141, 198] on div "Cinema 16:9" at bounding box center [211, 193] width 141 height 7
click at [141, 232] on div "Link" at bounding box center [211, 227] width 141 height 7
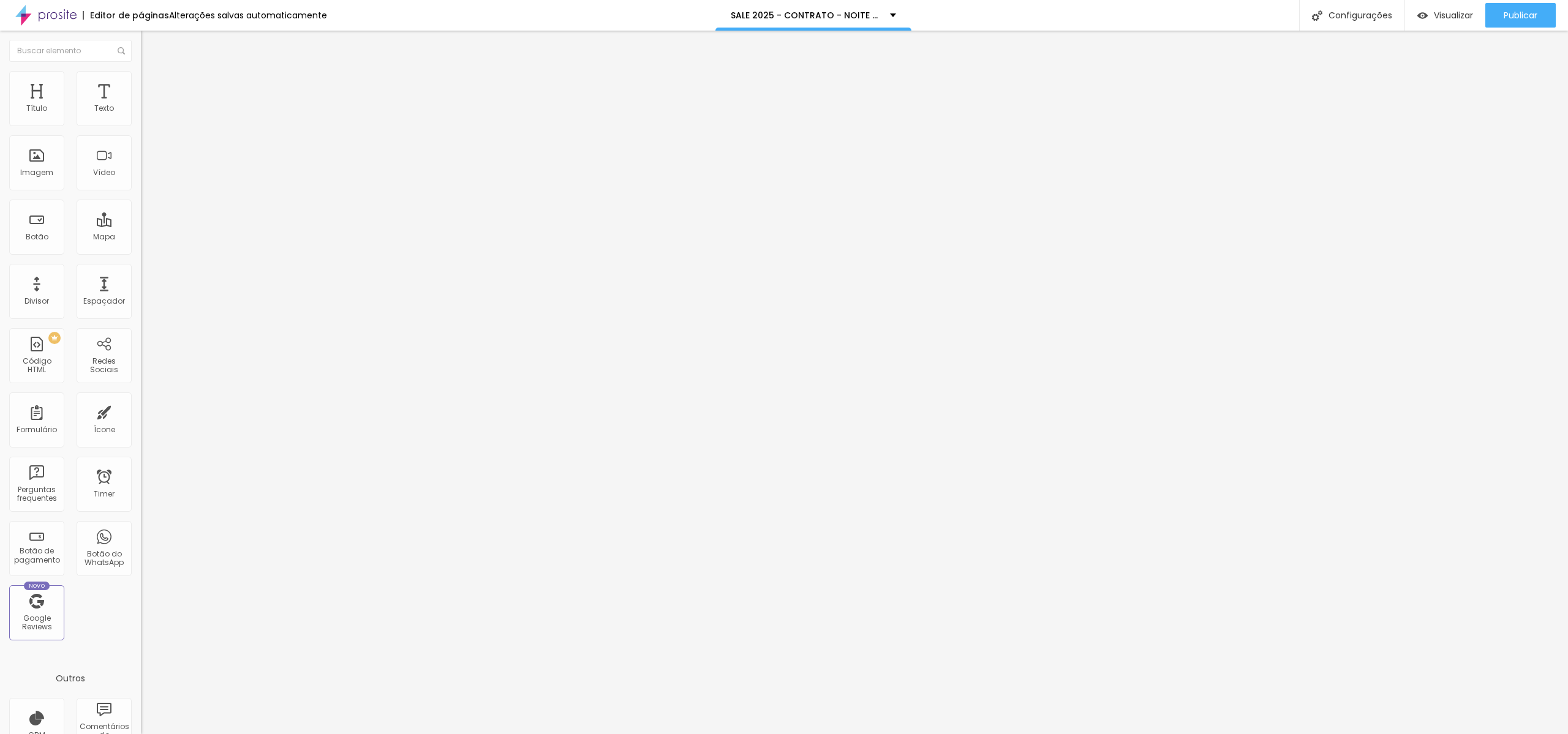
click at [141, 192] on span "16:9 Cinema" at bounding box center [164, 186] width 46 height 10
click at [141, 225] on span "Original" at bounding box center [156, 220] width 30 height 10
click at [1507, 16] on span "Publicar" at bounding box center [1520, 15] width 34 height 10
click at [1444, 12] on span "Visualizar" at bounding box center [1443, 15] width 39 height 10
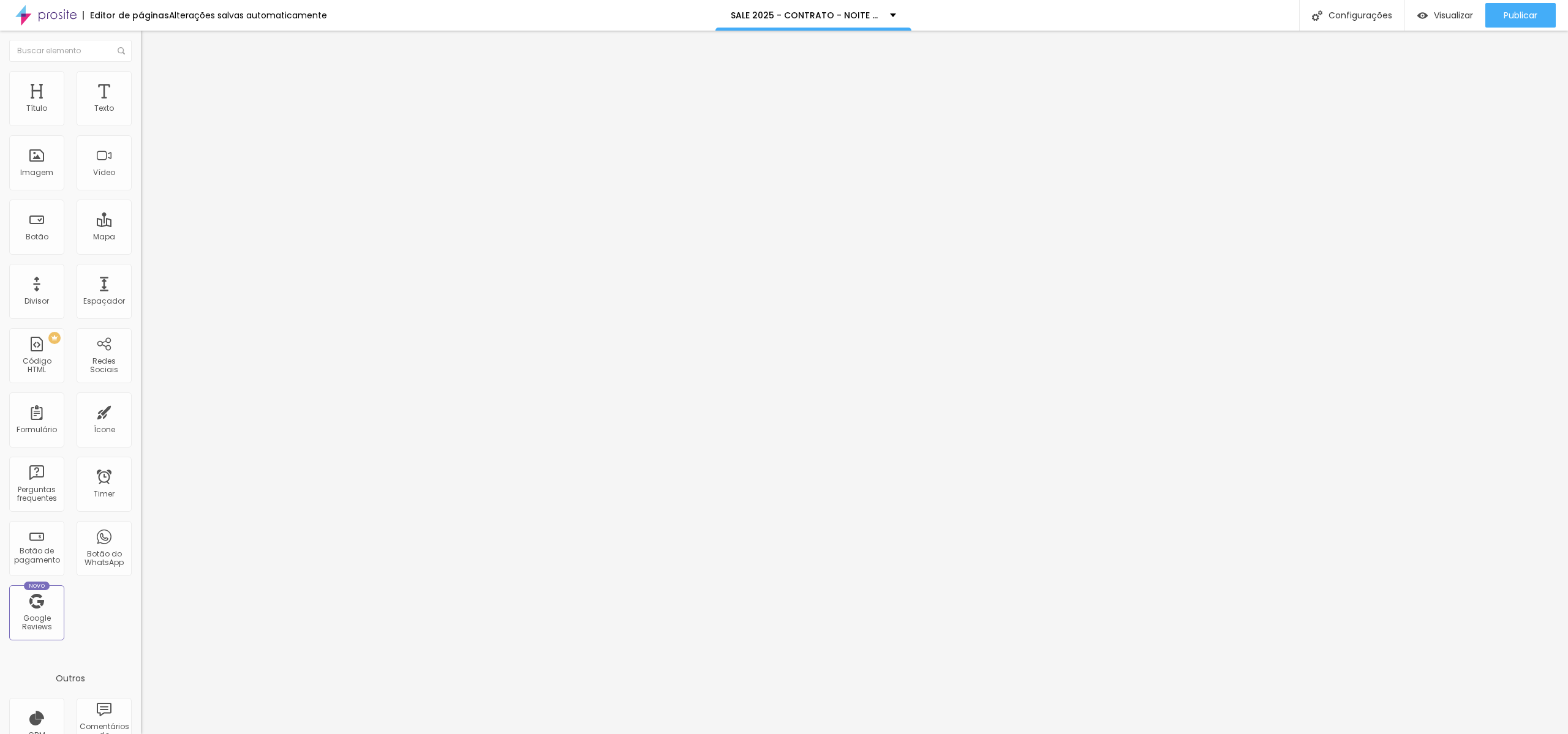
click at [141, 113] on div at bounding box center [211, 107] width 141 height 10
click at [141, 192] on span "Original" at bounding box center [156, 186] width 30 height 10
click at [141, 214] on span "Quadrado" at bounding box center [160, 208] width 40 height 10
click at [141, 104] on div "Trocar imagem" at bounding box center [211, 99] width 141 height 9
click at [141, 106] on span "Trocar imagem" at bounding box center [174, 99] width 67 height 10
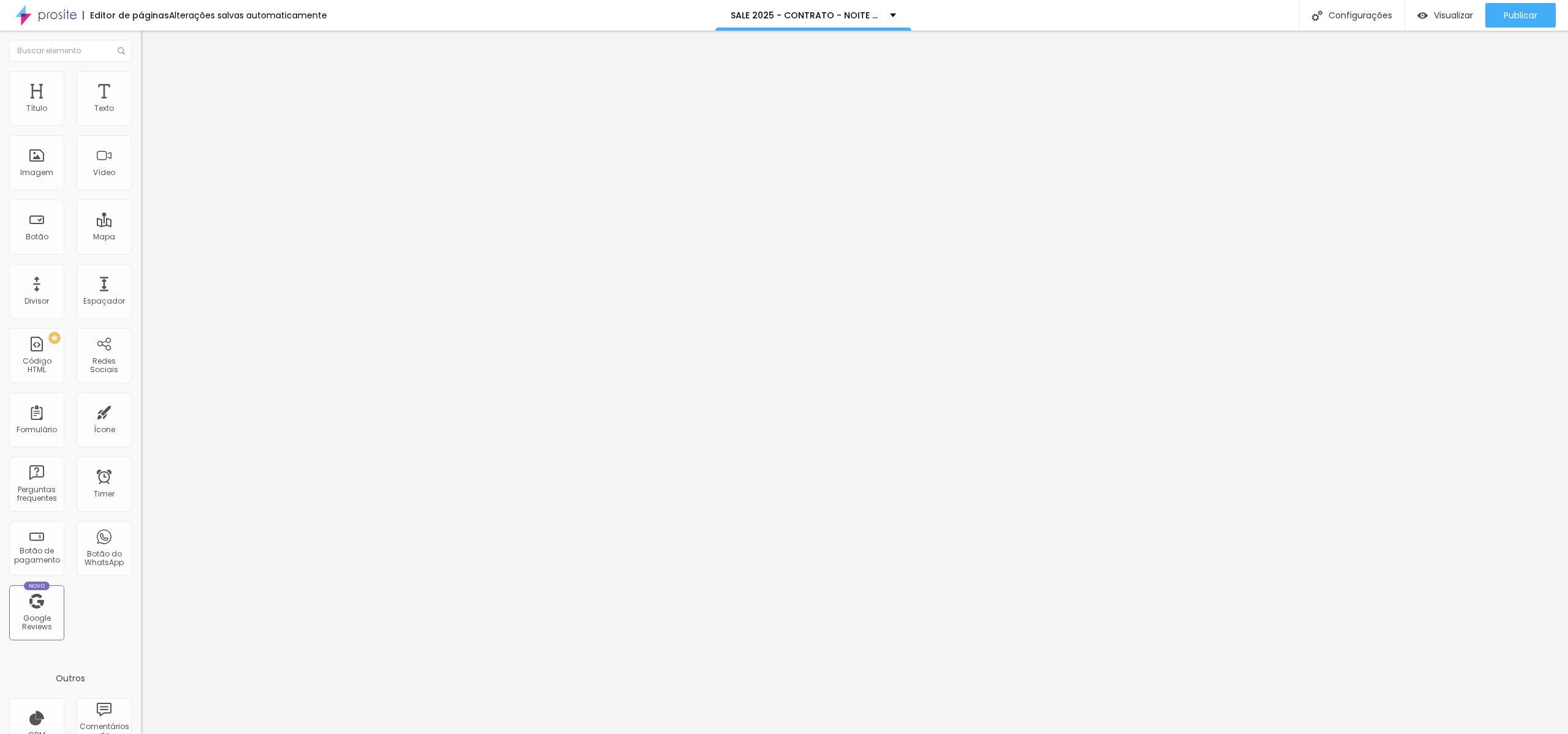
click at [141, 106] on span "Trocar imagem" at bounding box center [174, 99] width 67 height 10
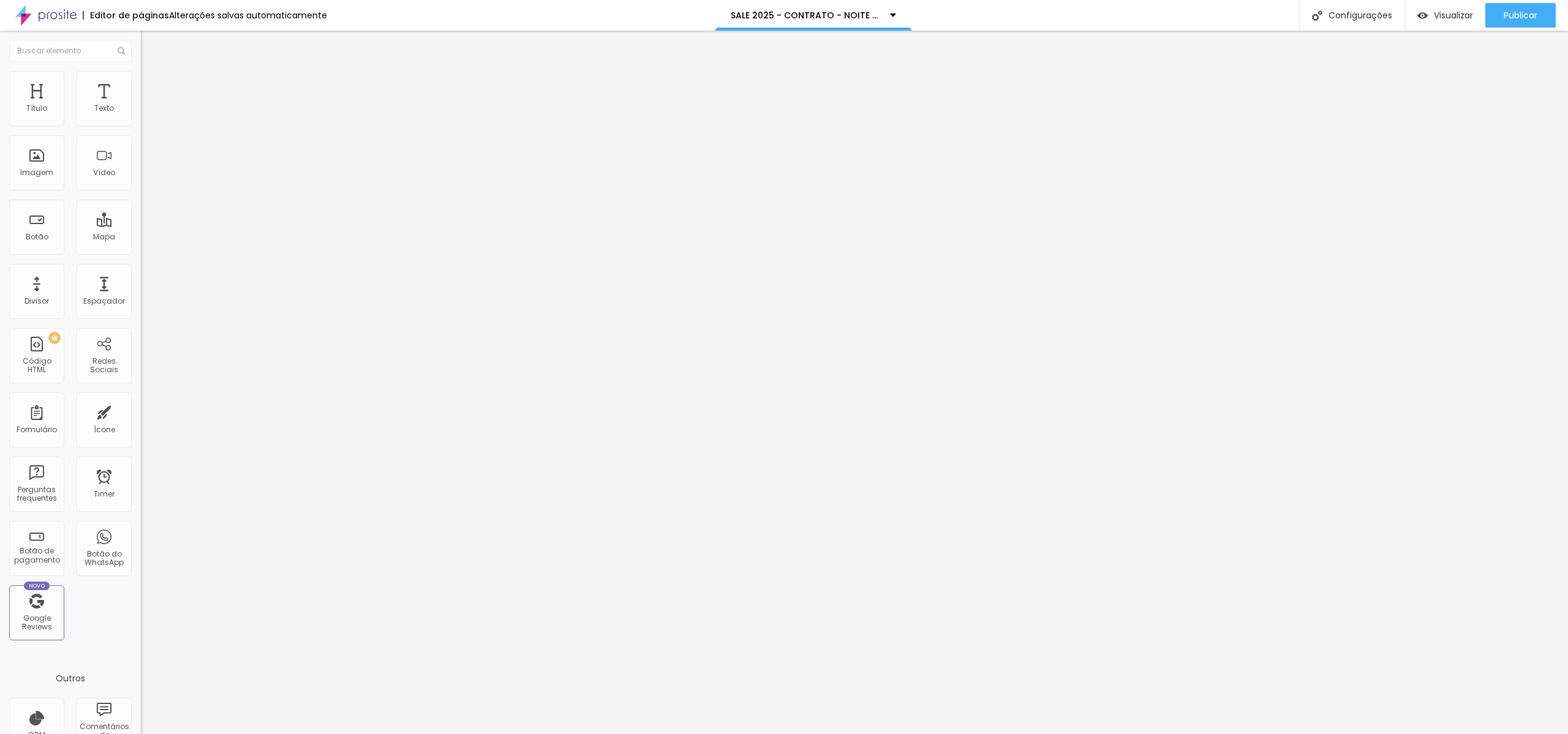
click at [141, 106] on span "Trocar imagem" at bounding box center [174, 99] width 67 height 10
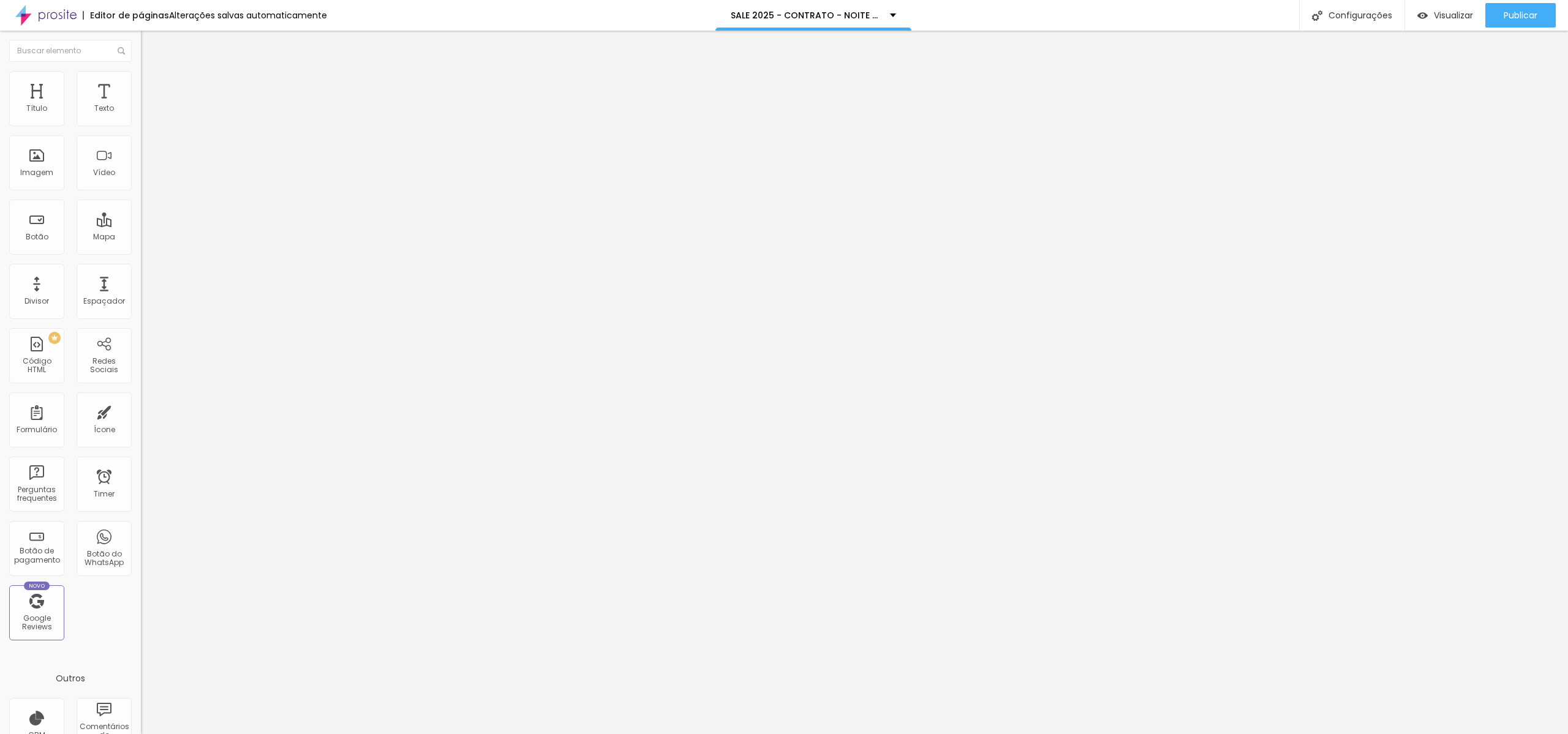
click at [141, 106] on span "Trocar imagem" at bounding box center [174, 99] width 67 height 10
click at [141, 192] on span "1:1 Quadrado" at bounding box center [165, 186] width 49 height 10
click at [141, 225] on span "Original" at bounding box center [156, 220] width 30 height 10
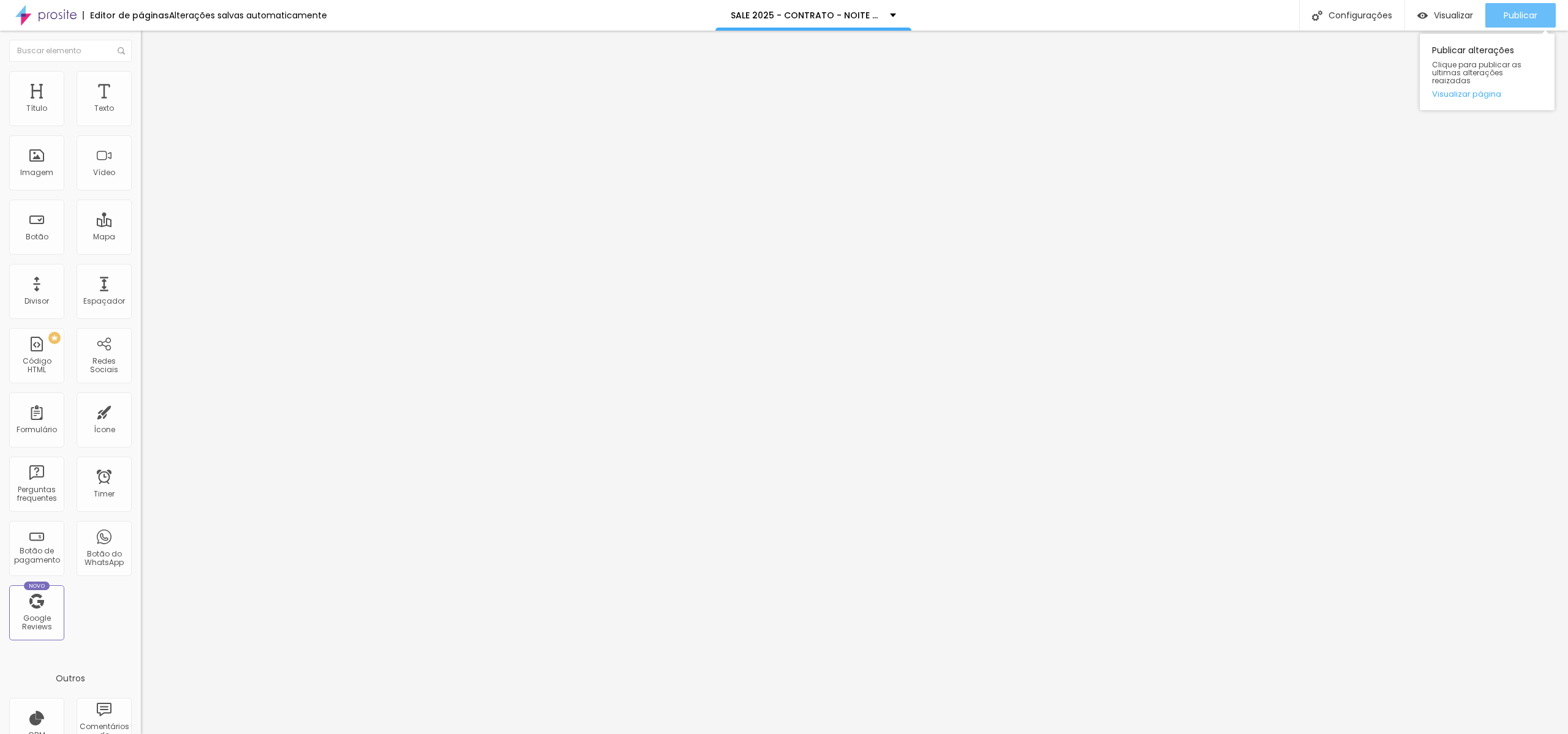
click at [1535, 10] on span "Publicar" at bounding box center [1520, 15] width 34 height 10
click at [1532, 24] on div "Publicar" at bounding box center [1520, 15] width 34 height 24
click at [1513, 14] on span "Publicar" at bounding box center [1520, 15] width 34 height 10
click at [1473, 32] on div "Pre-visualização Clique para visualizar esta página antes de publicar." at bounding box center [1406, 58] width 135 height 61
click at [1473, 27] on button "Visualizar" at bounding box center [1434, 15] width 81 height 24
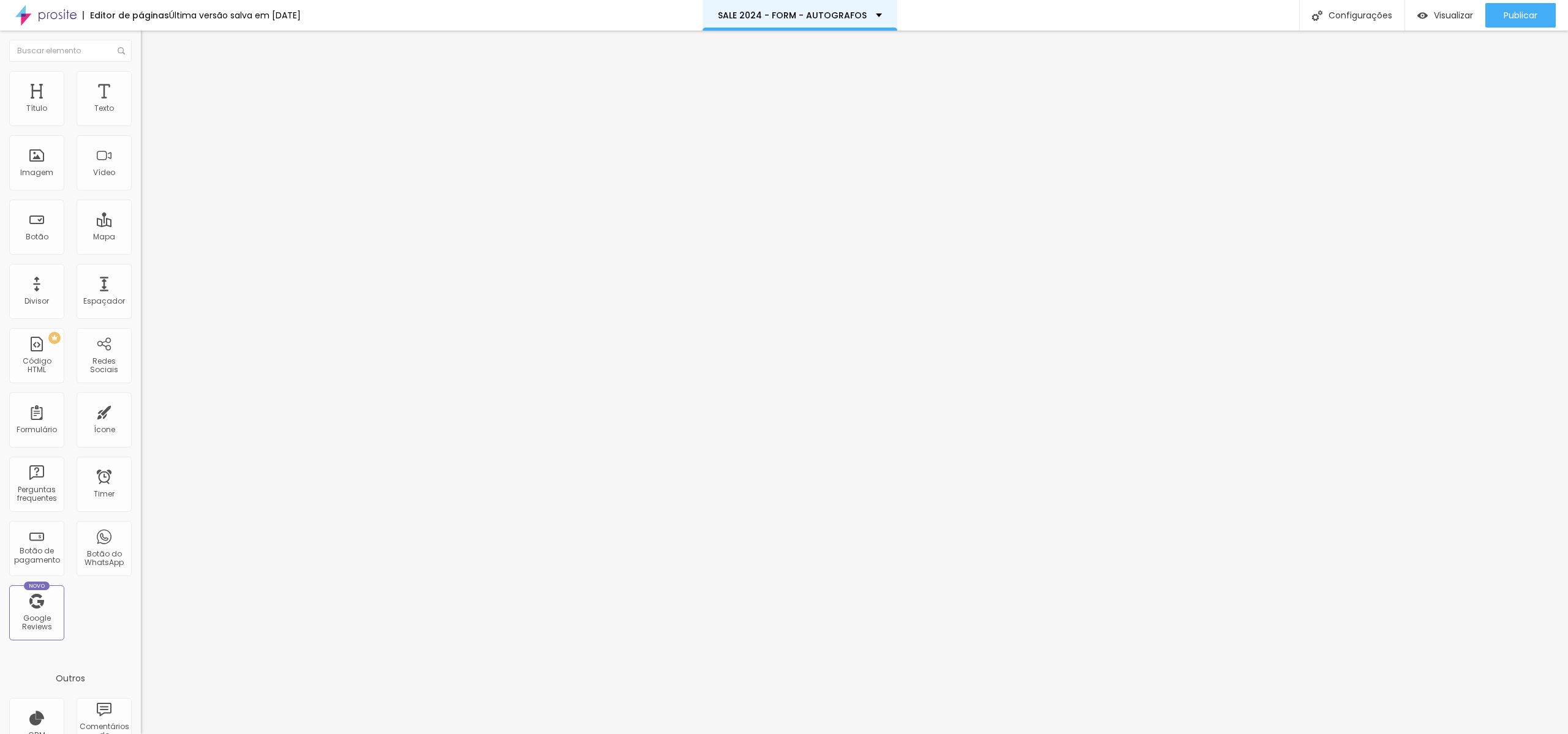
click at [881, 13] on div "SALE 2024 - FORM - AUTOGRAFOS" at bounding box center [800, 15] width 164 height 9
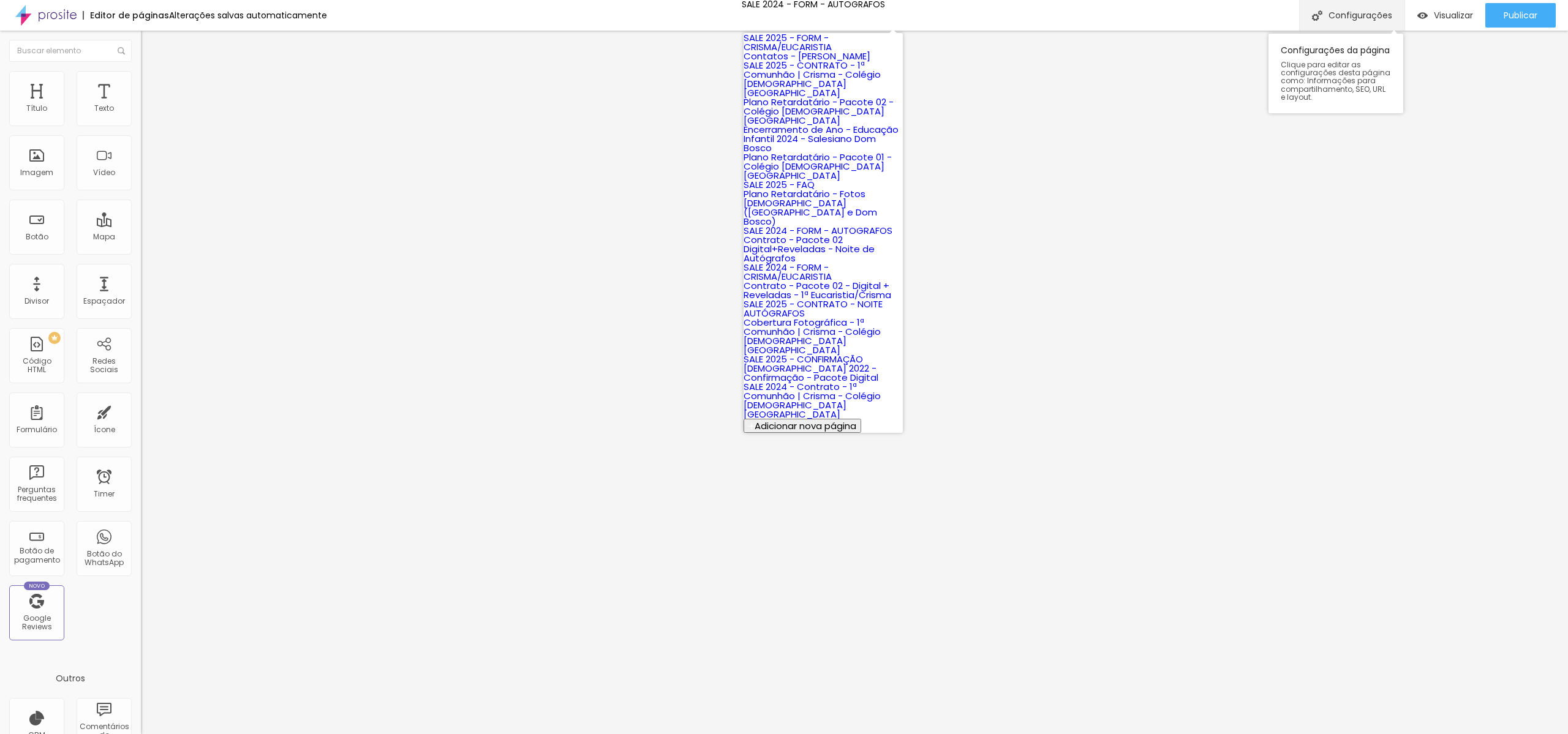
click at [1325, 20] on div "Configurações" at bounding box center [1352, 15] width 106 height 31
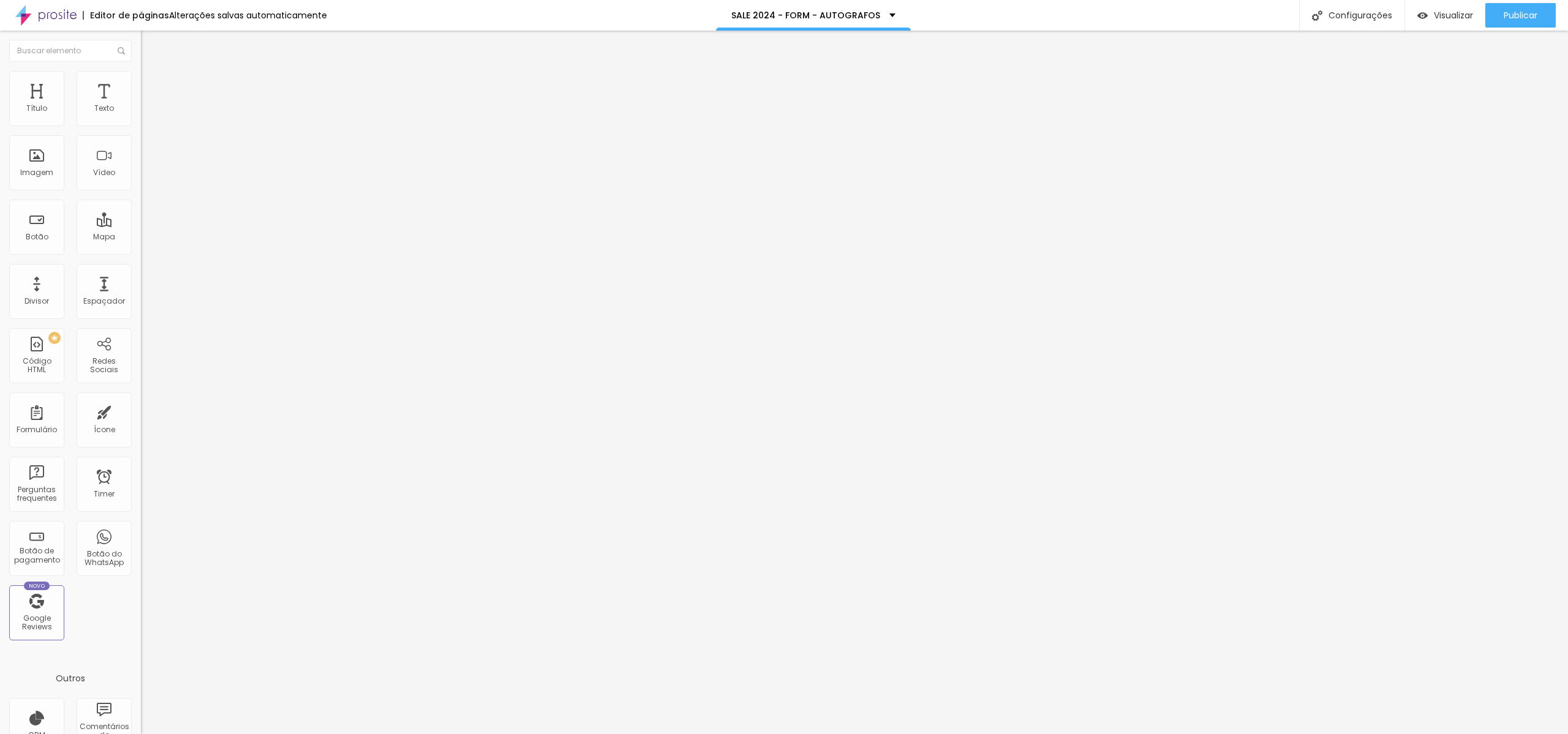
type input "SALE 2025- FORM - AUTOGRAFOS"
type input "/sale25-form-autografos"
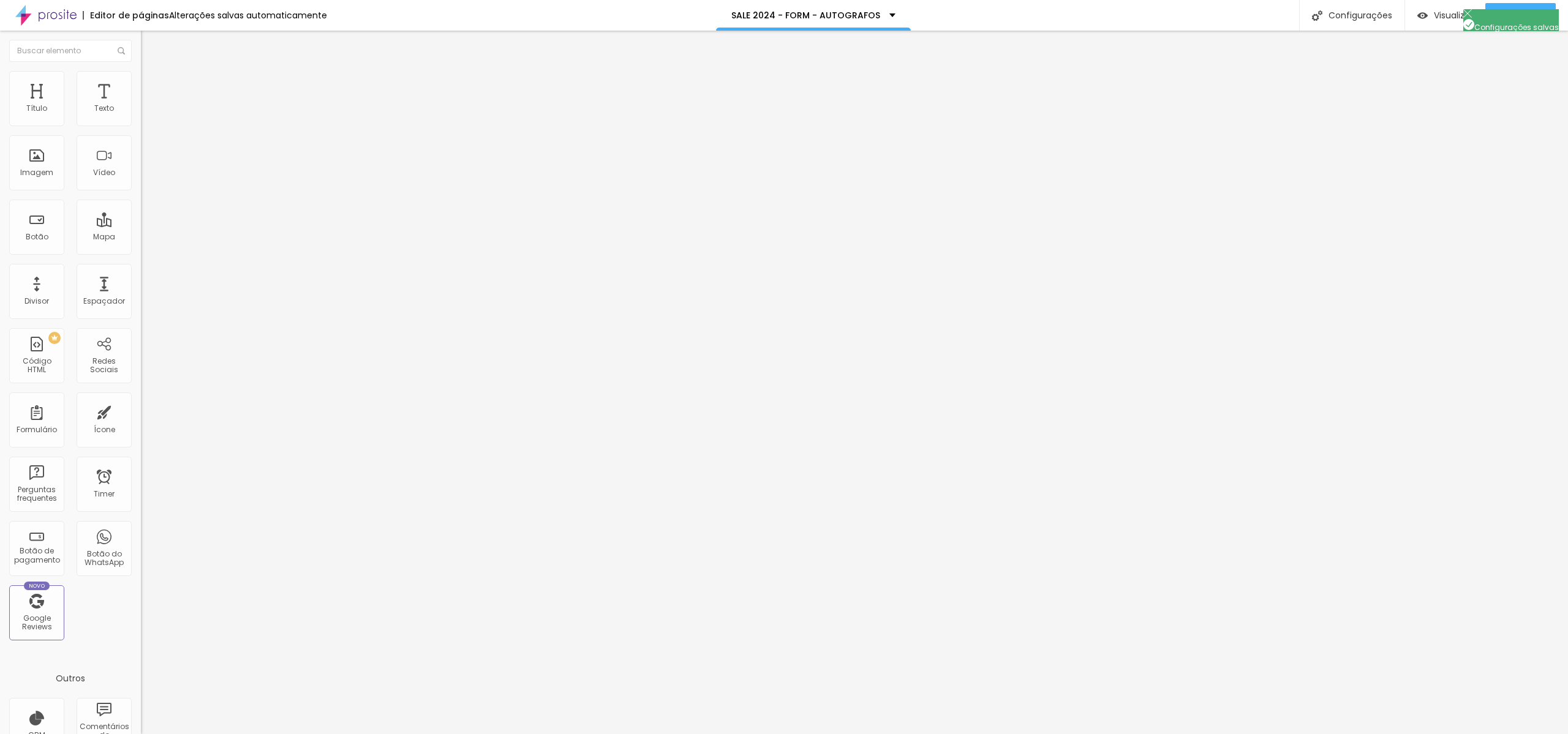
click at [1006, 734] on div at bounding box center [784, 747] width 1568 height 11
click at [1509, 20] on span "Publicar" at bounding box center [1520, 15] width 34 height 10
click at [141, 123] on span at bounding box center [144, 128] width 7 height 10
drag, startPoint x: 706, startPoint y: 206, endPoint x: 729, endPoint y: 204, distance: 23.1
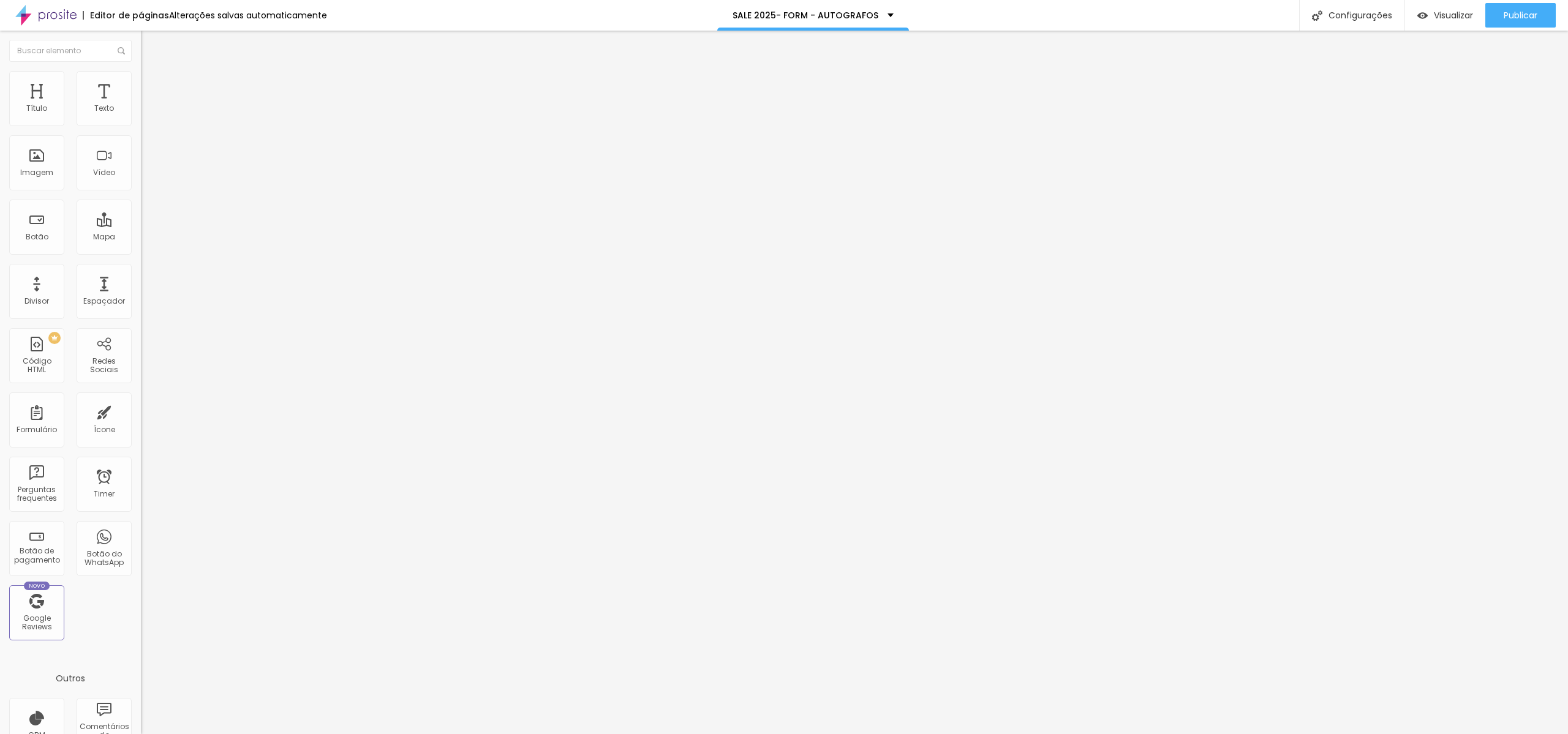
type input "[DEMOGRAPHIC_DATA] AUTÓGRAFOS 2025"
drag, startPoint x: 769, startPoint y: 424, endPoint x: 799, endPoint y: 420, distance: 30.3
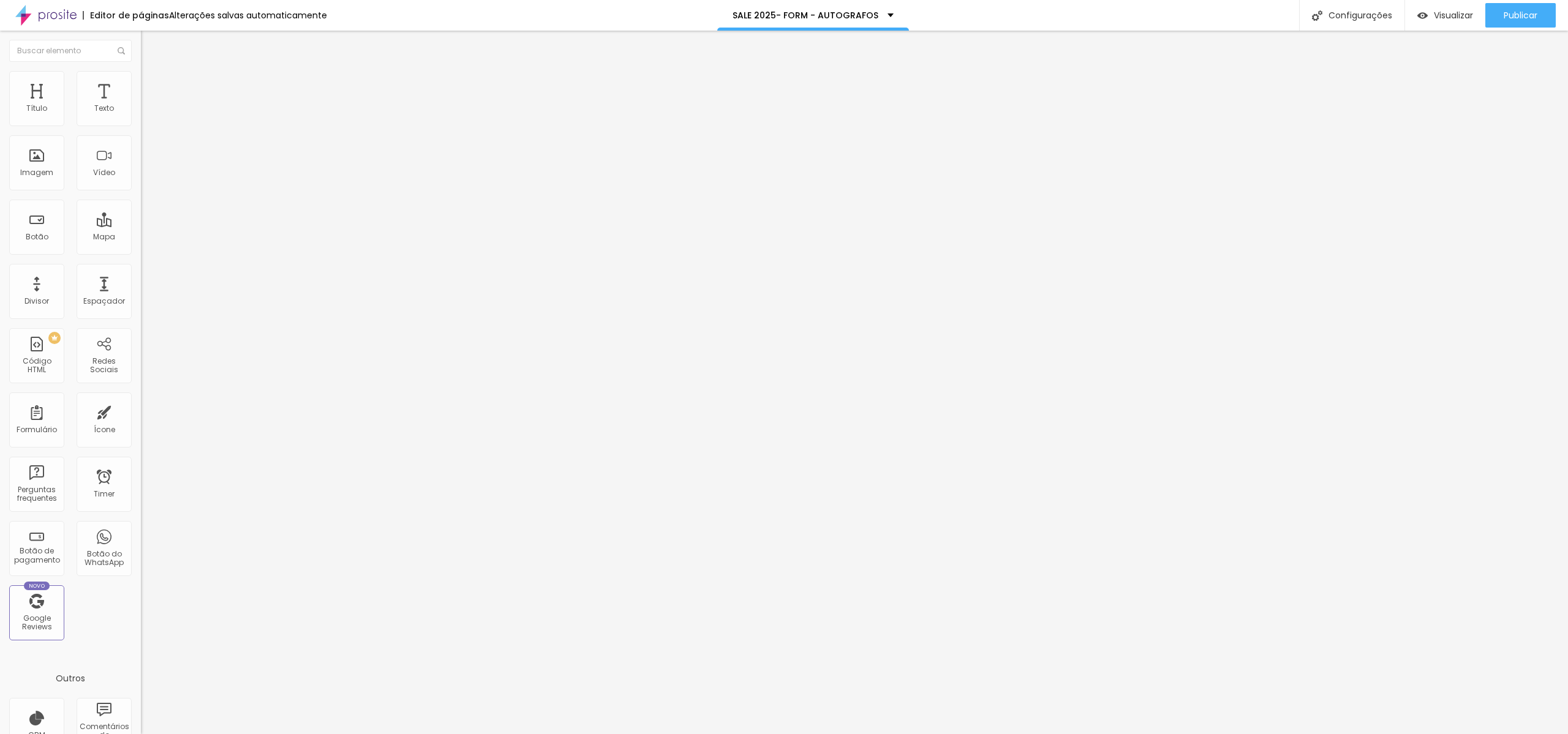
type input "WhatsApp do responsável pela inscrição (apenas números)"
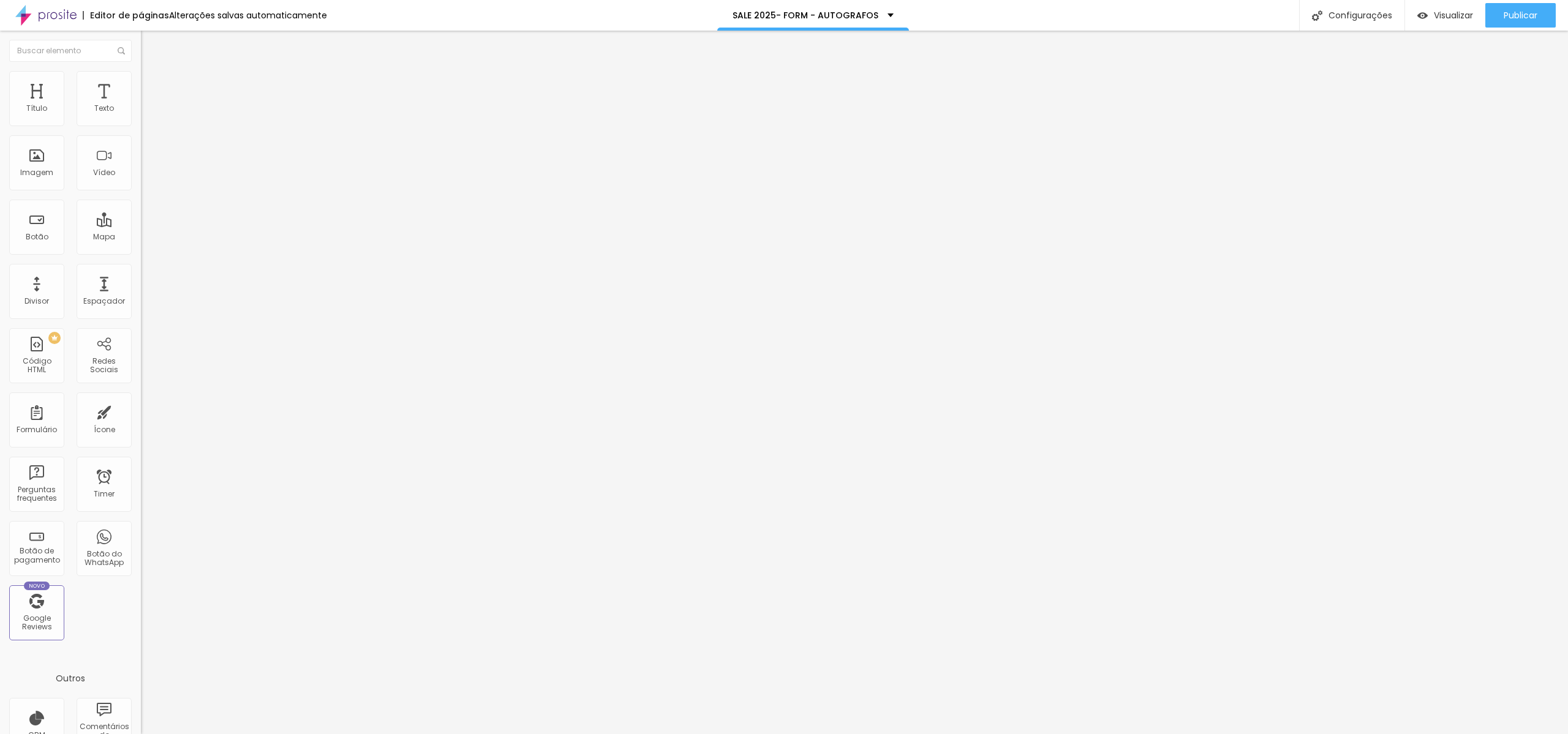
scroll to position [460, 0]
type input "01/12 - Missa - DB"
type input "02/12 - Noite de Autógrafos DB - A e B"
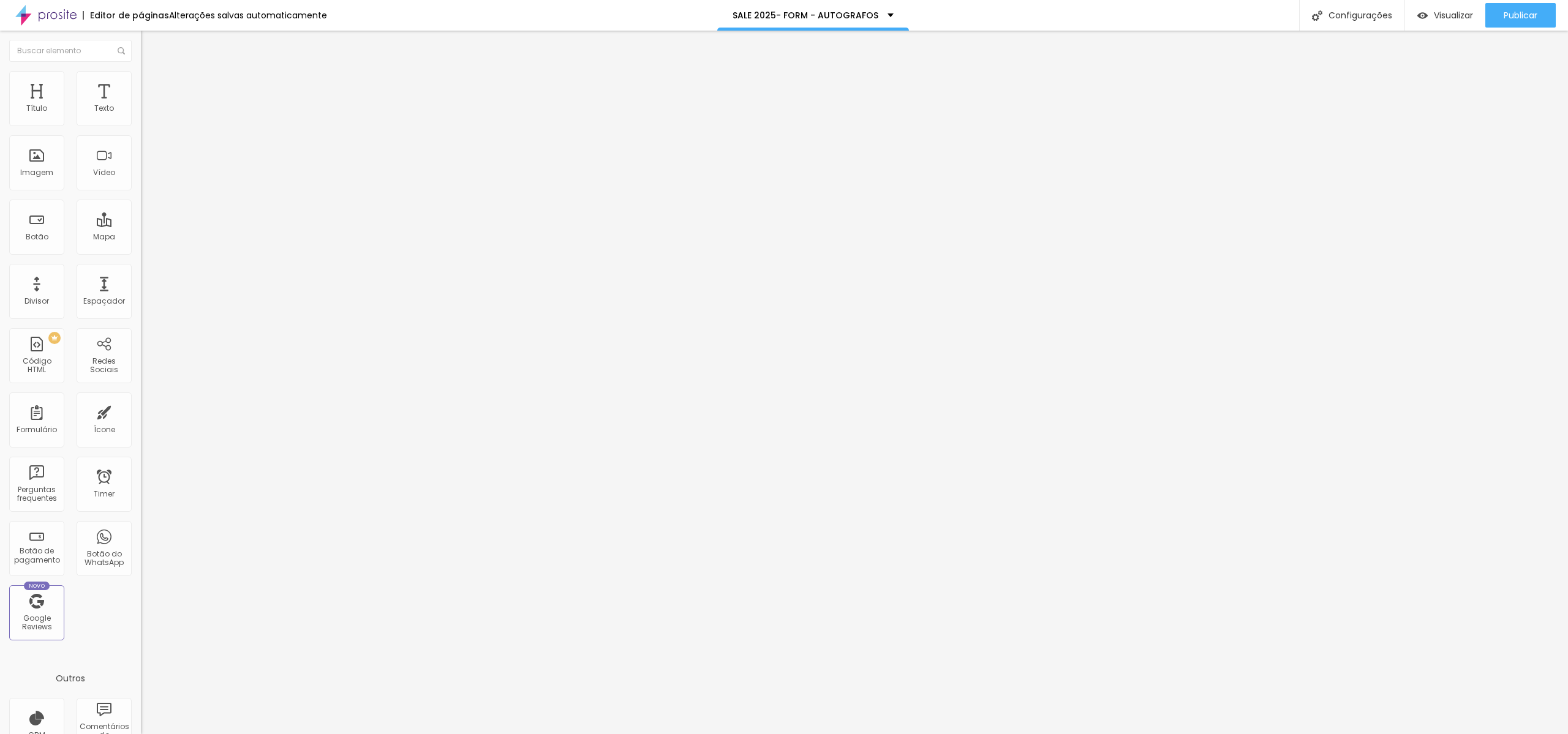
drag, startPoint x: 600, startPoint y: 455, endPoint x: 600, endPoint y: 427, distance: 28.0
type input "04/12 - Missa e Noite de Autógrafos SJ - A e B"
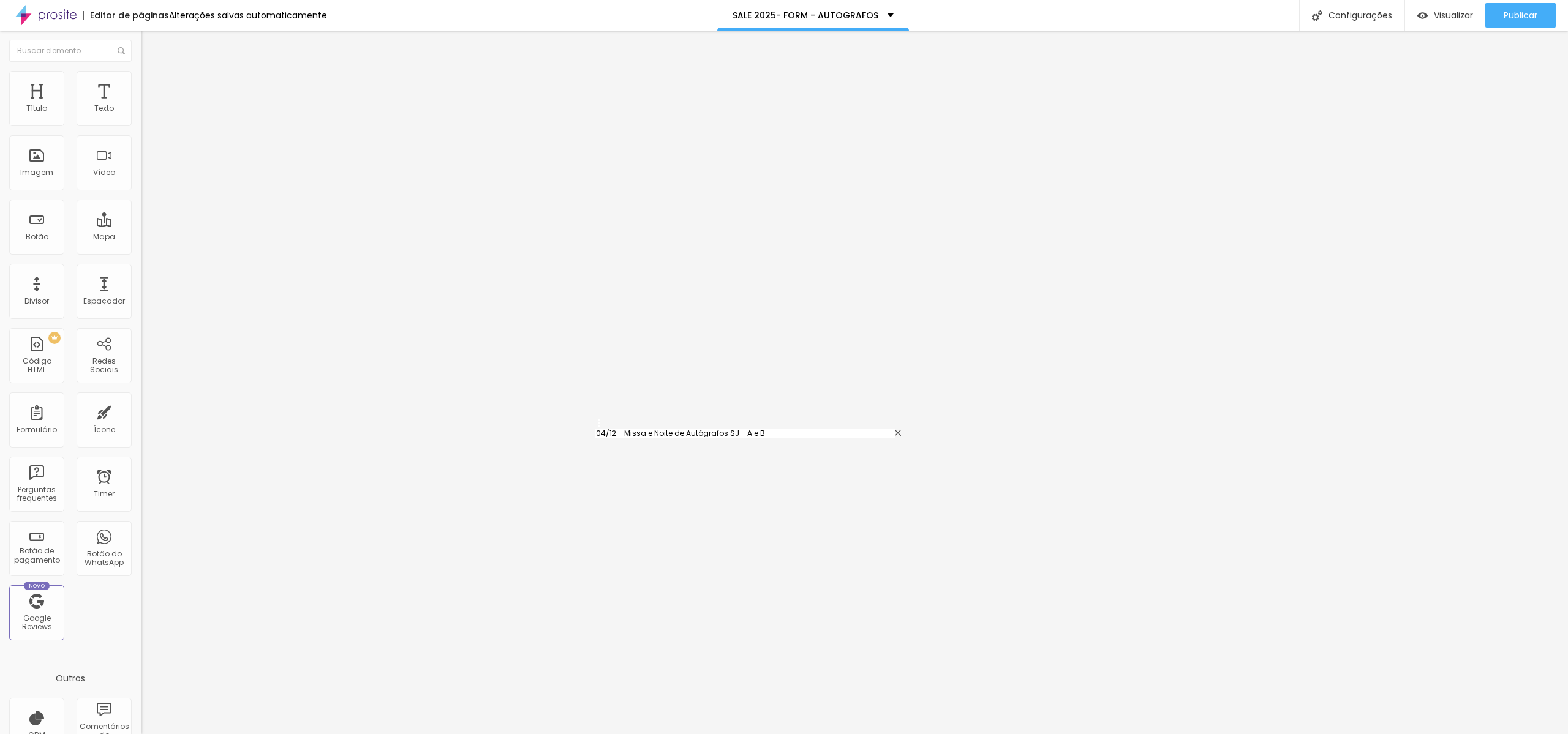
type input "03/12 - Noite de Autógrafos DB - C, D e E"
type input "02/12 - Missa e Noite de Autógrafos SJ - A e B"
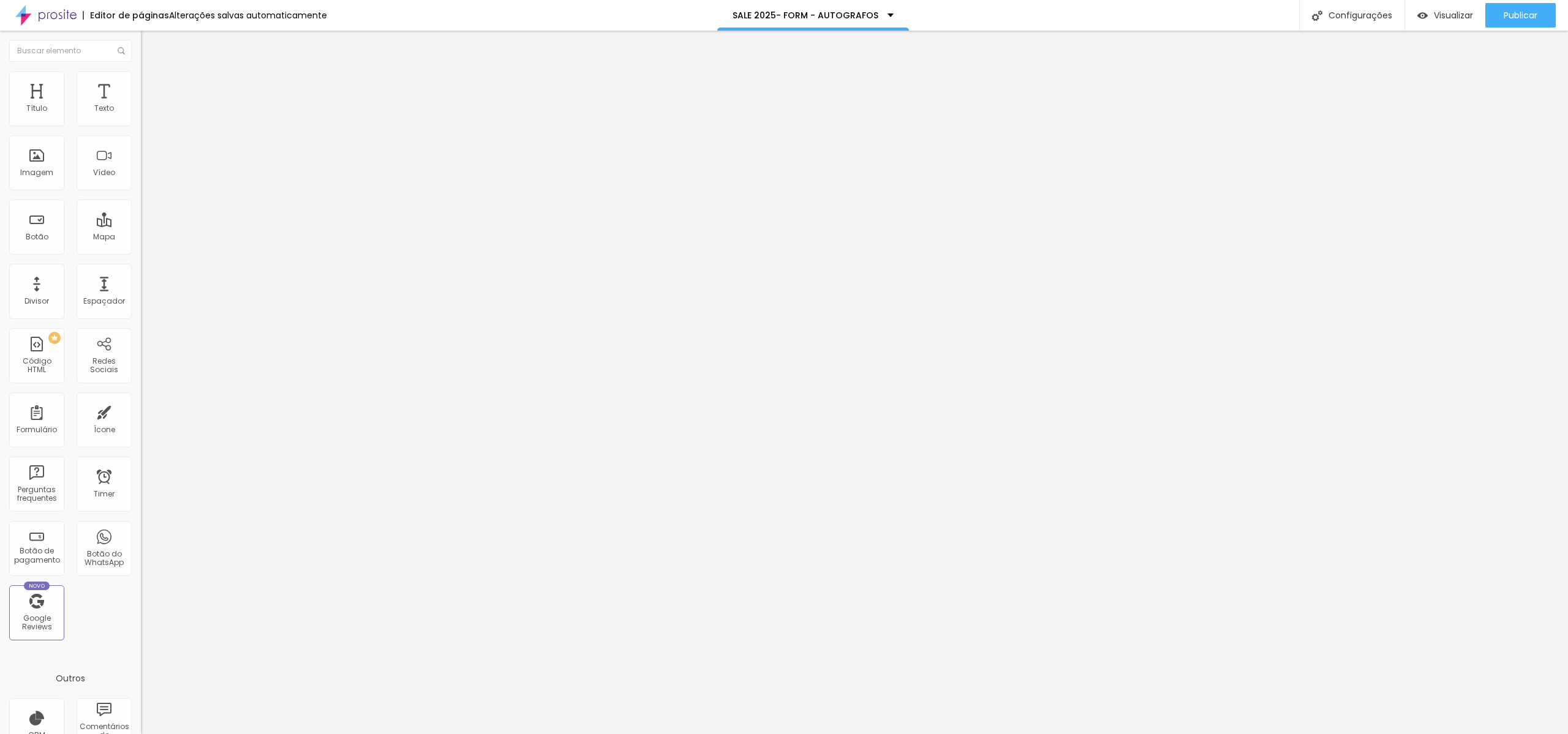
type input "04/12 - Missa e Noite de Autógrafos SJ - C"
drag, startPoint x: 723, startPoint y: 438, endPoint x: 833, endPoint y: 434, distance: 110.1
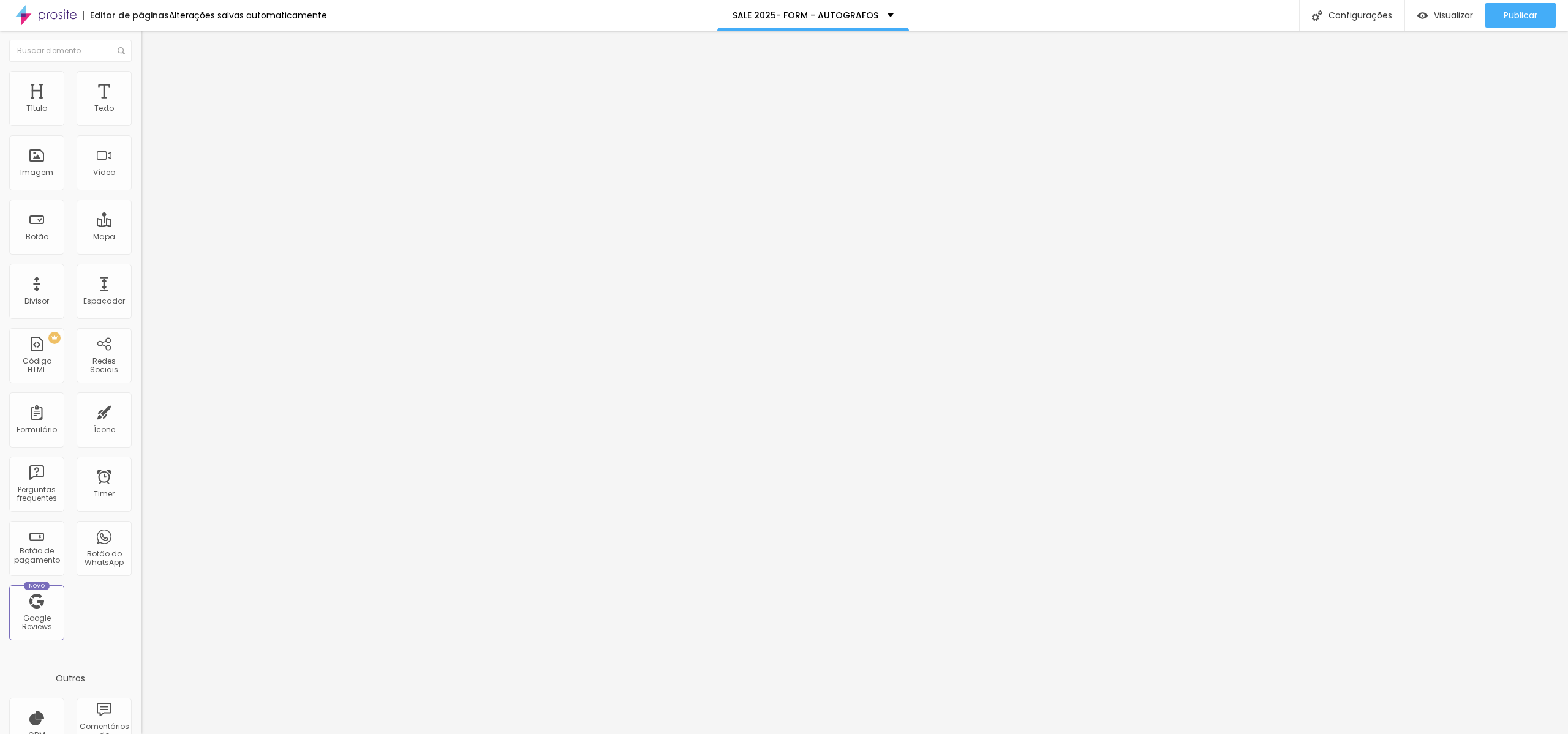
drag, startPoint x: 707, startPoint y: 401, endPoint x: 607, endPoint y: 392, distance: 100.4
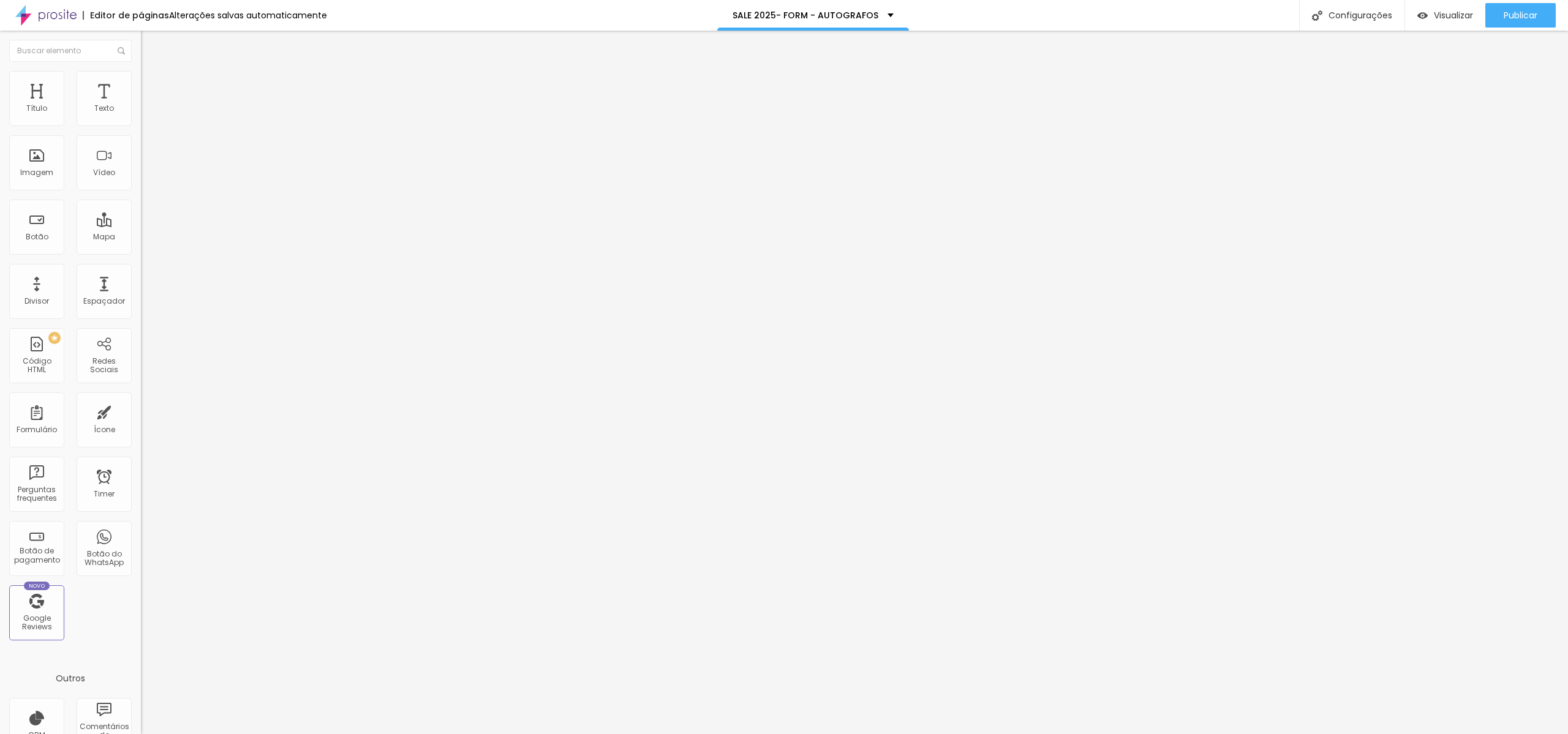
scroll to position [0, 7]
drag, startPoint x: 737, startPoint y: 401, endPoint x: 820, endPoint y: 398, distance: 83.1
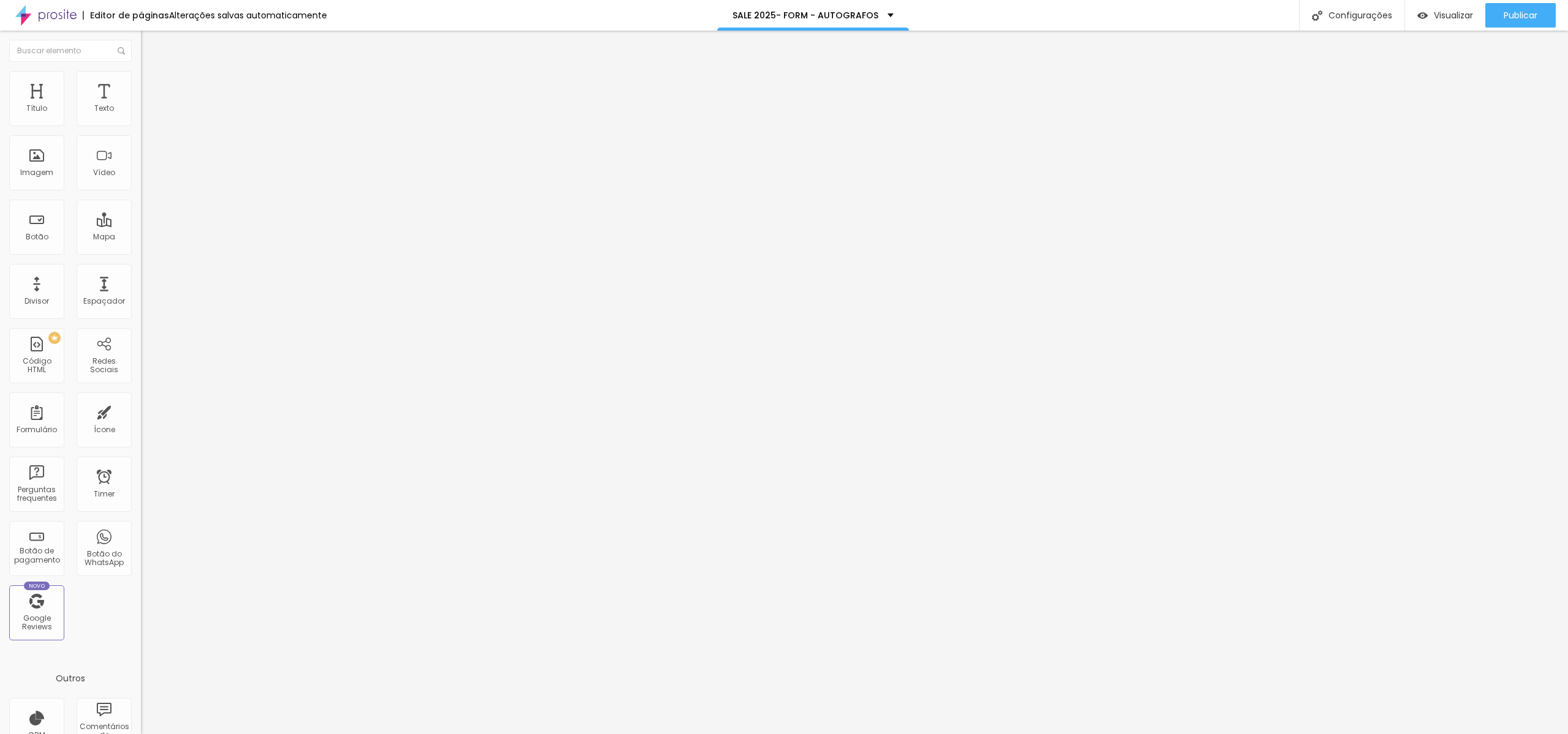
drag, startPoint x: 648, startPoint y: 404, endPoint x: 586, endPoint y: 404, distance: 62.0
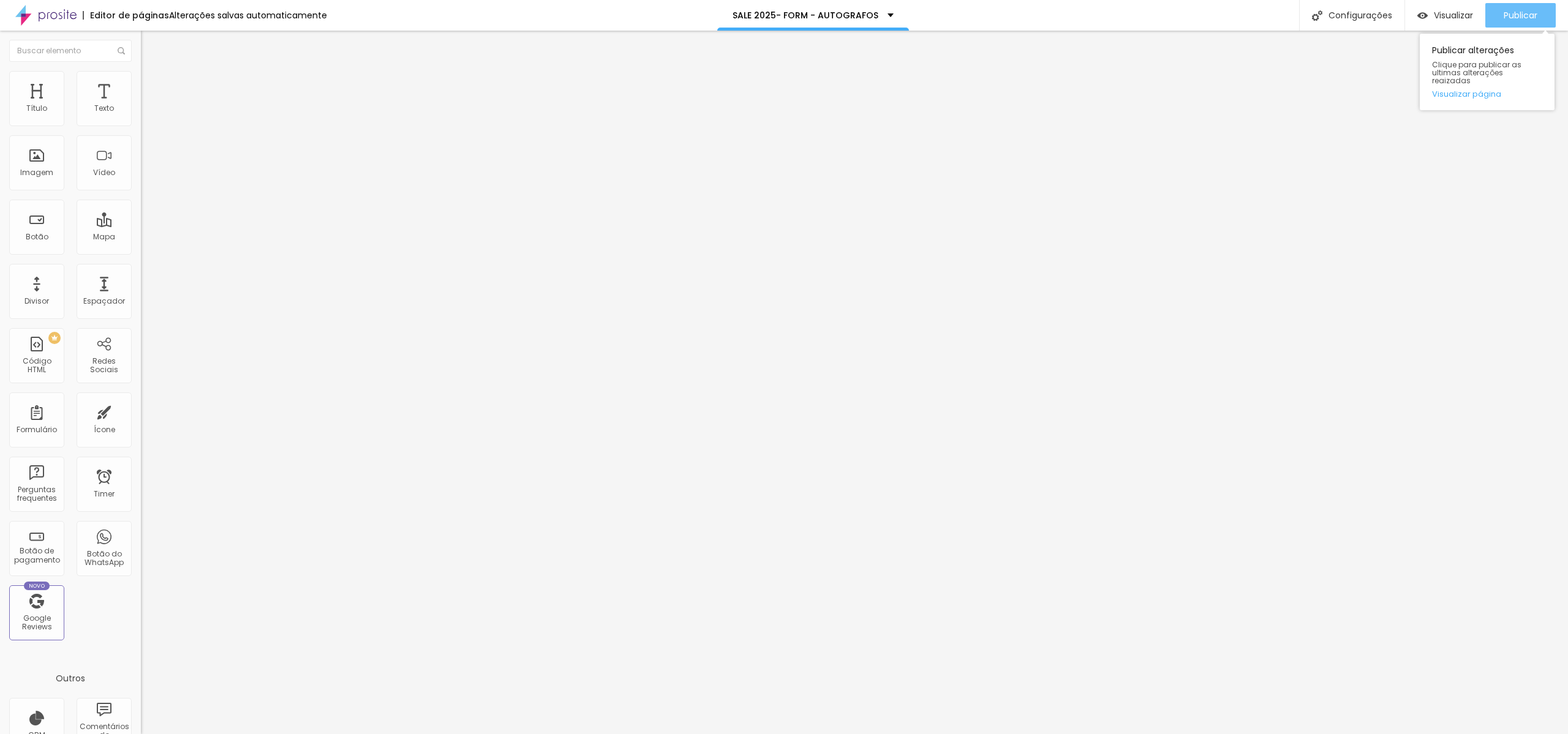
click at [1498, 20] on button "Publicar" at bounding box center [1521, 15] width 70 height 24
click at [1509, 16] on span "Publicar" at bounding box center [1520, 15] width 34 height 10
click at [1519, 16] on span "Publicar" at bounding box center [1520, 15] width 34 height 10
click at [141, 124] on img at bounding box center [144, 127] width 7 height 7
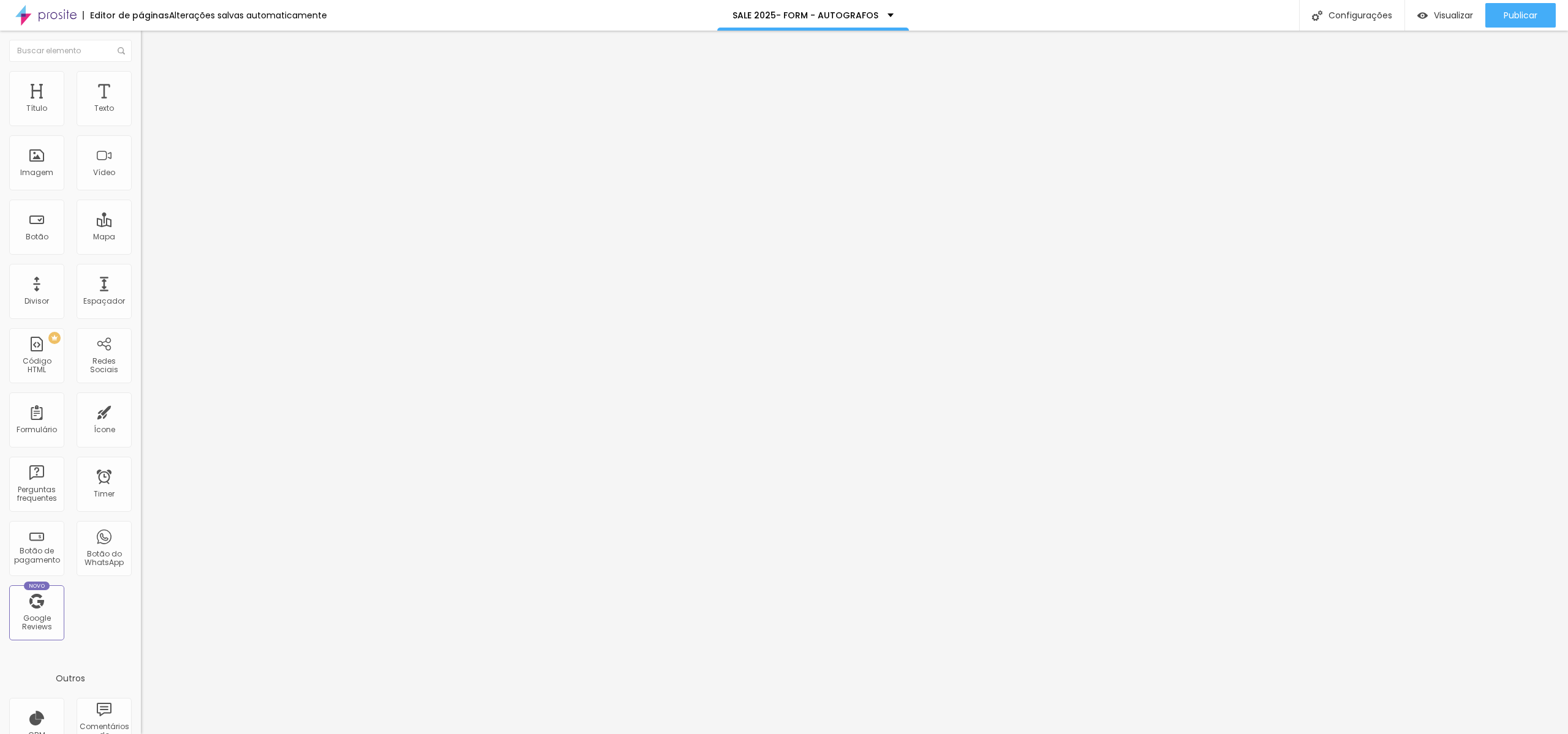
type input "https://www.dantasjr.com/sale25-confirm/"
click at [1529, 17] on span "Publicar" at bounding box center [1520, 15] width 34 height 10
click at [1518, 16] on span "Publicar" at bounding box center [1520, 15] width 34 height 10
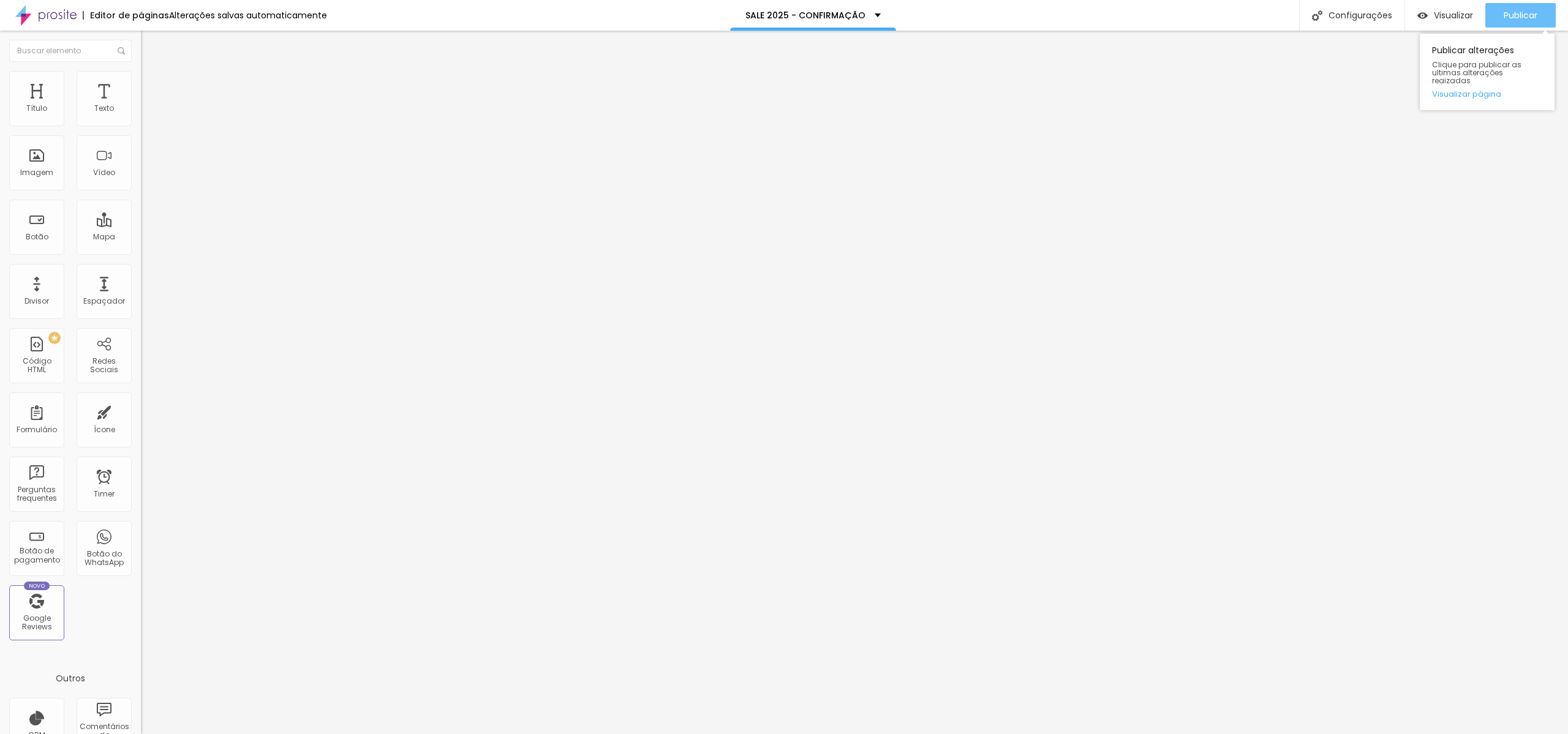
click at [1500, 11] on button "Publicar" at bounding box center [1521, 15] width 70 height 24
click at [141, 123] on span at bounding box center [144, 128] width 7 height 10
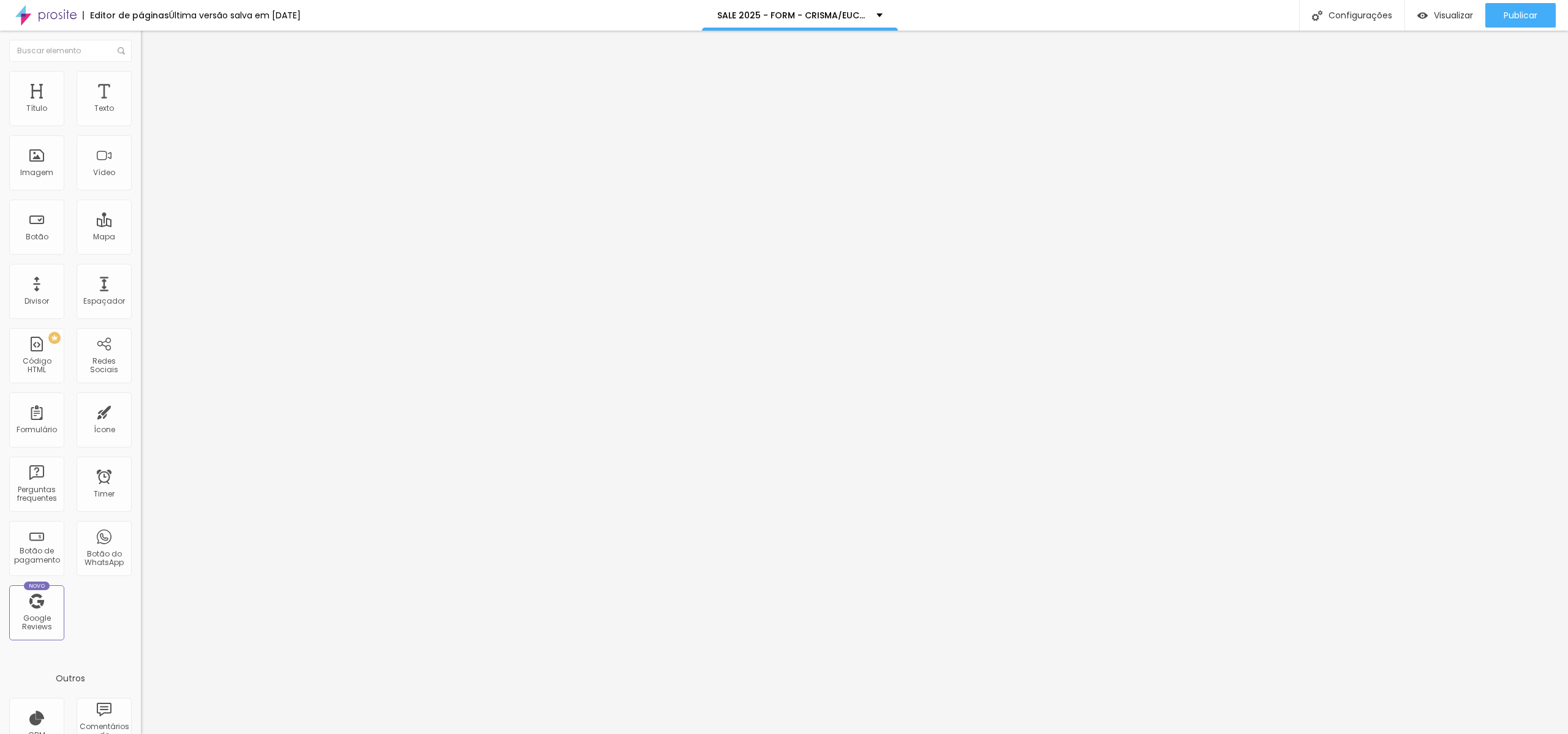
drag, startPoint x: 667, startPoint y: 438, endPoint x: 625, endPoint y: 437, distance: 42.0
type input "São José - SJ"
type input "Dom Bosco - DB"
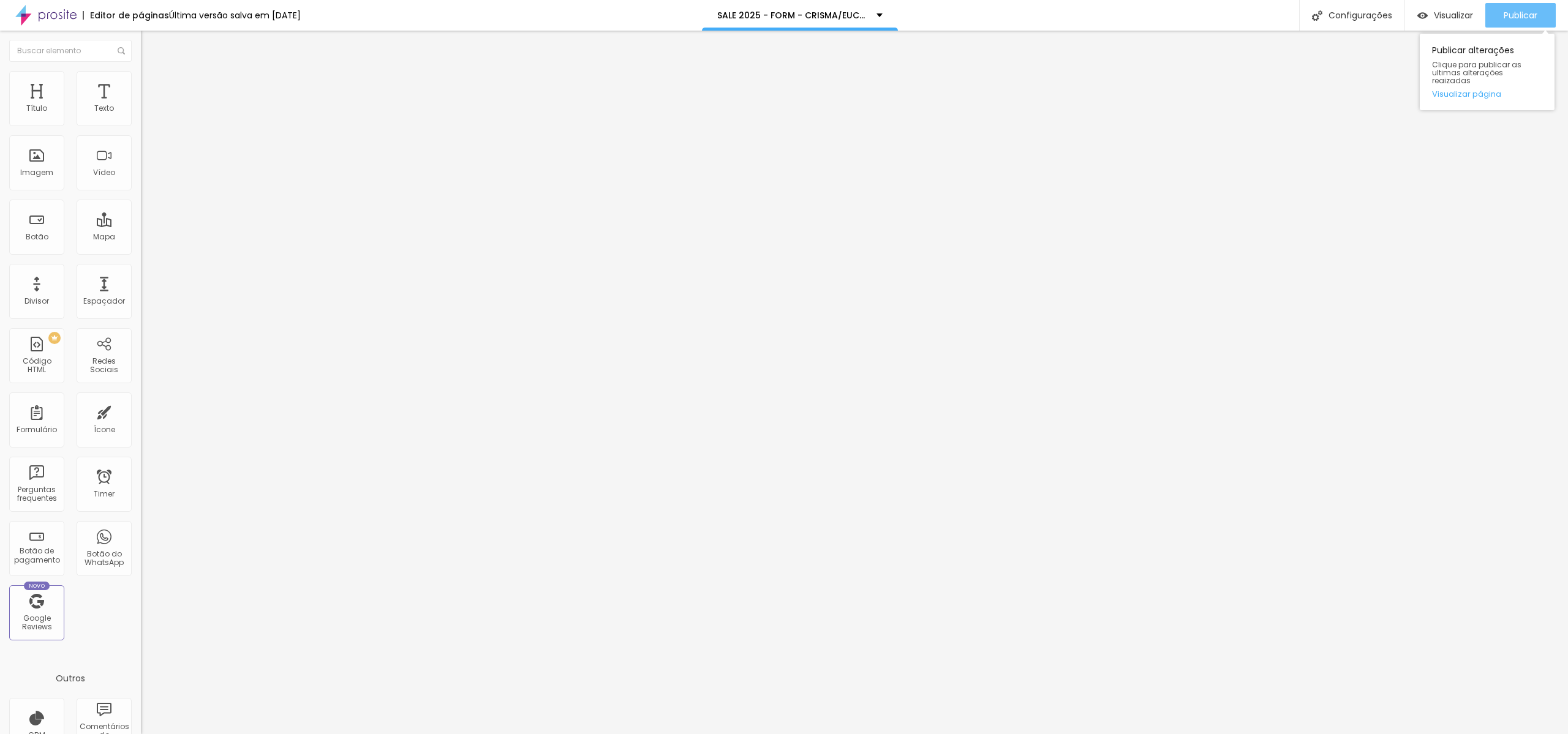
click at [1526, 13] on span "Publicar" at bounding box center [1520, 15] width 34 height 10
click at [141, 124] on img at bounding box center [144, 127] width 7 height 7
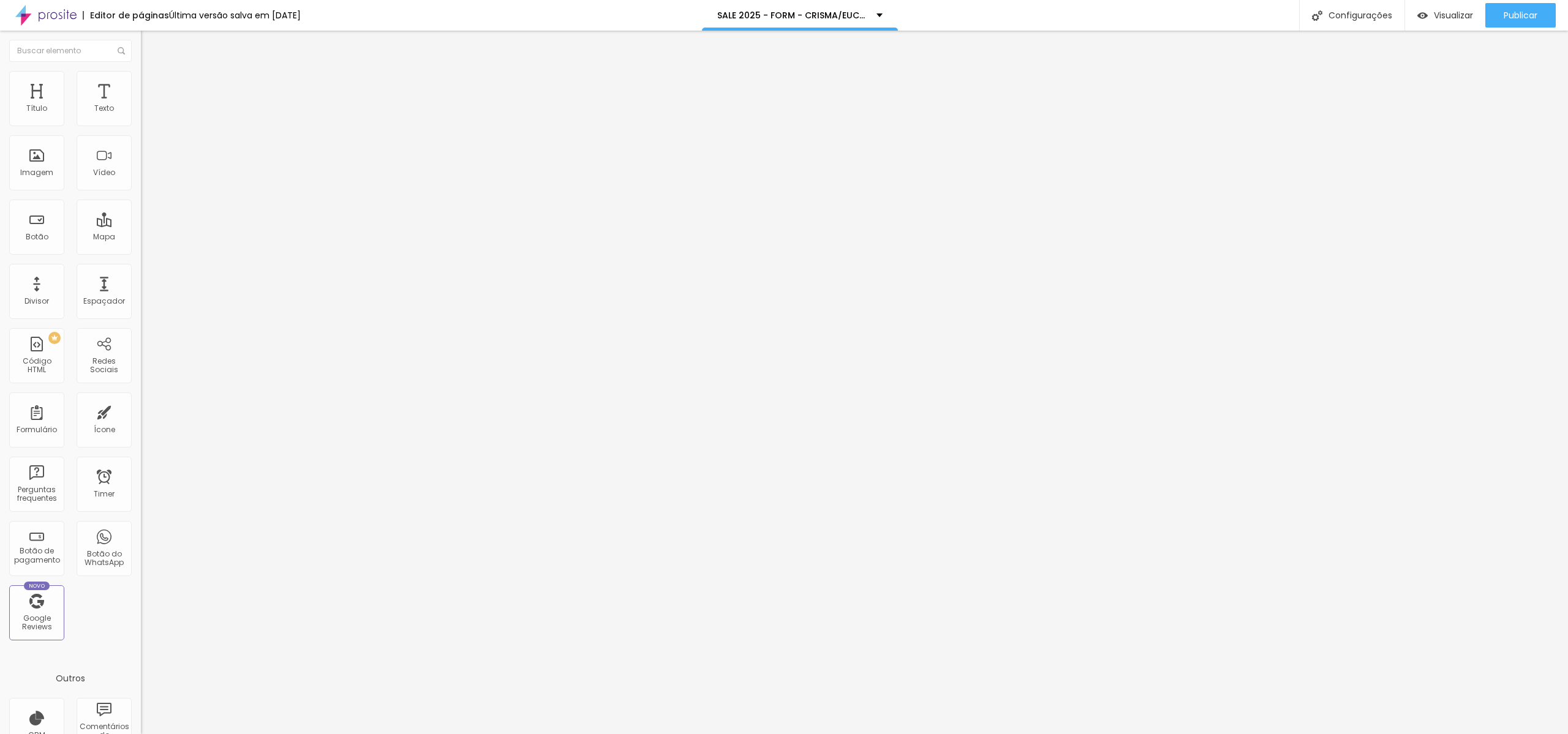
drag, startPoint x: 730, startPoint y: 463, endPoint x: 593, endPoint y: 462, distance: 137.0
drag, startPoint x: 730, startPoint y: 489, endPoint x: 653, endPoint y: 480, distance: 77.5
